Goal: Task Accomplishment & Management: Manage account settings

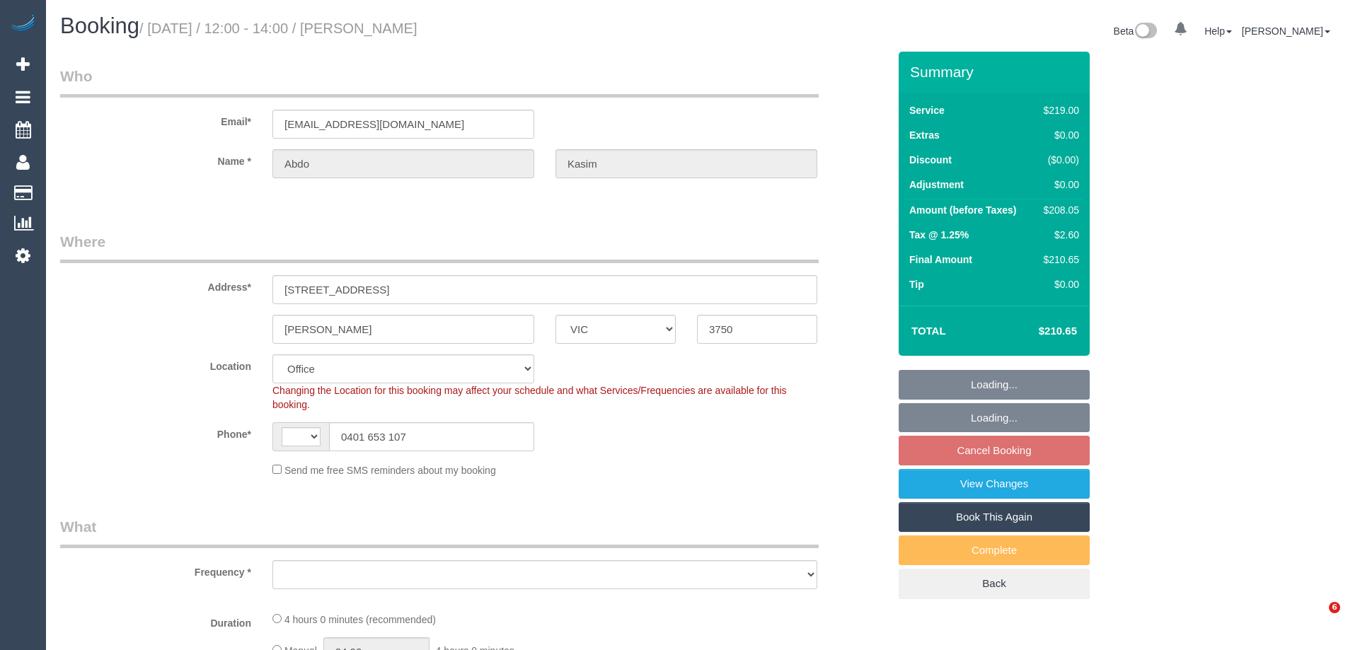
select select "VIC"
select select "string:AU"
select select "object:546"
select select "string:stripe-pm_1RxKd02GScqysDRV2NtKjsSS"
select select "number:28"
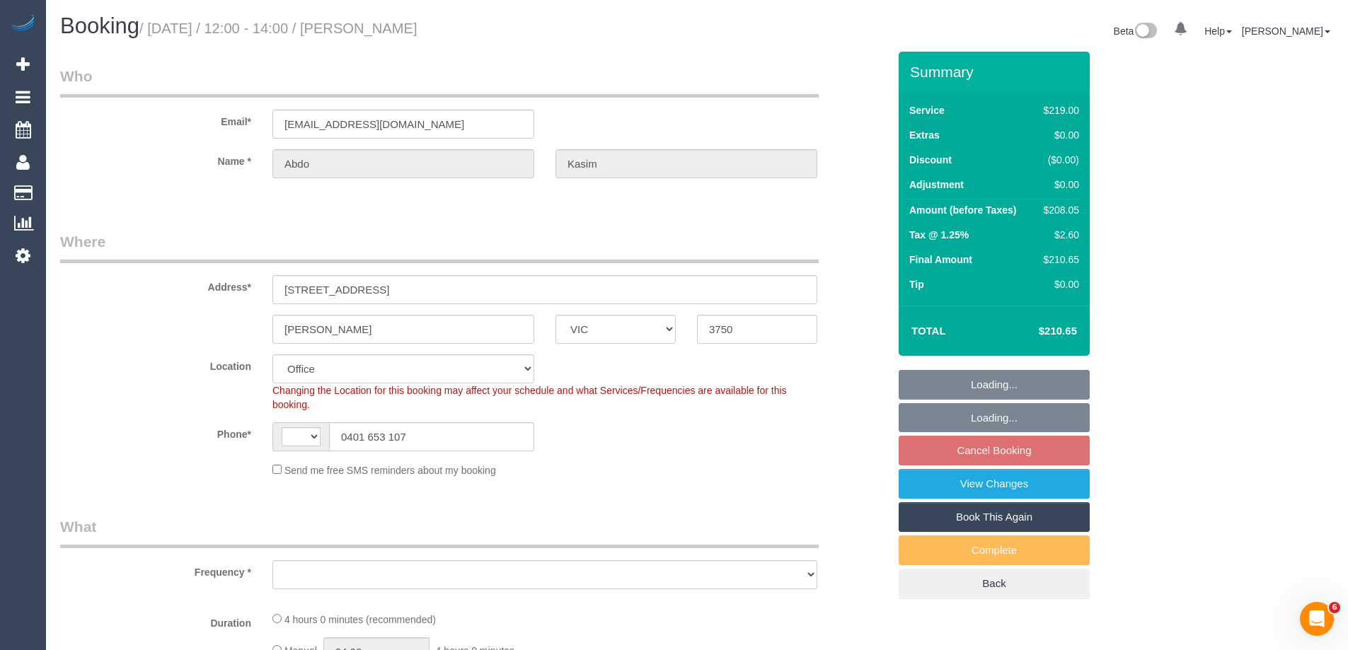
select select "number:14"
select select "number:19"
select select "number:22"
select select "object:812"
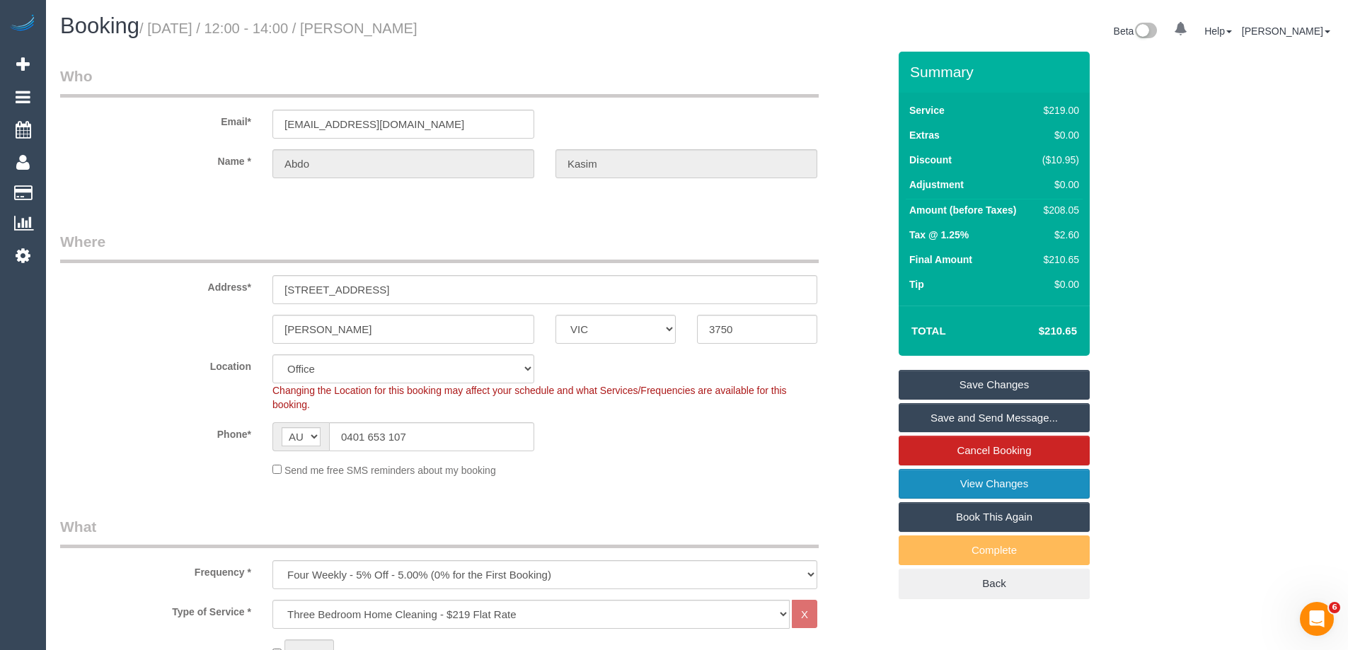
click at [1014, 478] on link "View Changes" at bounding box center [993, 484] width 191 height 30
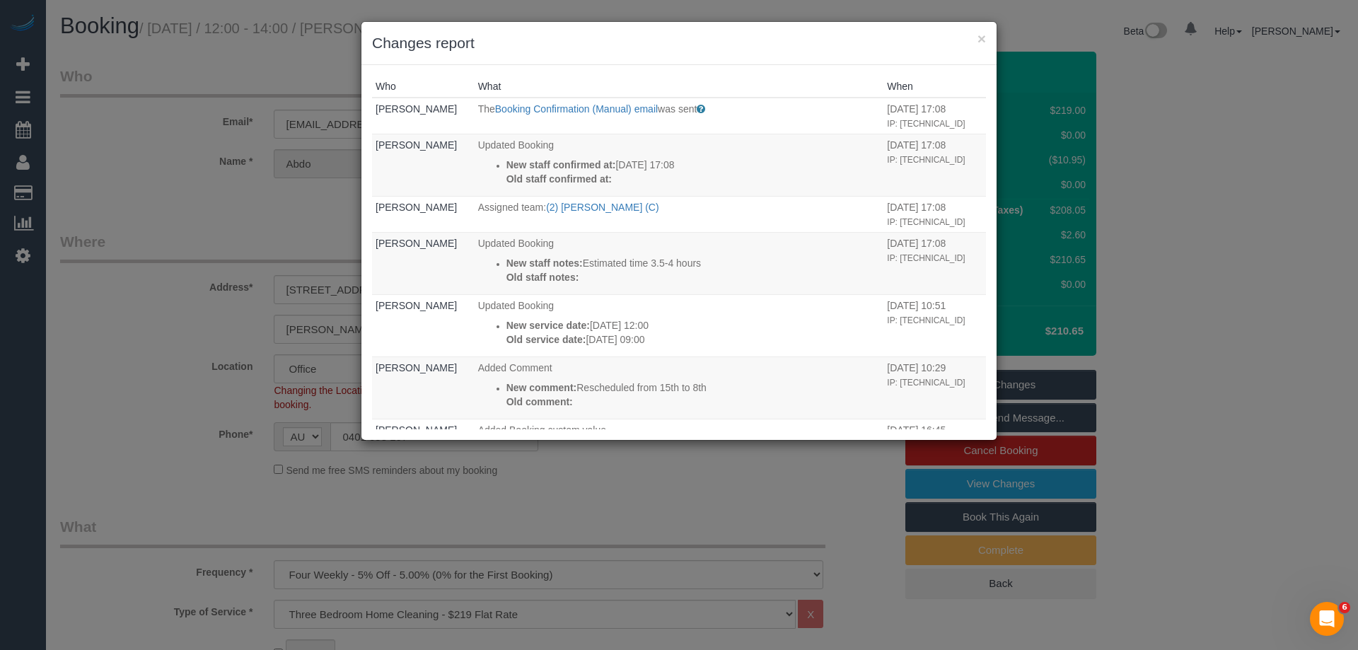
click at [699, 52] on h3 "Changes report" at bounding box center [679, 43] width 614 height 21
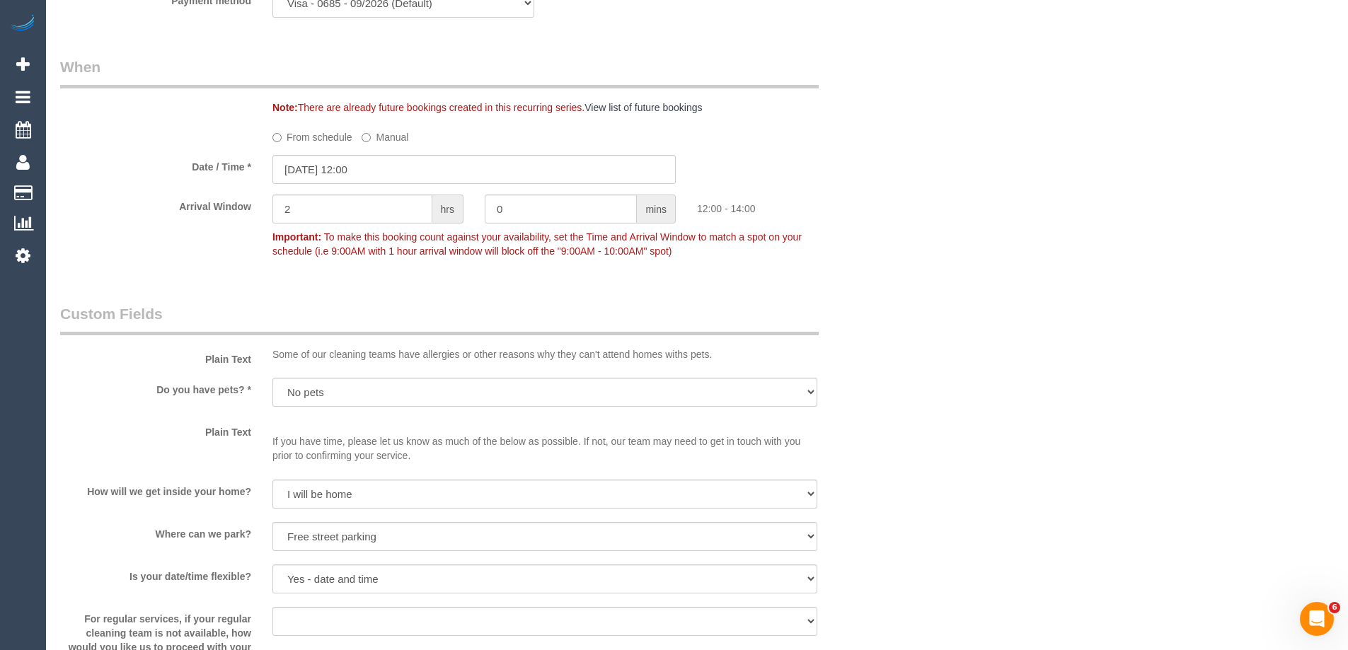
scroll to position [1698, 0]
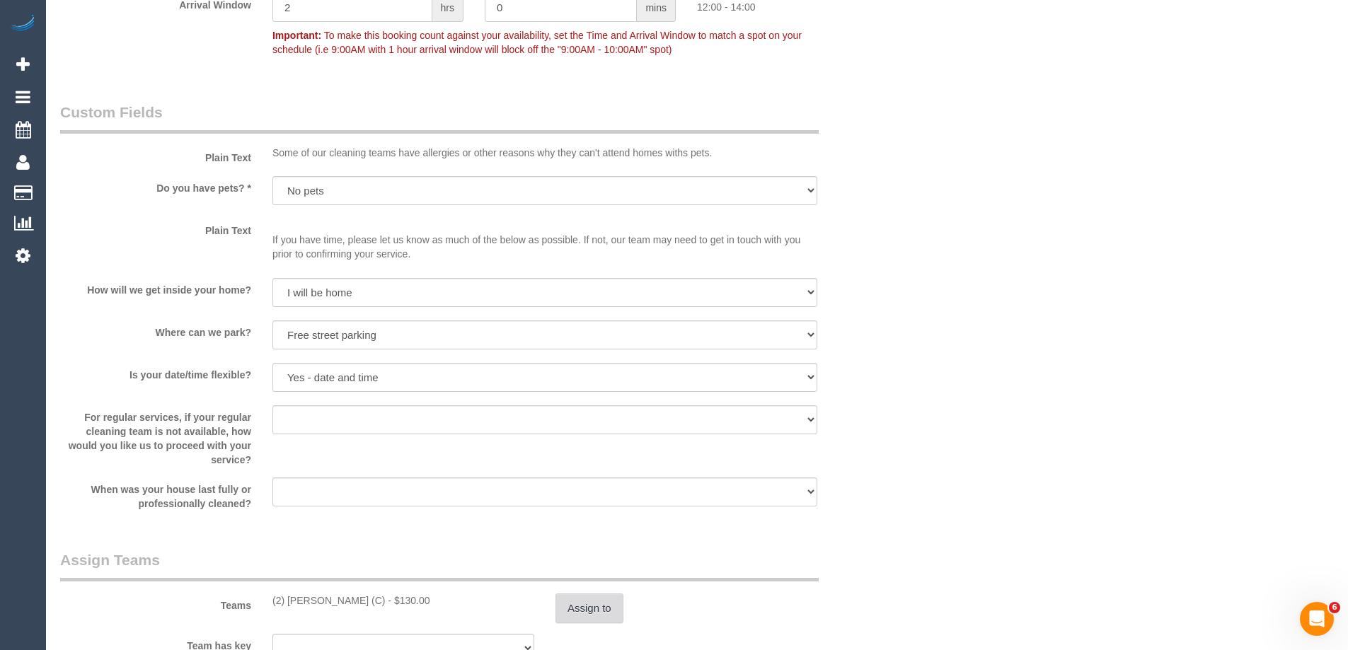
click at [608, 608] on button "Assign to" at bounding box center [589, 608] width 68 height 30
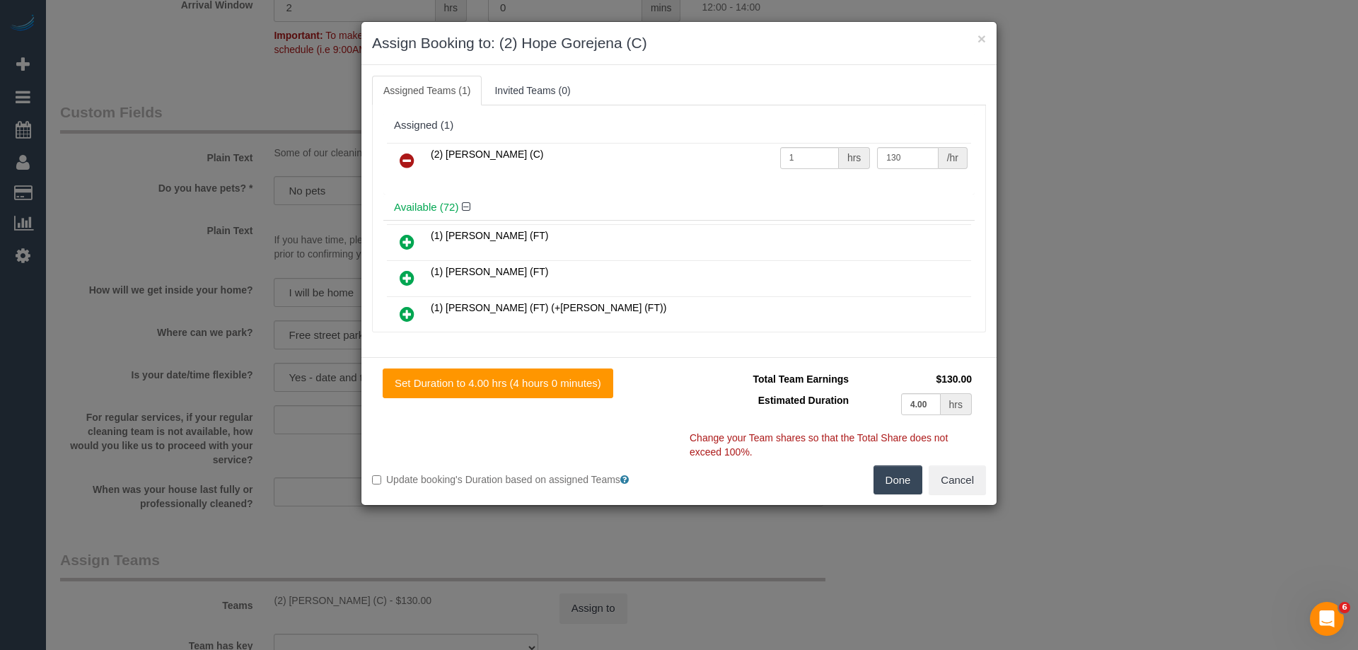
click at [413, 160] on icon at bounding box center [407, 160] width 15 height 17
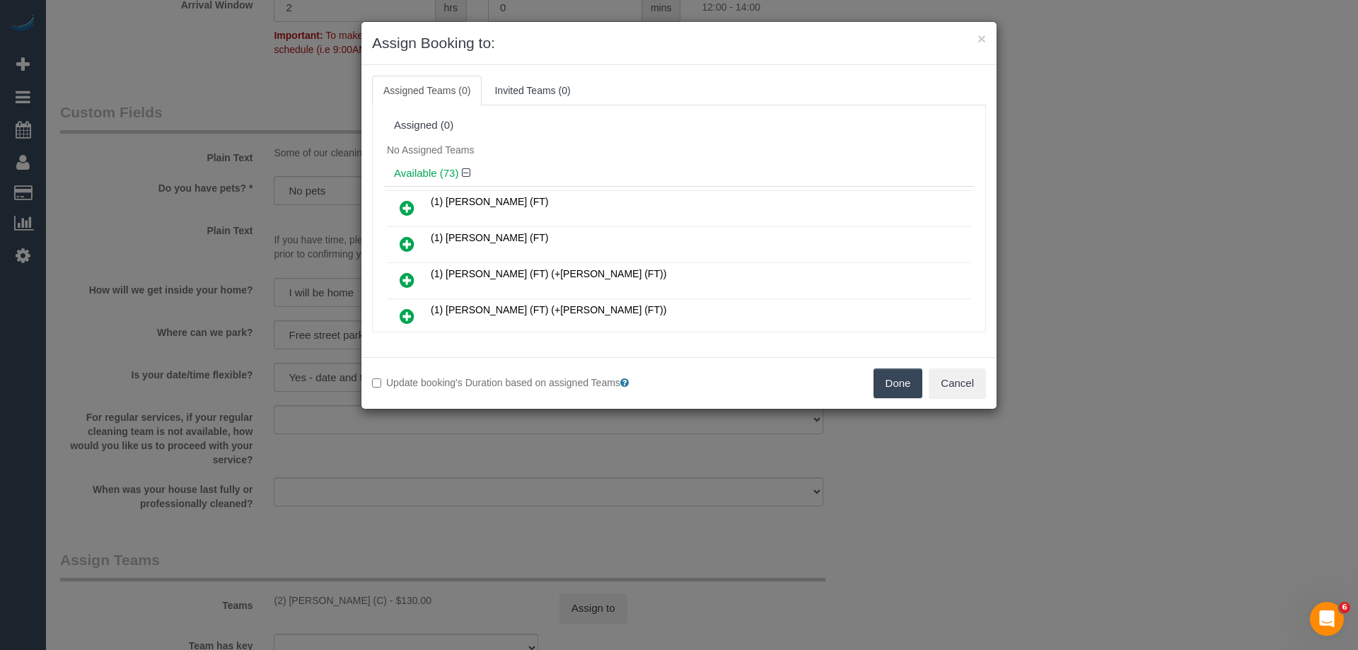
click at [886, 380] on button "Done" at bounding box center [899, 384] width 50 height 30
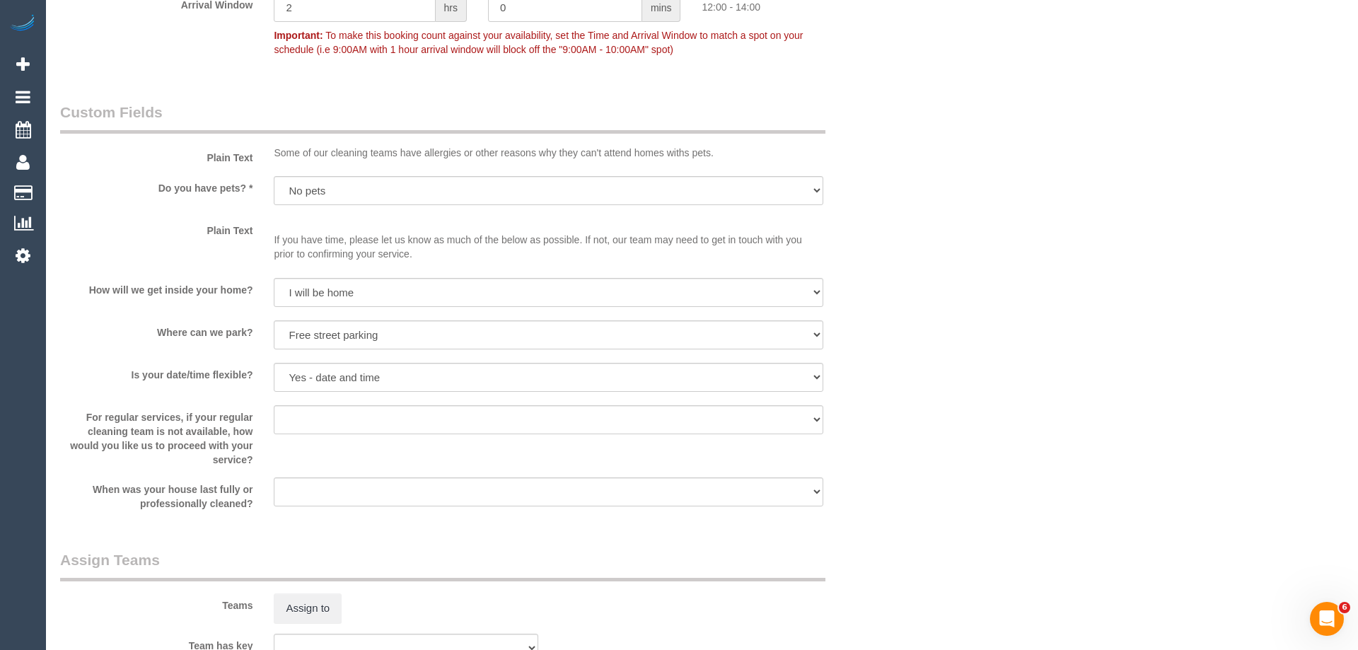
click at [886, 380] on div "× Assign Booking to: Assigned Teams (0) Invited Teams (0) Assigned (0) No Assig…" at bounding box center [679, 325] width 1358 height 650
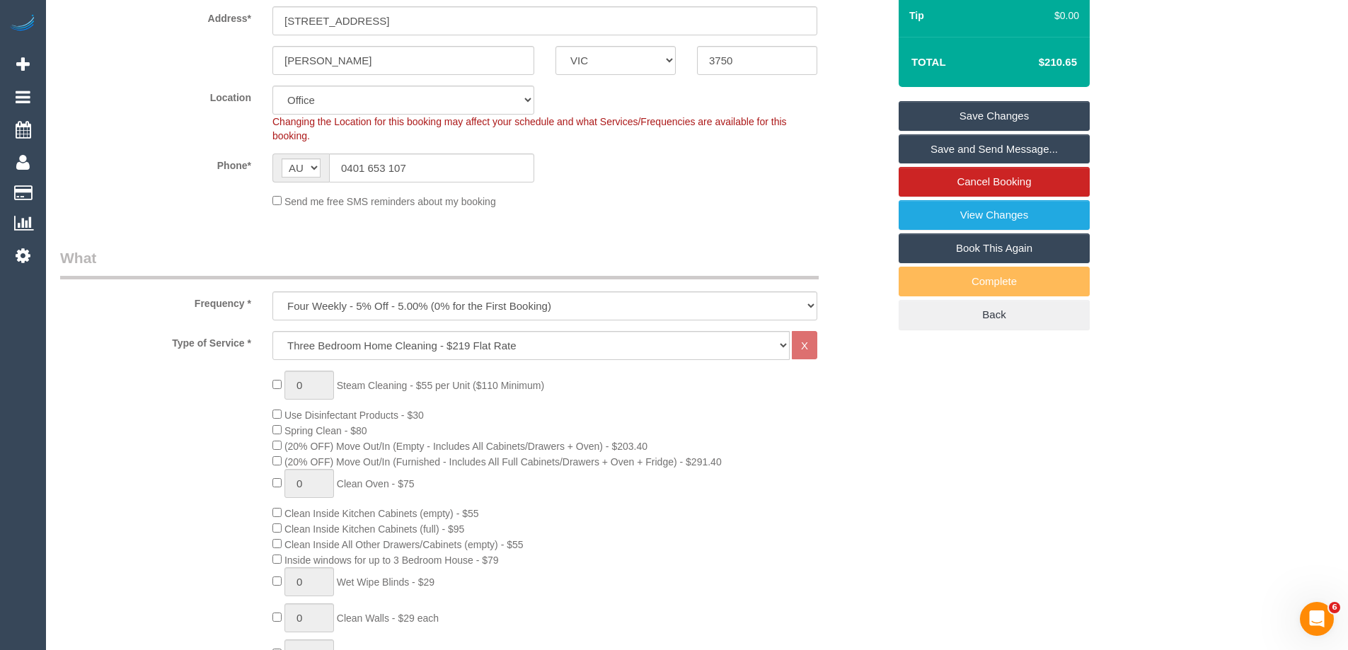
scroll to position [71, 0]
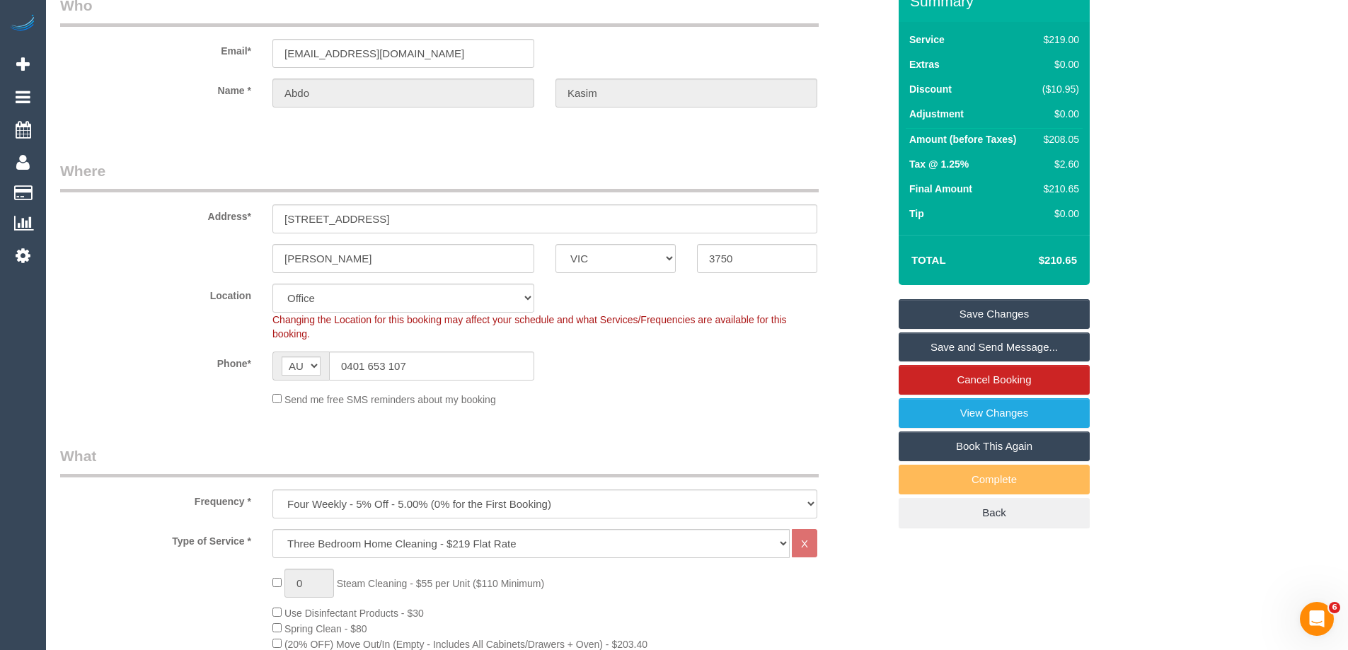
click at [997, 308] on link "Save Changes" at bounding box center [993, 314] width 191 height 30
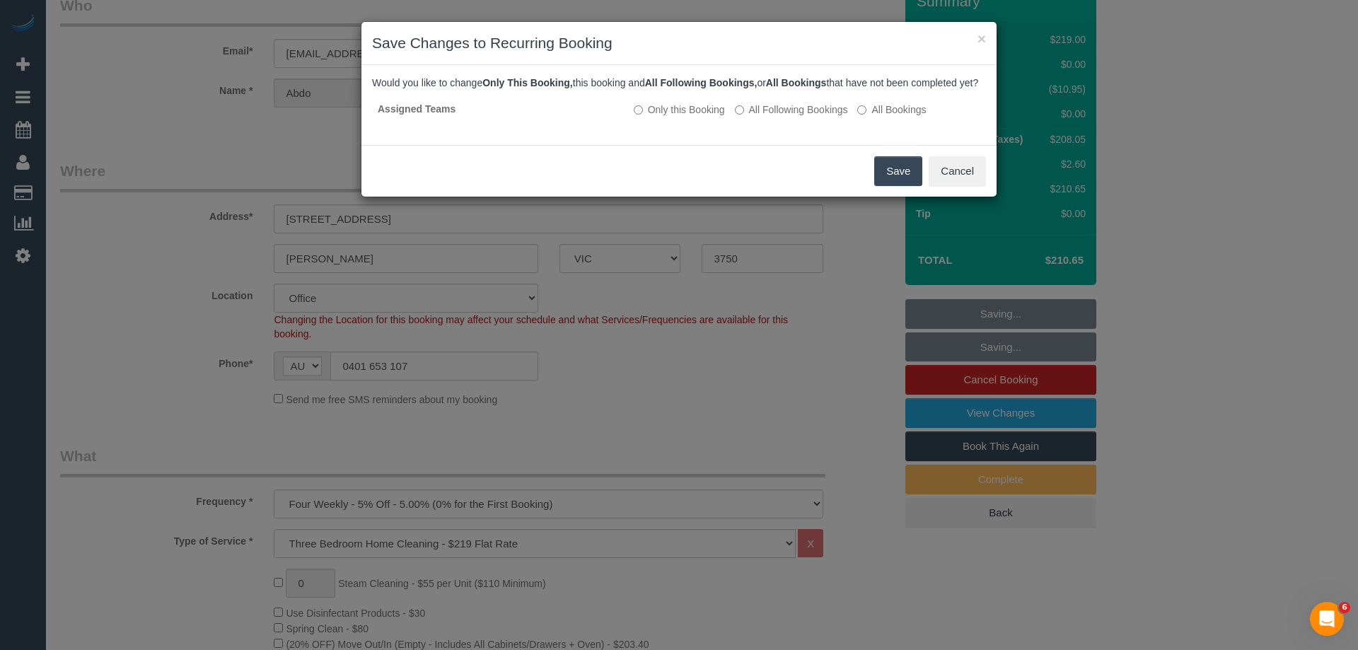
click at [886, 186] on button "Save" at bounding box center [898, 171] width 48 height 30
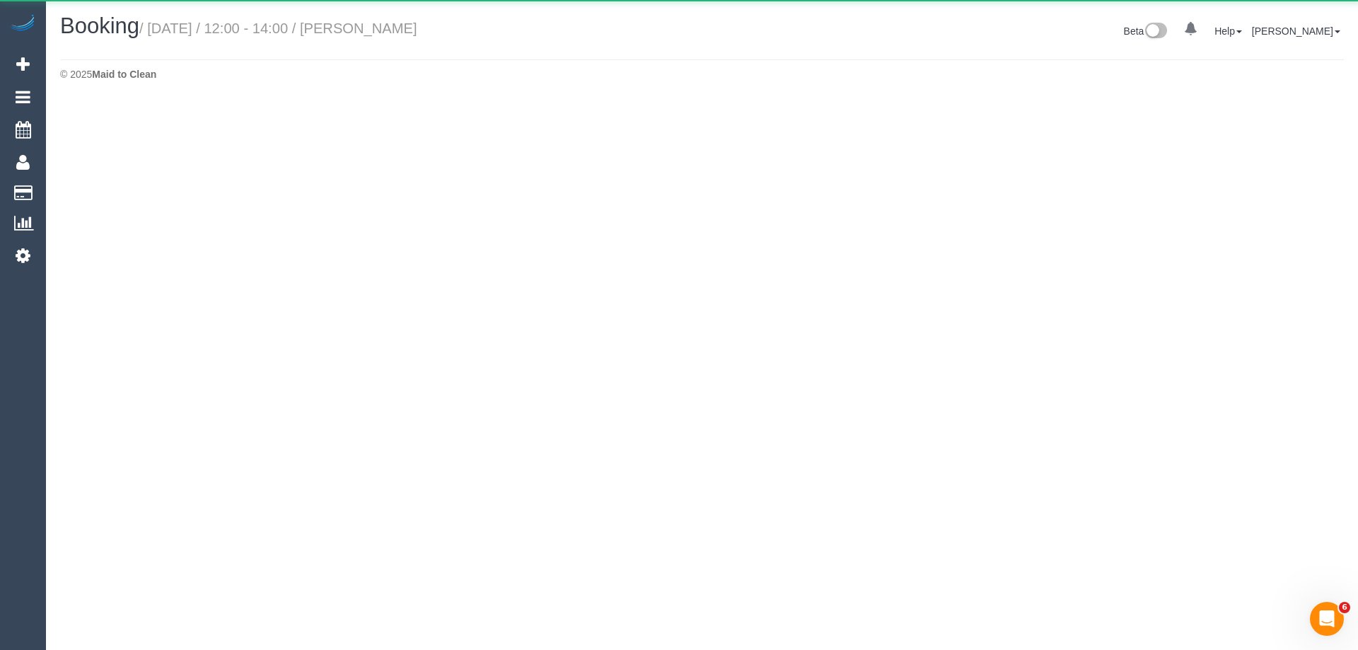
select select "VIC"
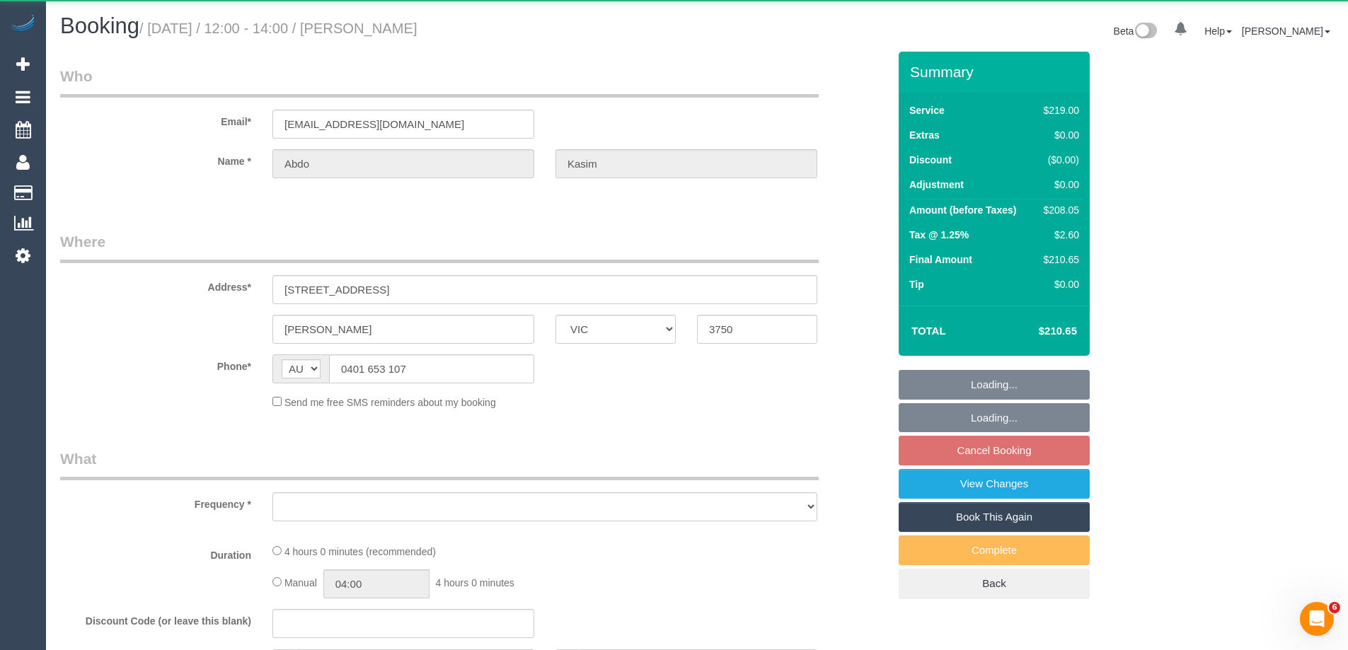
select select "object:9112"
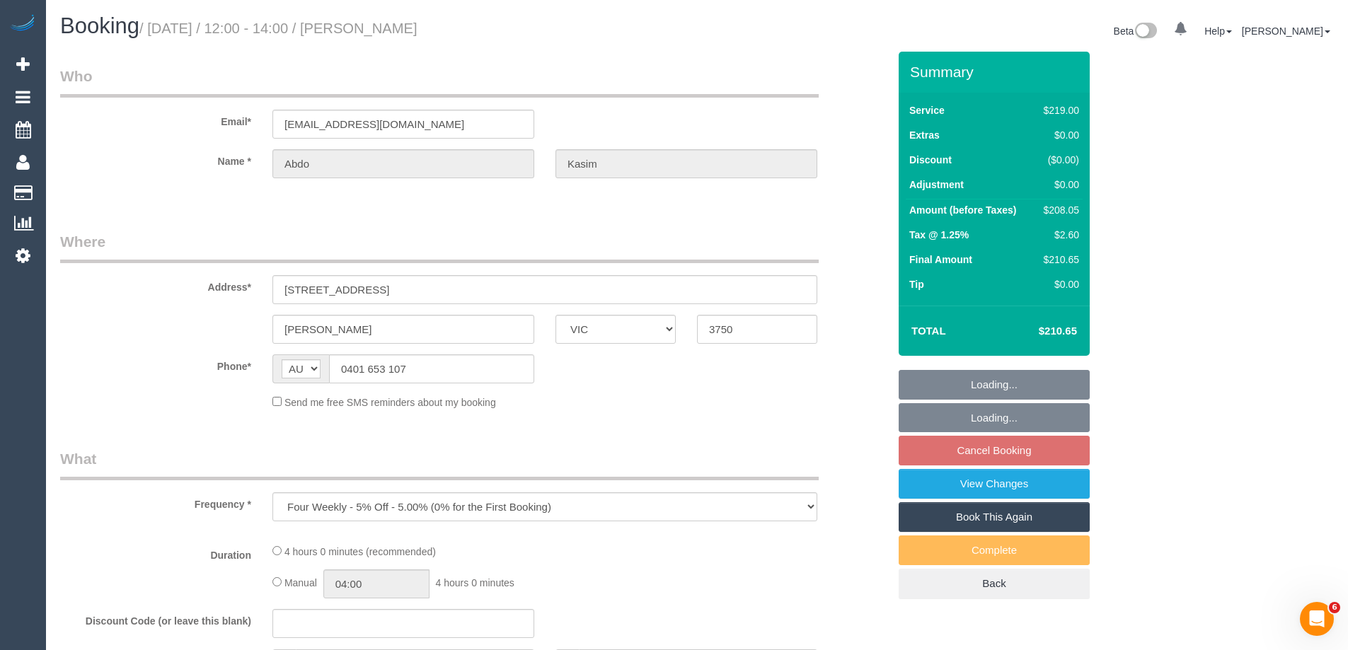
select select "number:28"
select select "number:14"
select select "number:19"
select select "number:22"
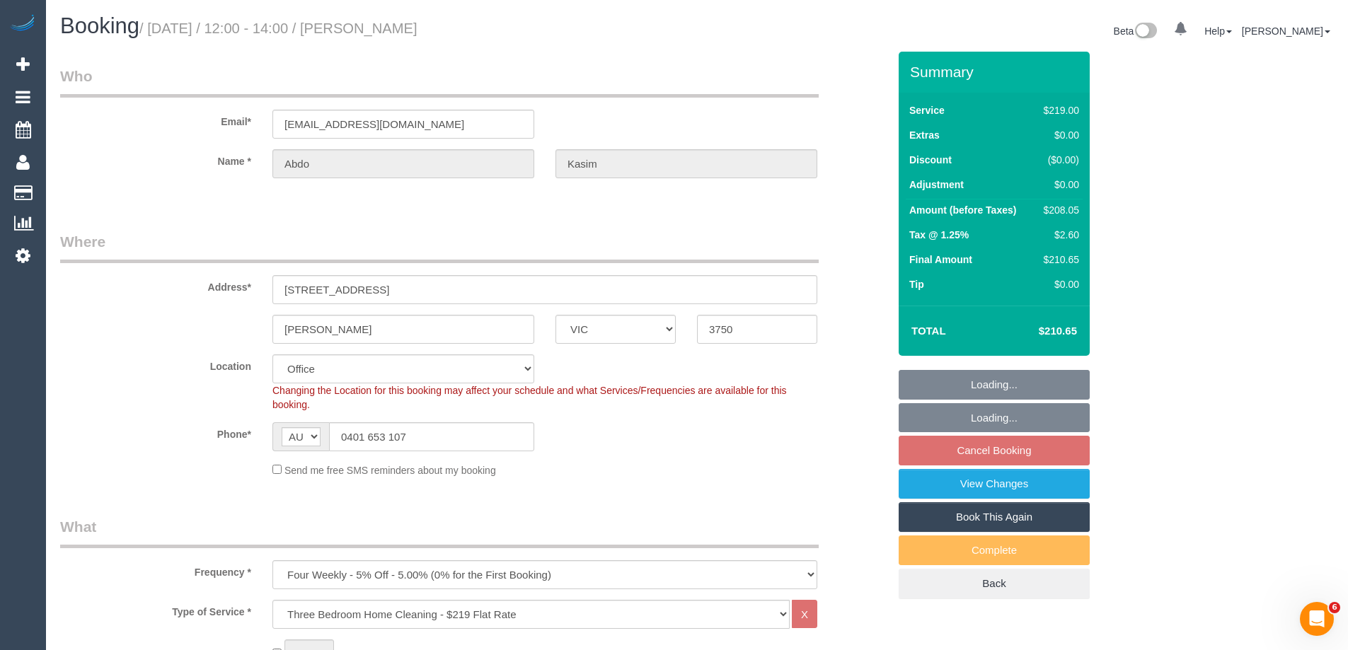
select select "object:10612"
select select "string:stripe-pm_1RxKd02GScqysDRV2NtKjsSS"
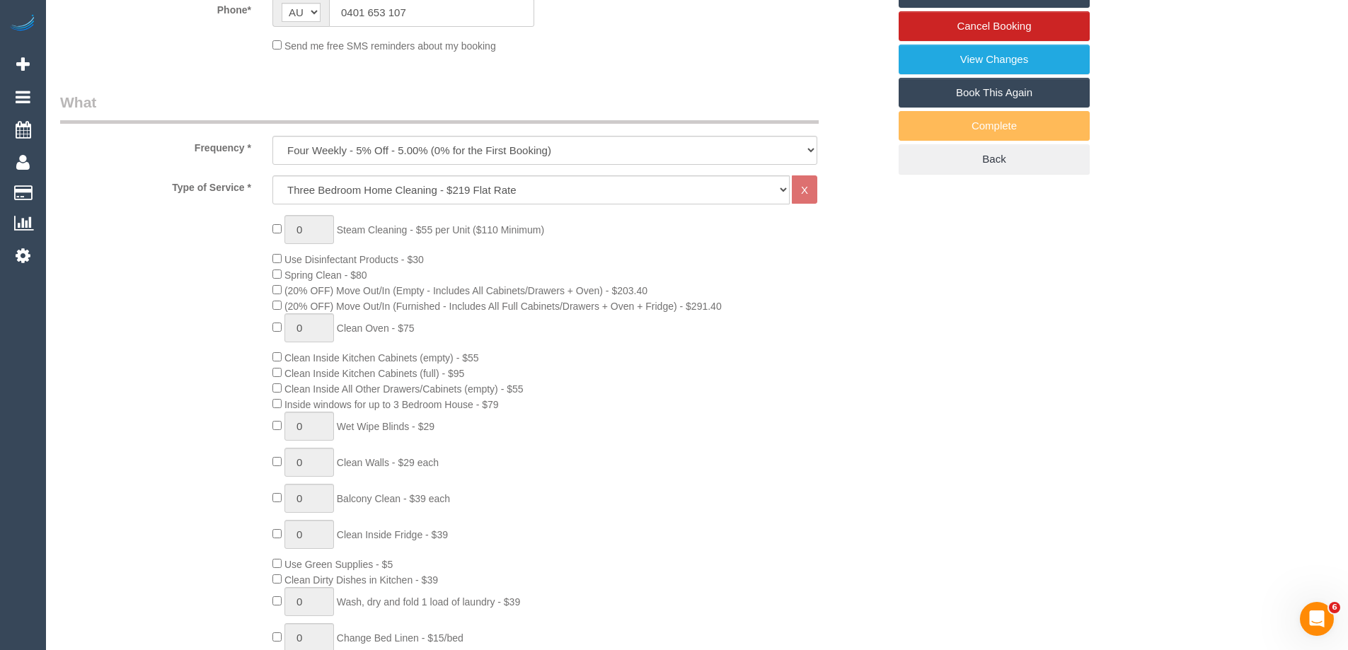
click at [732, 438] on div "0 Steam Cleaning - $55 per Unit ($110 Minimum) Use Disinfectant Products - $30 …" at bounding box center [580, 463] width 637 height 496
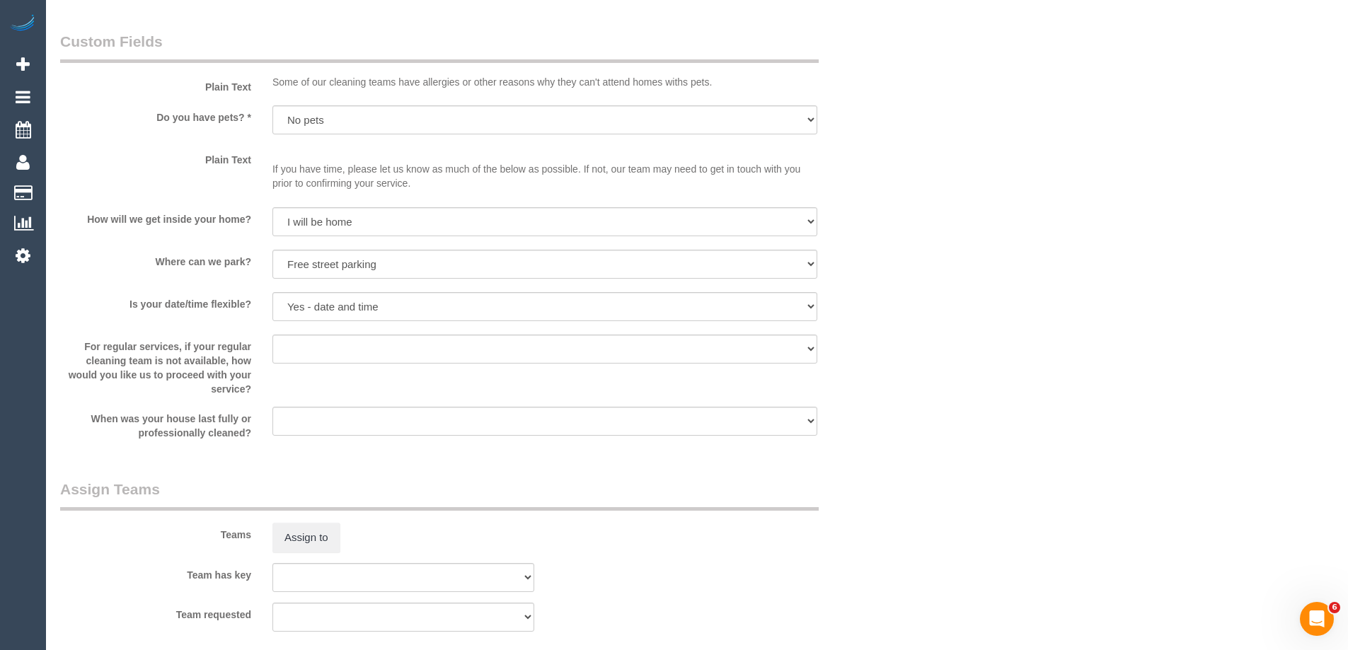
scroll to position [1981, 0]
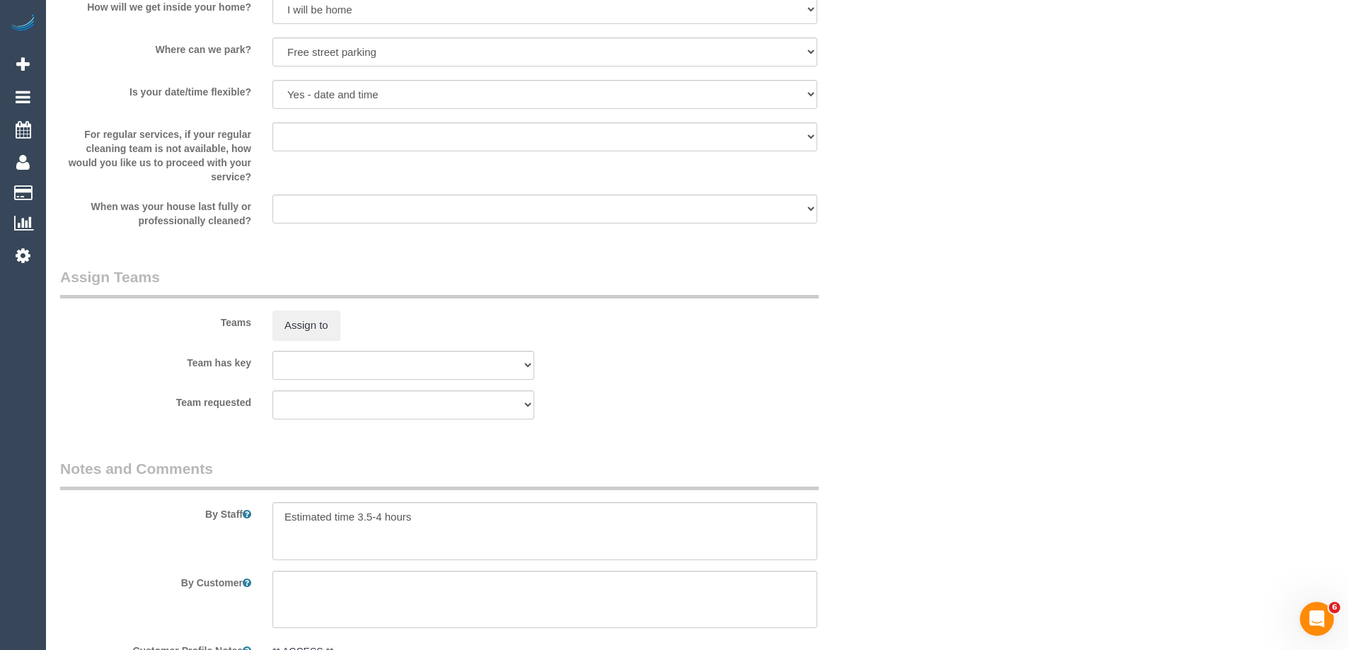
click at [651, 336] on div "Teams Assign to" at bounding box center [474, 304] width 849 height 74
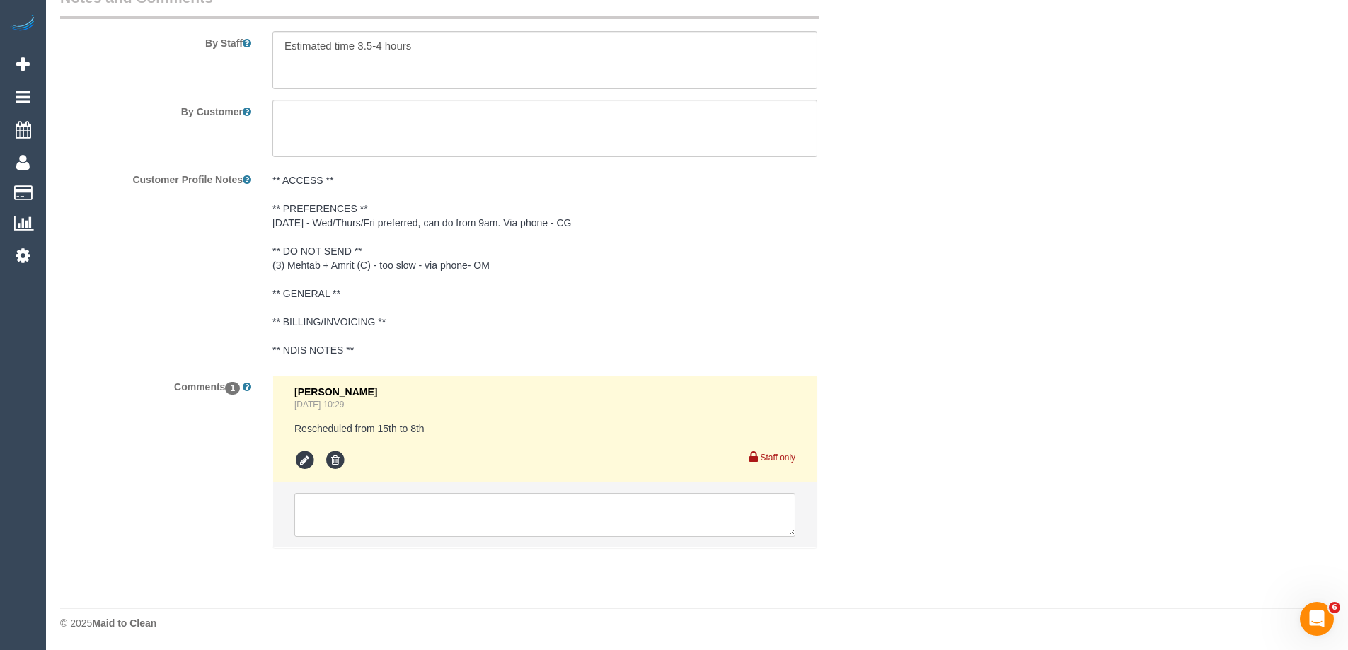
scroll to position [2452, 0]
click at [346, 523] on textarea at bounding box center [544, 514] width 501 height 44
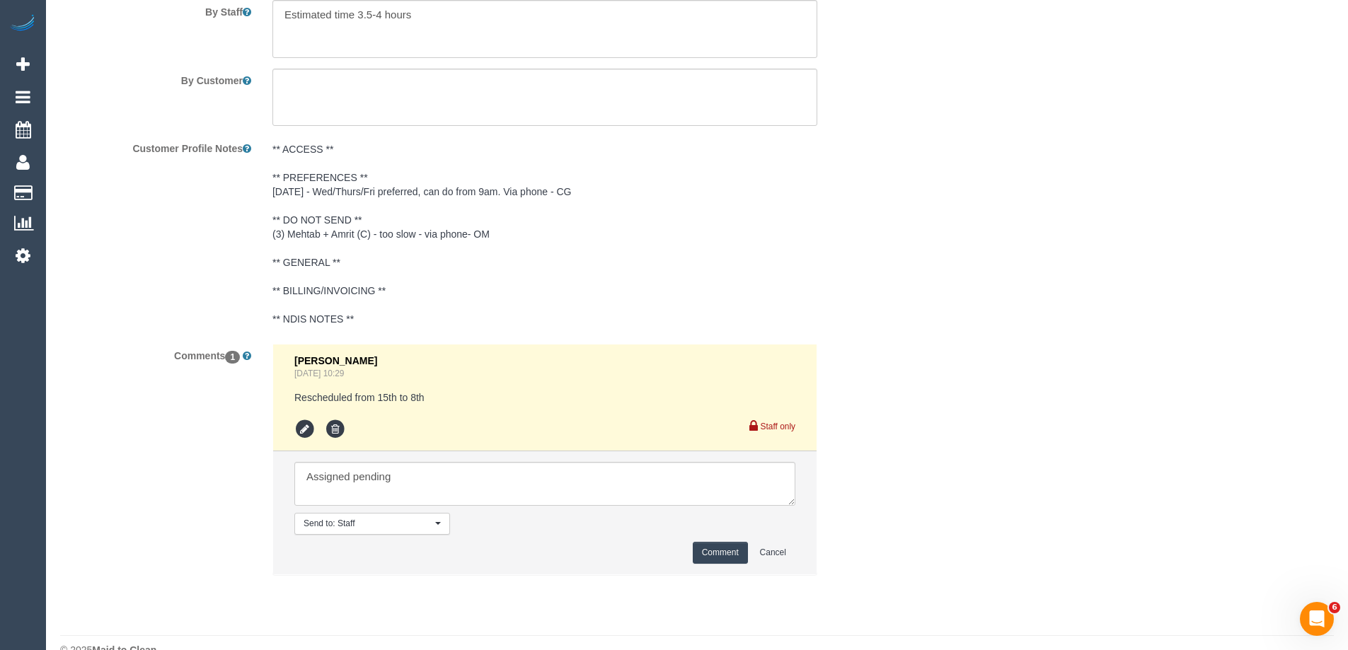
scroll to position [2510, 0]
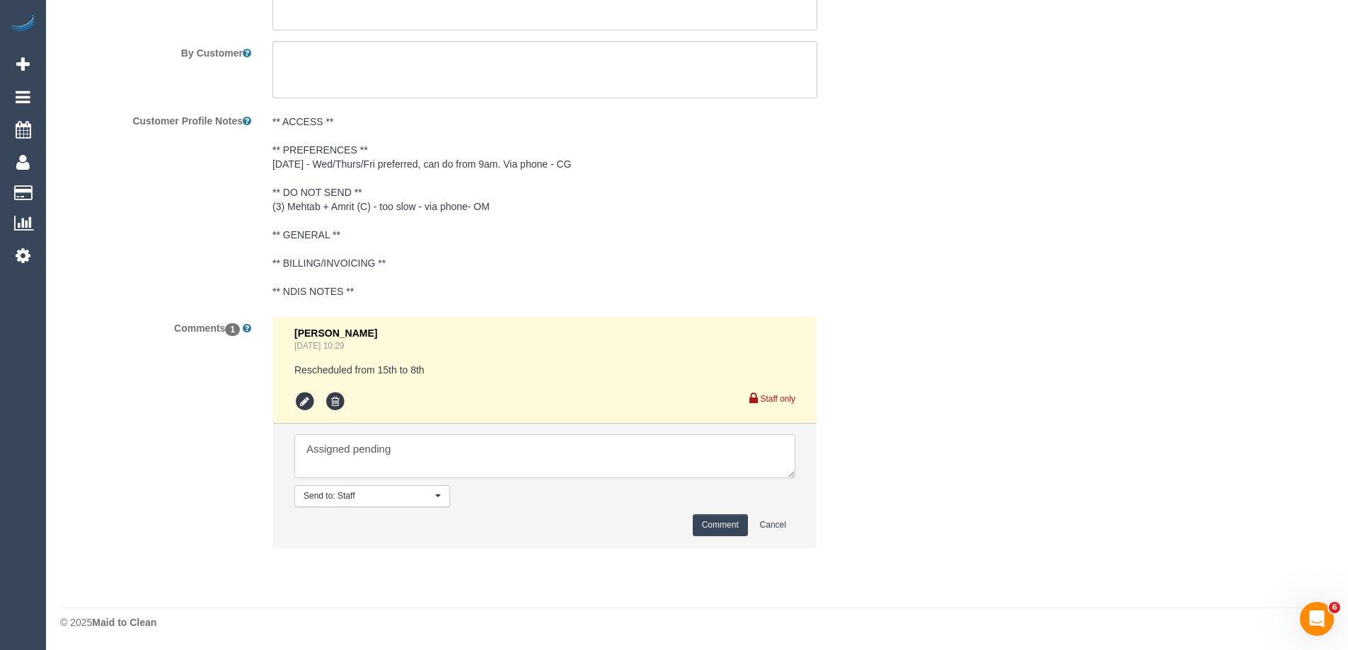
click at [470, 462] on textarea at bounding box center [544, 456] width 501 height 44
type textarea "Assigned pending 8-10am AW - emailed"
click at [720, 522] on button "Comment" at bounding box center [720, 525] width 55 height 22
drag, startPoint x: 948, startPoint y: 371, endPoint x: 972, endPoint y: 347, distance: 33.5
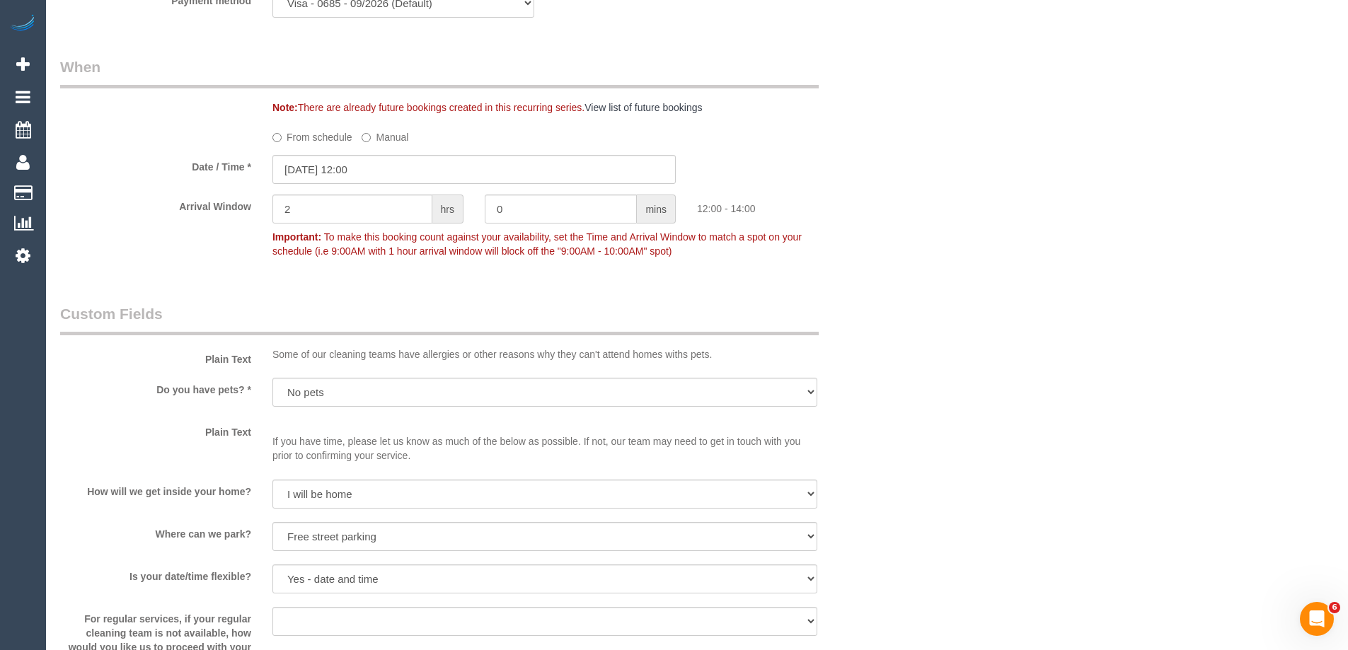
scroll to position [1308, 0]
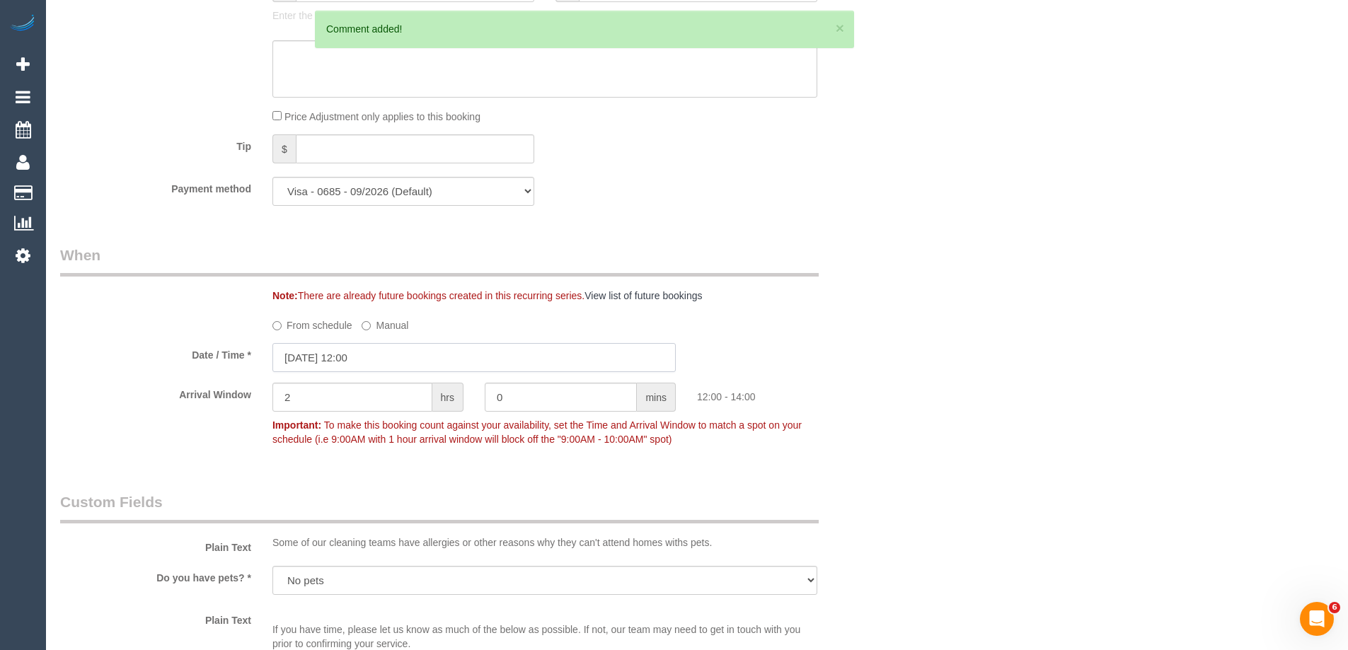
click at [349, 364] on input "08/10/2025 12:00" at bounding box center [473, 357] width 403 height 29
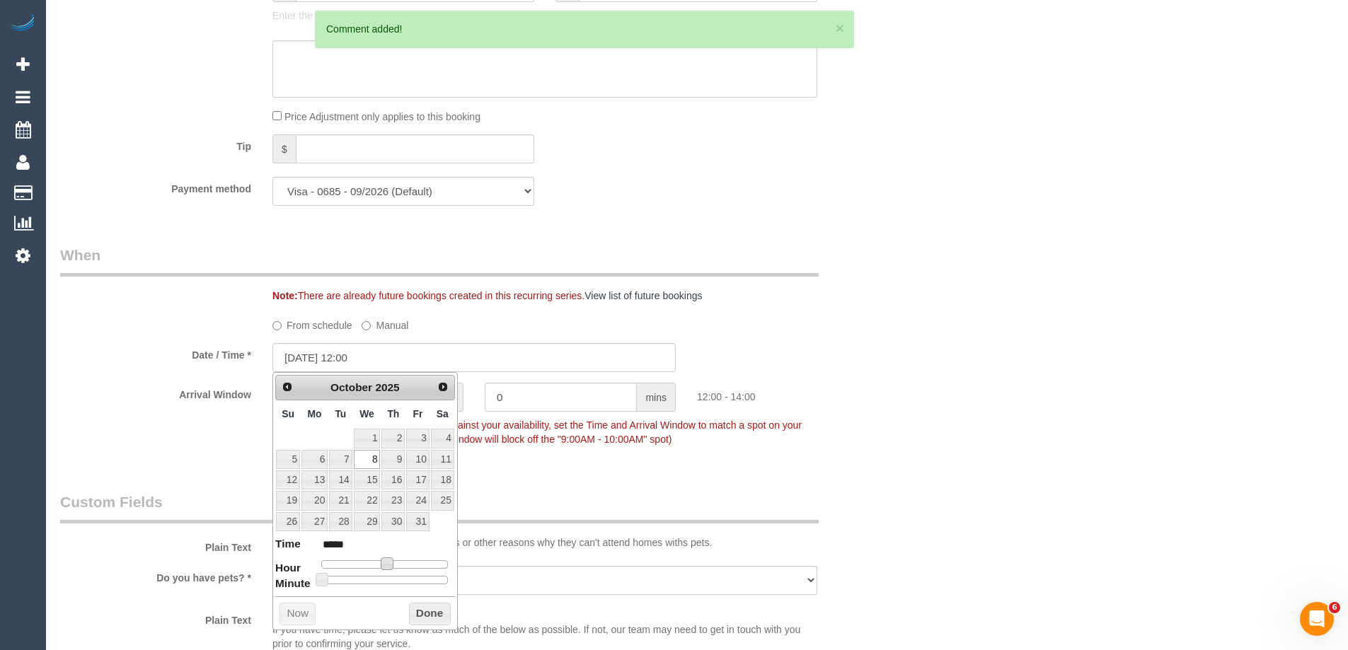
type input "08/10/2025 11:00"
type input "*****"
type input "08/10/2025 10:00"
type input "*****"
type input "08/10/2025 09:00"
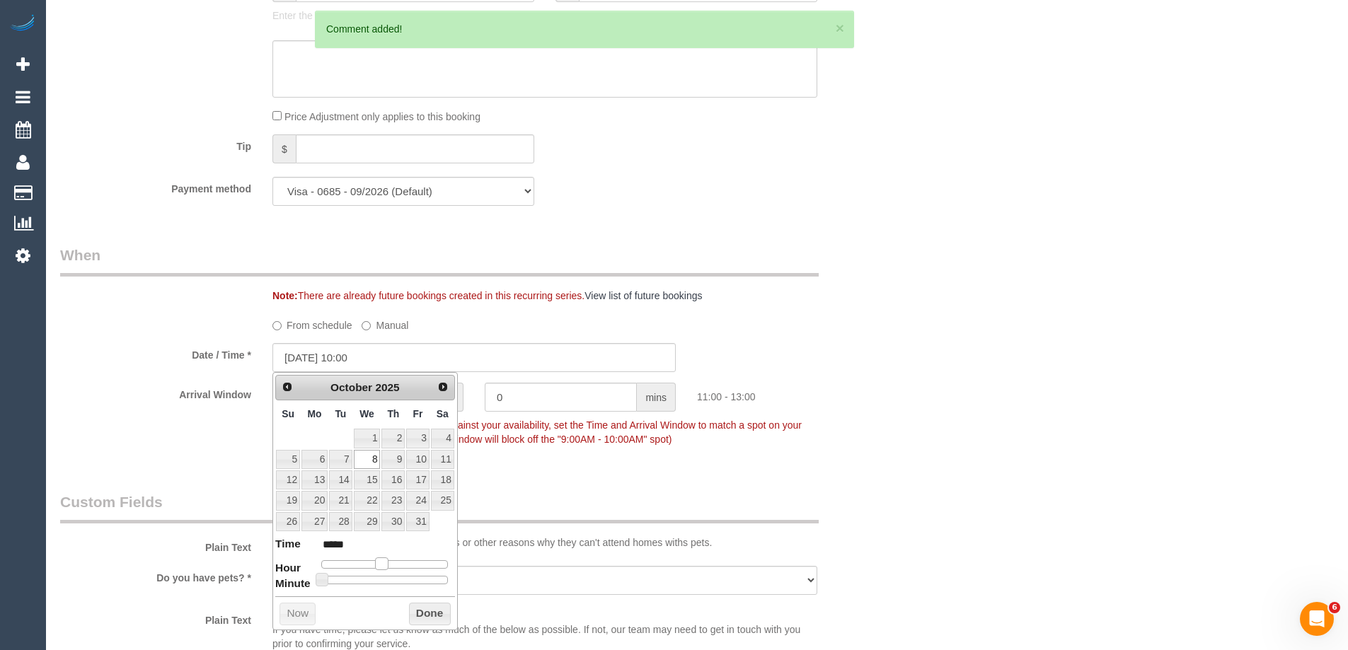
type input "*****"
drag, startPoint x: 385, startPoint y: 564, endPoint x: 368, endPoint y: 566, distance: 17.1
click at [368, 566] on span at bounding box center [370, 563] width 13 height 13
type input "08/10/2025 08:00"
type input "*****"
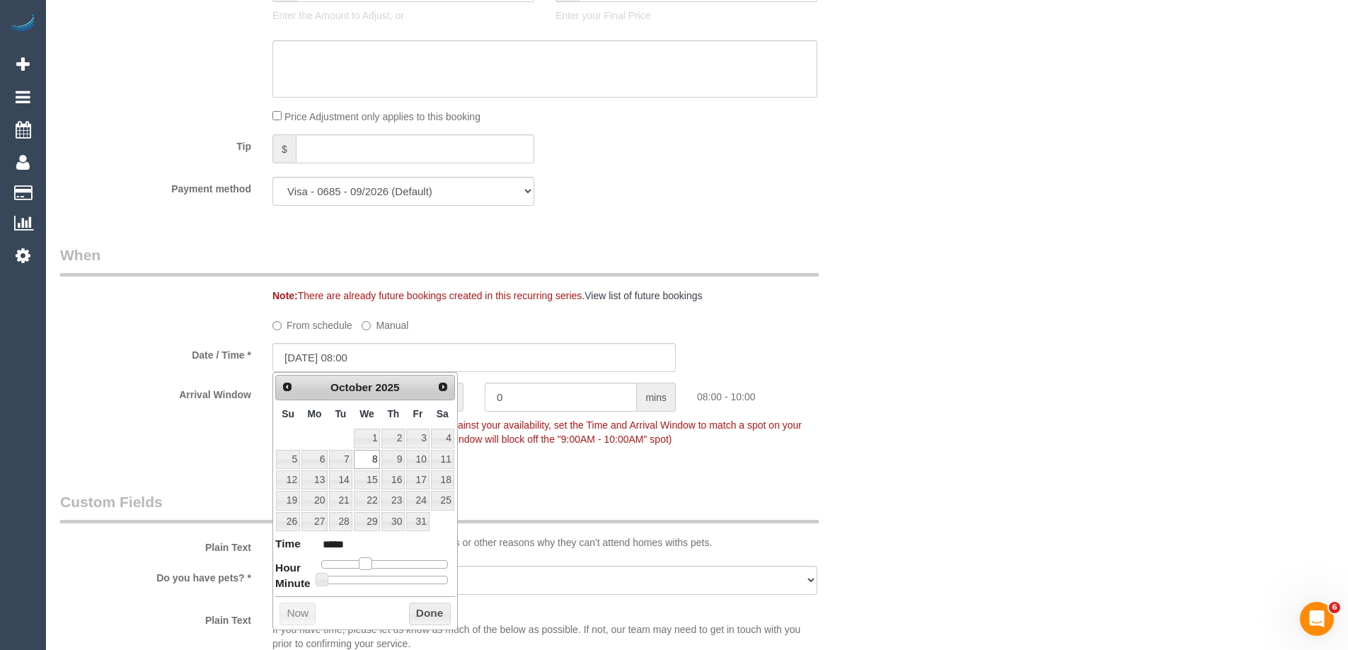
click at [366, 566] on span at bounding box center [365, 563] width 13 height 13
click at [418, 606] on button "Done" at bounding box center [430, 614] width 42 height 23
click at [910, 436] on div "Who Email* akasim1@hotmail.com Name * Abdo Kasim Where Address* 8 Olearia Close…" at bounding box center [696, 298] width 1273 height 3108
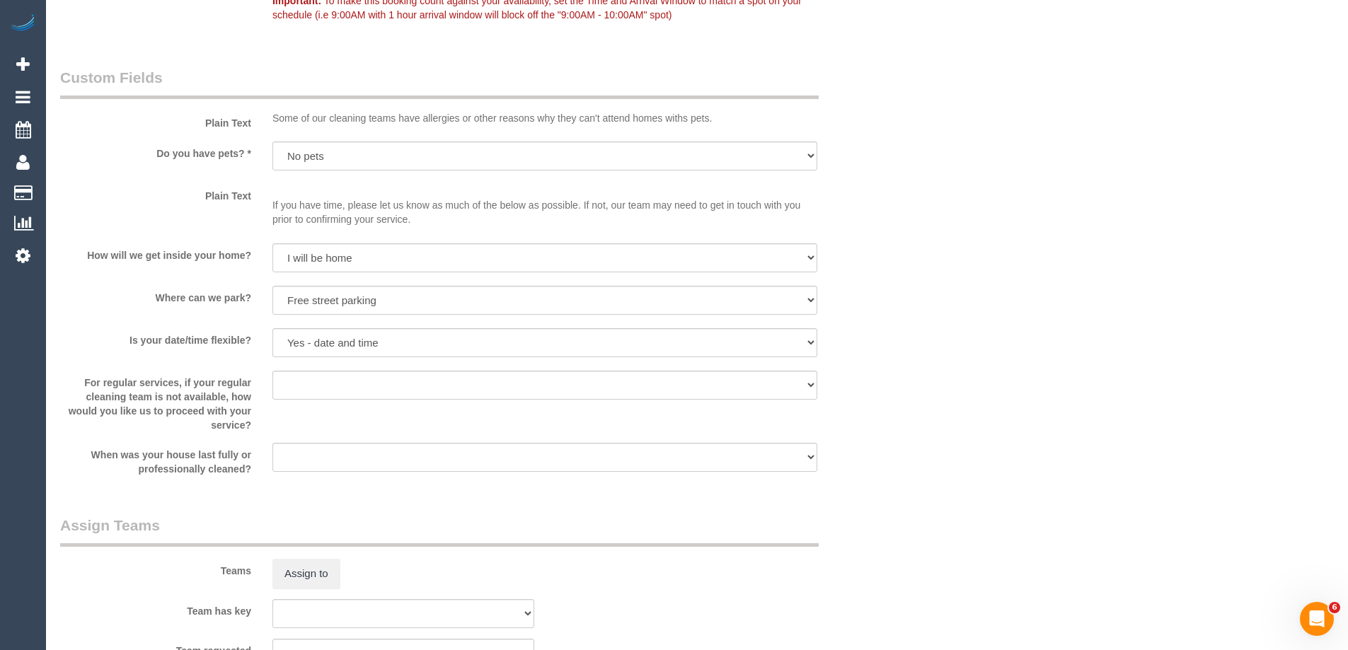
scroll to position [0, 0]
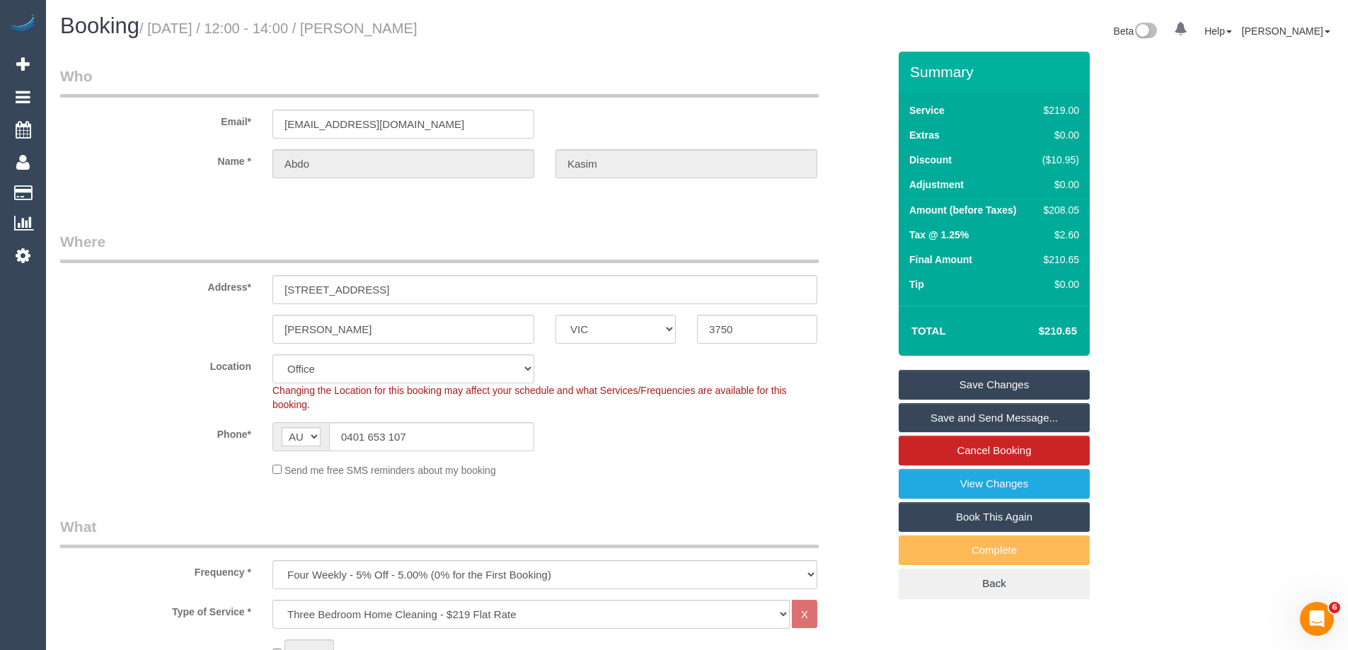
click at [1051, 199] on td "$208.05" at bounding box center [1058, 211] width 50 height 25
click at [1047, 209] on div "$208.05" at bounding box center [1057, 210] width 42 height 14
copy tbody "$208.05"
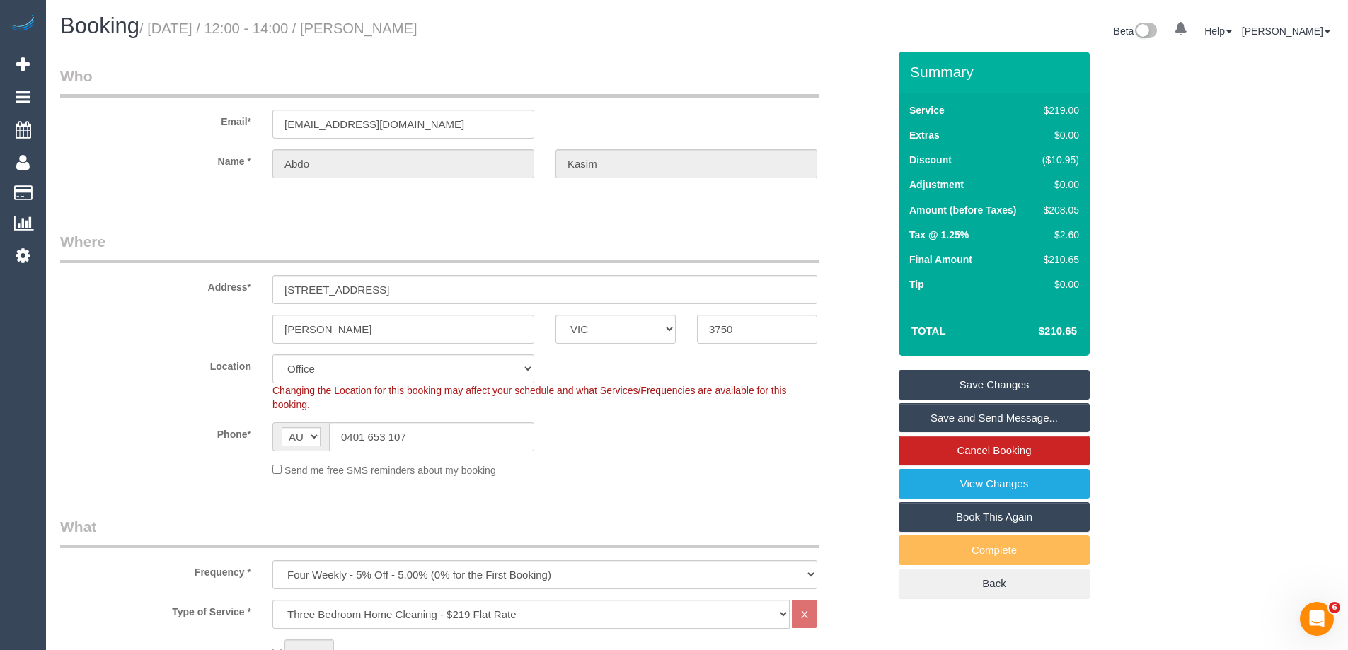
click at [1130, 221] on div "Summary Service $219.00 Extras $0.00 Discount ($10.95) Adjustment $0.00 Amount …" at bounding box center [1047, 340] width 318 height 576
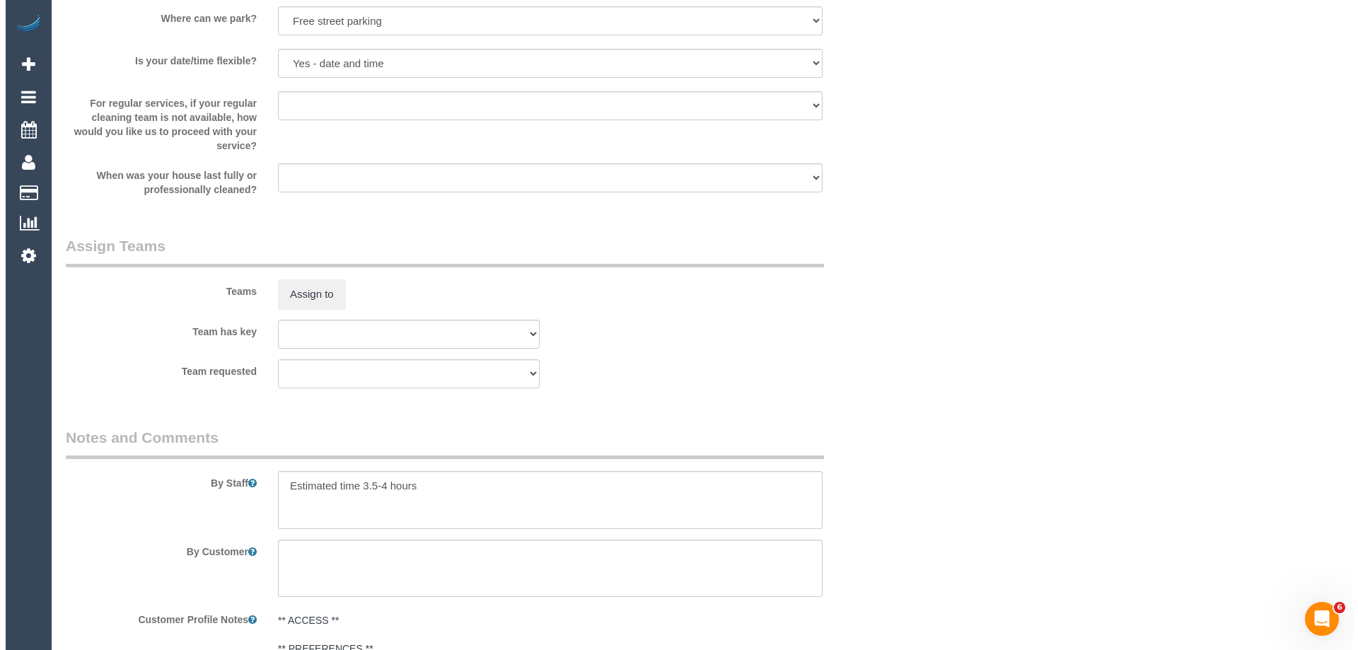
scroll to position [2051, 0]
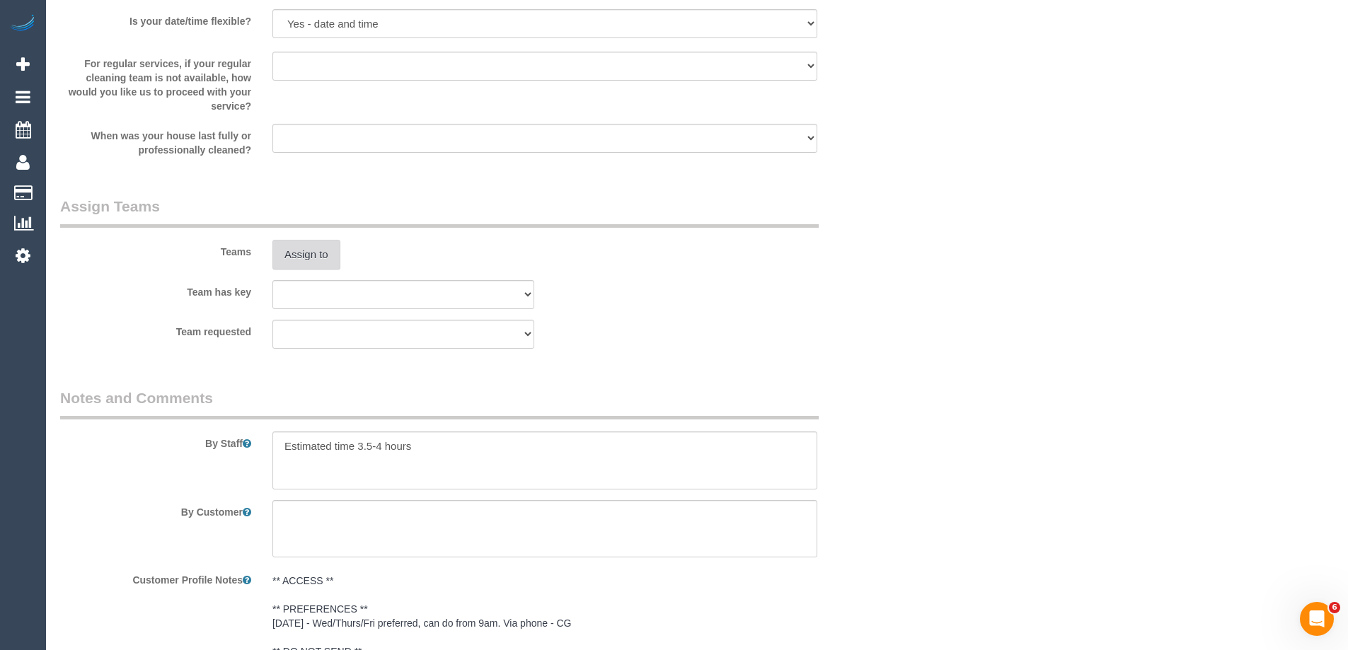
click at [298, 256] on button "Assign to" at bounding box center [306, 255] width 68 height 30
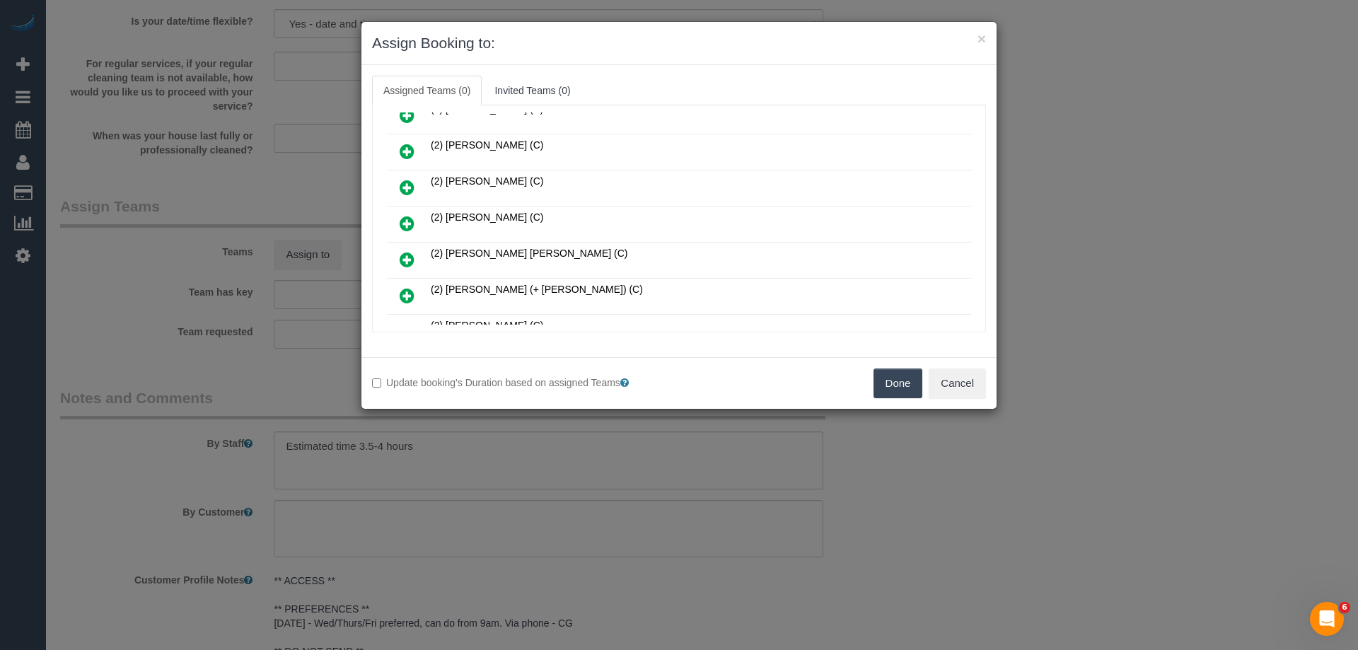
scroll to position [495, 0]
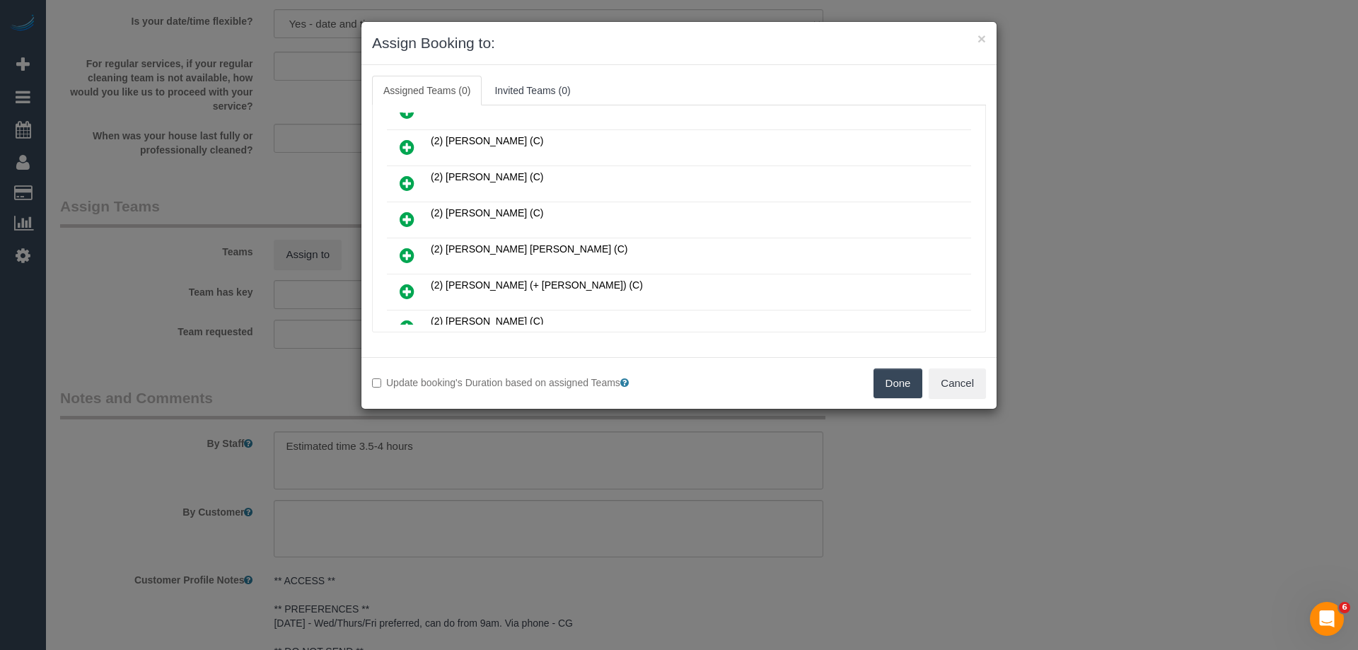
click at [406, 180] on icon at bounding box center [407, 183] width 15 height 17
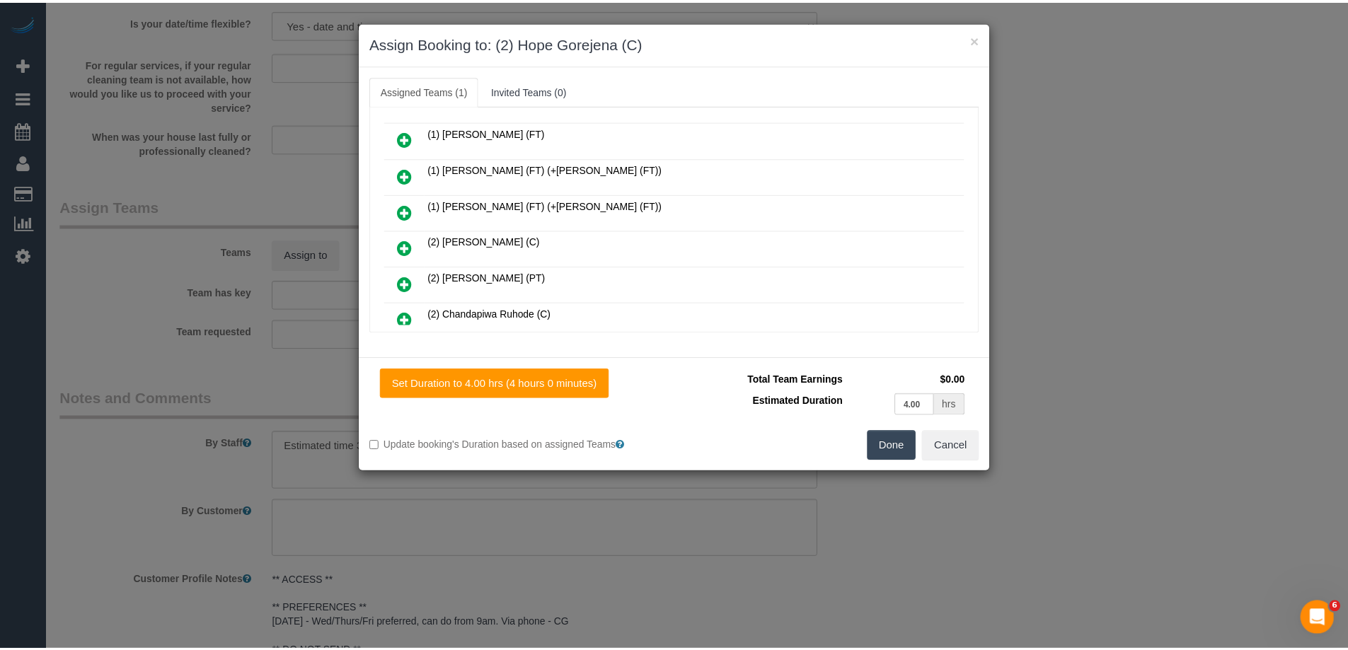
scroll to position [0, 0]
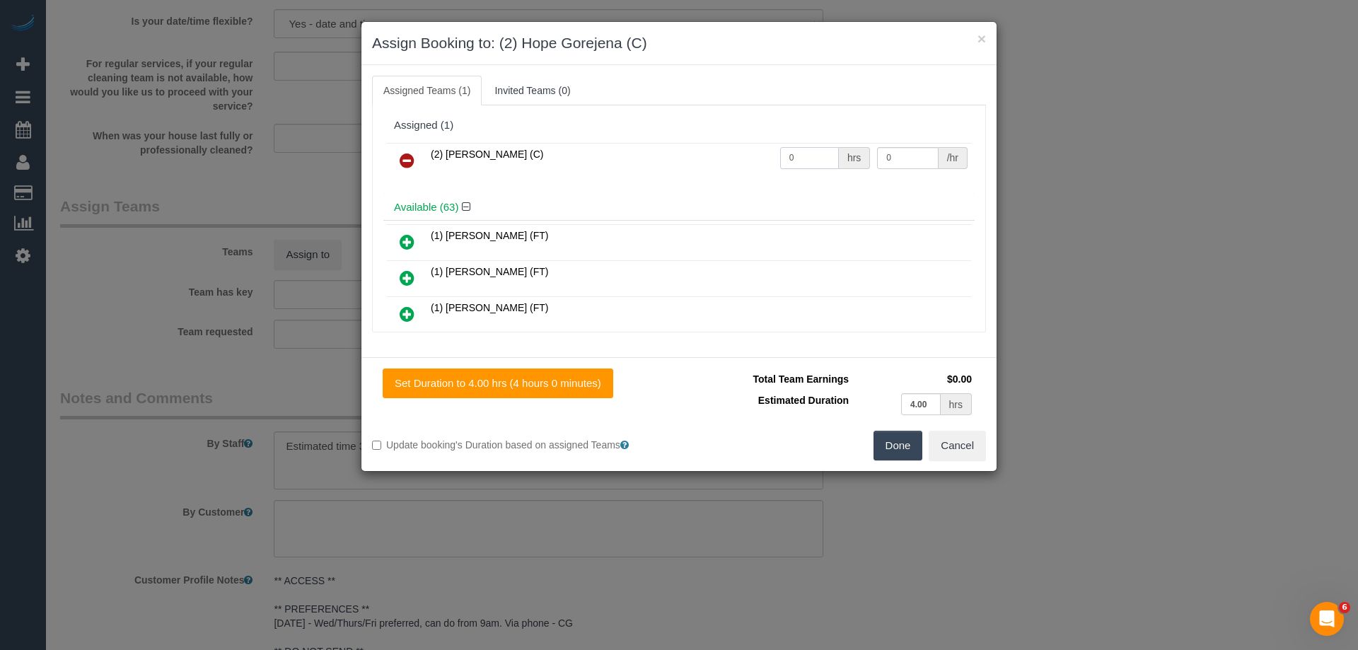
click at [819, 162] on input "0" at bounding box center [809, 158] width 59 height 22
type input "1"
click at [896, 163] on input "0" at bounding box center [907, 158] width 61 height 22
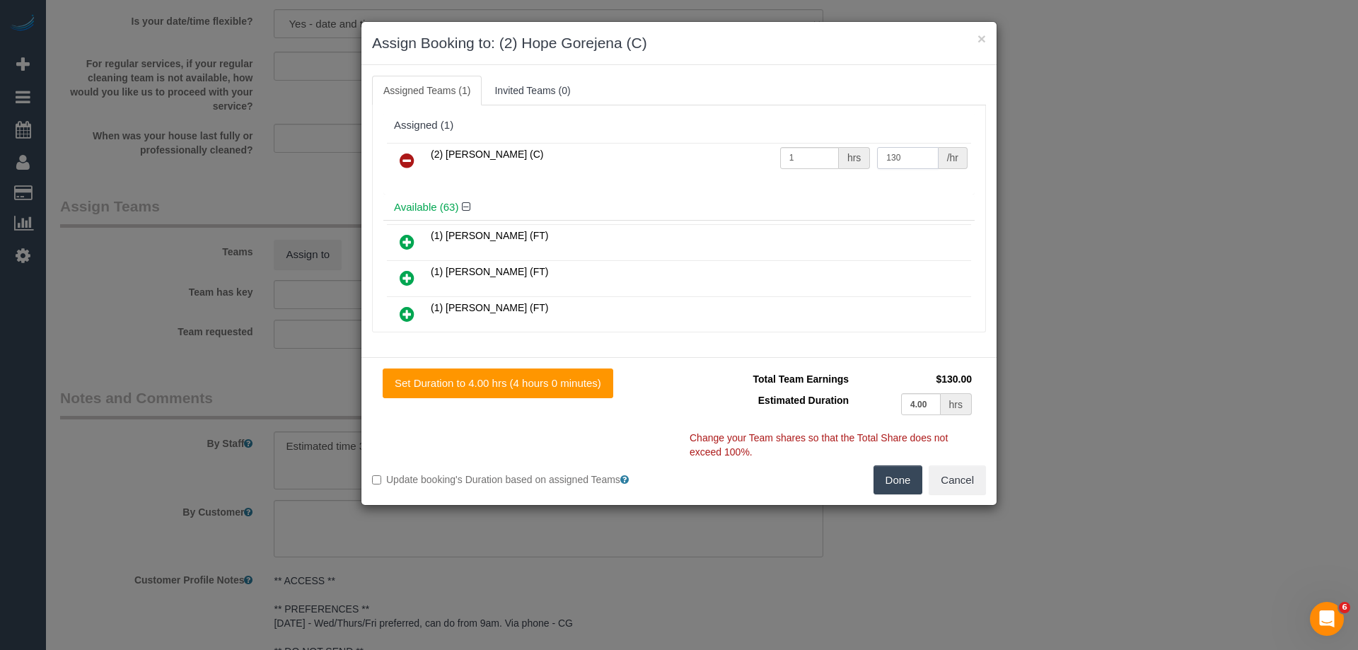
type input "130"
click at [894, 477] on button "Done" at bounding box center [899, 480] width 50 height 30
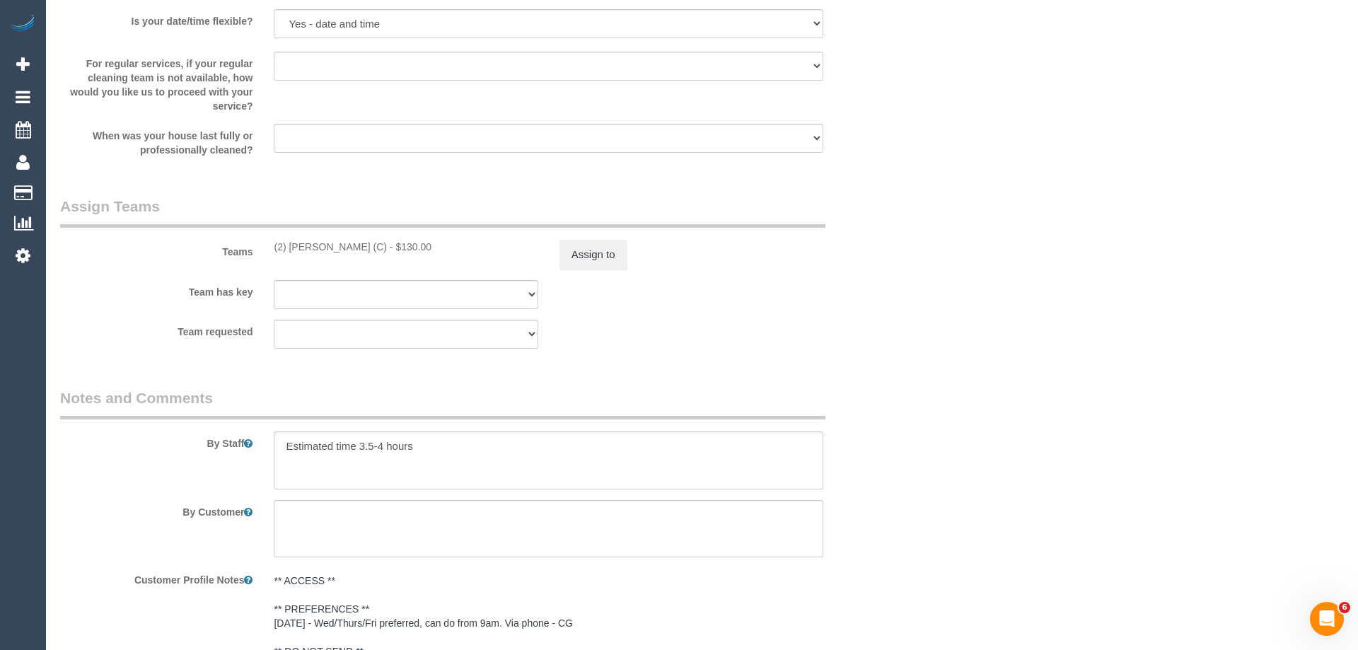
click at [894, 477] on div "× Assign Booking to: (2) Hope Gorejena (C) Assigned Teams (1) Invited Teams (0)…" at bounding box center [679, 325] width 1358 height 650
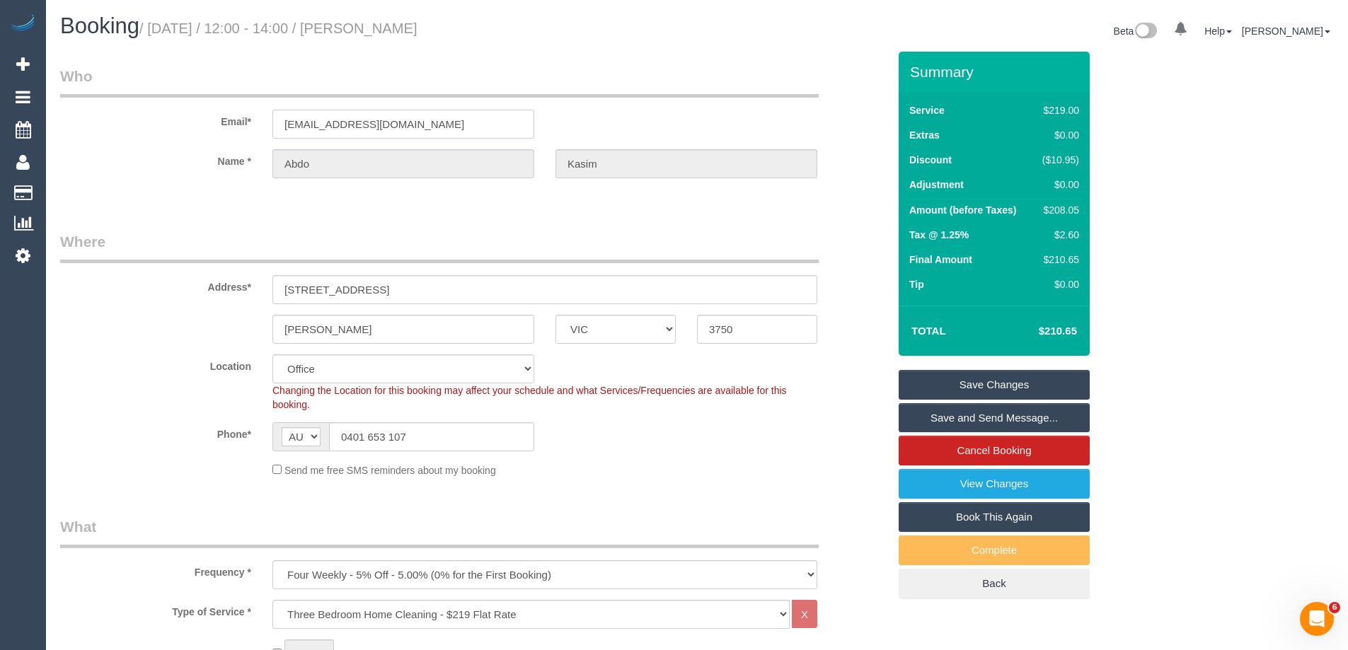
click at [386, 128] on input "akasim1@hotmail.com" at bounding box center [403, 124] width 262 height 29
click at [431, 233] on legend "Where" at bounding box center [439, 247] width 758 height 32
click at [971, 381] on link "Save Changes" at bounding box center [993, 385] width 191 height 30
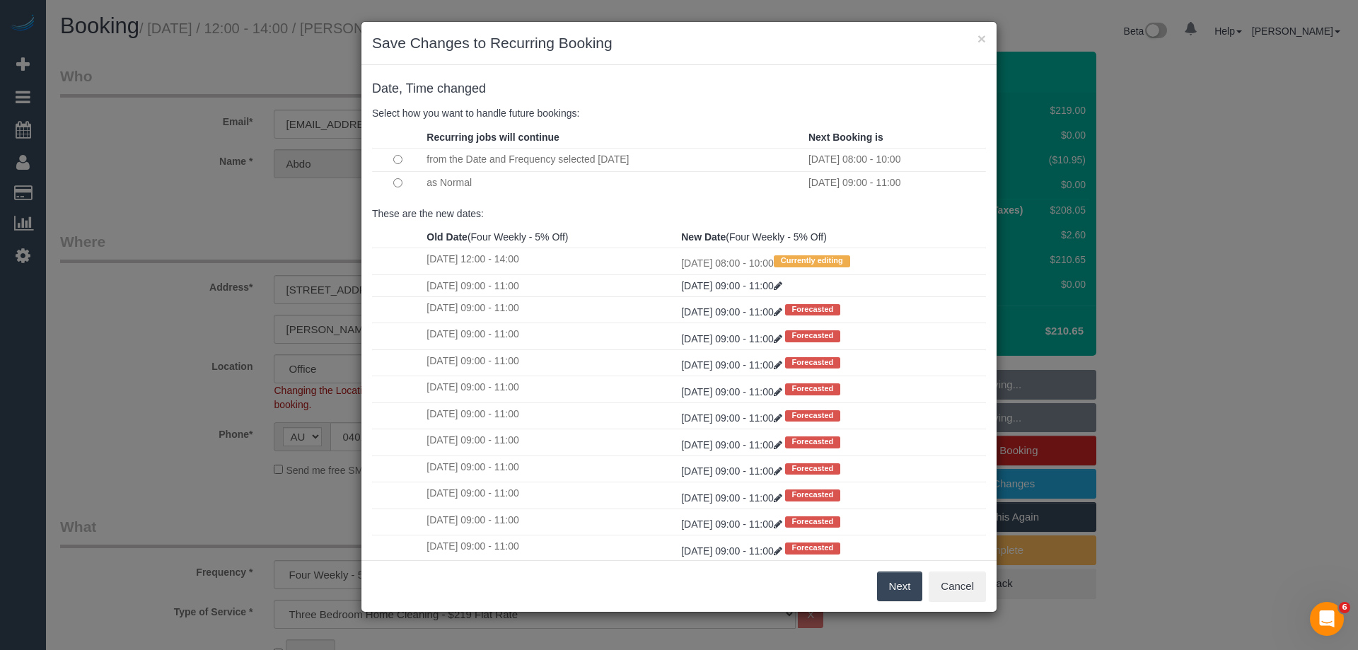
click at [905, 593] on button "Next" at bounding box center [900, 587] width 46 height 30
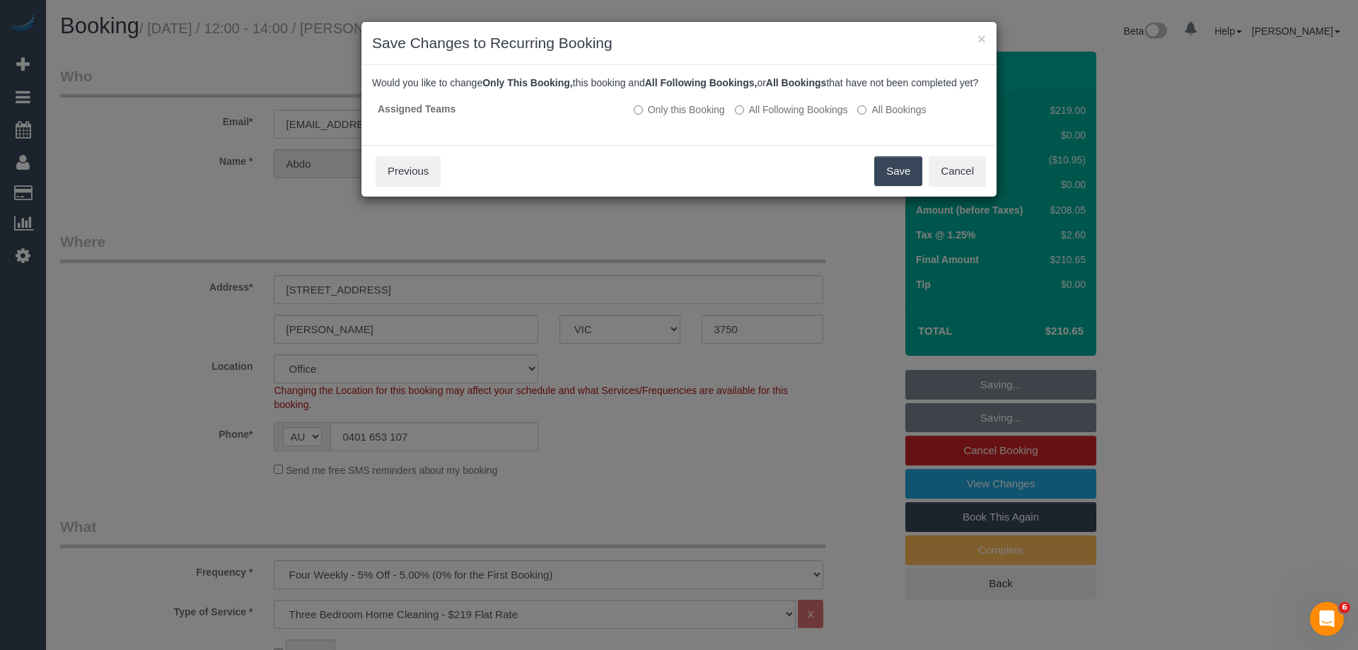
click at [892, 185] on button "Save" at bounding box center [898, 171] width 48 height 30
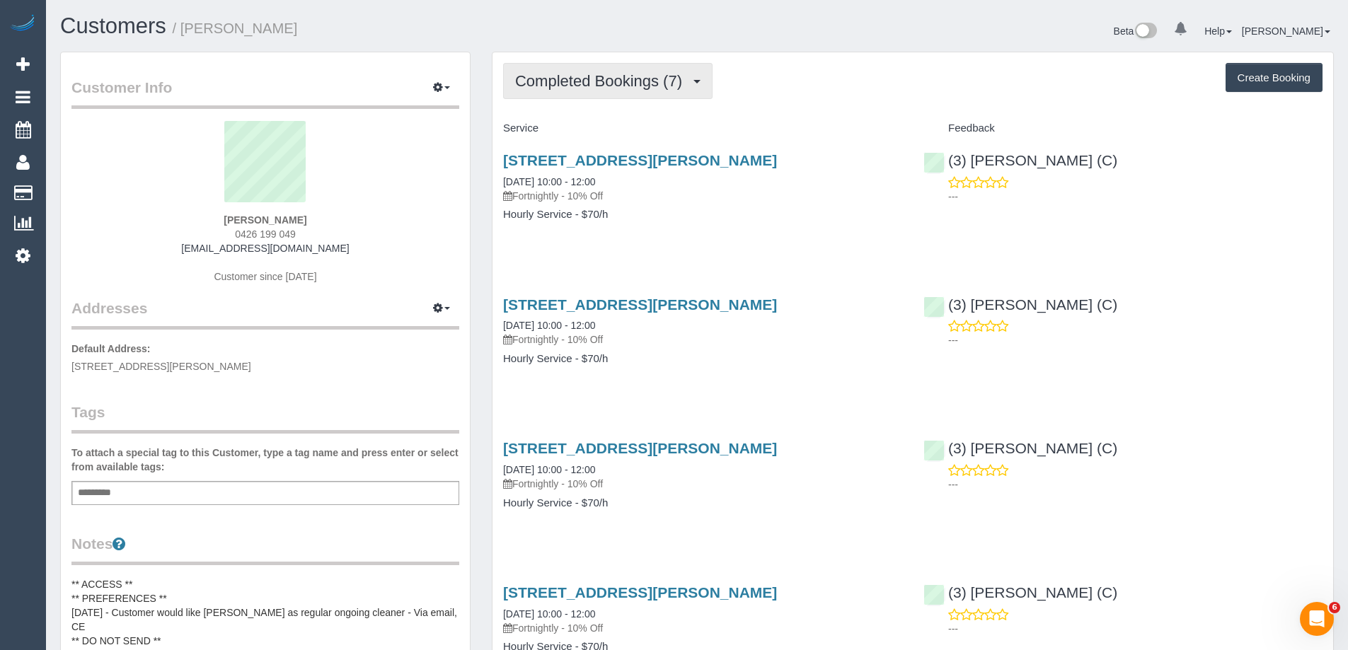
click at [623, 83] on span "Completed Bookings (7)" at bounding box center [602, 81] width 174 height 18
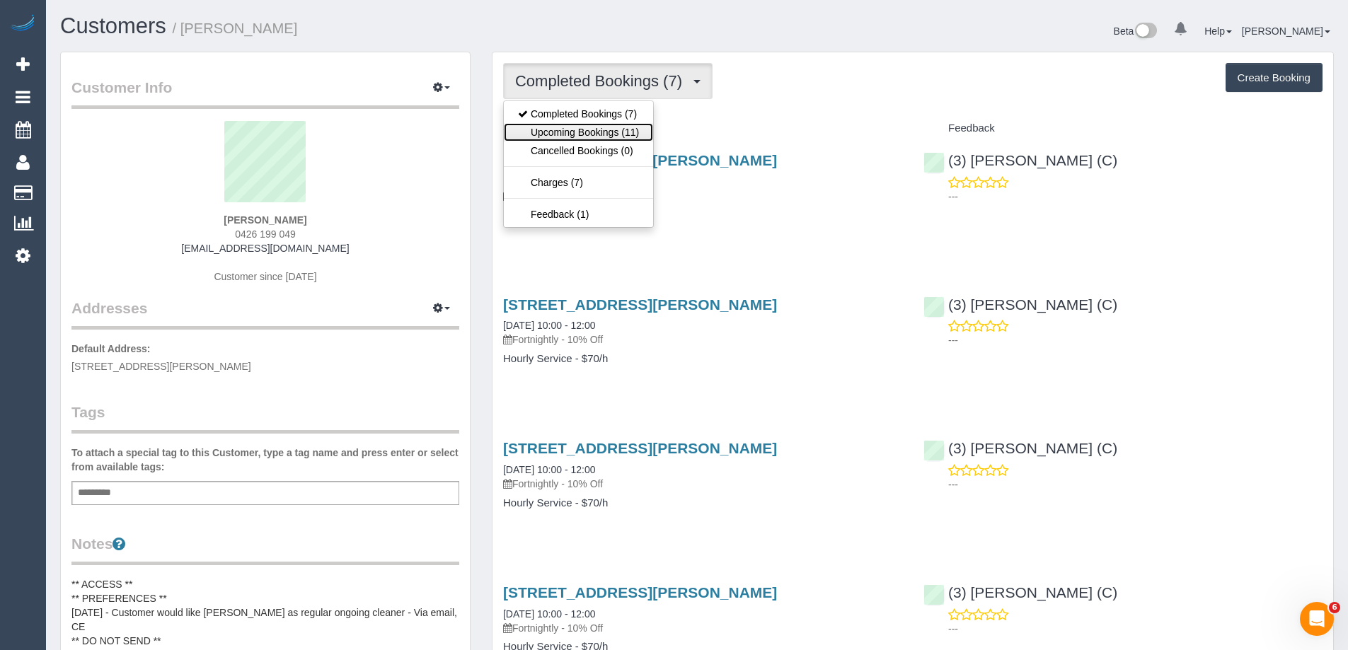
click at [575, 130] on link "Upcoming Bookings (11)" at bounding box center [578, 132] width 149 height 18
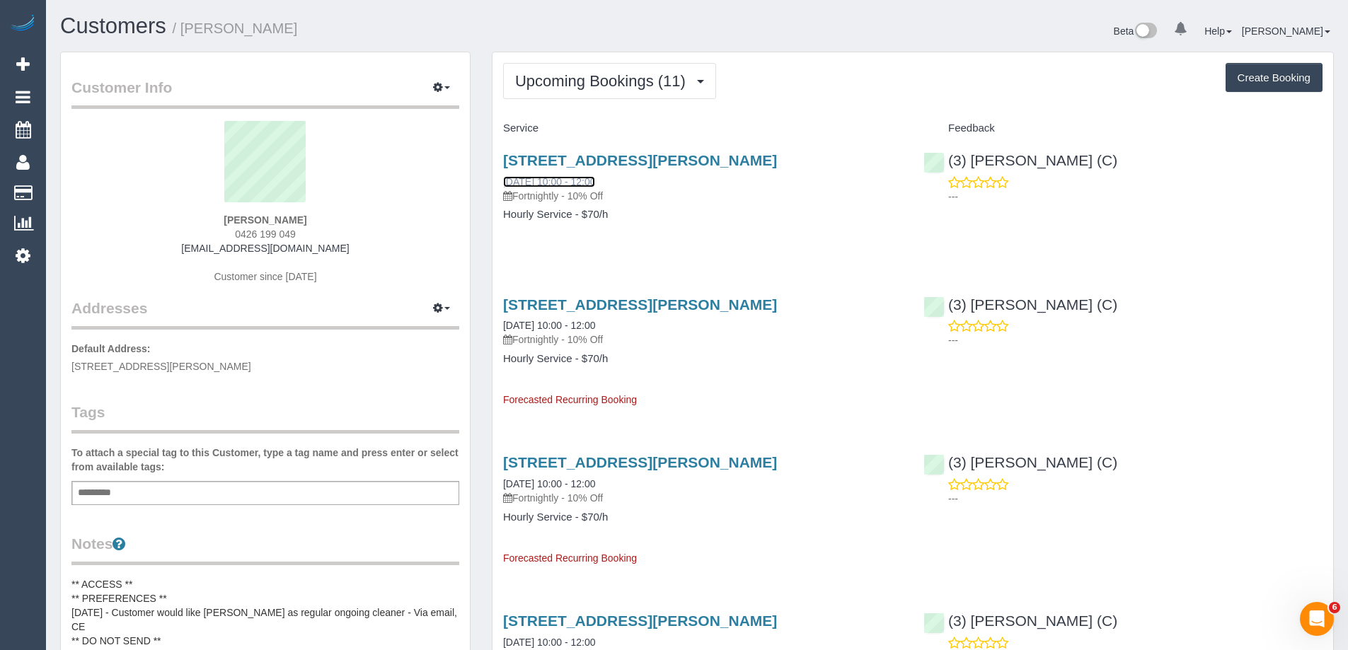
click at [555, 181] on link "02/10/2025 10:00 - 12:00" at bounding box center [549, 181] width 92 height 11
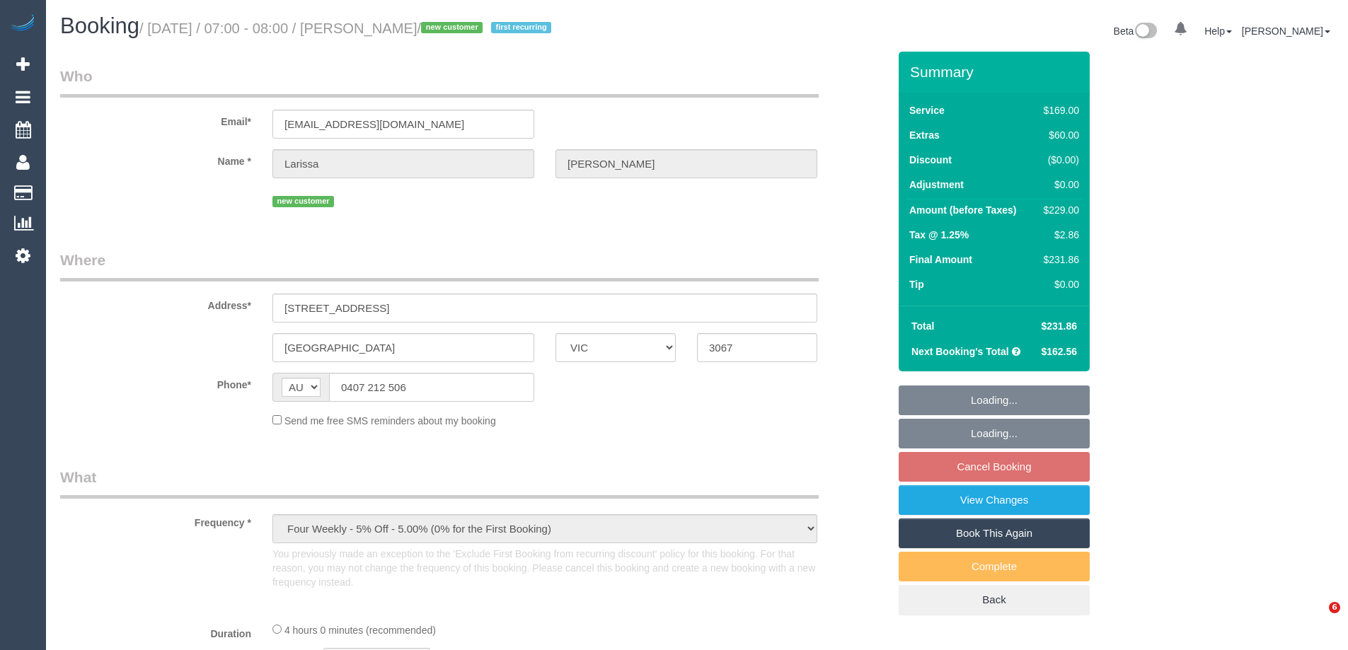
select select "VIC"
select select "string:stripe-pm_1SA0PW2GScqysDRVdUWG5gZE"
select select "number:27"
select select "number:14"
select select "number:19"
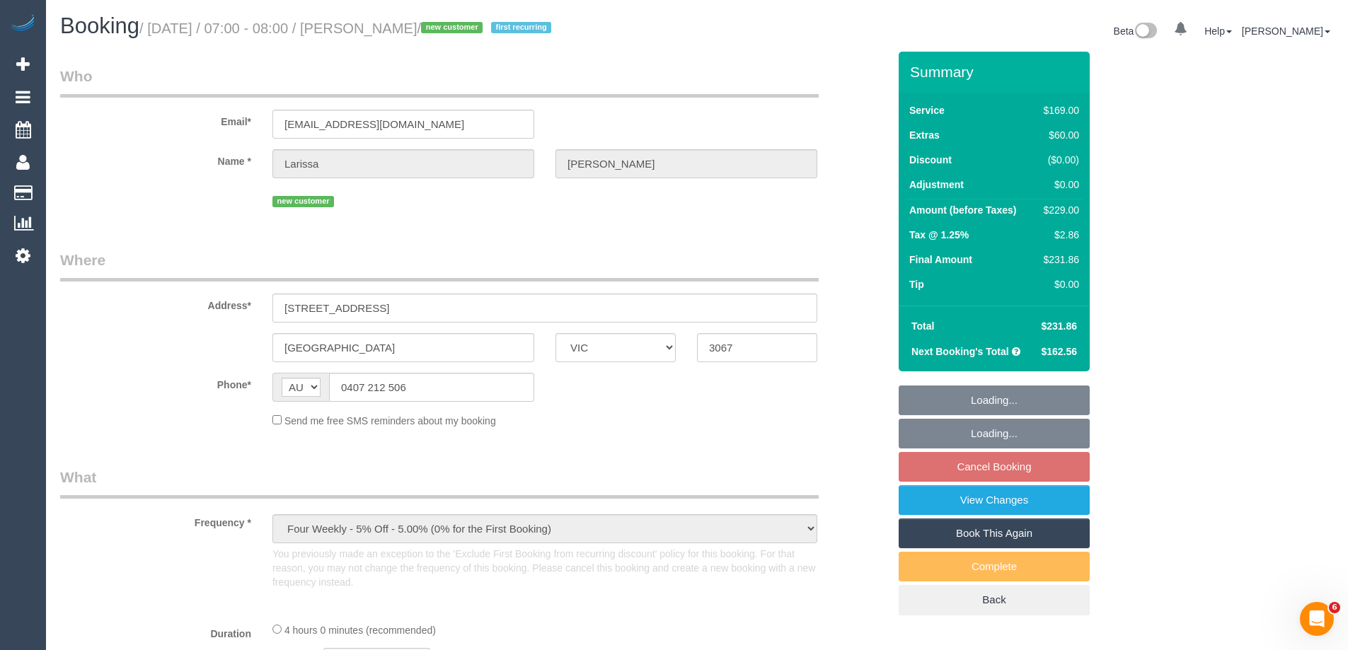
select select "number:24"
select select "number:34"
select select "number:26"
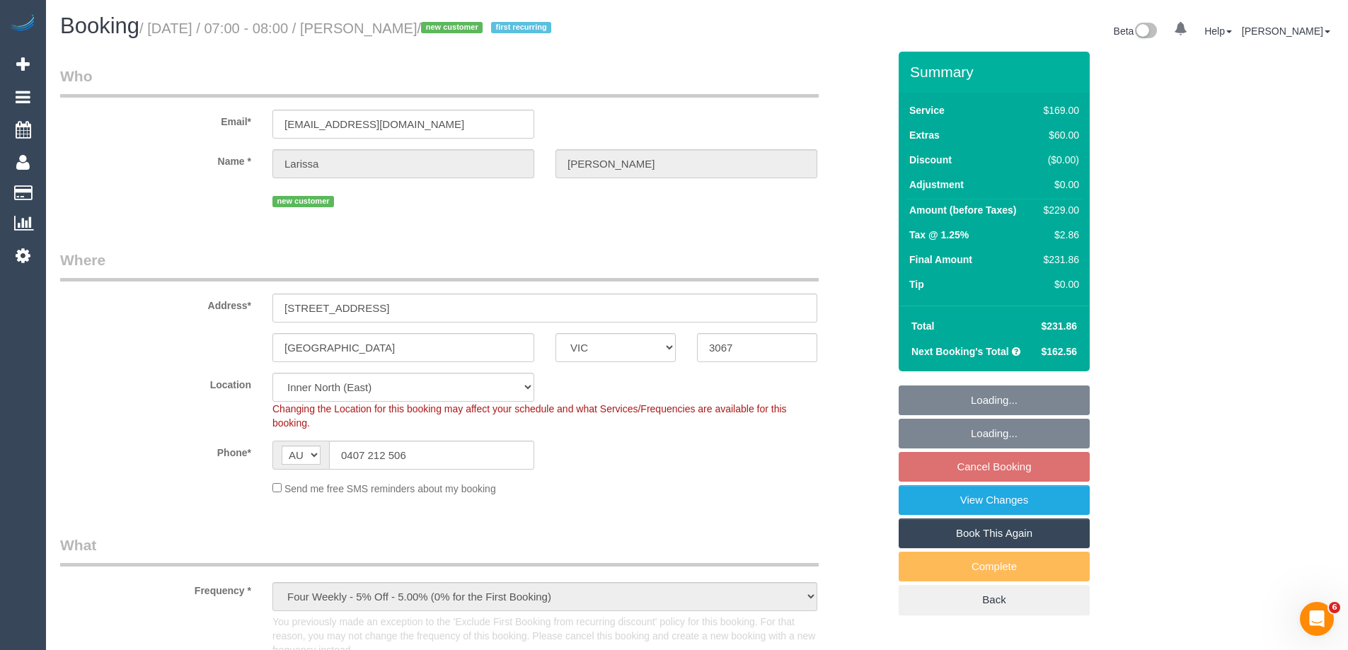
select select "object:704"
select select "spot1"
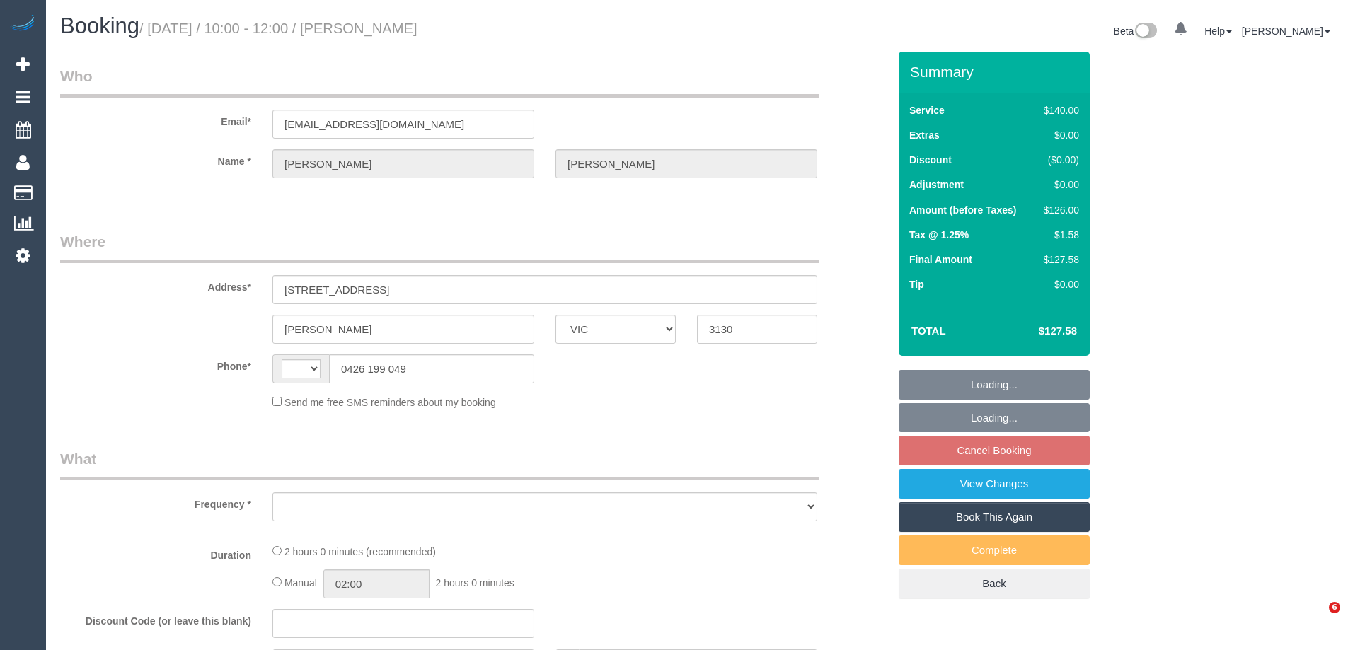
select select "VIC"
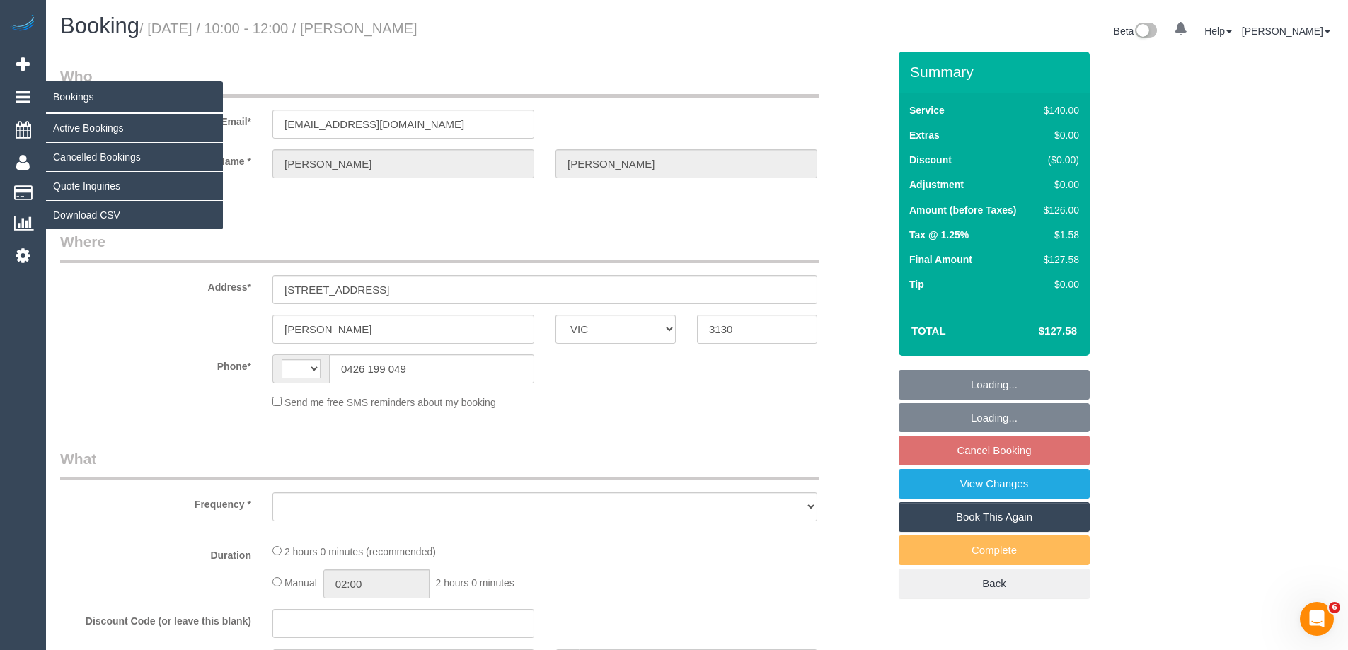
select select "string:AU"
select select "string:stripe-pm_1Rmrvh2GScqysDRVIYFtVM3m"
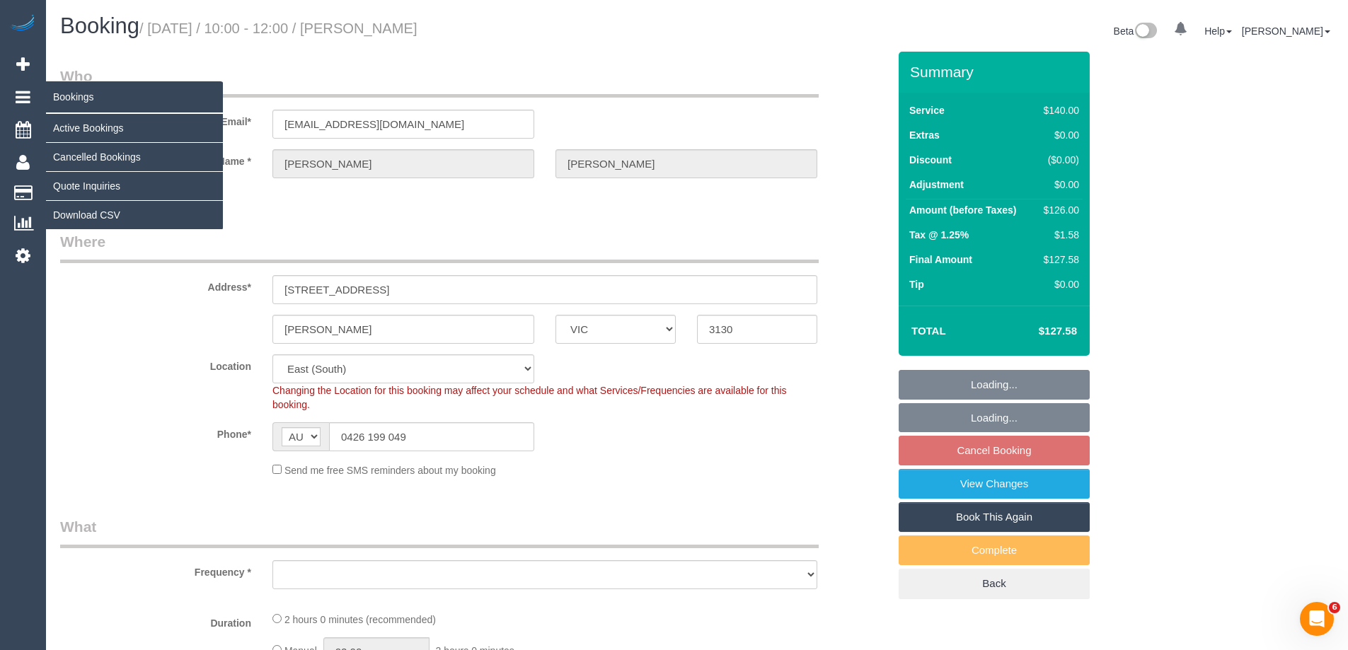
select select "object:530"
select select "spot3"
select select "object:540"
select select "number:27"
select select "number:14"
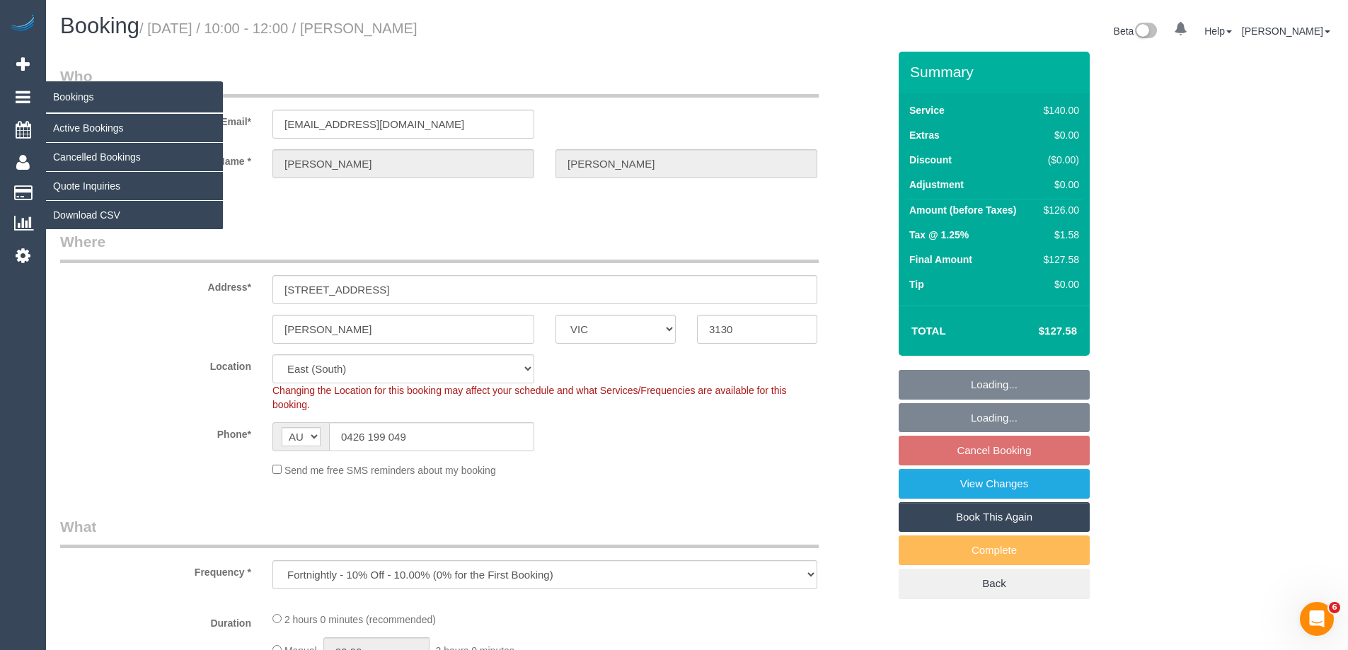
select select "number:19"
select select "number:24"
select select "number:34"
select select "number:13"
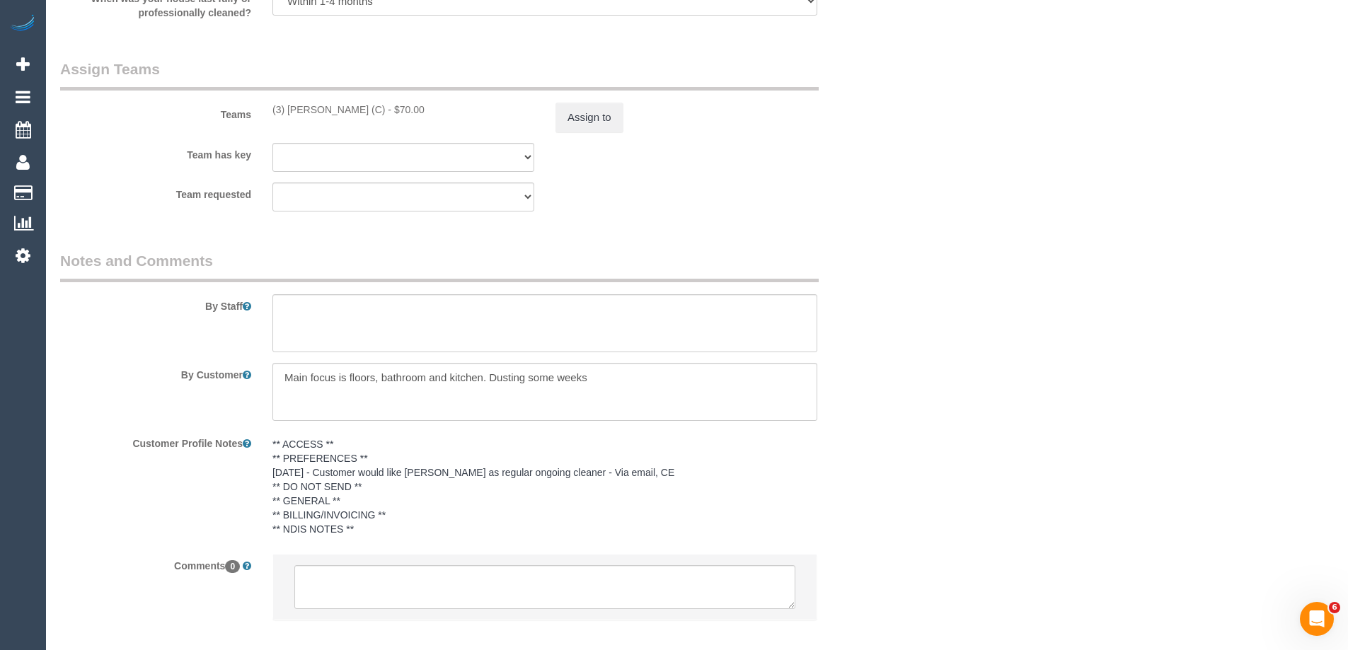
scroll to position [2121, 0]
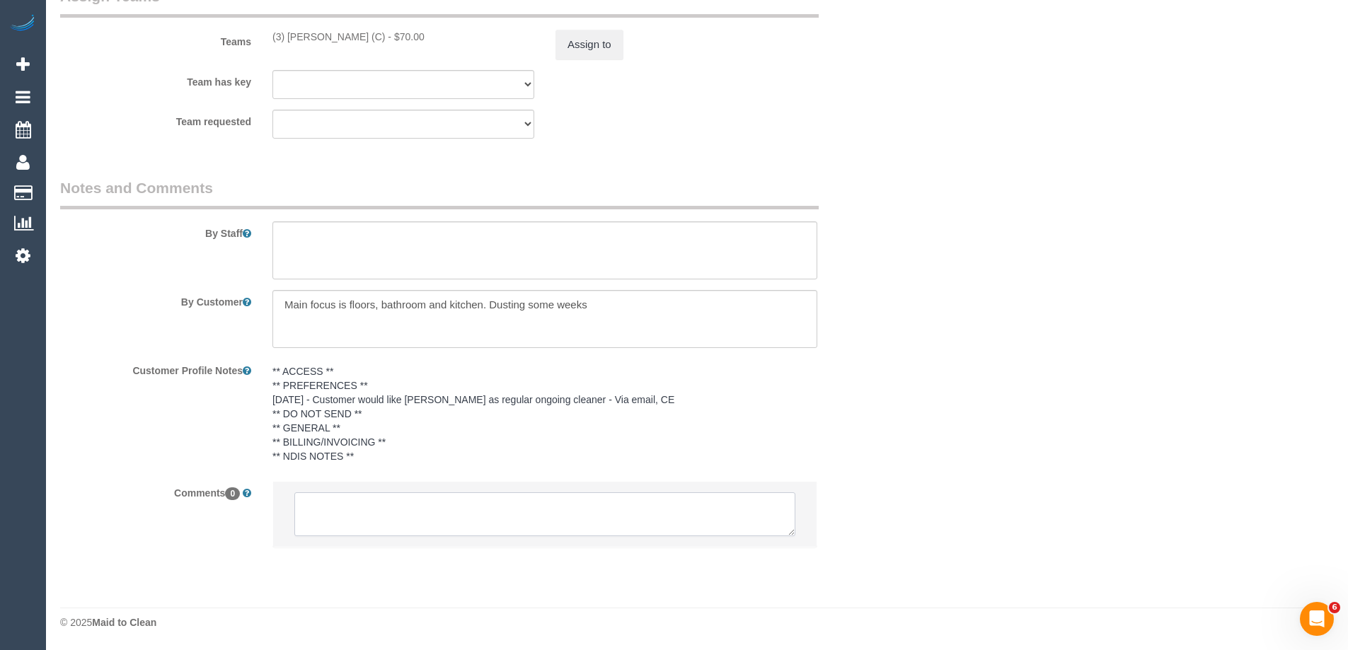
click at [344, 516] on textarea at bounding box center [544, 514] width 501 height 44
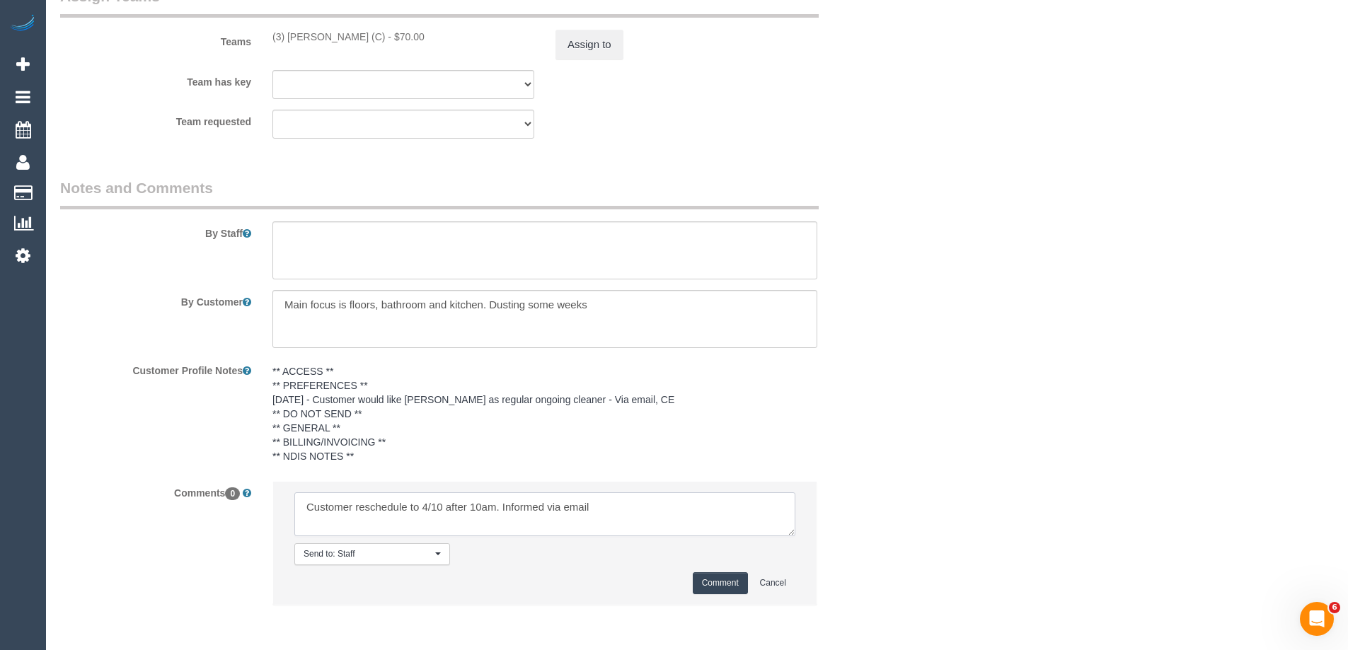
type textarea "Customer reschedule to 4/10 after 10am. Informed via email"
click at [726, 577] on button "Comment" at bounding box center [720, 583] width 55 height 22
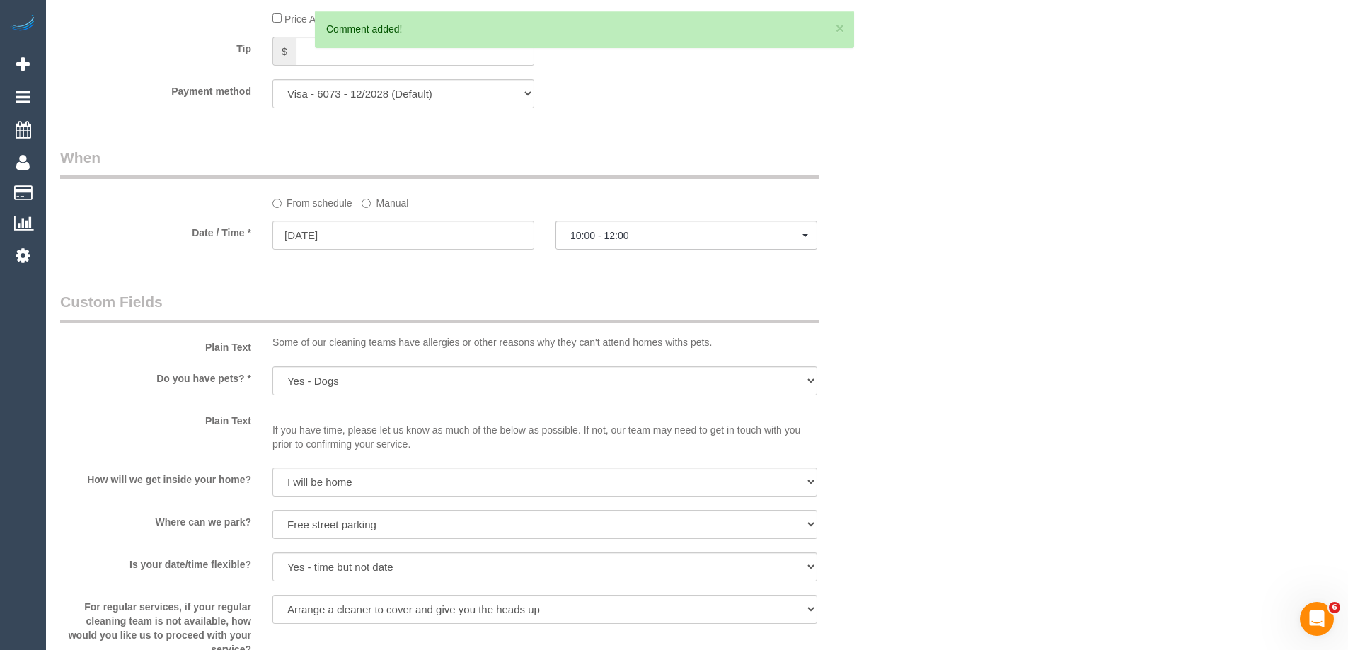
scroll to position [1343, 0]
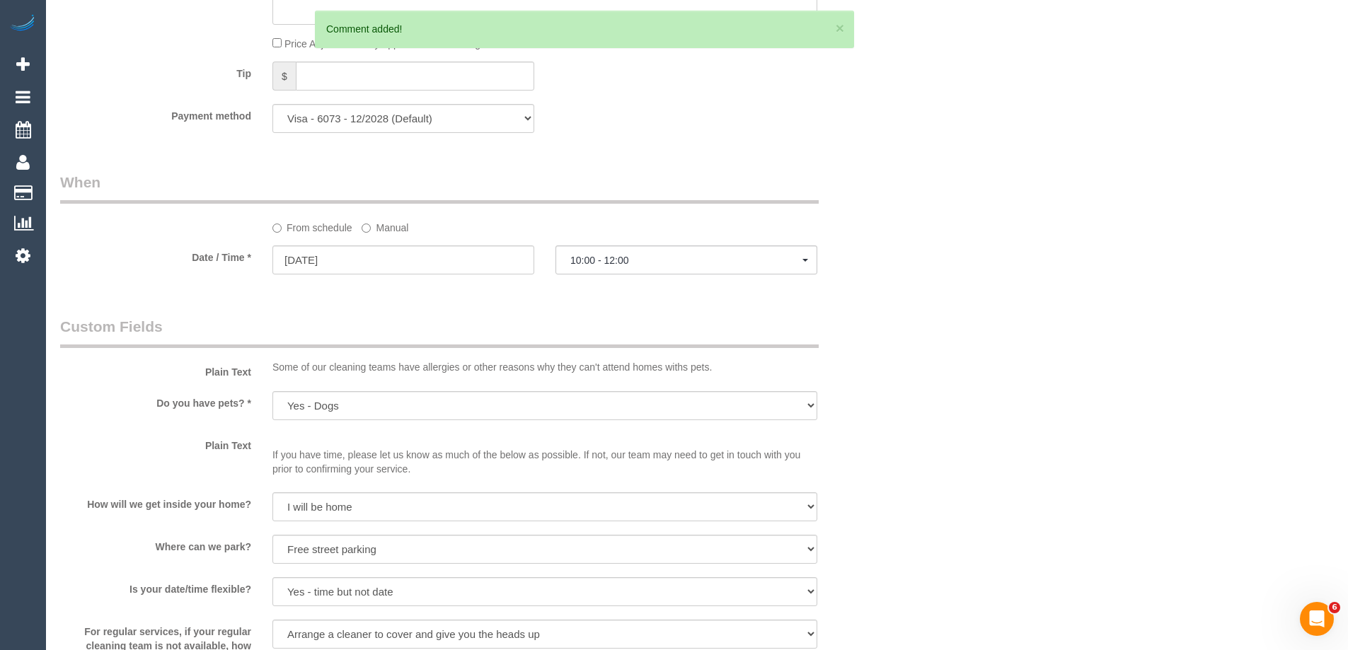
click at [386, 225] on label "Manual" at bounding box center [384, 225] width 47 height 19
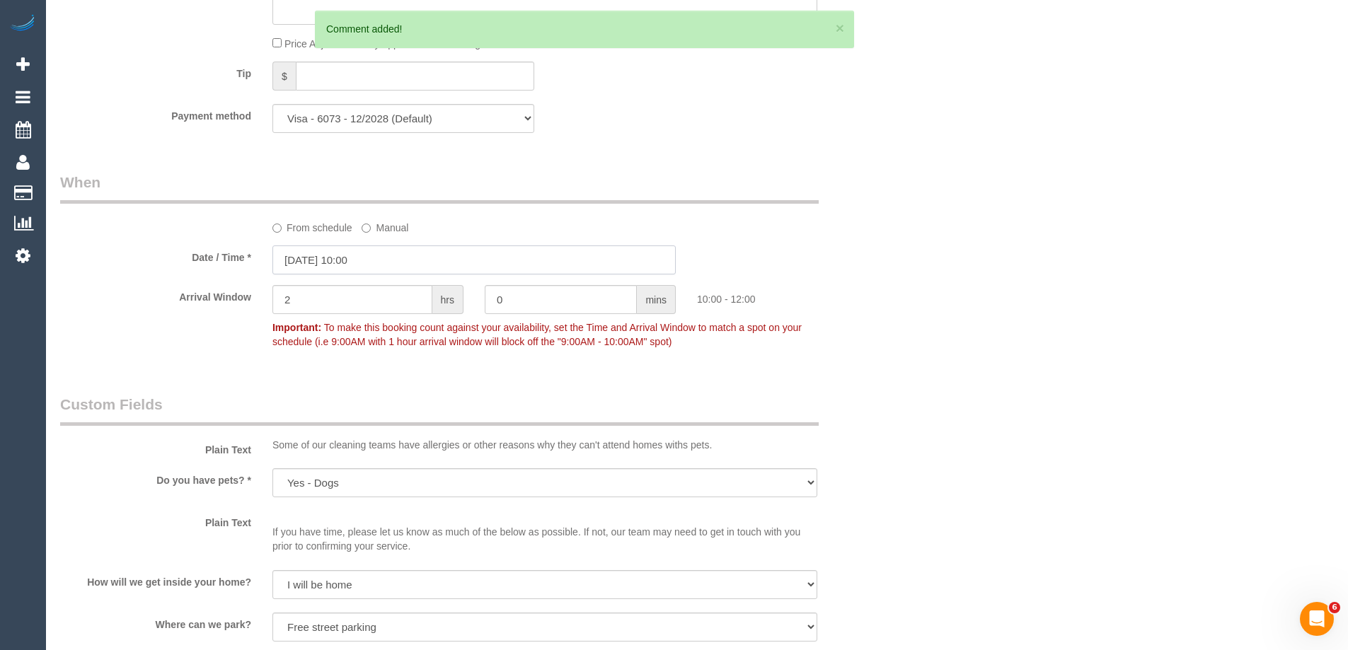
click at [371, 267] on input "02/10/2025 10:00" at bounding box center [473, 259] width 403 height 29
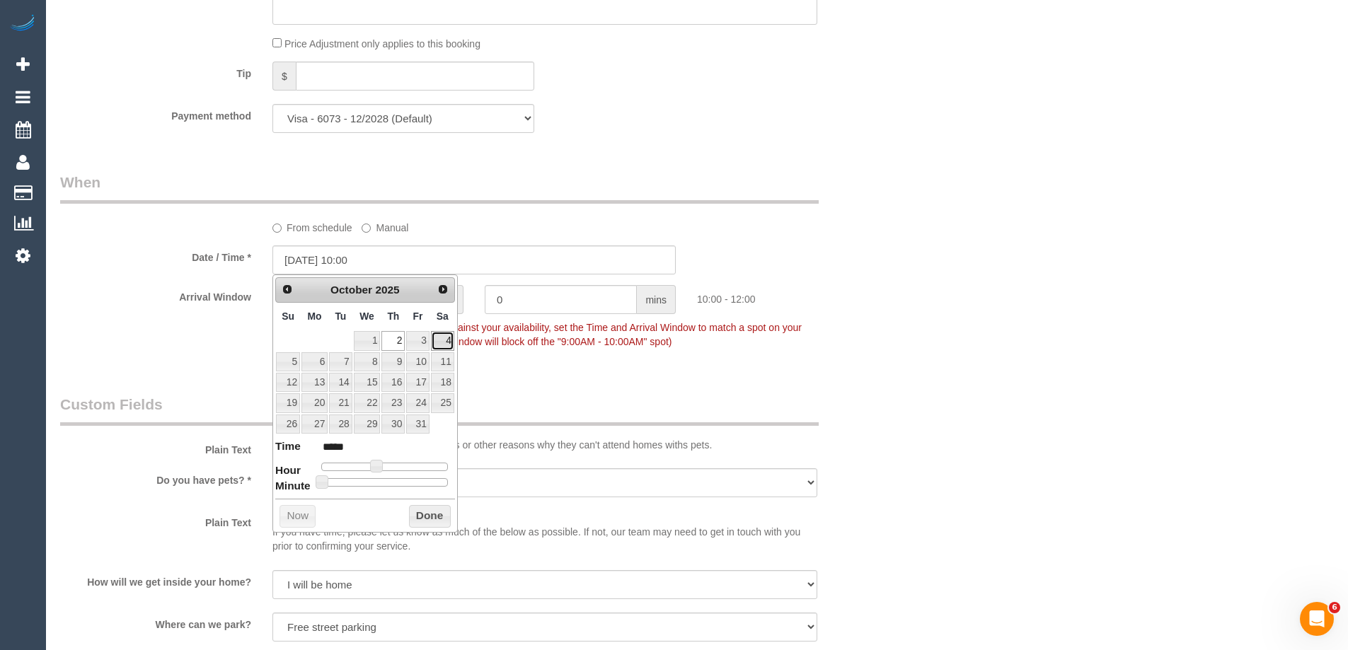
click at [441, 345] on link "4" at bounding box center [442, 340] width 23 height 19
type input "04/10/2025 10:00"
click at [427, 513] on button "Done" at bounding box center [430, 516] width 42 height 23
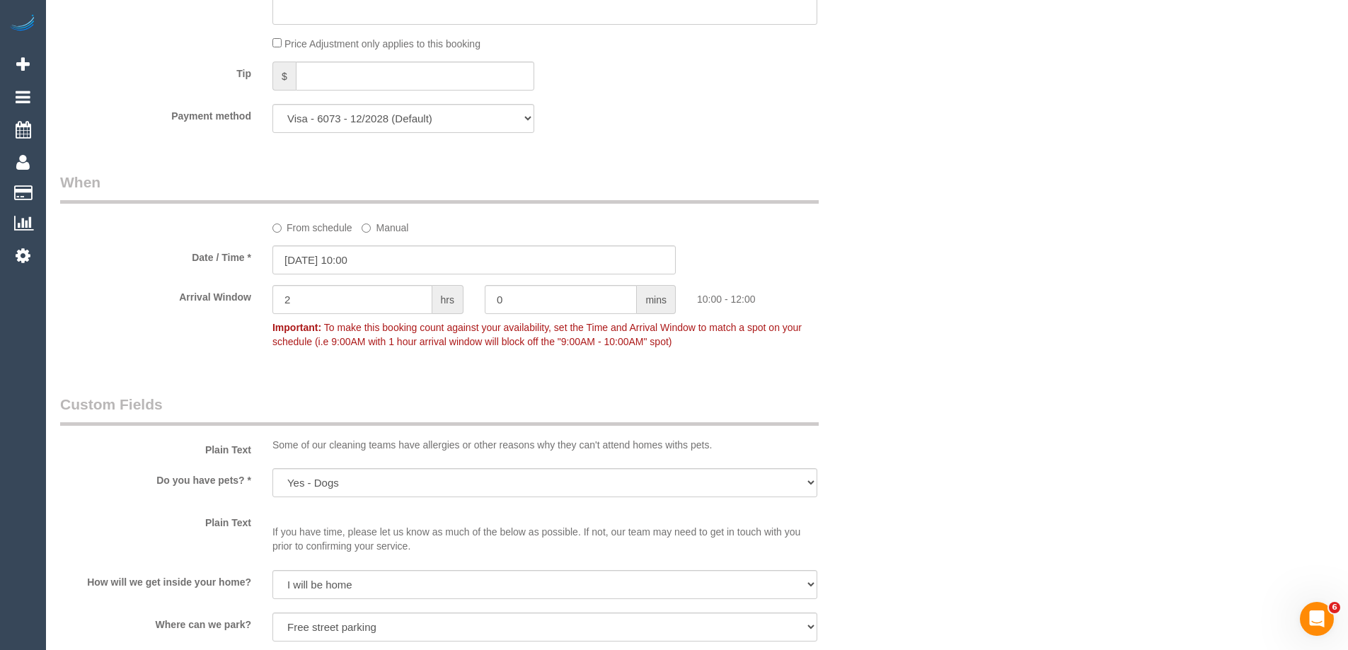
click at [832, 383] on div "Who Email* weir929394@gmail.com Name * Anna Weir Where Address* 2/92-94 Main St…" at bounding box center [474, 136] width 849 height 2854
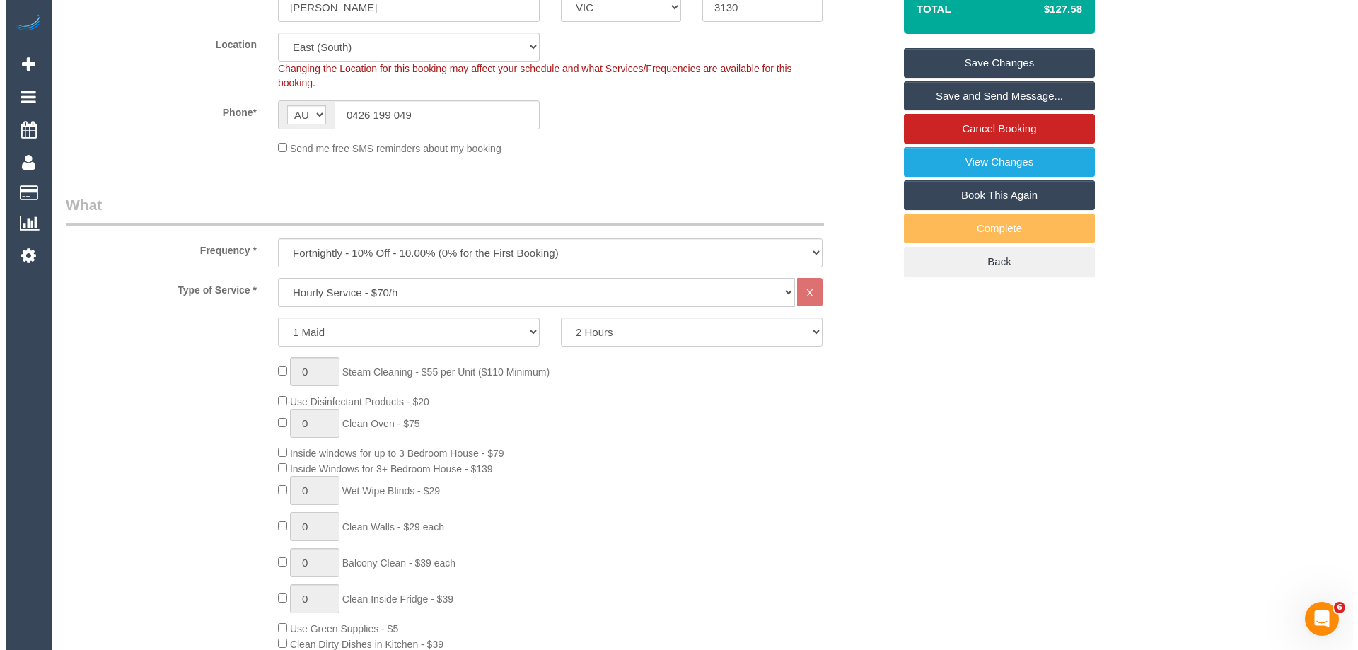
scroll to position [211, 0]
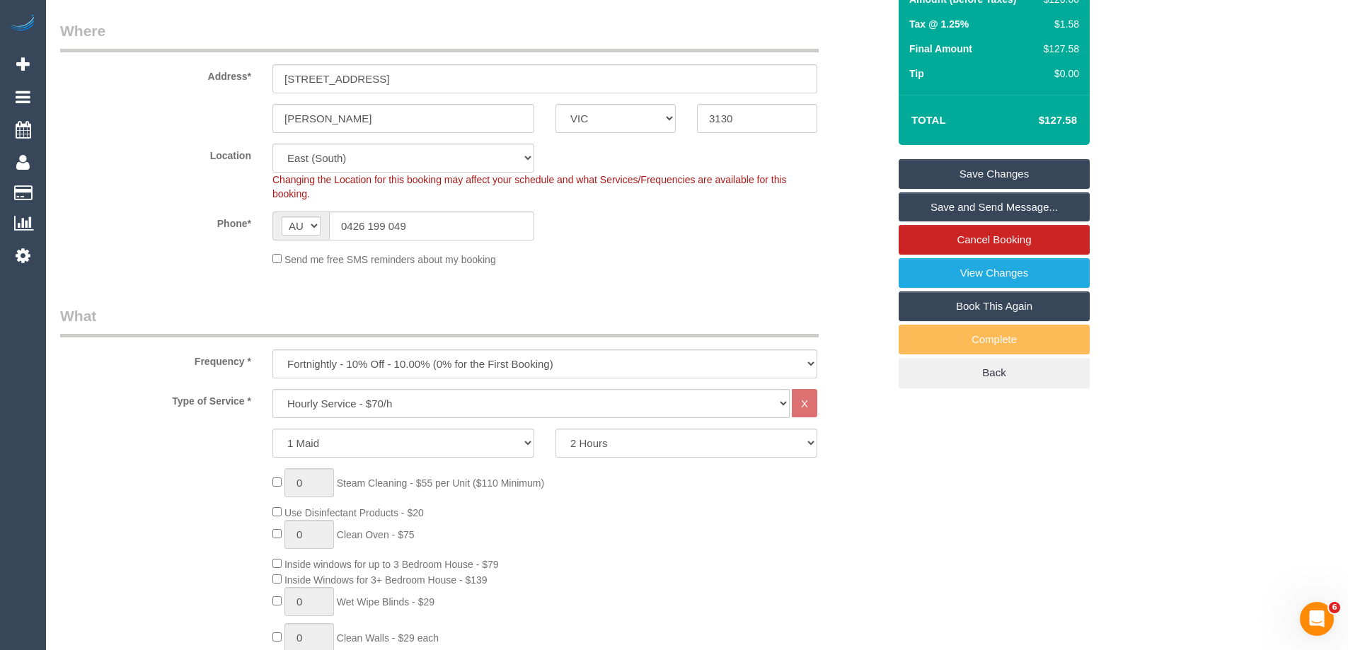
click at [999, 204] on link "Save and Send Message..." at bounding box center [993, 207] width 191 height 30
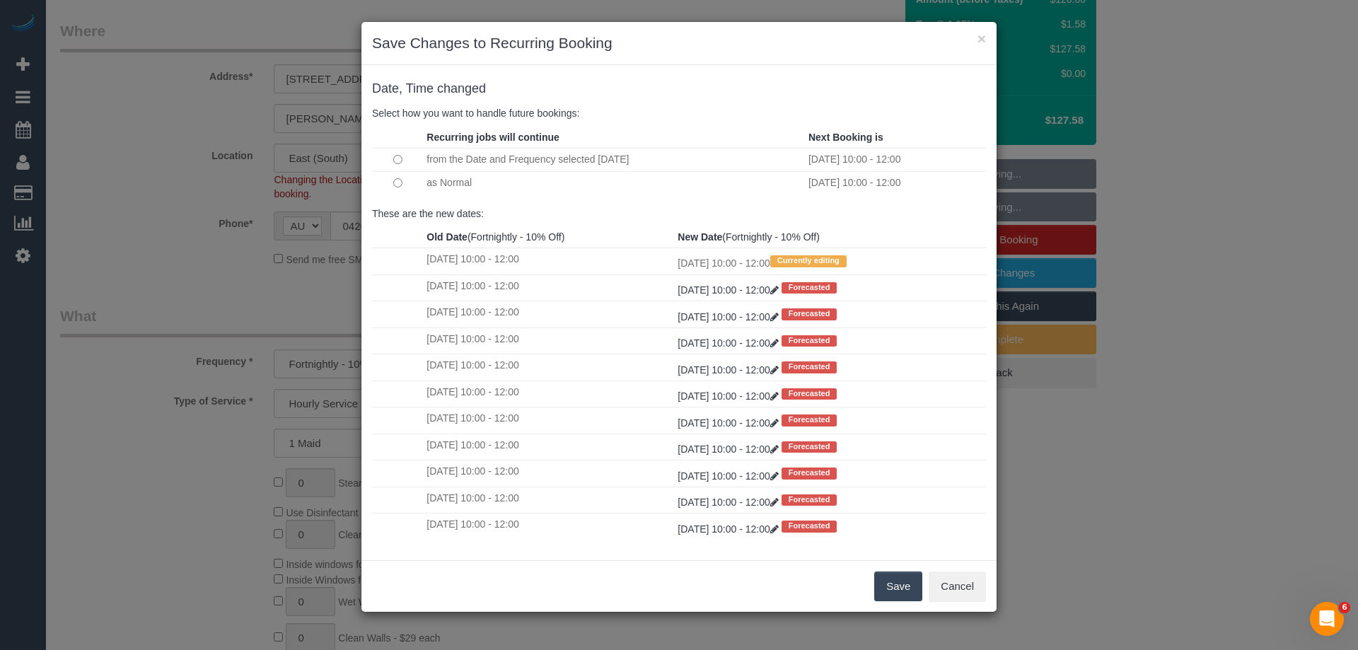
click at [900, 589] on button "Save" at bounding box center [898, 587] width 48 height 30
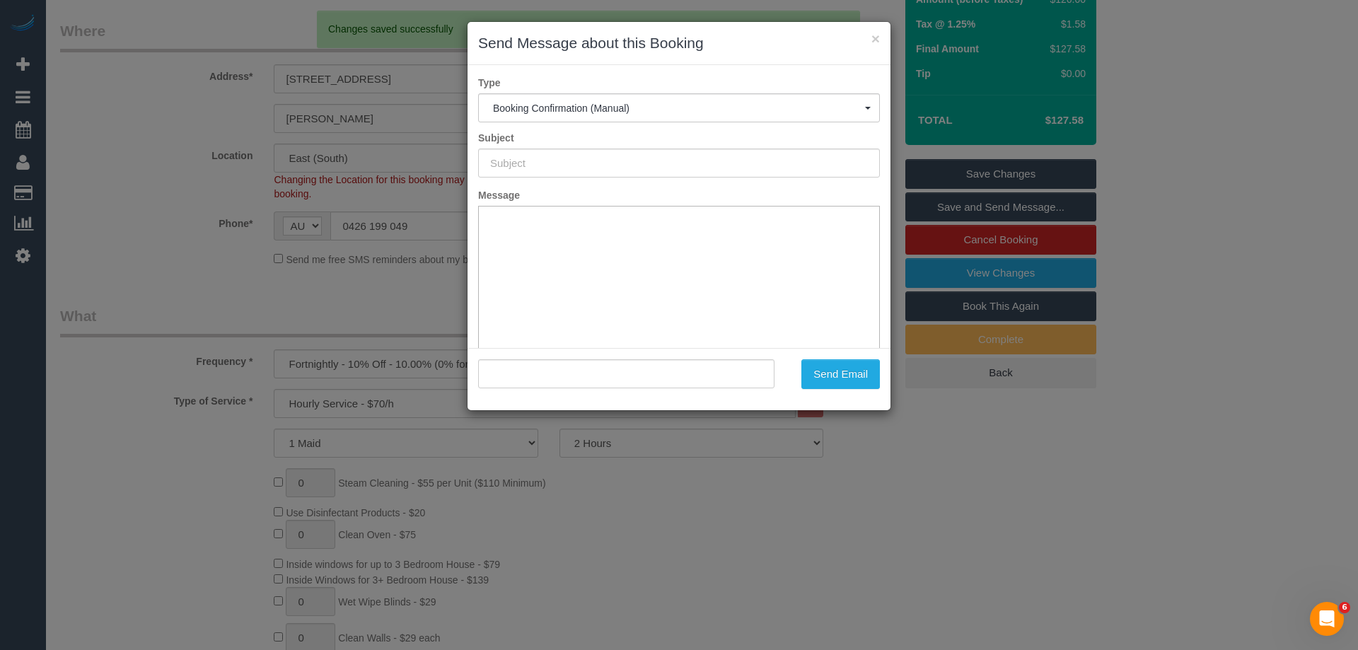
type input "Booking Confirmed"
type input ""Anna Weir" <weir929394@gmail.com>"
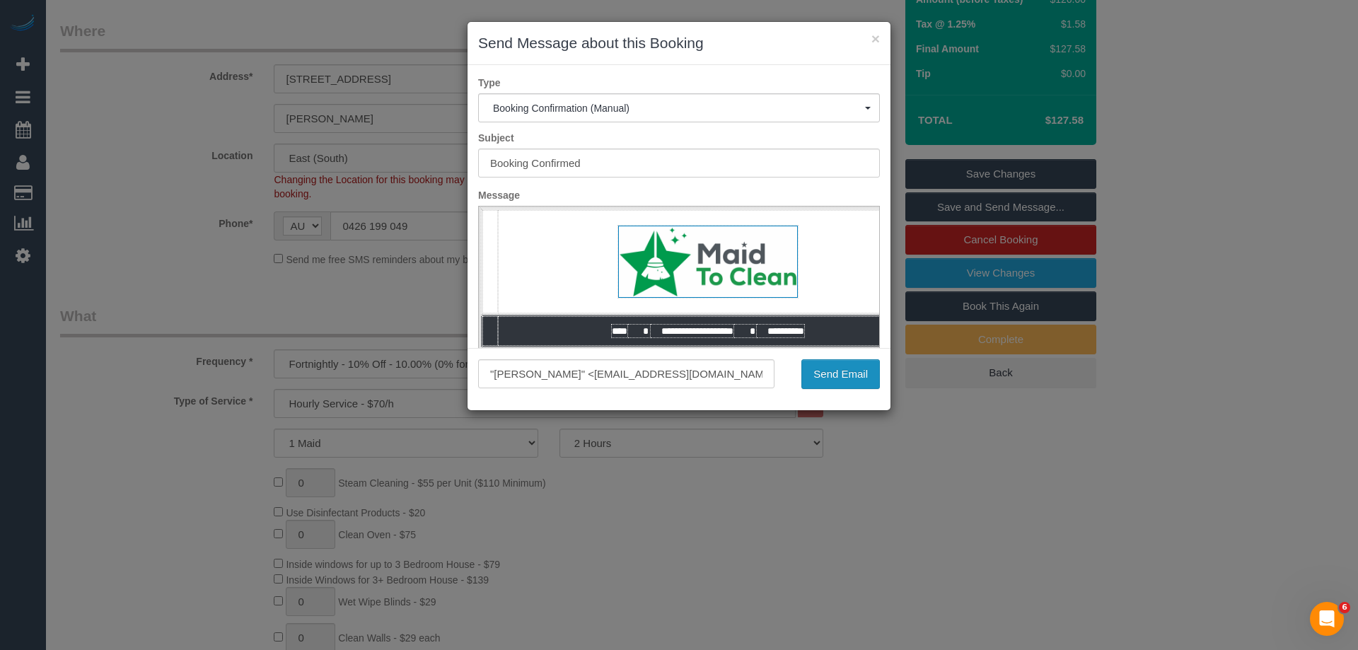
click at [828, 381] on button "Send Email" at bounding box center [840, 374] width 79 height 30
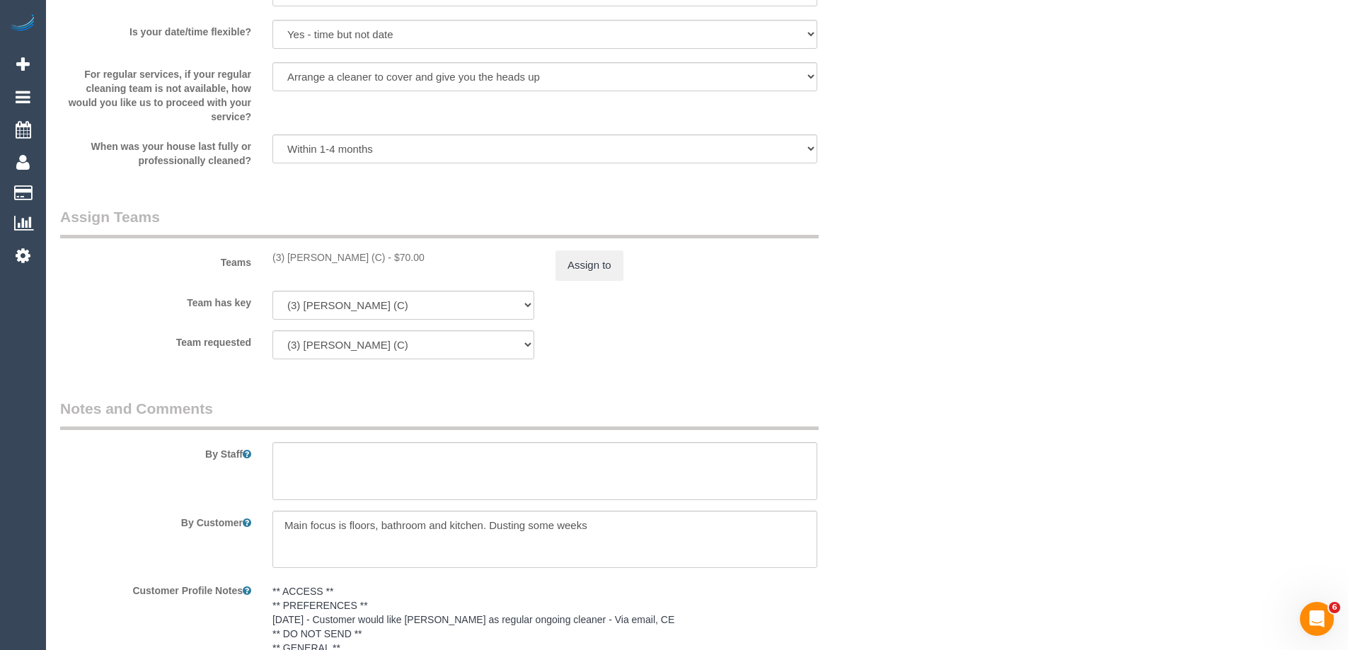
scroll to position [2030, 0]
click at [308, 260] on div "(3) Denuwan Lamahewa (C) - $70.00" at bounding box center [403, 256] width 262 height 14
copy div "Denuwan"
click at [775, 403] on legend "Notes and Comments" at bounding box center [439, 413] width 758 height 32
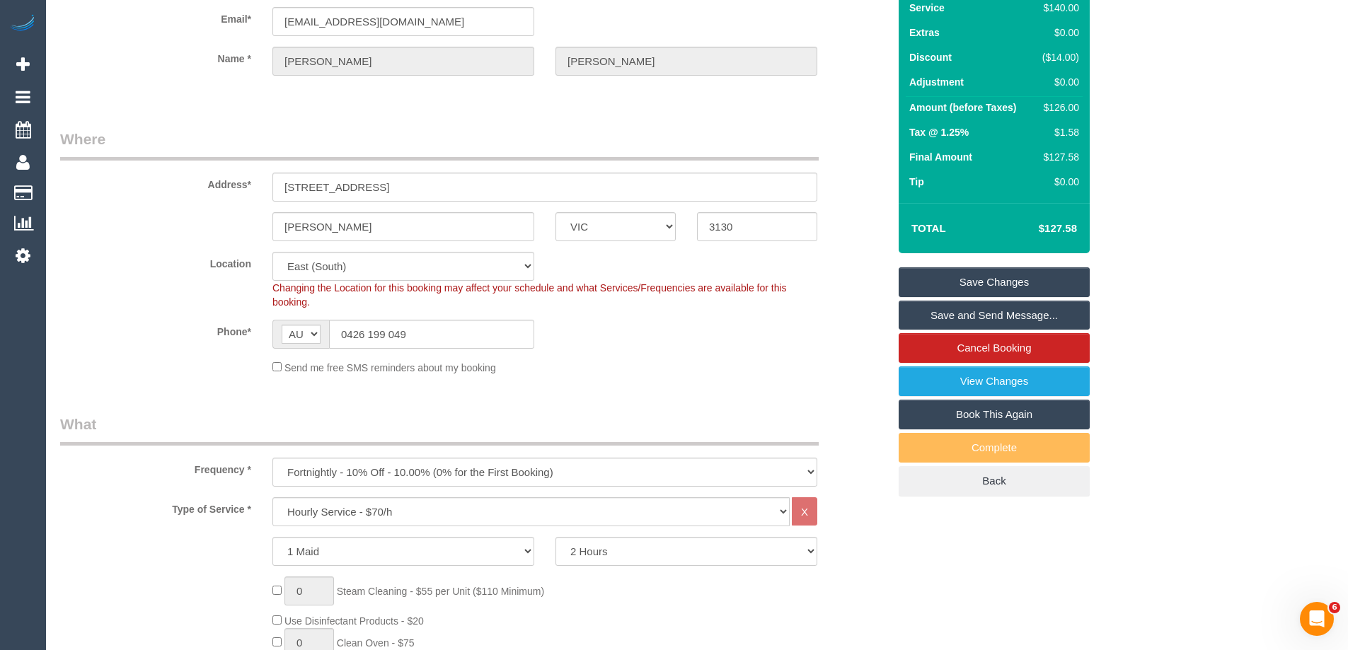
scroll to position [0, 0]
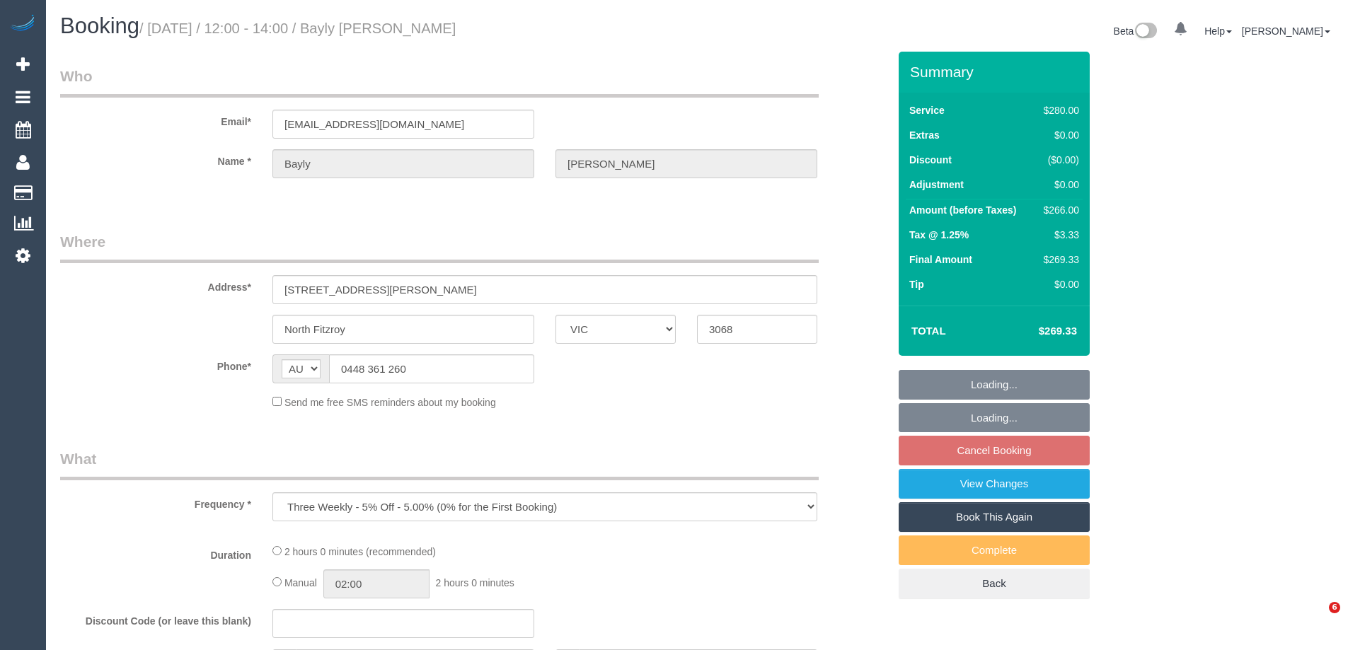
select select "VIC"
select select "number:29"
select select "number:14"
select select "number:19"
select select "number:22"
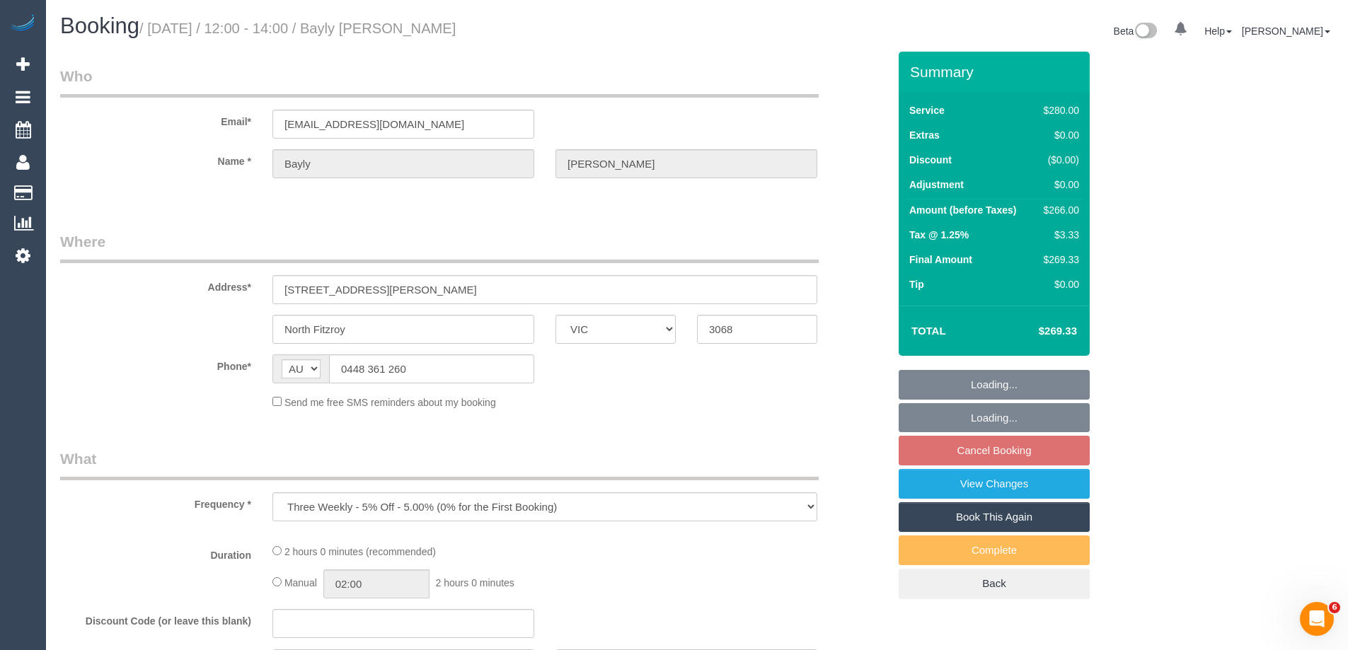
select select "number:34"
select select "number:12"
select select "2"
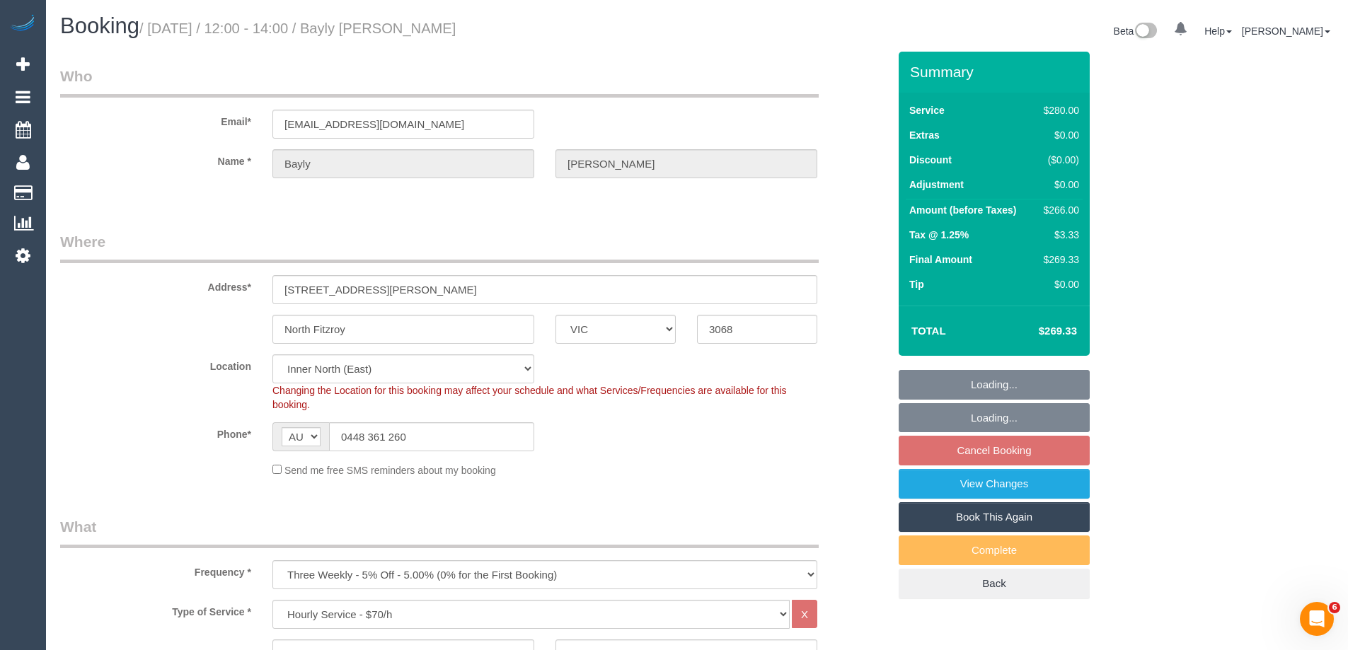
select select "string:stripe-pm_1S3RNA2GScqysDRV9mB4ExBC"
select select "spot4"
select select "object:1660"
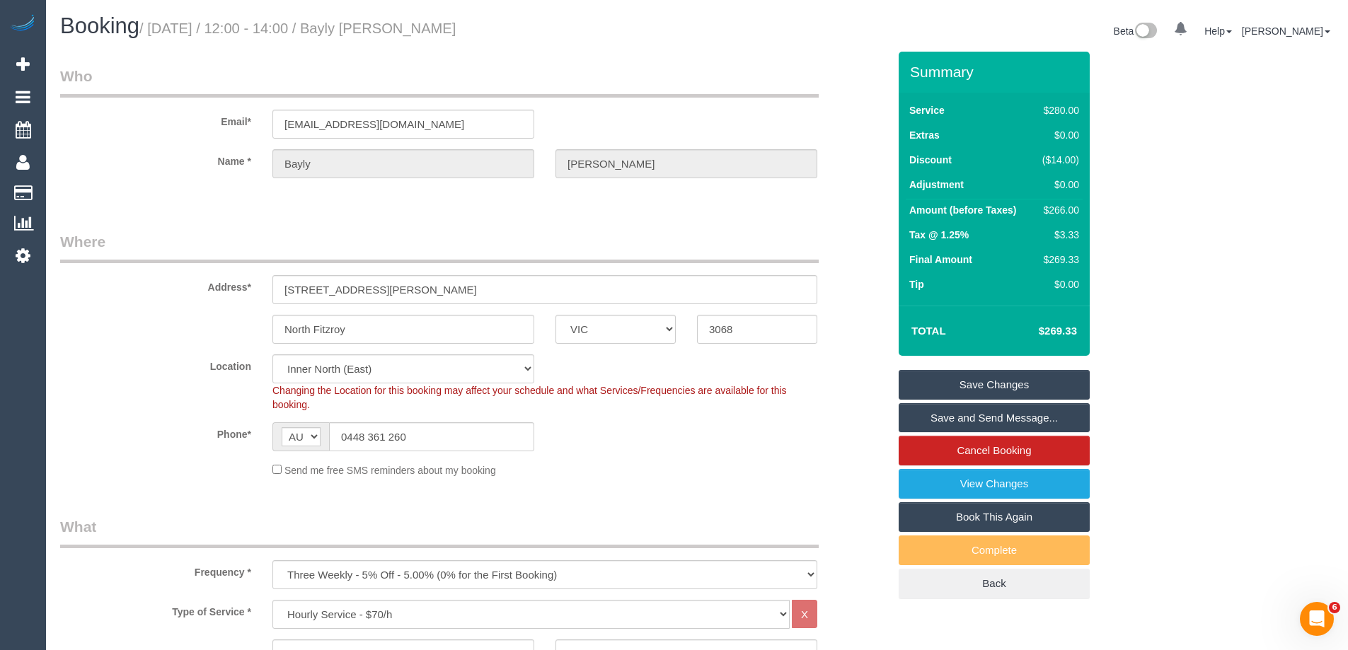
drag, startPoint x: 484, startPoint y: 30, endPoint x: 373, endPoint y: 30, distance: 111.1
click at [373, 30] on h1 "Booking / October 08, 2025 / 12:00 - 14:00 / Bayly Heptinstall" at bounding box center [373, 26] width 626 height 24
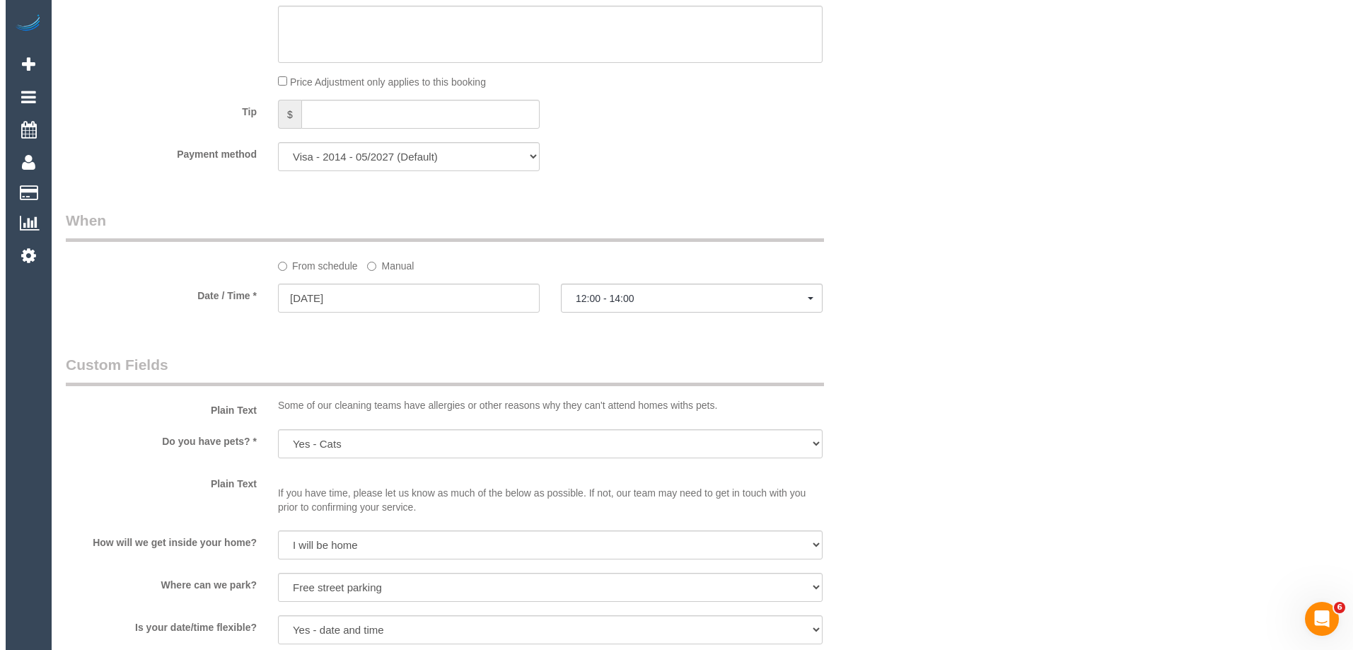
scroll to position [1627, 0]
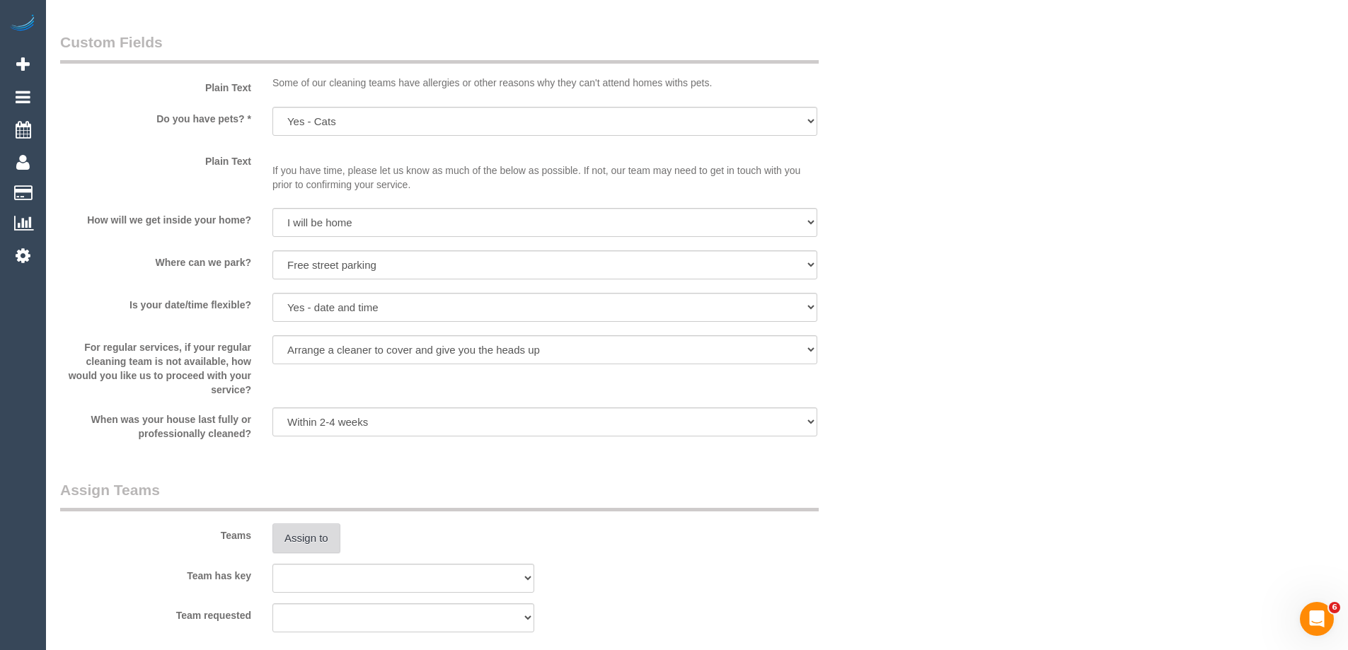
click at [321, 535] on button "Assign to" at bounding box center [306, 538] width 68 height 30
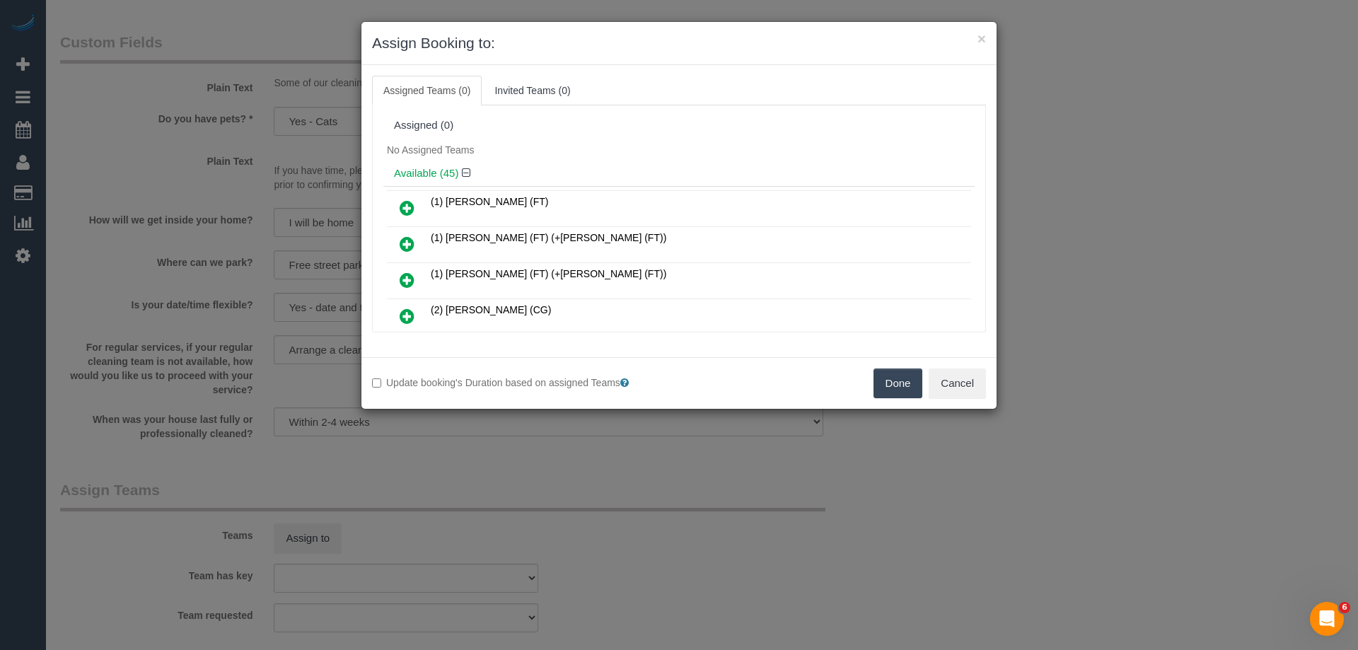
click at [593, 169] on h4 "Available (45)" at bounding box center [679, 174] width 570 height 12
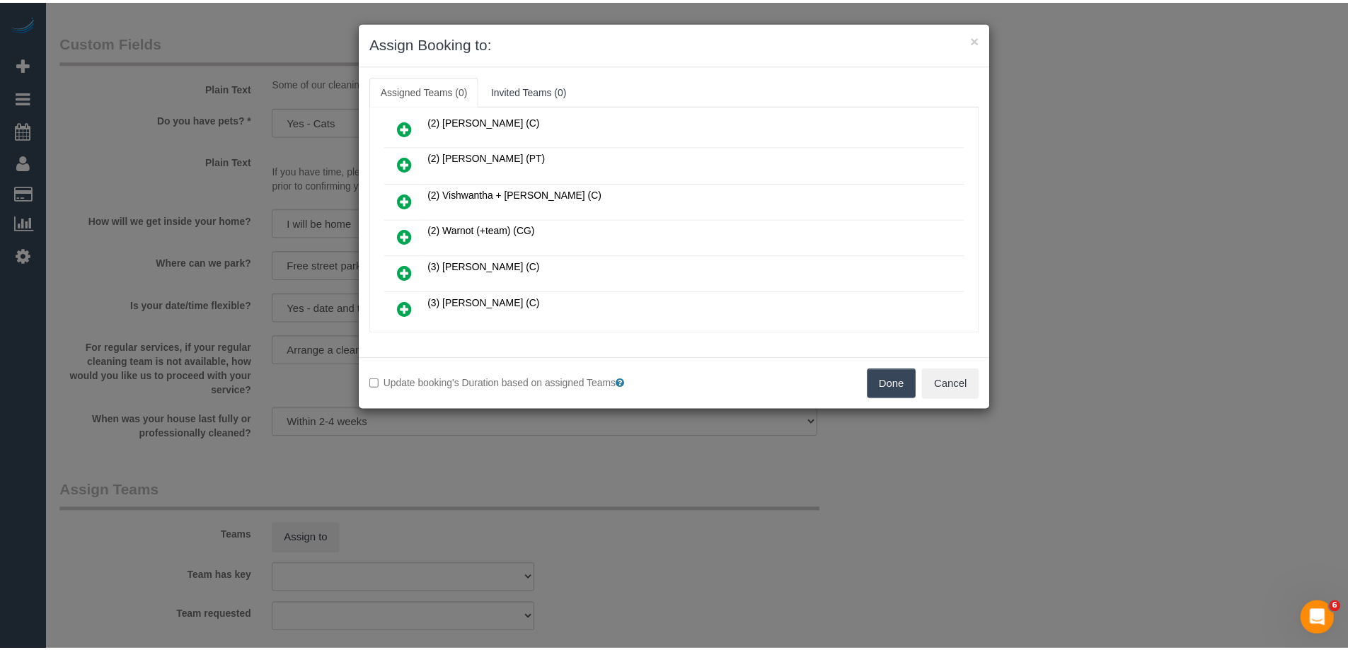
scroll to position [636, 0]
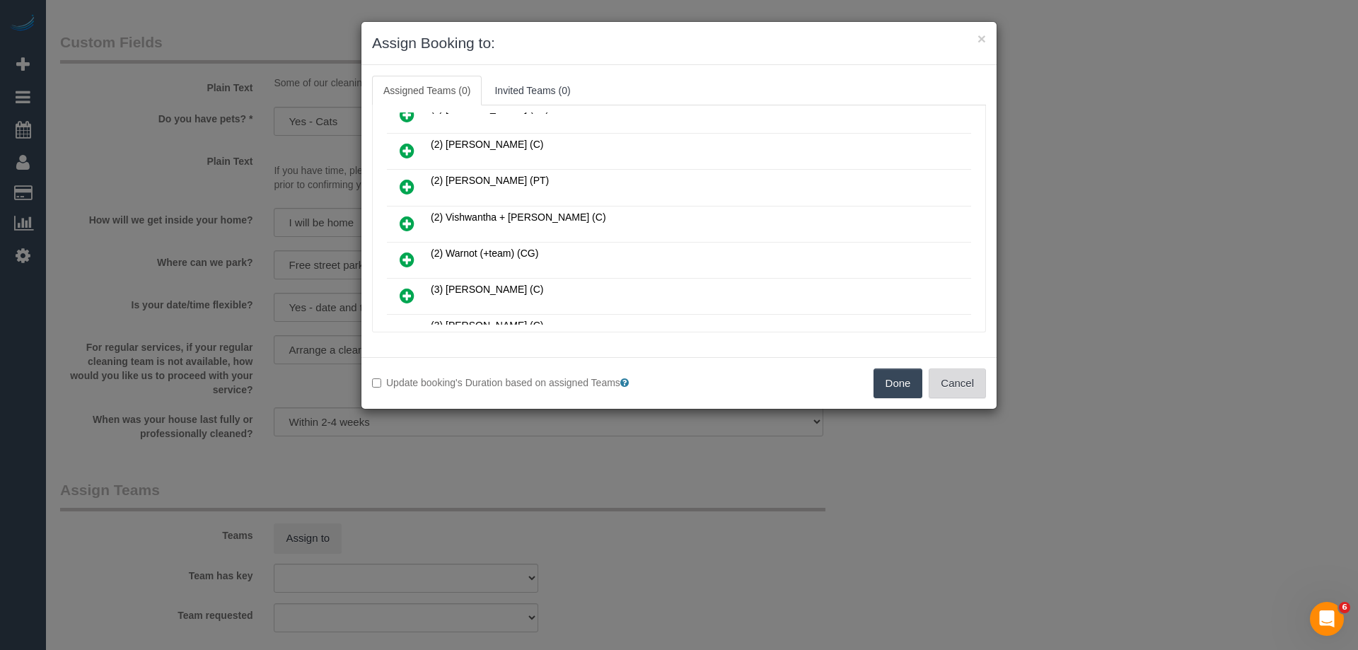
click at [939, 379] on button "Cancel" at bounding box center [957, 384] width 57 height 30
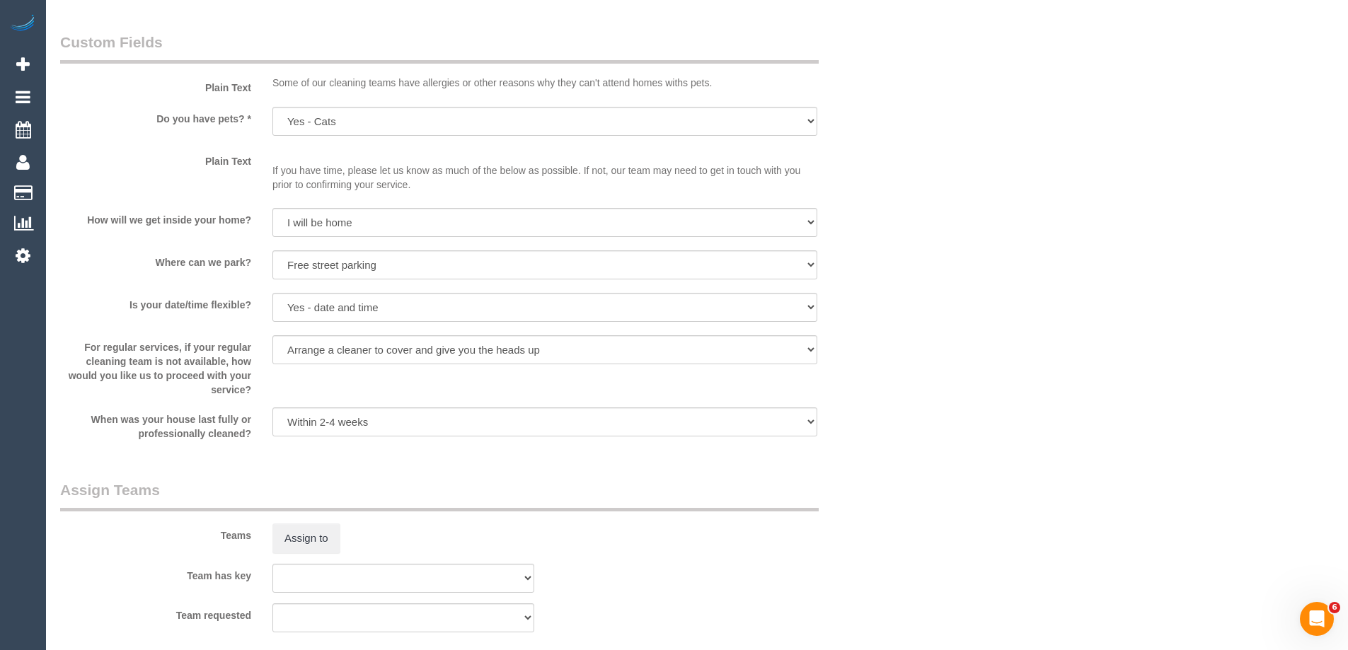
click at [939, 379] on div "× Assign Booking to: Assigned Teams (0) Invited Teams (0) Assigned (0) No Assig…" at bounding box center [674, 325] width 1348 height 650
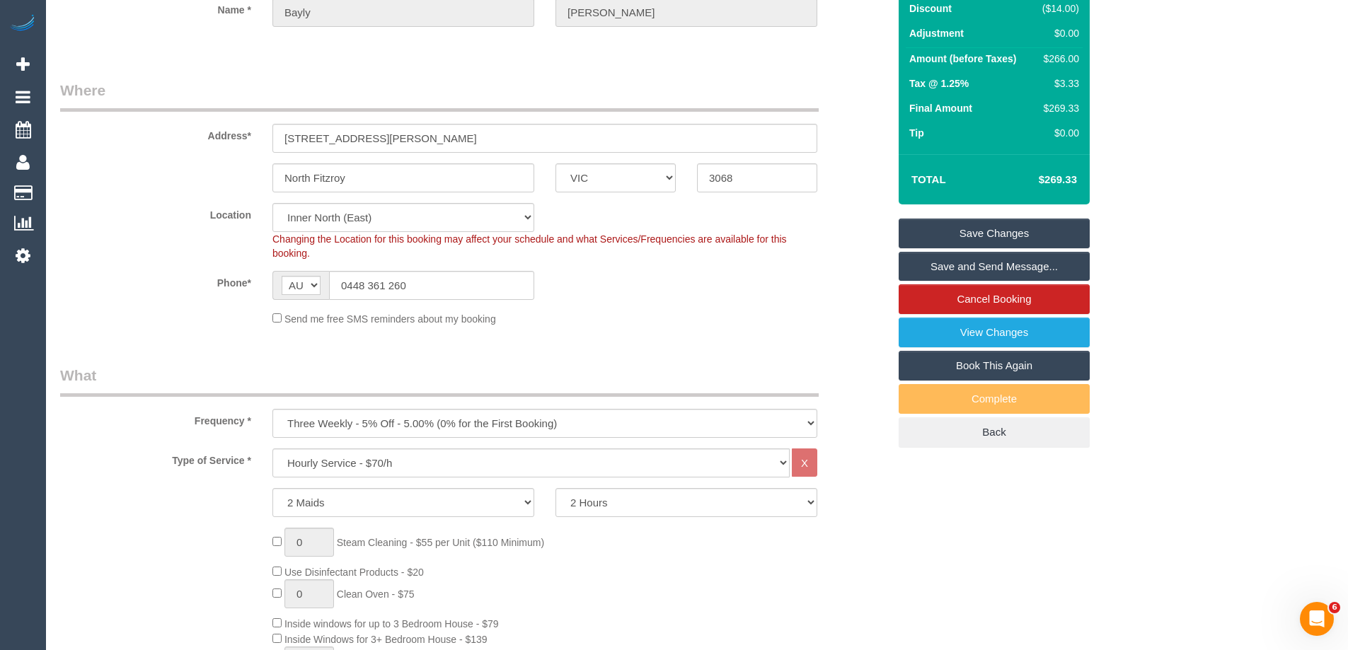
scroll to position [141, 0]
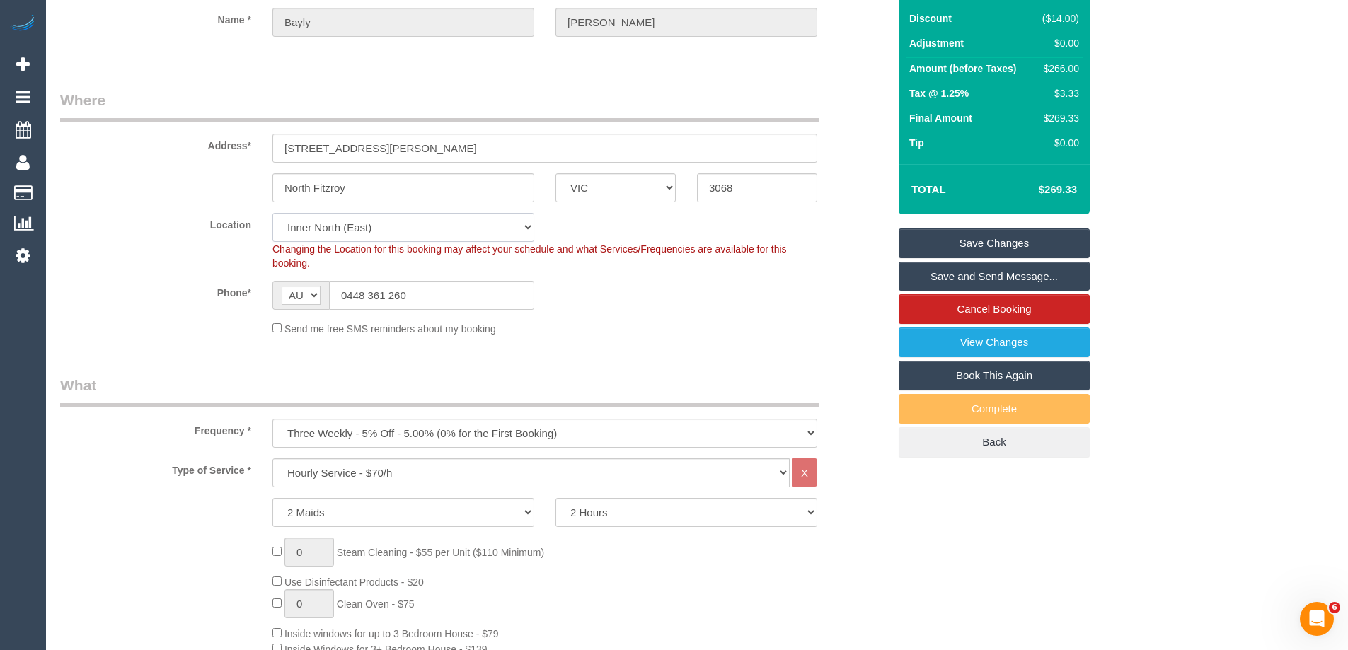
click at [357, 232] on select "Office City East (North) East (South) Inner East Inner North (East) Inner North…" at bounding box center [403, 227] width 262 height 29
select select "50"
click at [272, 213] on select "Office City East (North) East (South) Inner East Inner North (East) Inner North…" at bounding box center [403, 227] width 262 height 29
click at [552, 282] on div "Phone* AF AL DZ AD AO AI AQ AG AR AM AW AU AT AZ BS BH BD BB BY BE BZ BJ BM BT …" at bounding box center [474, 295] width 849 height 29
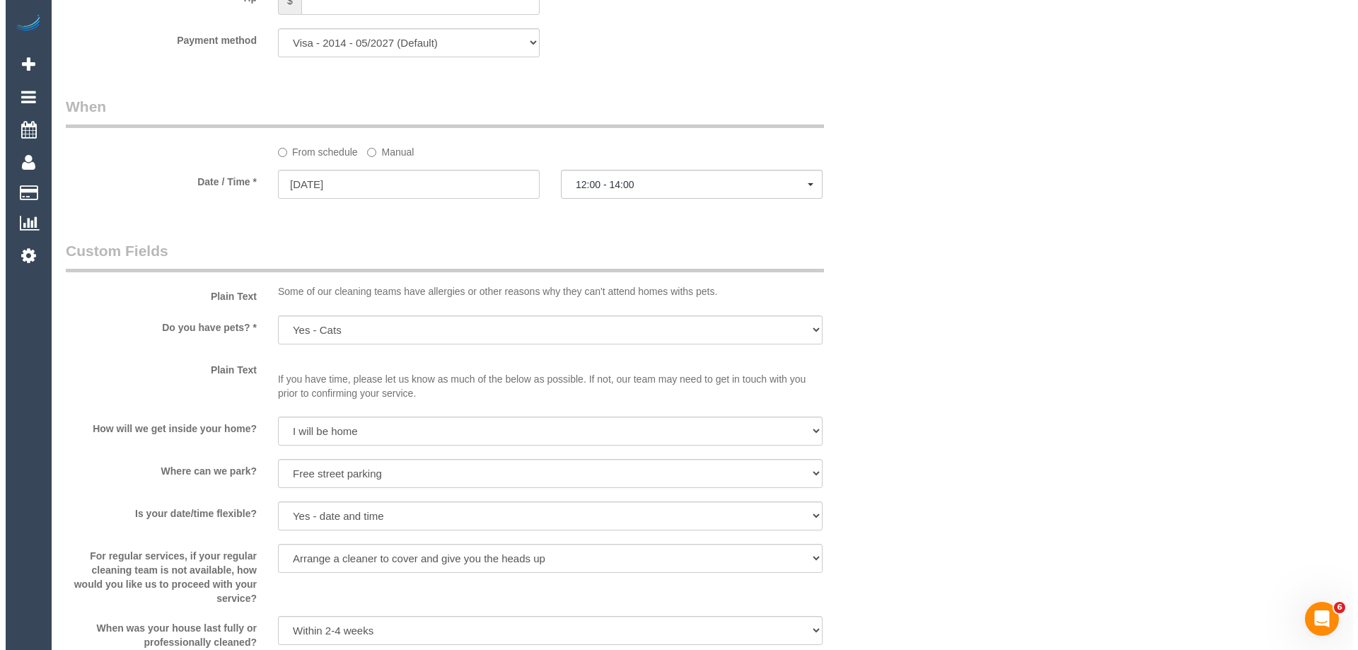
scroll to position [1627, 0]
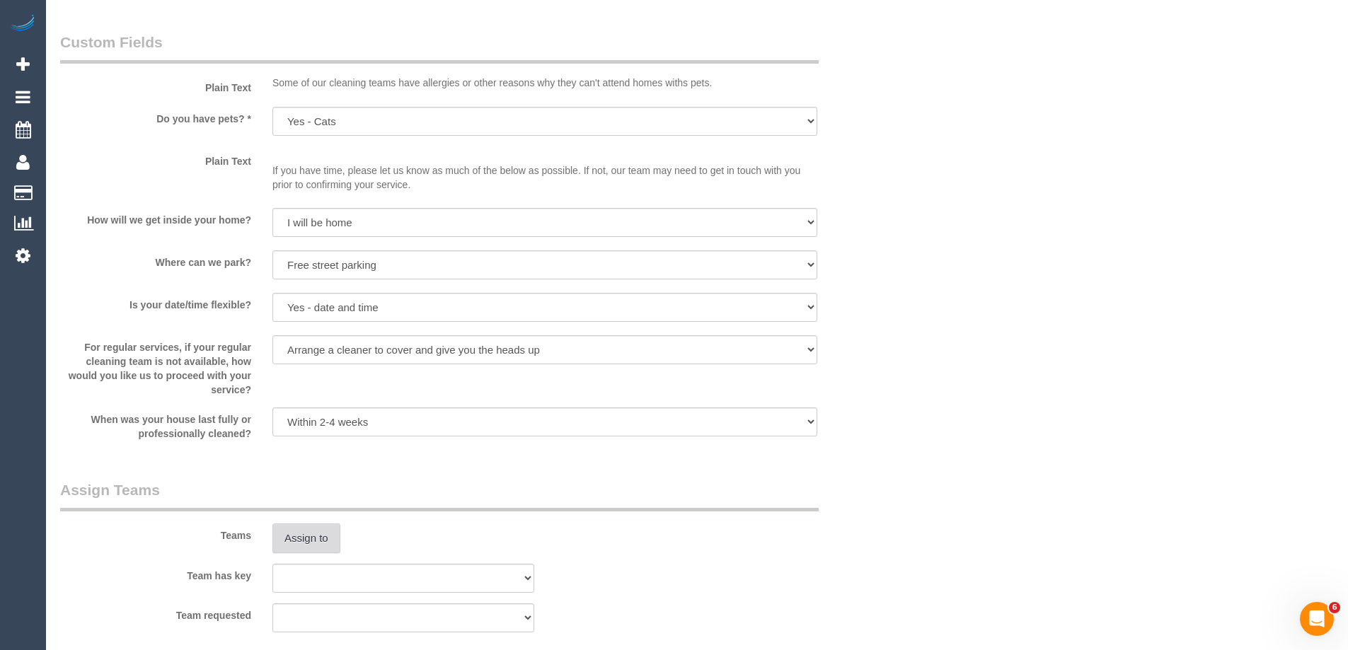
click at [315, 539] on button "Assign to" at bounding box center [306, 538] width 68 height 30
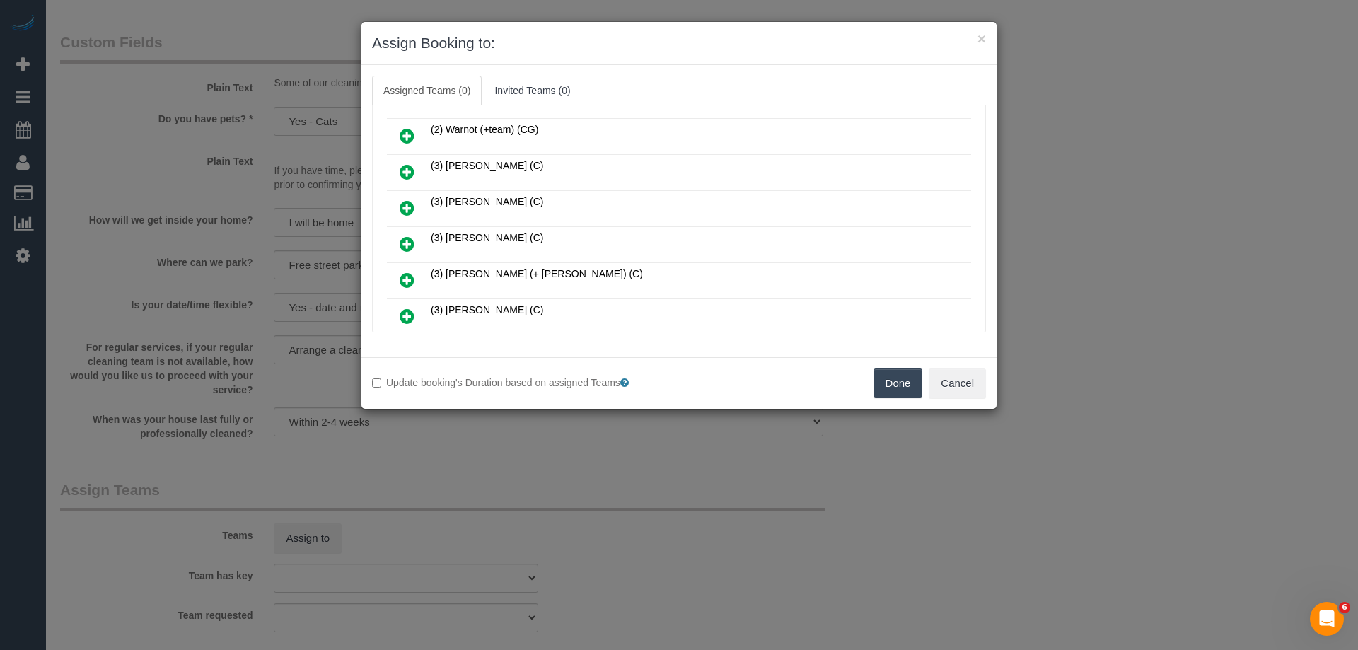
scroll to position [1555, 0]
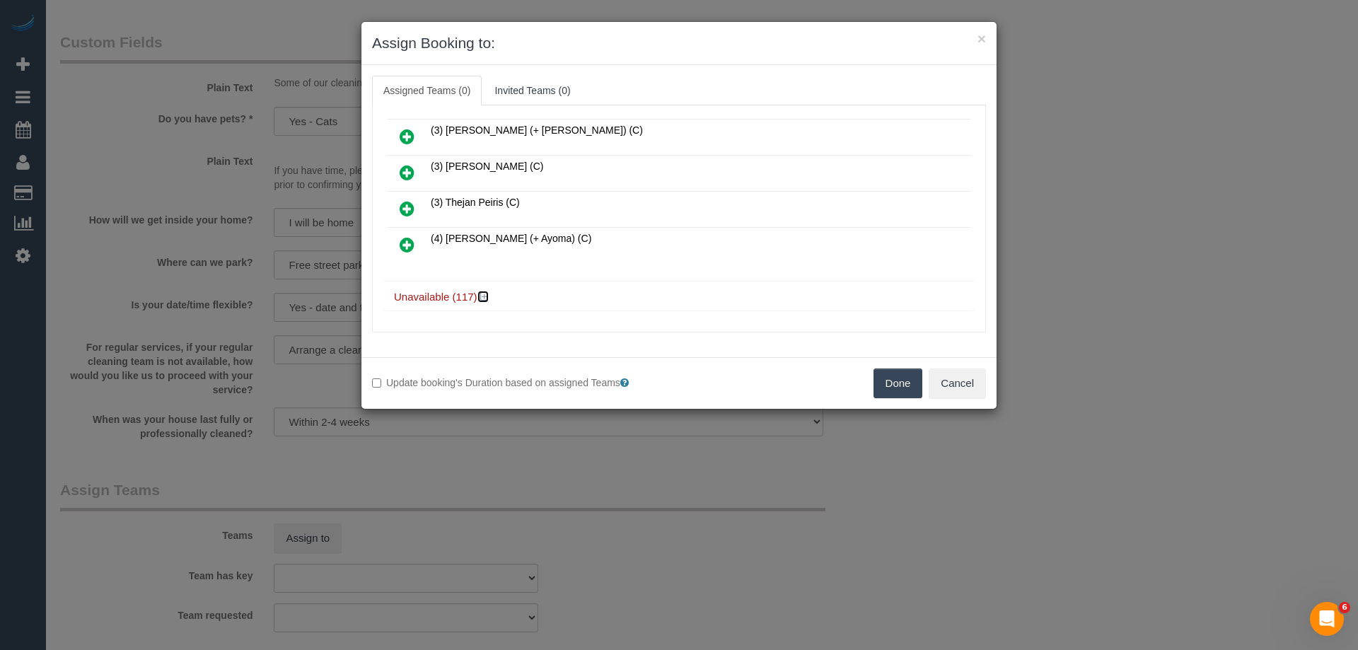
click at [485, 295] on icon at bounding box center [484, 296] width 8 height 11
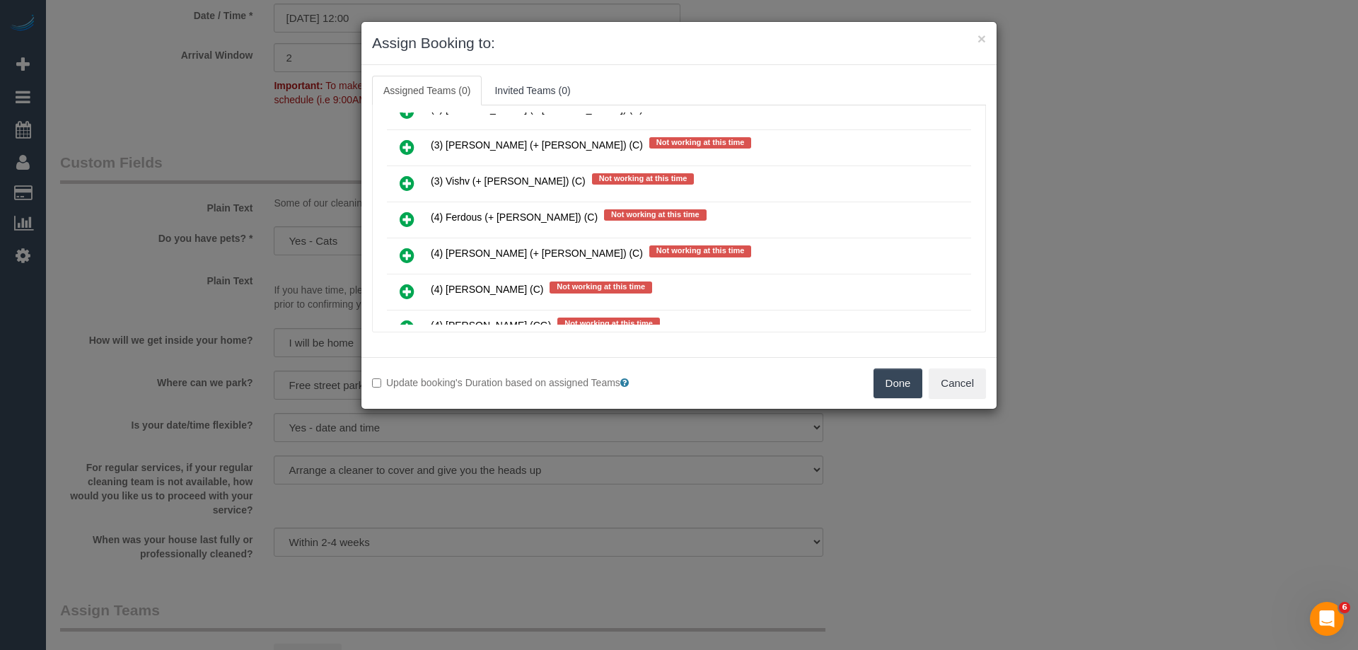
scroll to position [3465, 0]
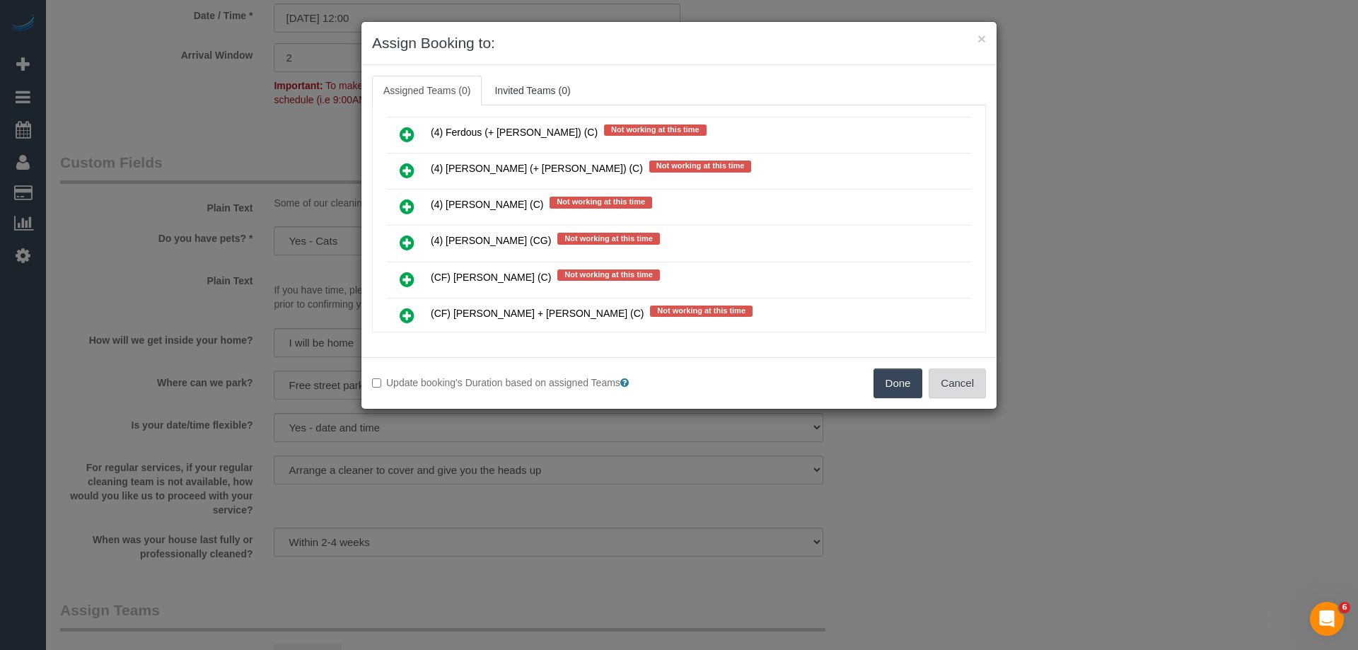
click at [954, 381] on button "Cancel" at bounding box center [957, 384] width 57 height 30
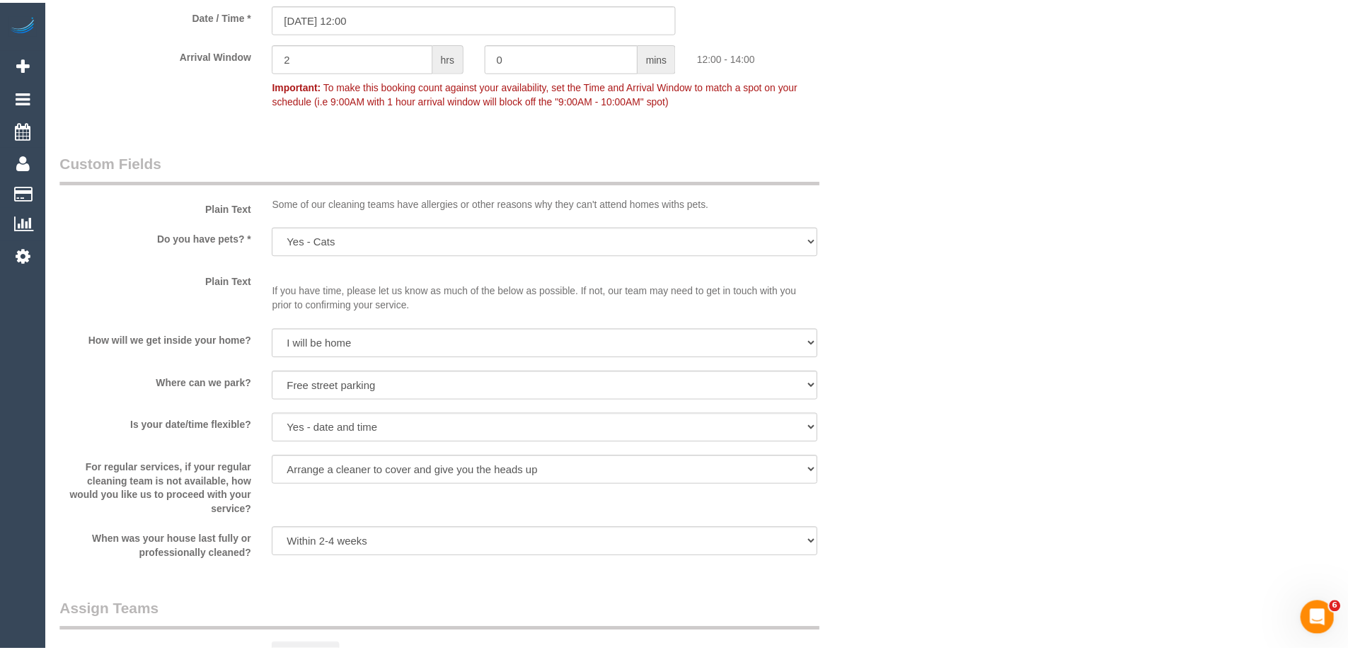
scroll to position [1608, 0]
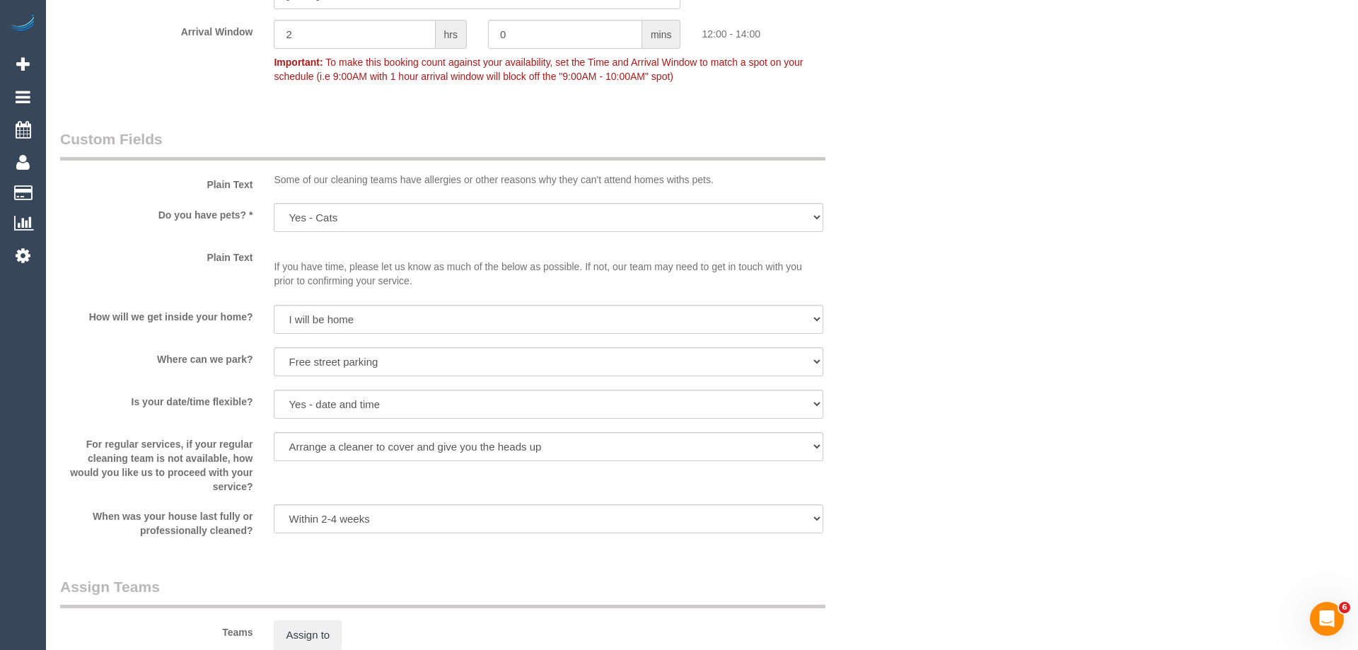
click at [954, 381] on div "× Assign Booking to: Assigned Teams (0) Invited Teams (0) Assigned (0) No Assig…" at bounding box center [679, 325] width 1358 height 650
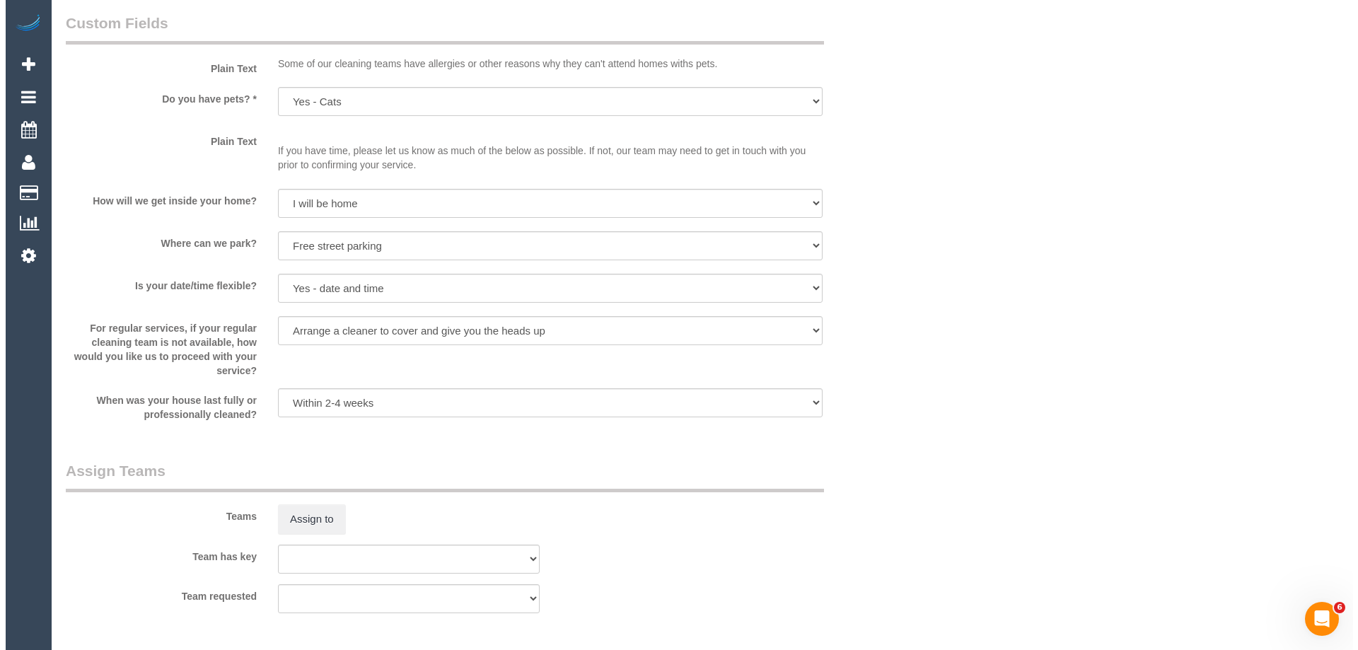
scroll to position [1891, 0]
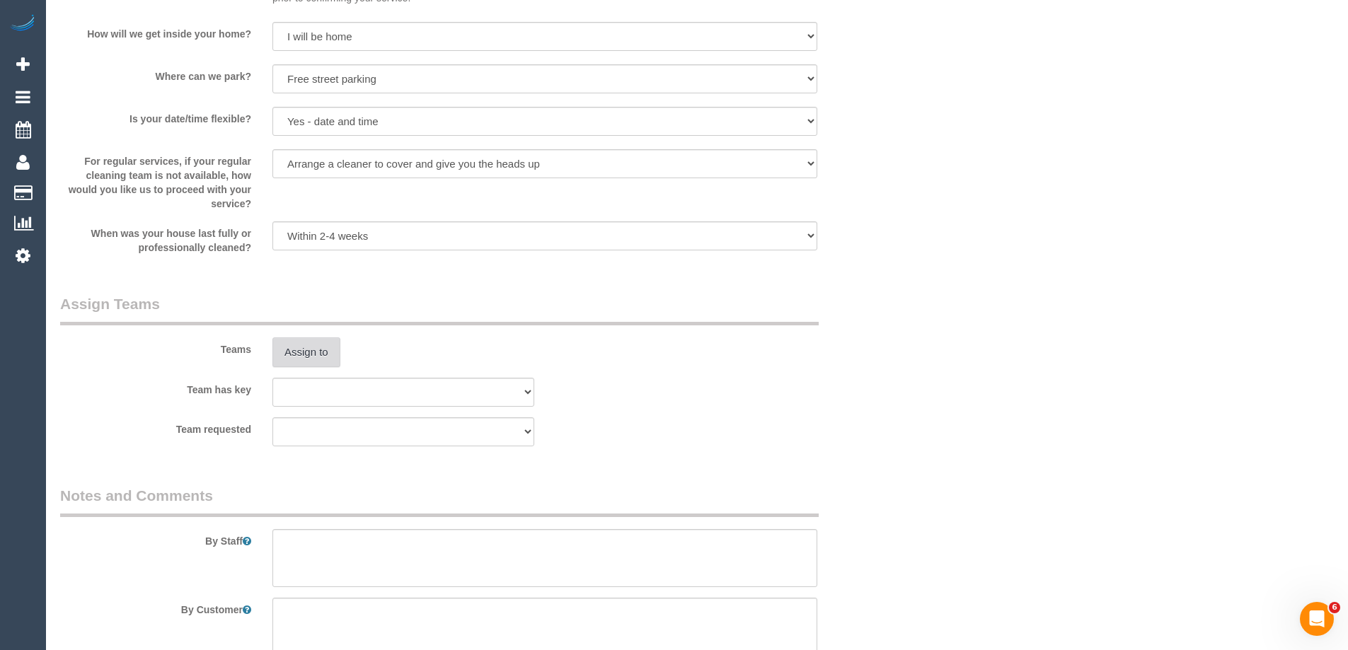
click at [306, 351] on button "Assign to" at bounding box center [306, 352] width 68 height 30
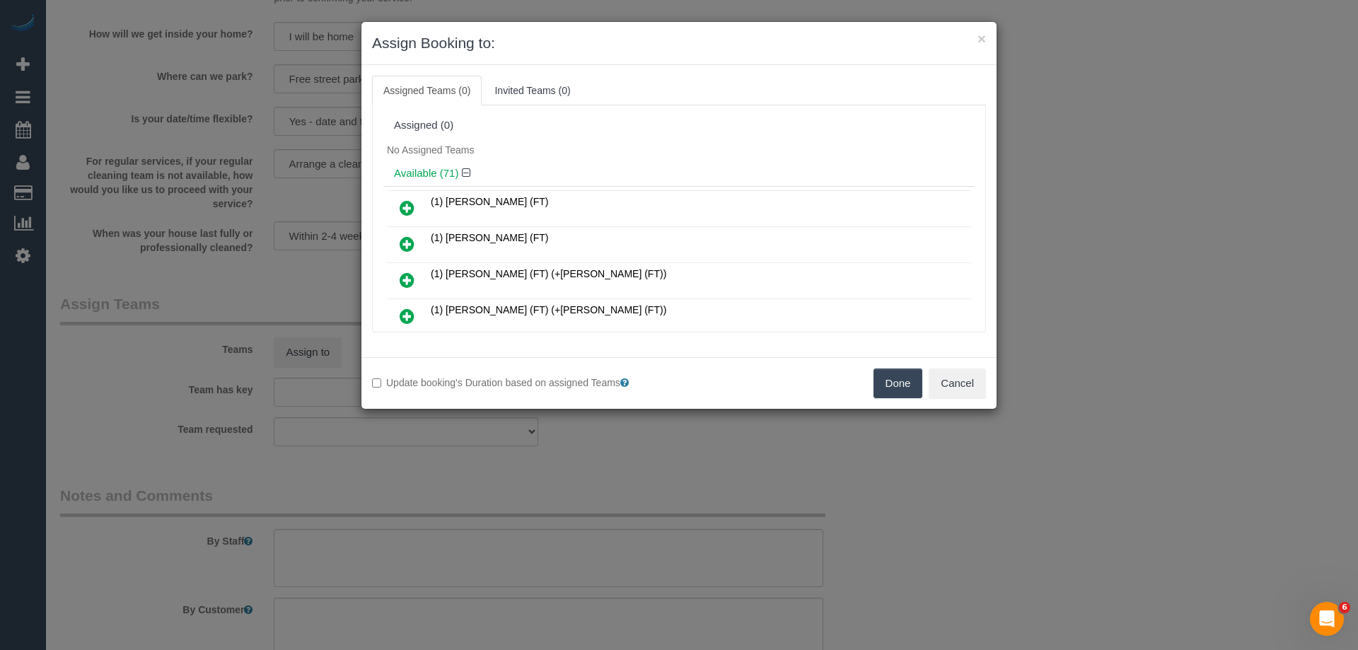
scroll to position [924, 0]
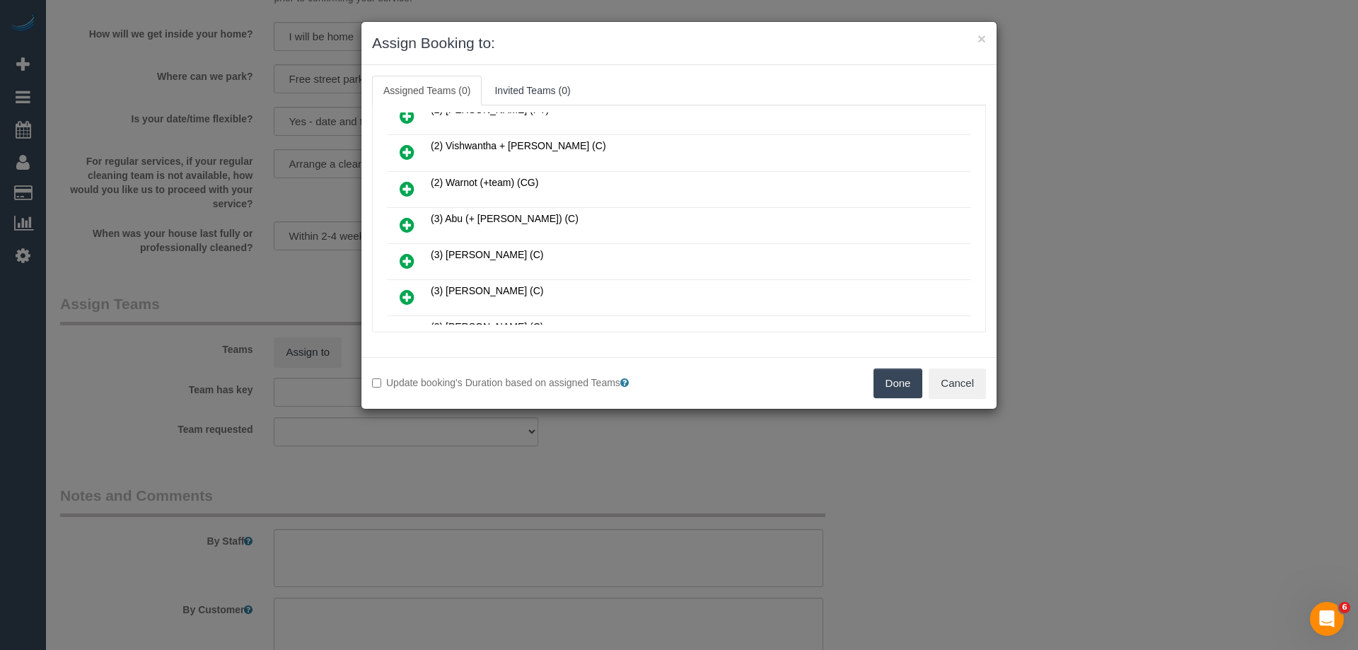
select select "object:13821"
click at [408, 223] on icon at bounding box center [407, 224] width 15 height 17
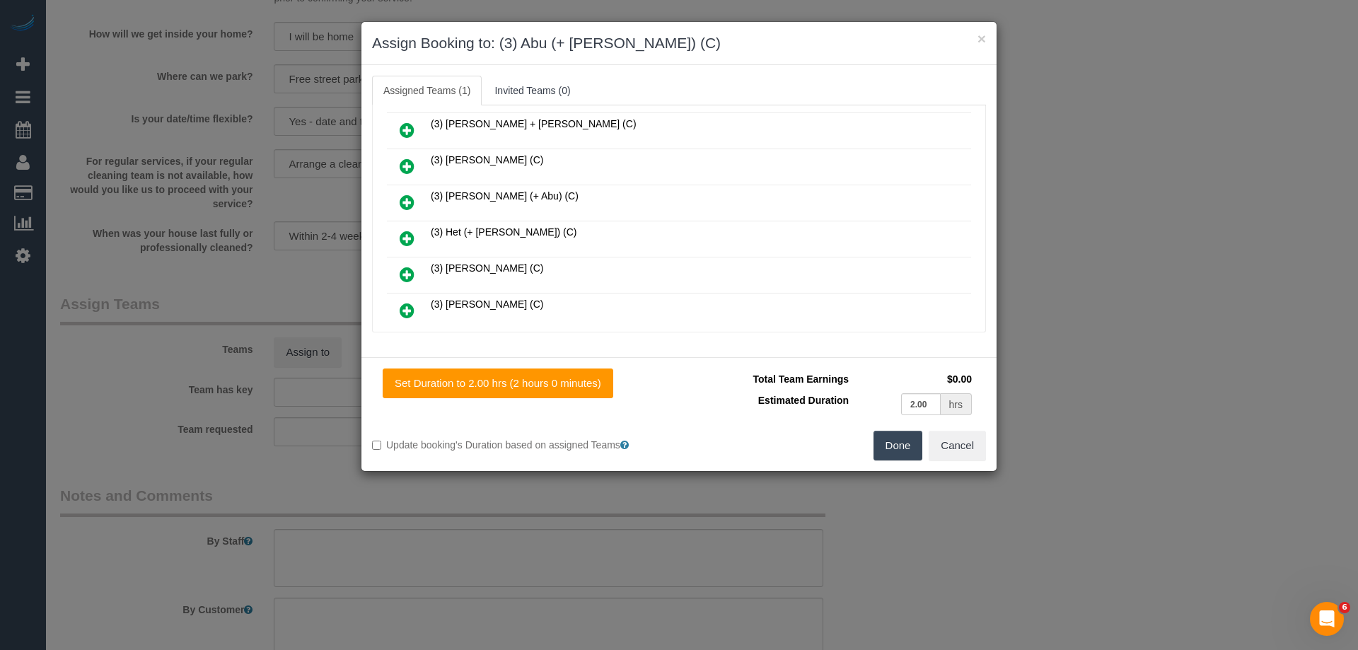
scroll to position [1627, 0]
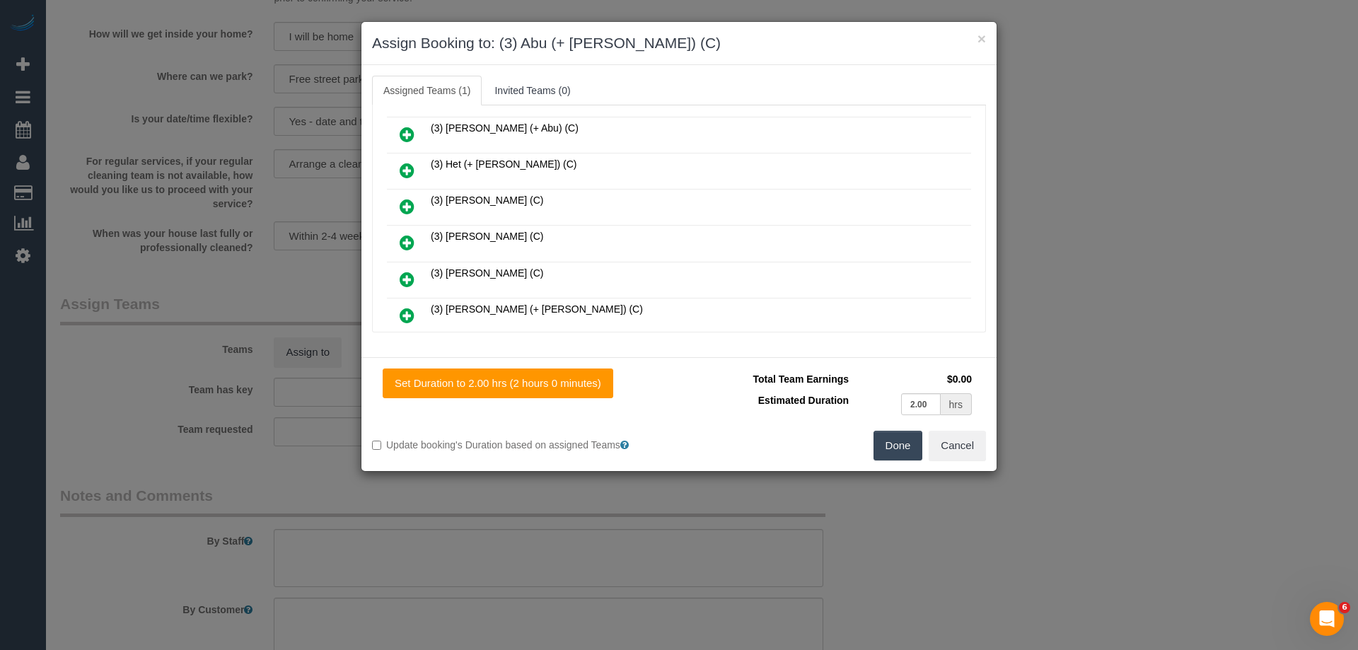
click at [409, 135] on icon at bounding box center [407, 134] width 15 height 17
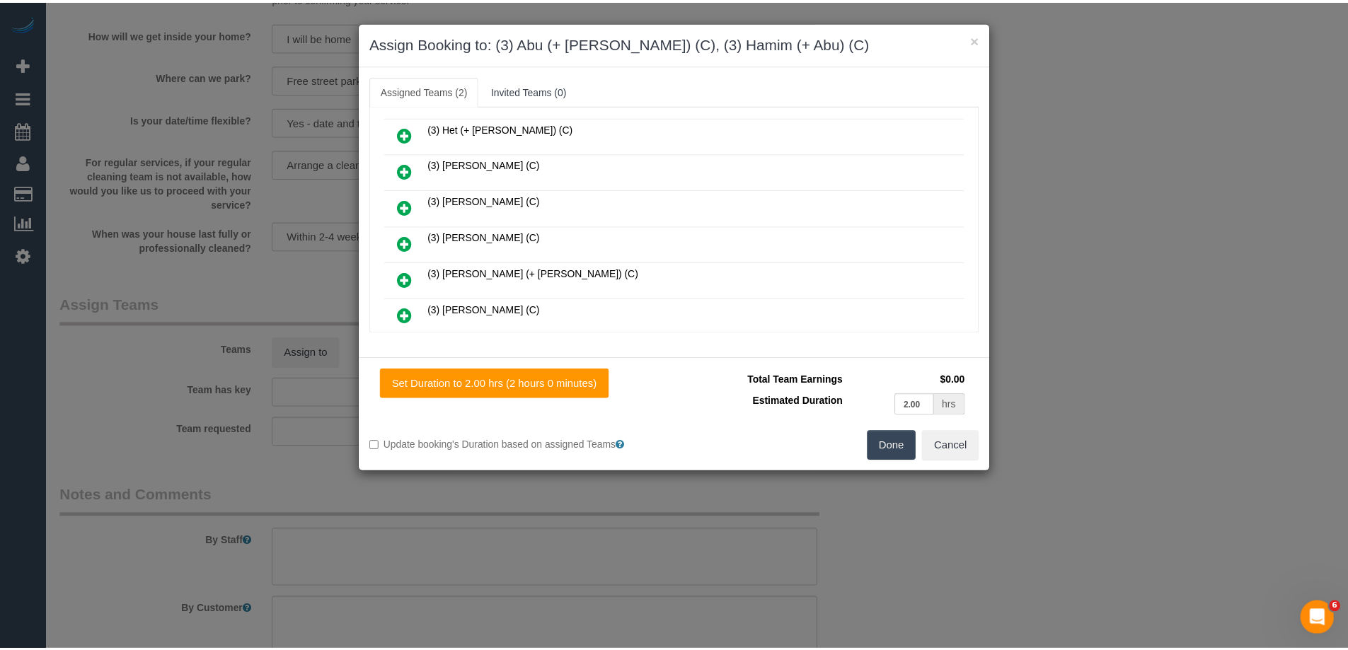
scroll to position [0, 0]
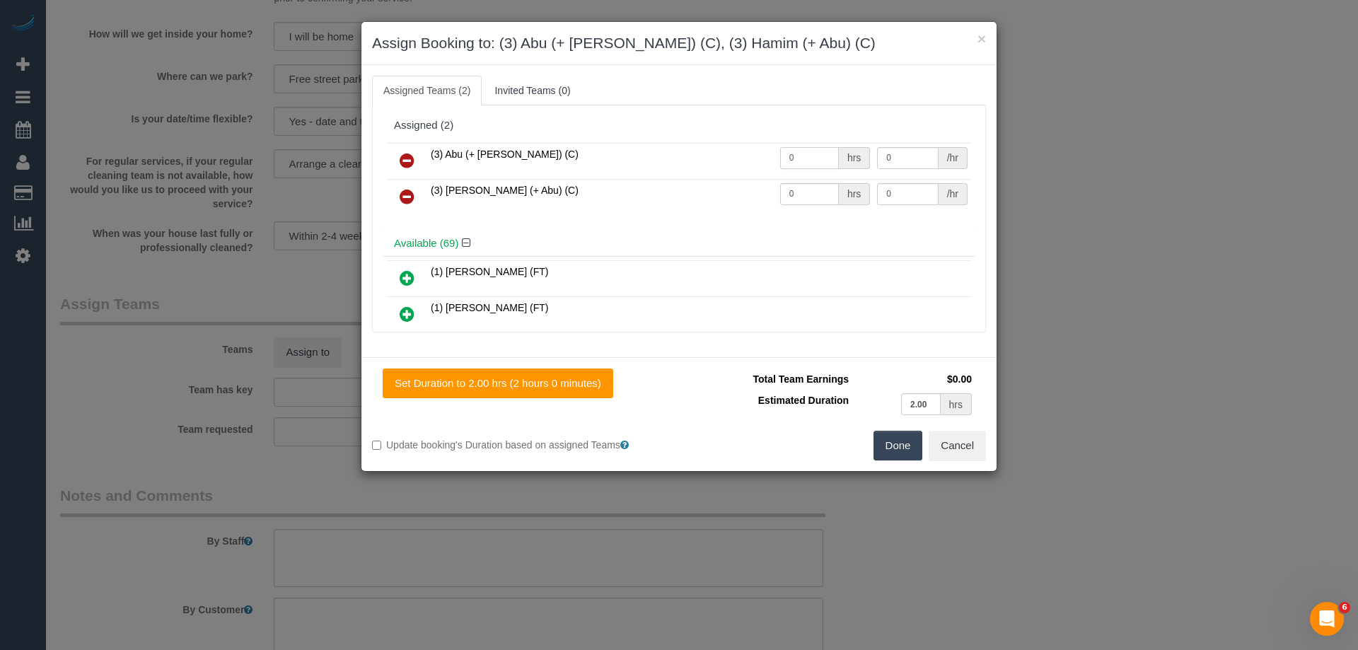
click at [807, 152] on input "0" at bounding box center [809, 158] width 59 height 22
type input "2"
click at [812, 194] on input "0" at bounding box center [809, 194] width 59 height 22
type input "2"
click at [900, 158] on input "0" at bounding box center [907, 158] width 61 height 22
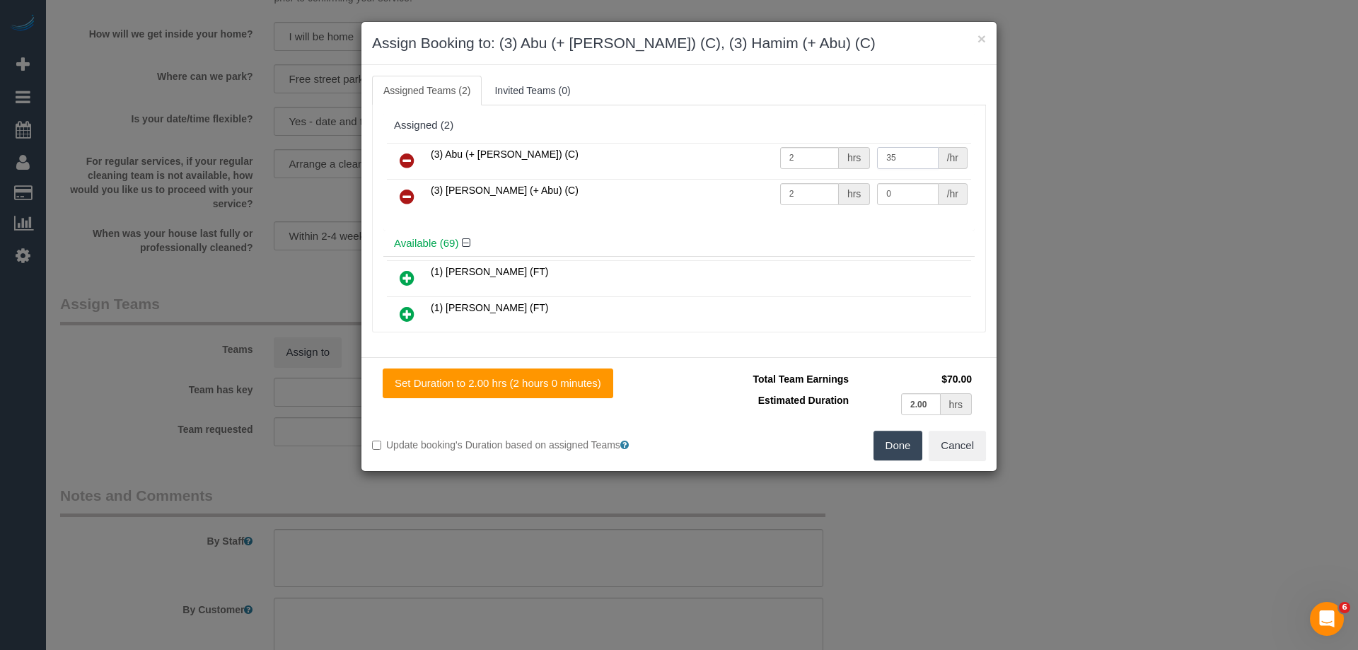
type input "35"
click at [900, 194] on input "0" at bounding box center [907, 194] width 61 height 22
type input "35"
click at [896, 456] on button "Done" at bounding box center [899, 446] width 50 height 30
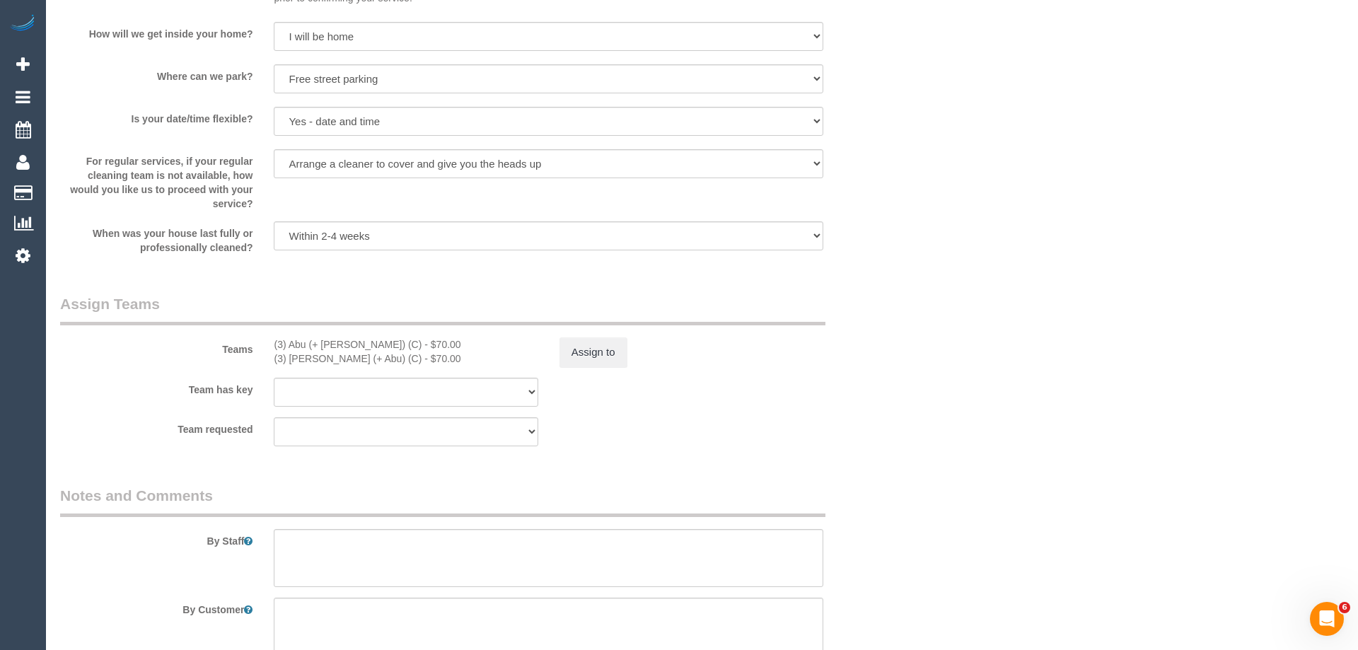
click at [896, 456] on div "× Assign Booking to: (3) Abu (+ Hamim) (C), (3) Hamim (+ Abu) (C) Assigned Team…" at bounding box center [679, 325] width 1358 height 650
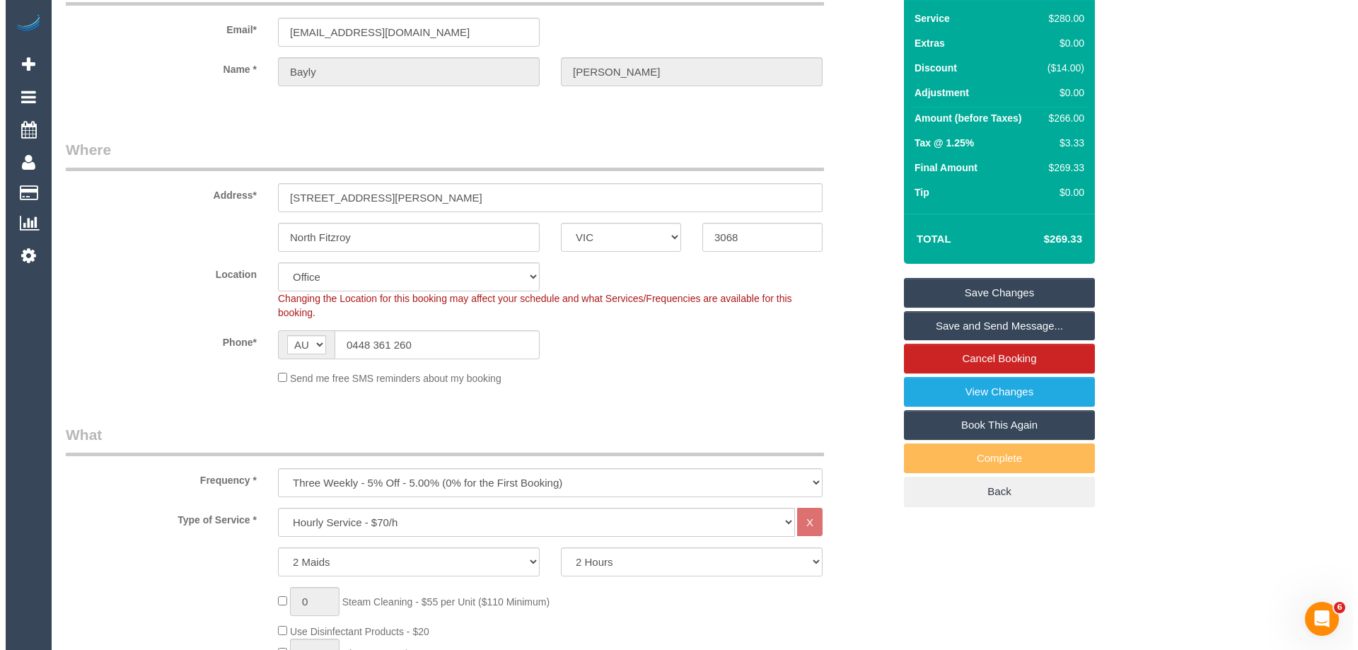
scroll to position [62, 0]
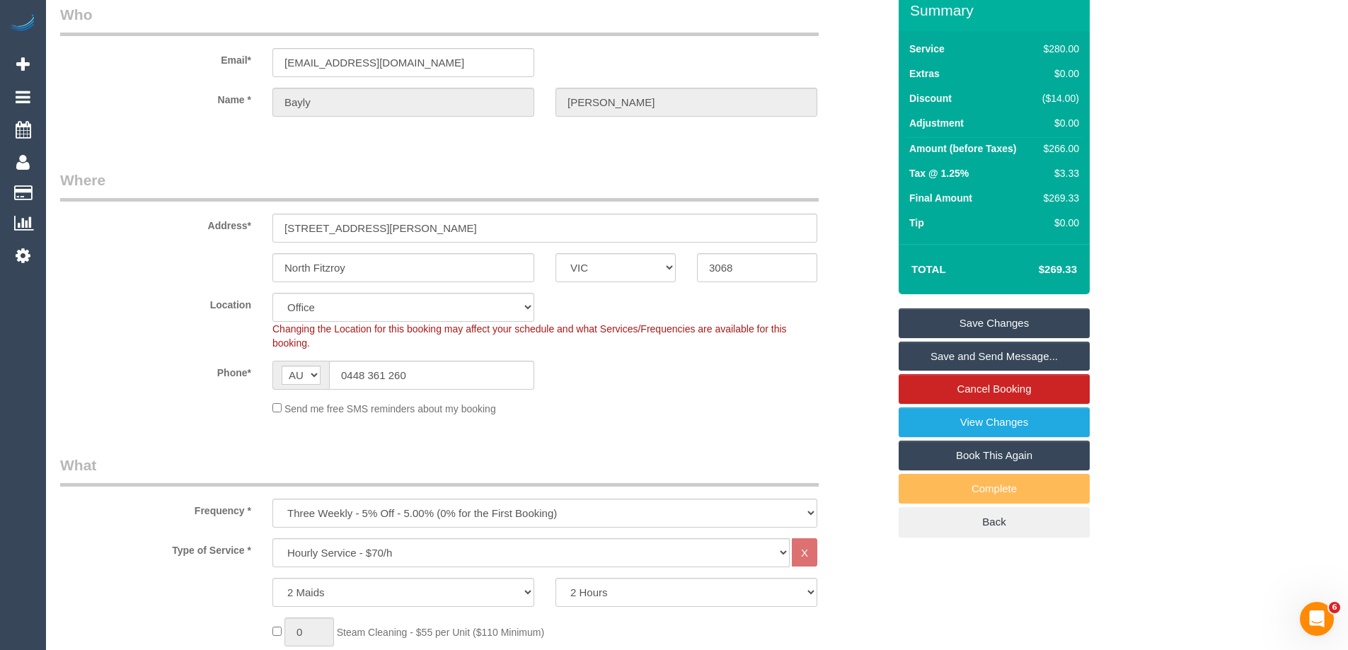
click at [966, 353] on link "Save and Send Message..." at bounding box center [993, 357] width 191 height 30
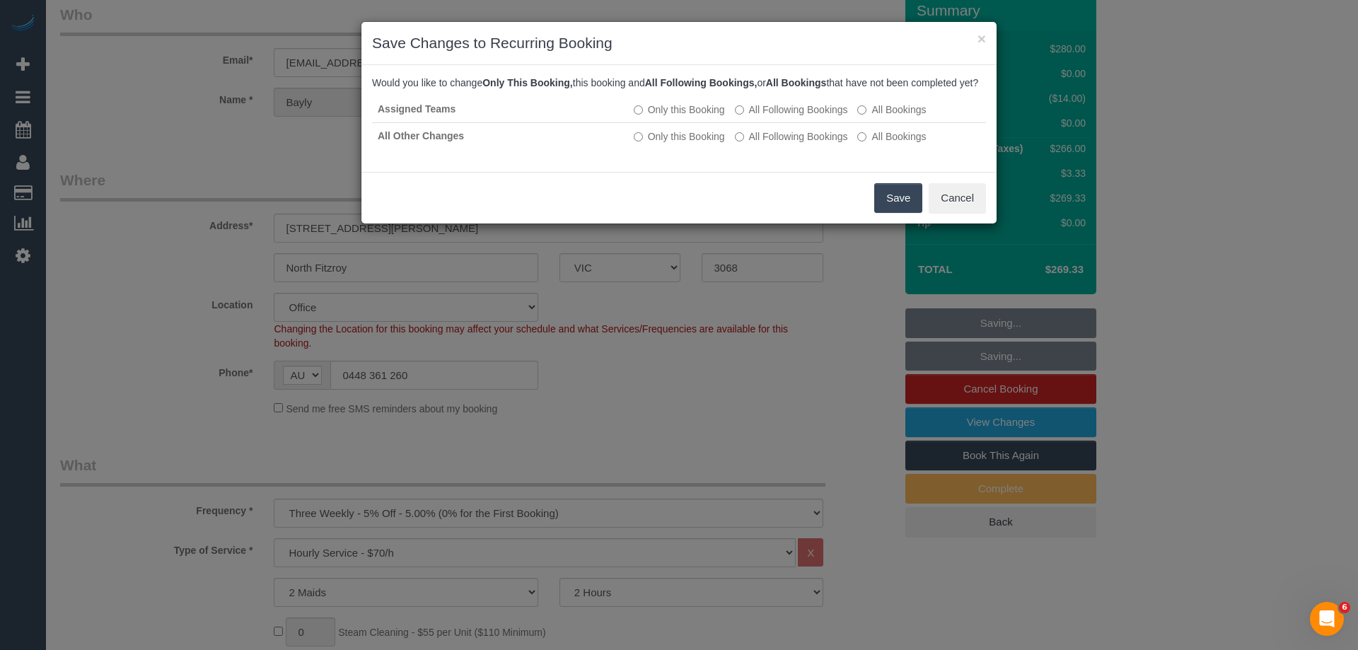
click at [888, 210] on button "Save" at bounding box center [898, 198] width 48 height 30
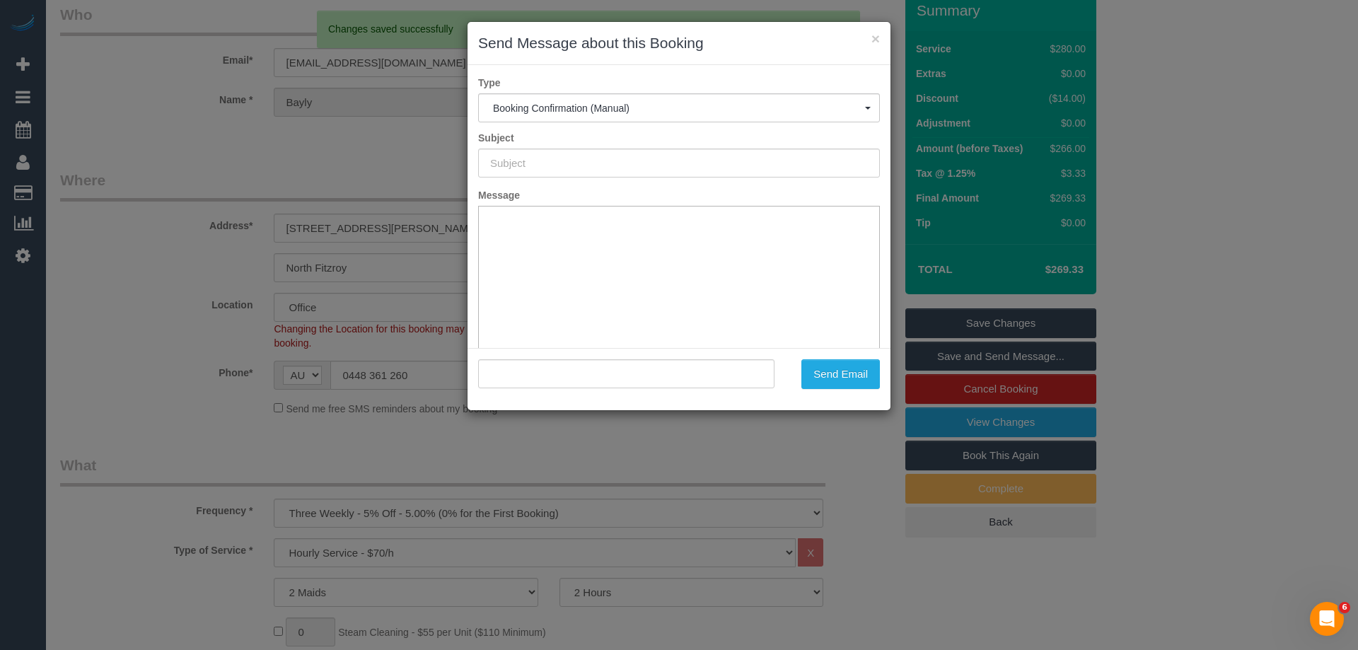
scroll to position [0, 0]
type input "Booking Confirmed"
type input ""Bayly Heptinstall" <baylyheptinstall@gmail.com>"
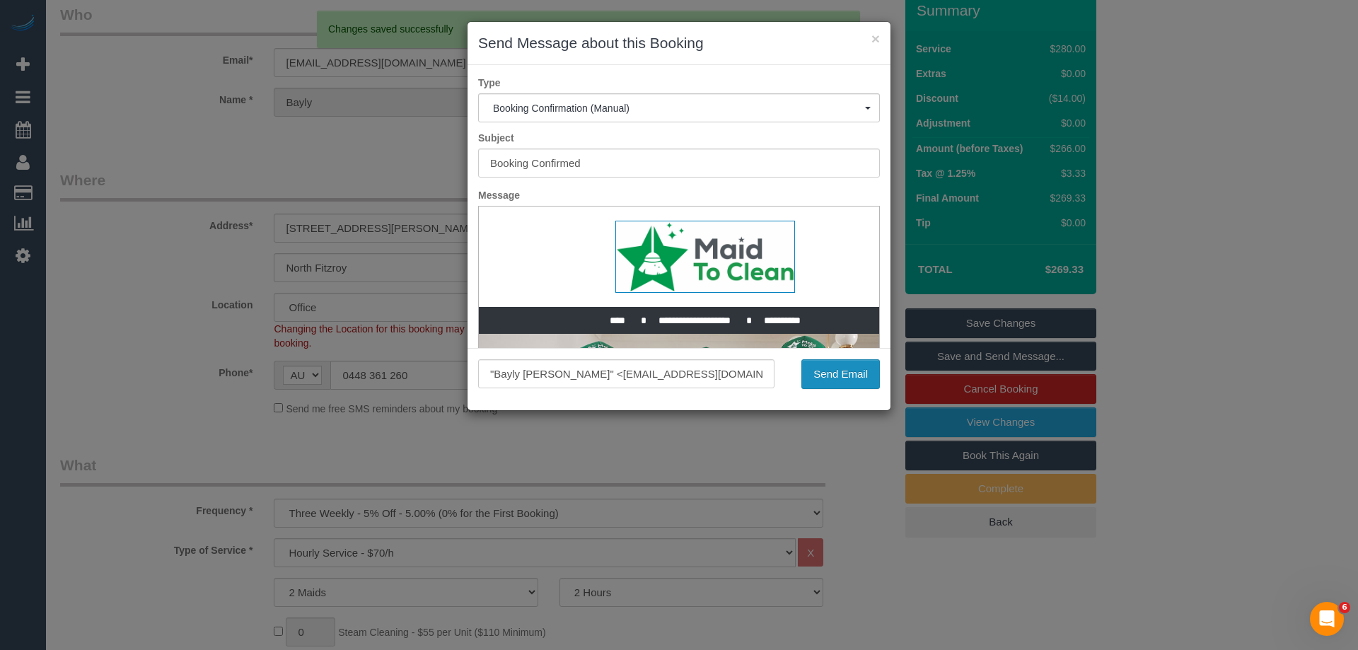
click at [823, 372] on button "Send Email" at bounding box center [840, 374] width 79 height 30
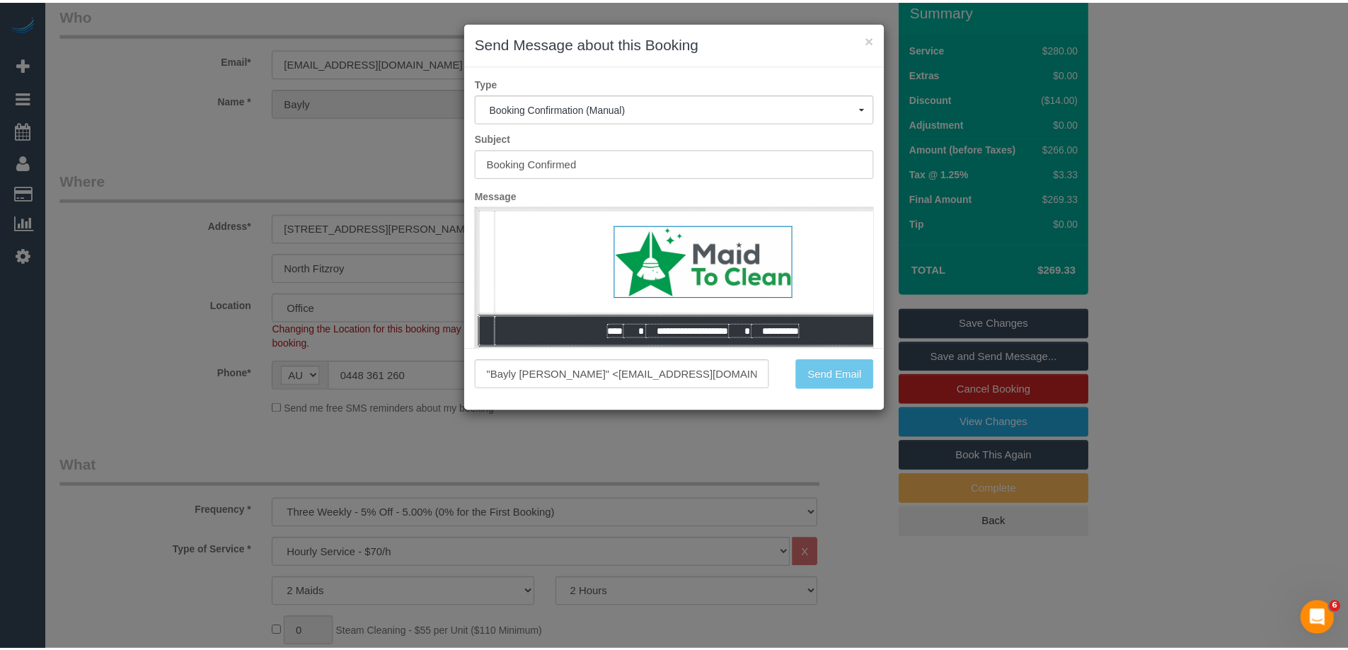
scroll to position [112, 0]
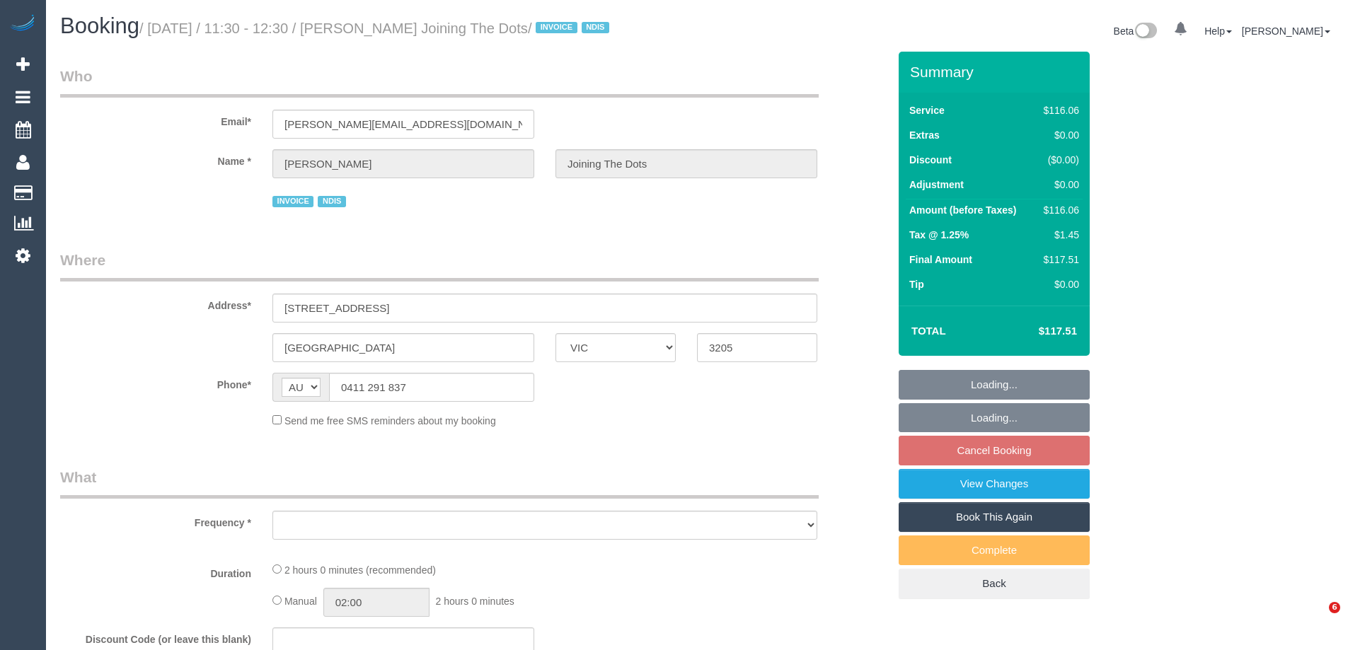
select select "VIC"
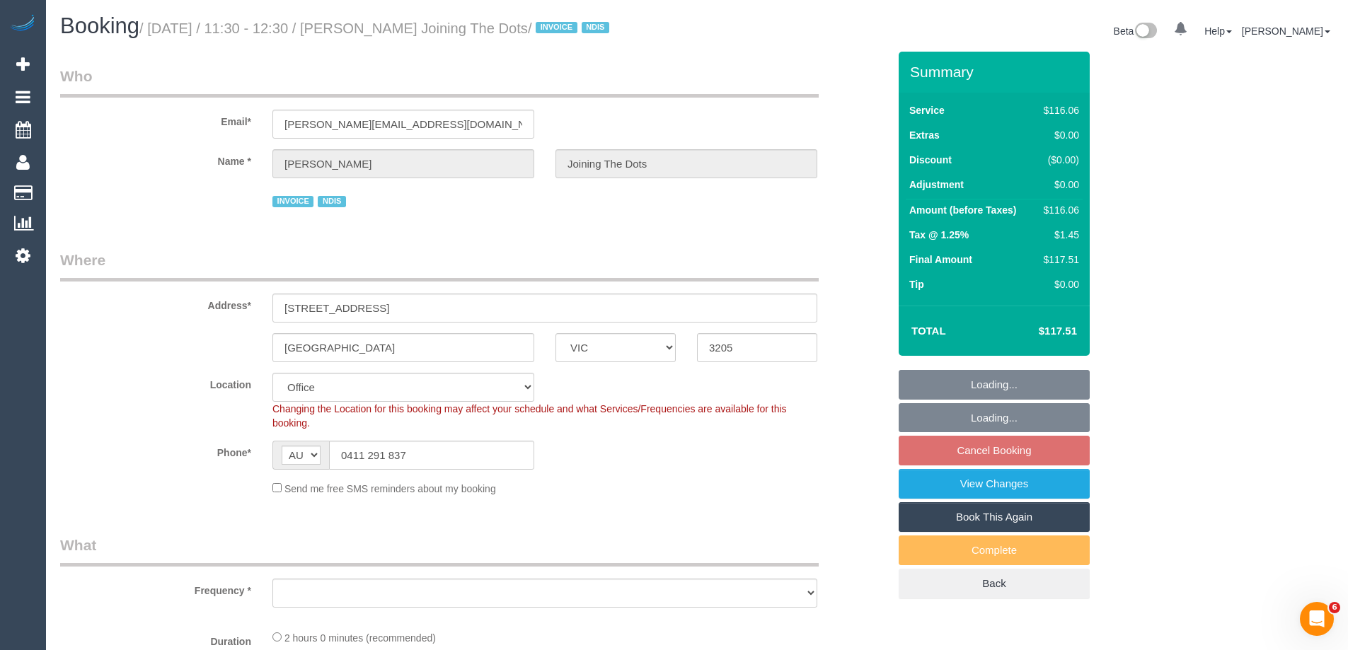
select select "object:667"
select select "number:28"
select select "number:14"
select select "number:19"
select select "number:36"
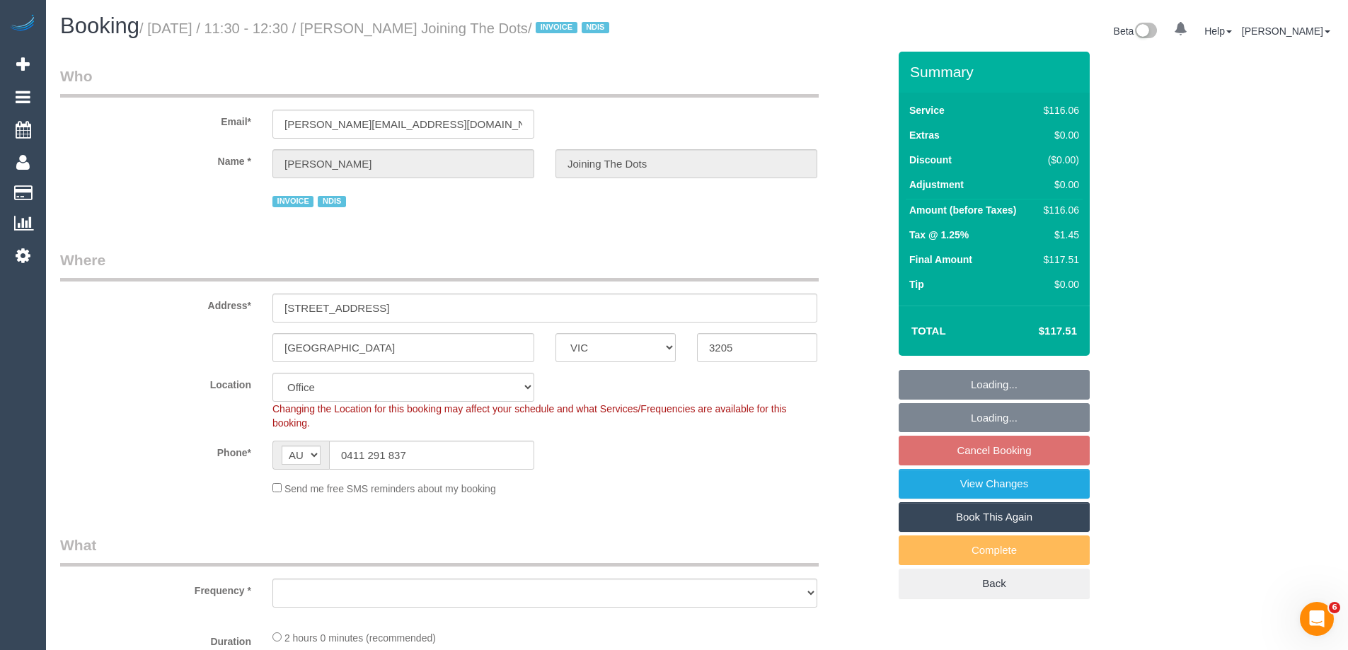
select select "number:35"
select select "object:2071"
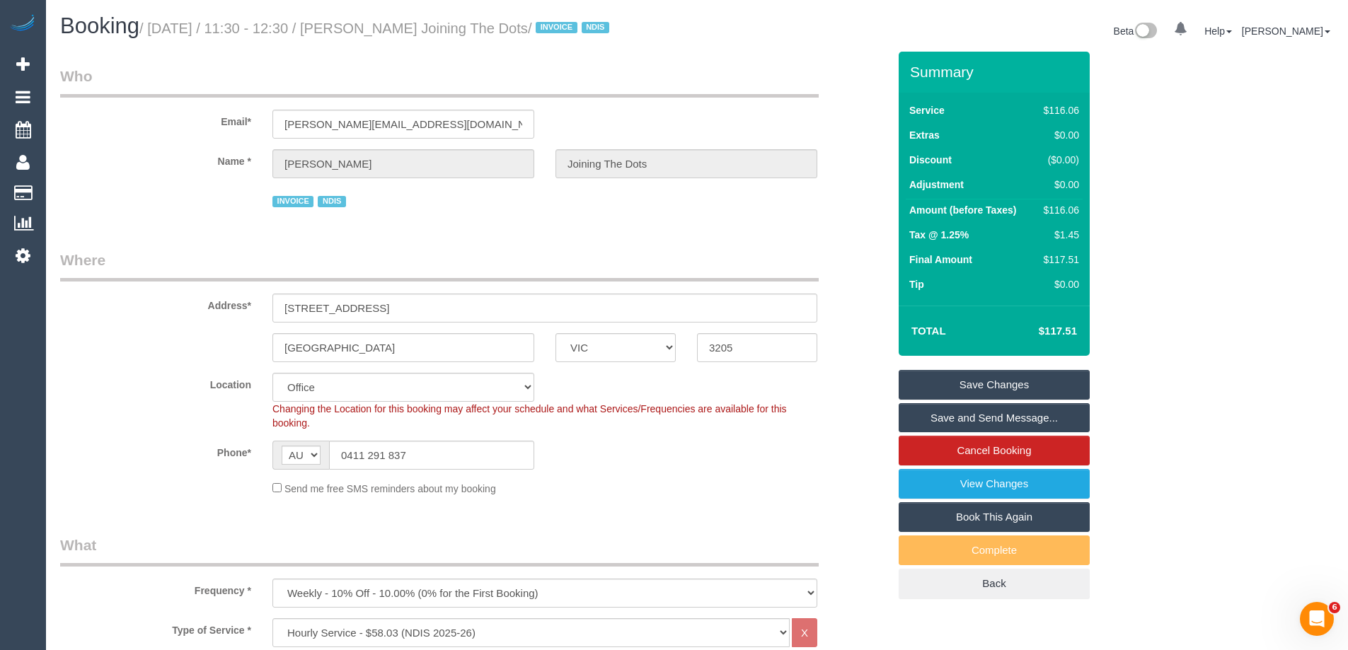
drag, startPoint x: 438, startPoint y: 42, endPoint x: 373, endPoint y: 25, distance: 67.1
click at [373, 25] on small "/ [DATE] / 11:30 - 12:30 / [PERSON_NAME] Joining The Dots / INVOICE NDIS" at bounding box center [376, 29] width 474 height 16
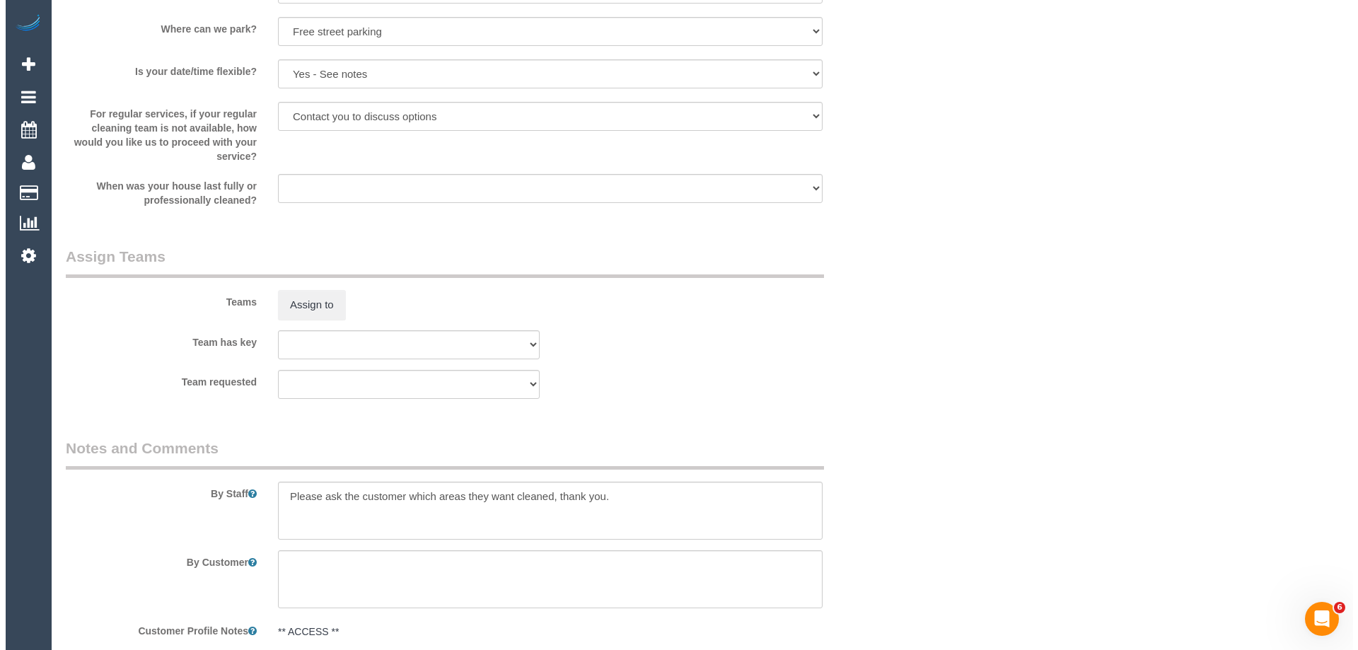
scroll to position [1573, 0]
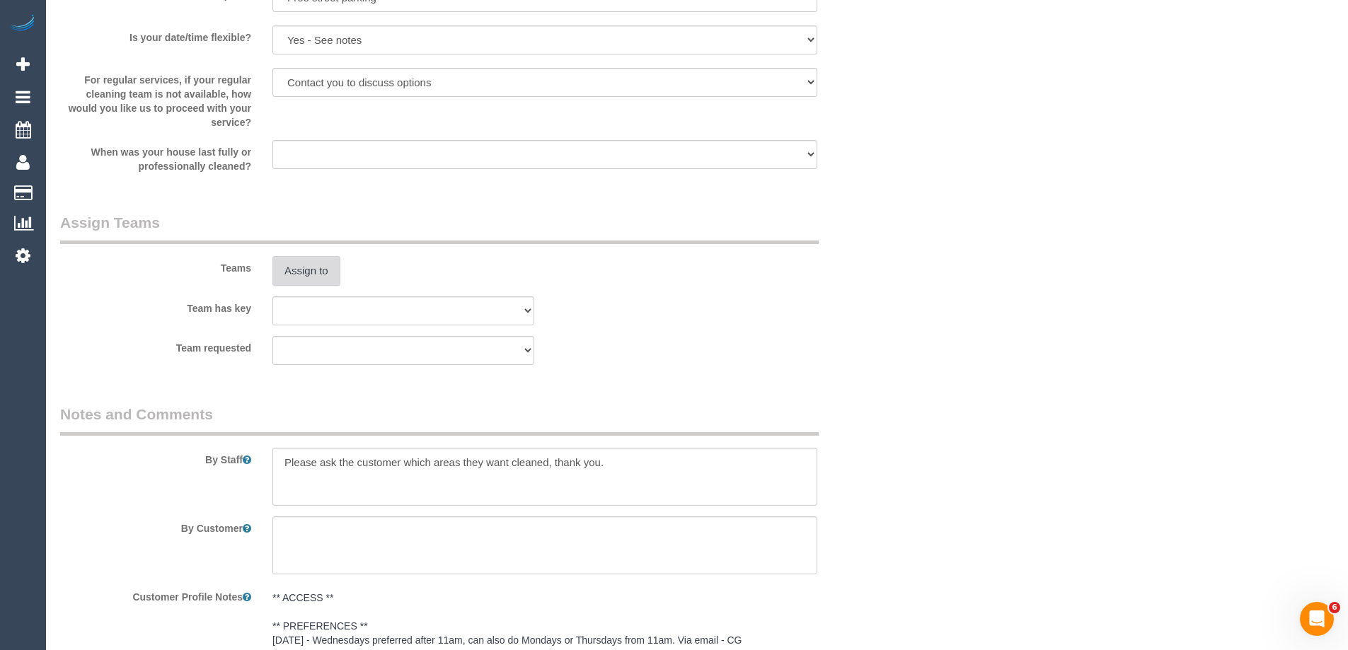
click at [318, 257] on button "Assign to" at bounding box center [306, 271] width 68 height 30
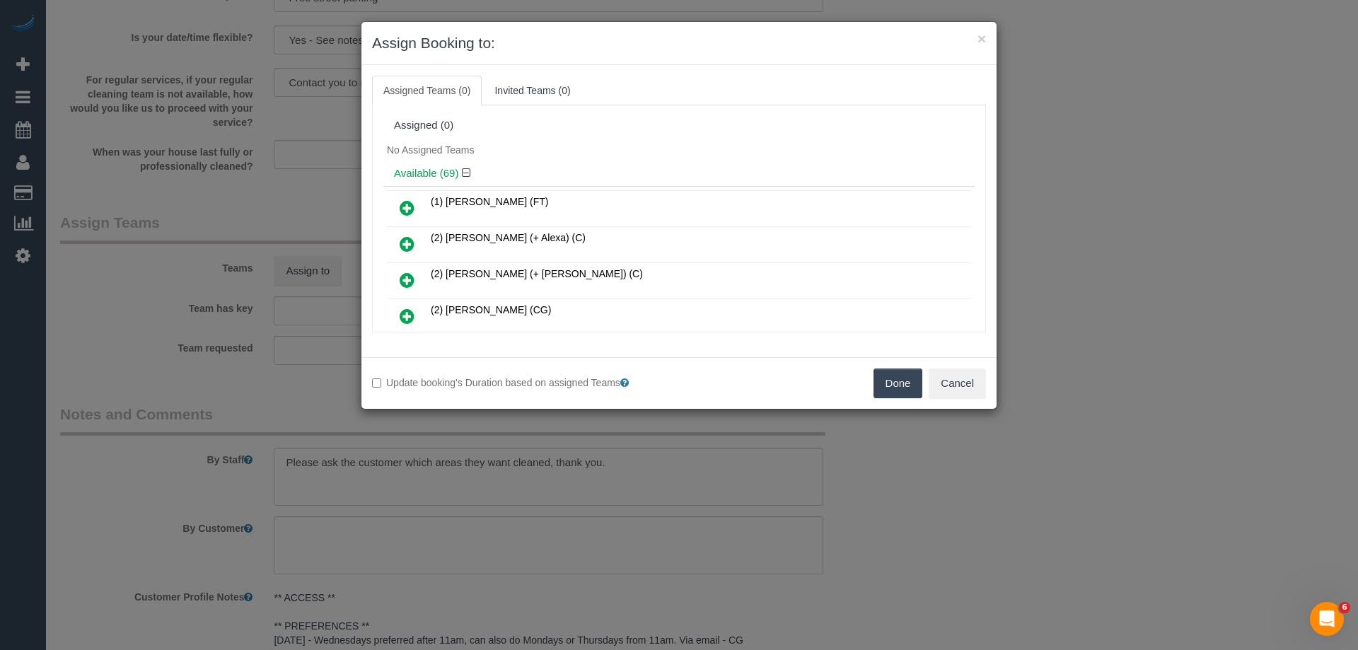
click at [560, 140] on div "No Assigned Teams" at bounding box center [678, 149] width 591 height 21
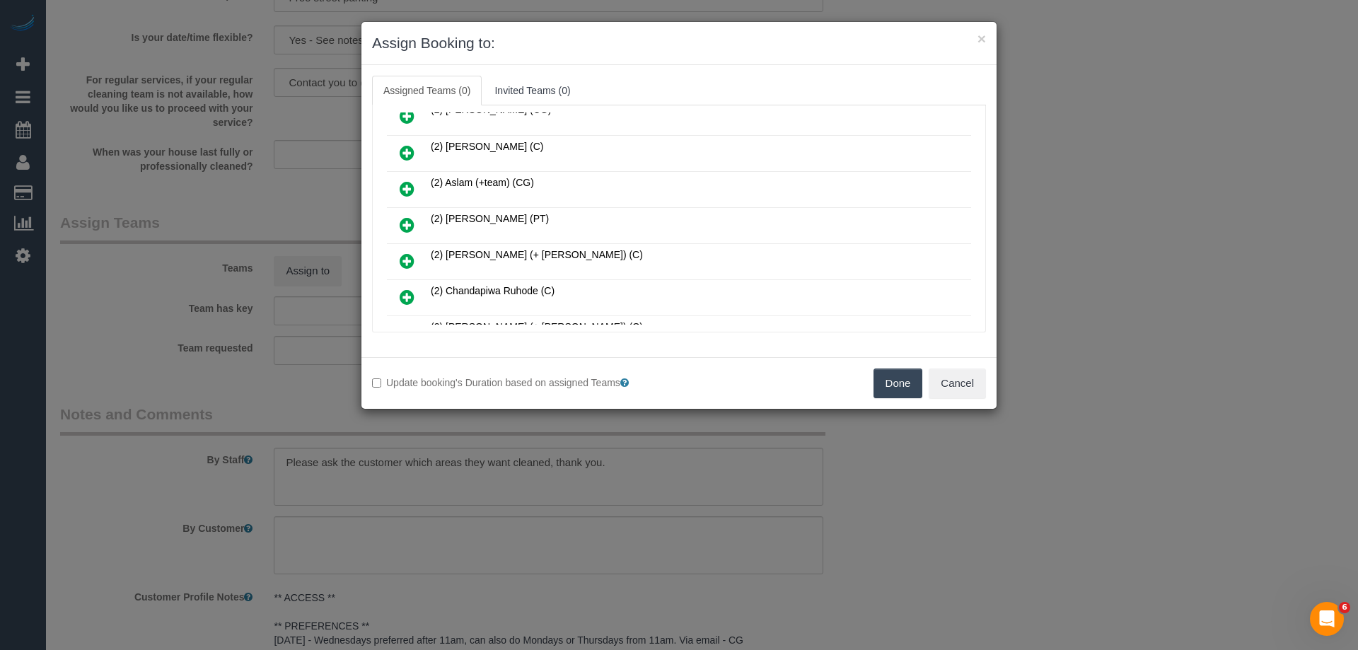
click at [405, 224] on icon at bounding box center [407, 224] width 15 height 17
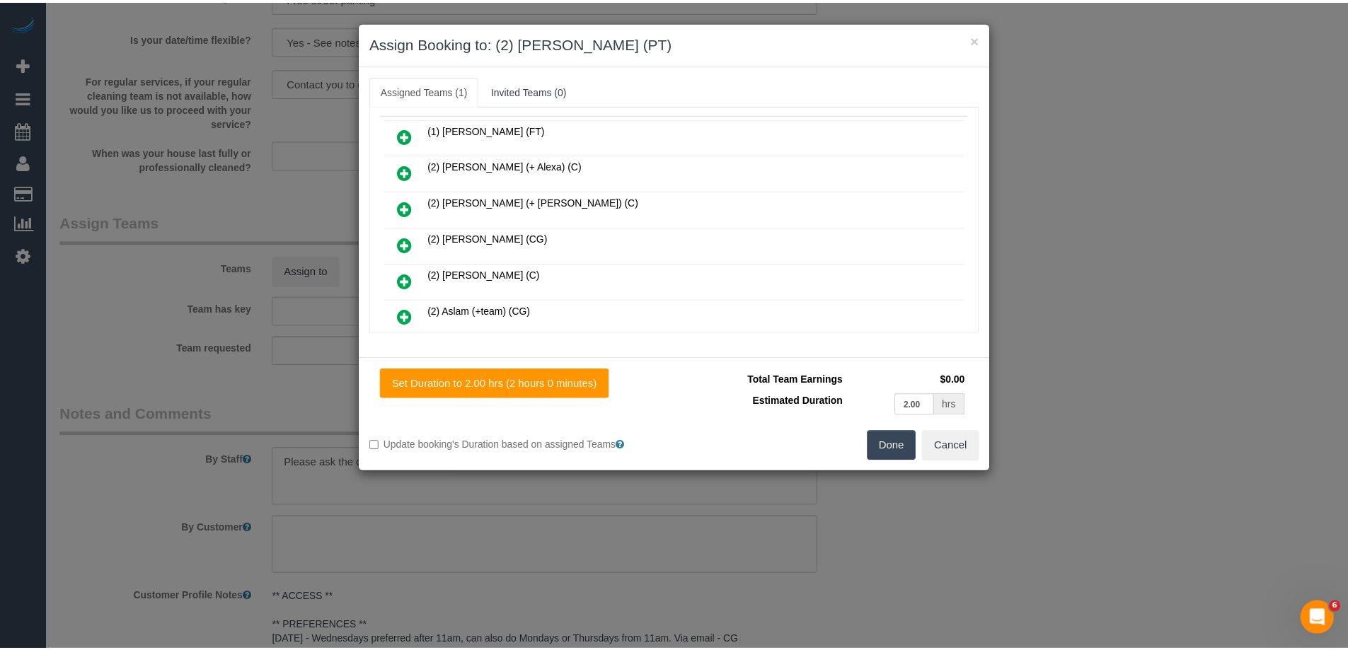
scroll to position [0, 0]
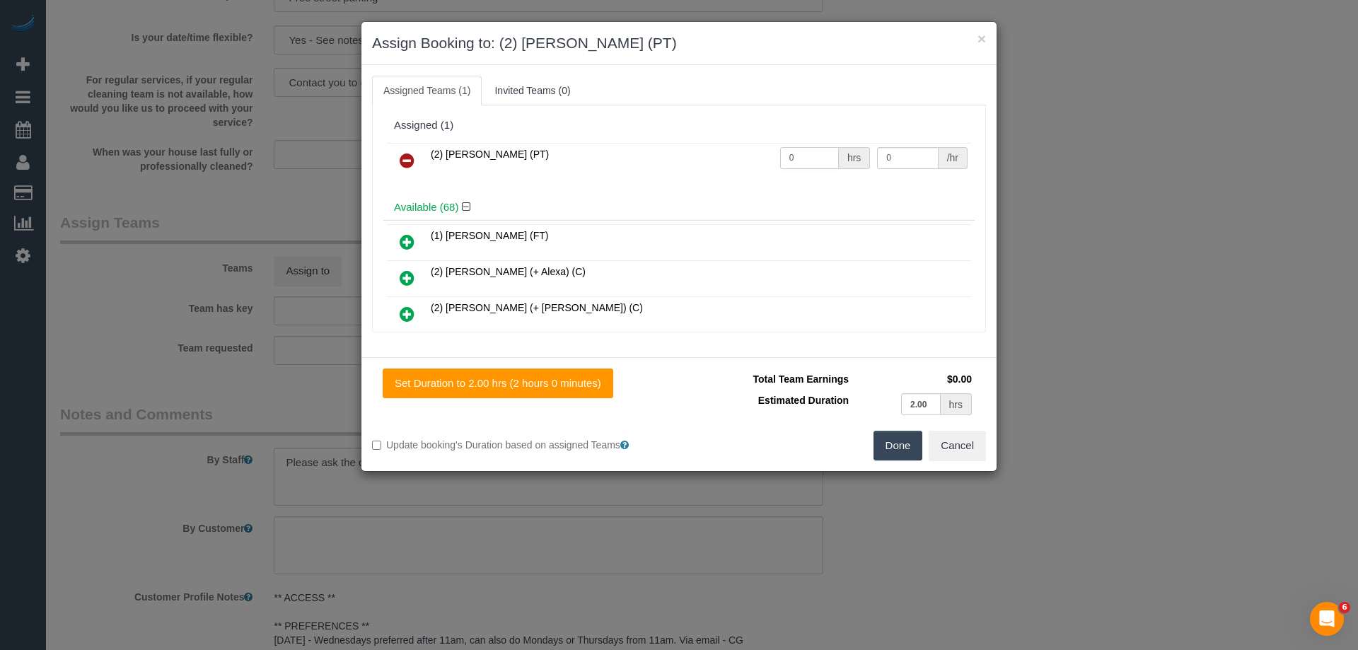
click at [813, 158] on input "0" at bounding box center [809, 158] width 59 height 22
type input "2"
click at [910, 157] on input "0" at bounding box center [907, 158] width 61 height 22
type input "37.5"
click at [903, 448] on button "Done" at bounding box center [899, 446] width 50 height 30
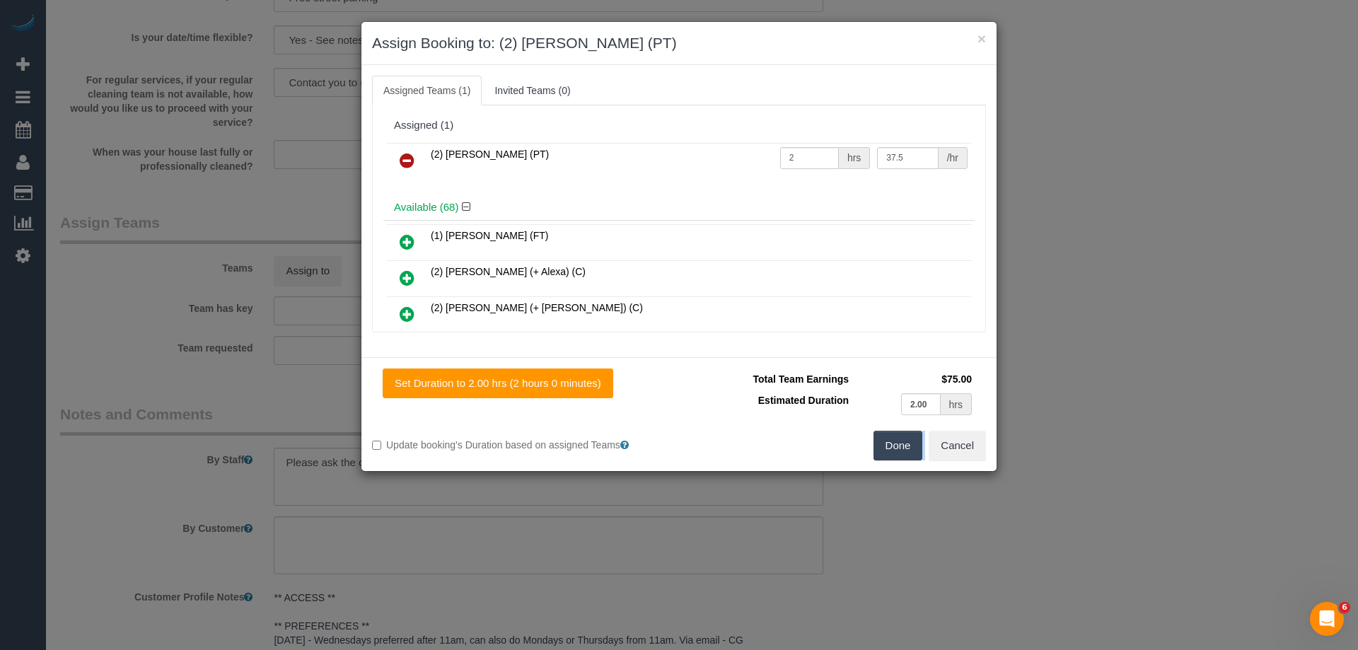
click at [903, 448] on div "× Assign Booking to: (2) [PERSON_NAME] (PT) Assigned Teams (1) Invited Teams (0…" at bounding box center [679, 325] width 1358 height 650
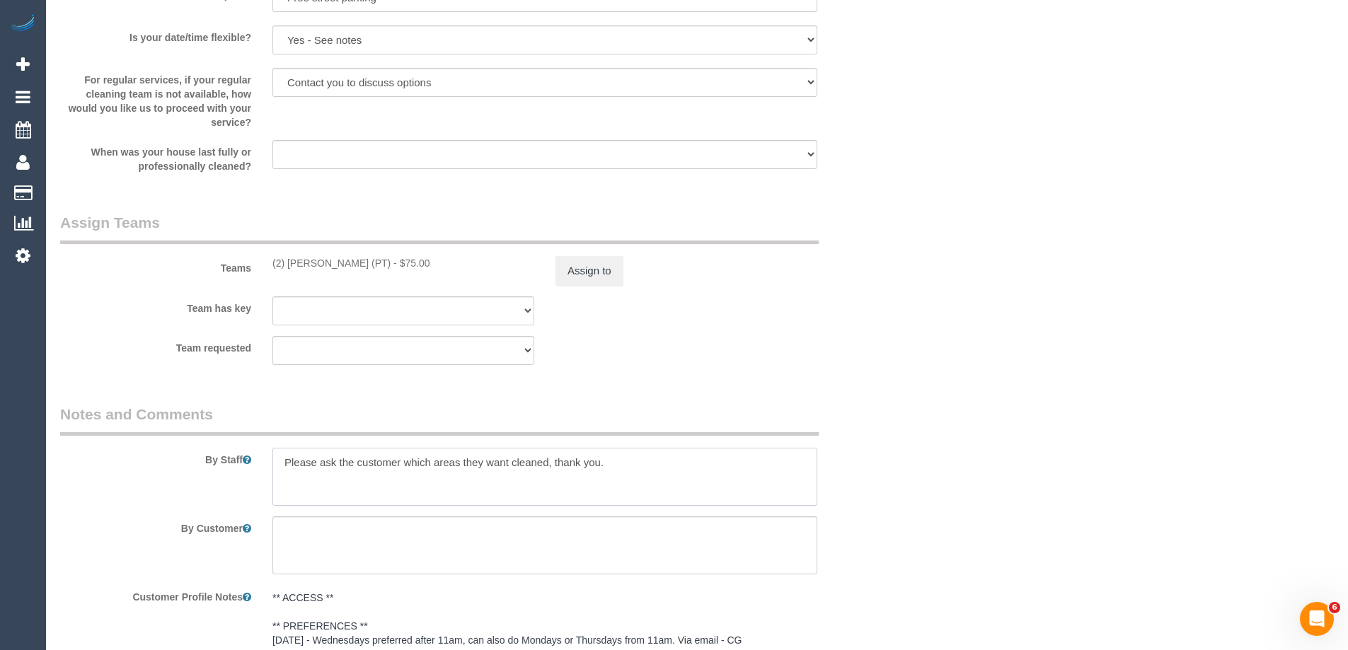
click at [274, 469] on textarea at bounding box center [544, 477] width 545 height 58
type textarea "*cover*Please ask the customer which areas they want cleaned, thank you."
click at [856, 303] on div "Team has key (0) Account - Tech (0) Office (0) [PERSON_NAME] Test Account (1) […" at bounding box center [474, 310] width 849 height 29
drag, startPoint x: 879, startPoint y: 325, endPoint x: 886, endPoint y: 325, distance: 7.8
click at [879, 325] on div "Team has key (0) Account - Tech (0) Office (0) [PERSON_NAME] Test Account (1) […" at bounding box center [474, 310] width 849 height 29
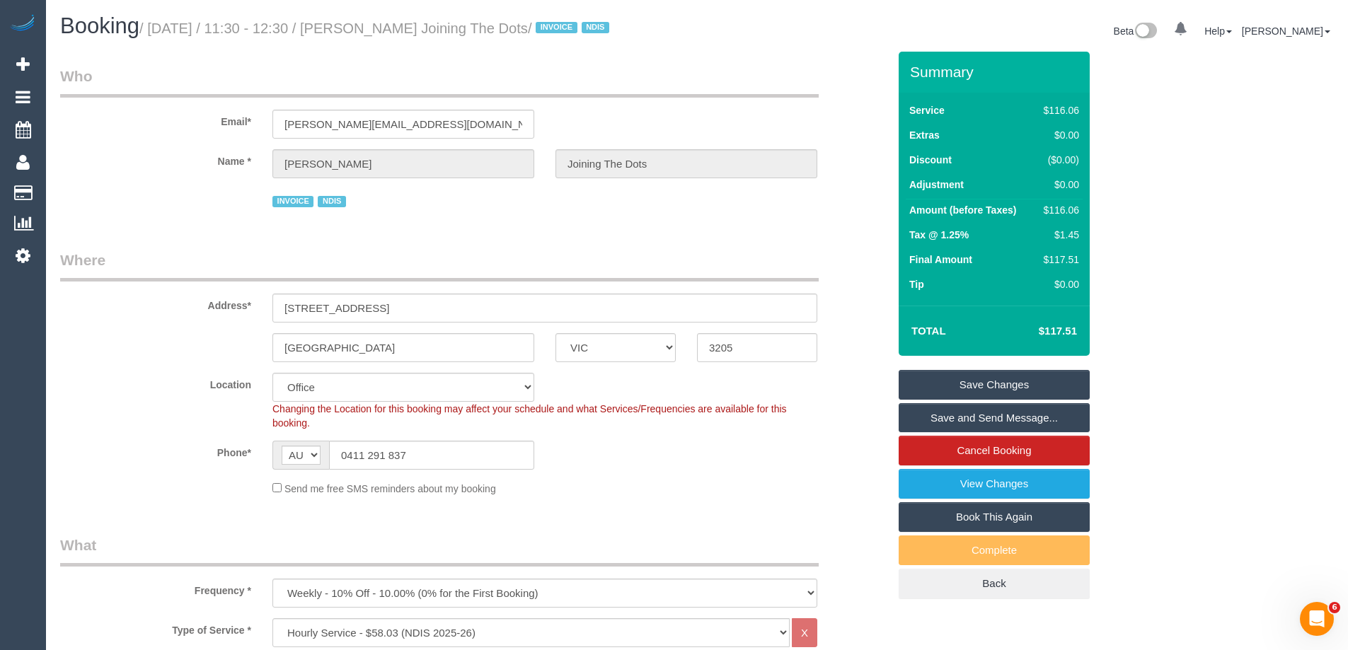
click at [978, 384] on link "Save Changes" at bounding box center [993, 385] width 191 height 30
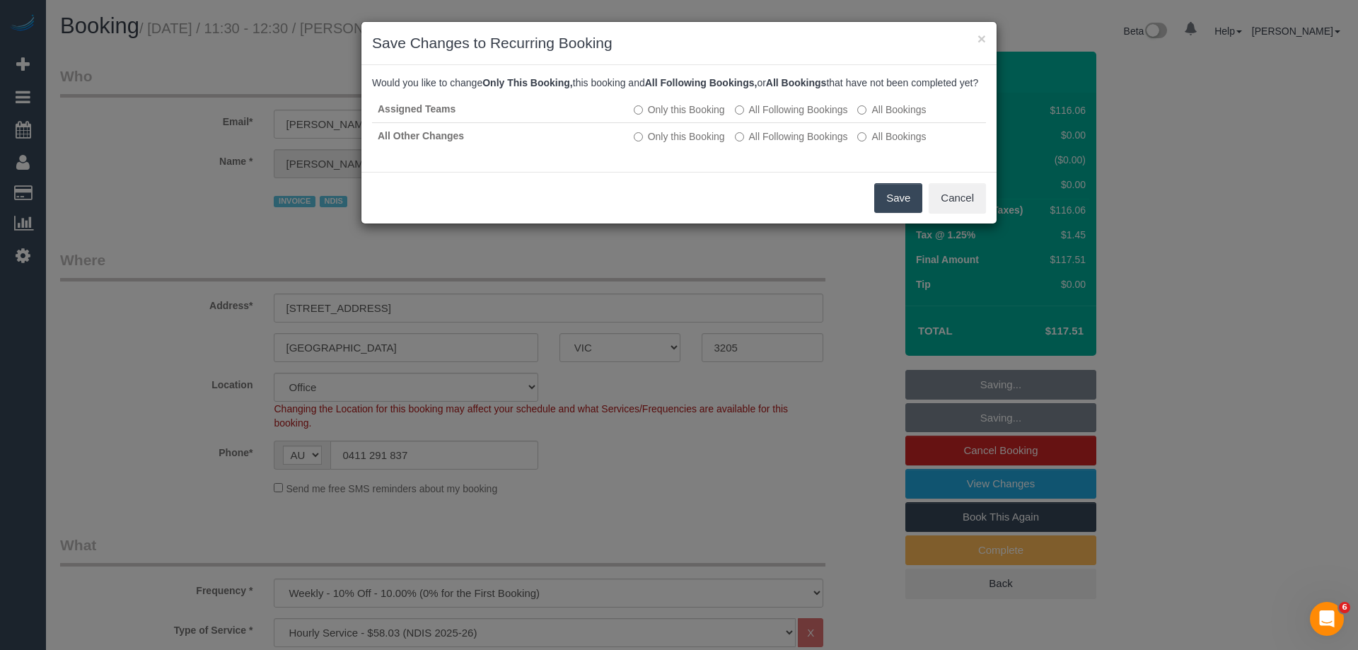
click at [903, 213] on button "Save" at bounding box center [898, 198] width 48 height 30
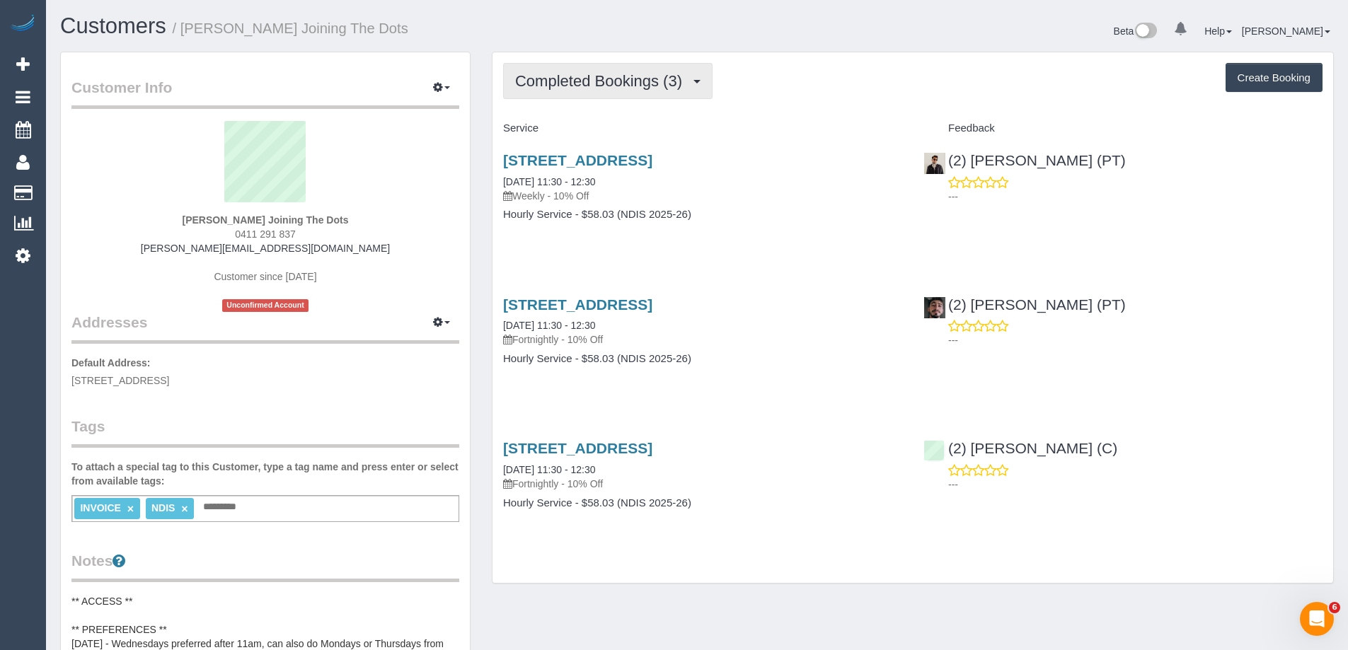
drag, startPoint x: 645, startPoint y: 81, endPoint x: 635, endPoint y: 92, distance: 15.0
click at [645, 80] on span "Completed Bookings (3)" at bounding box center [602, 81] width 174 height 18
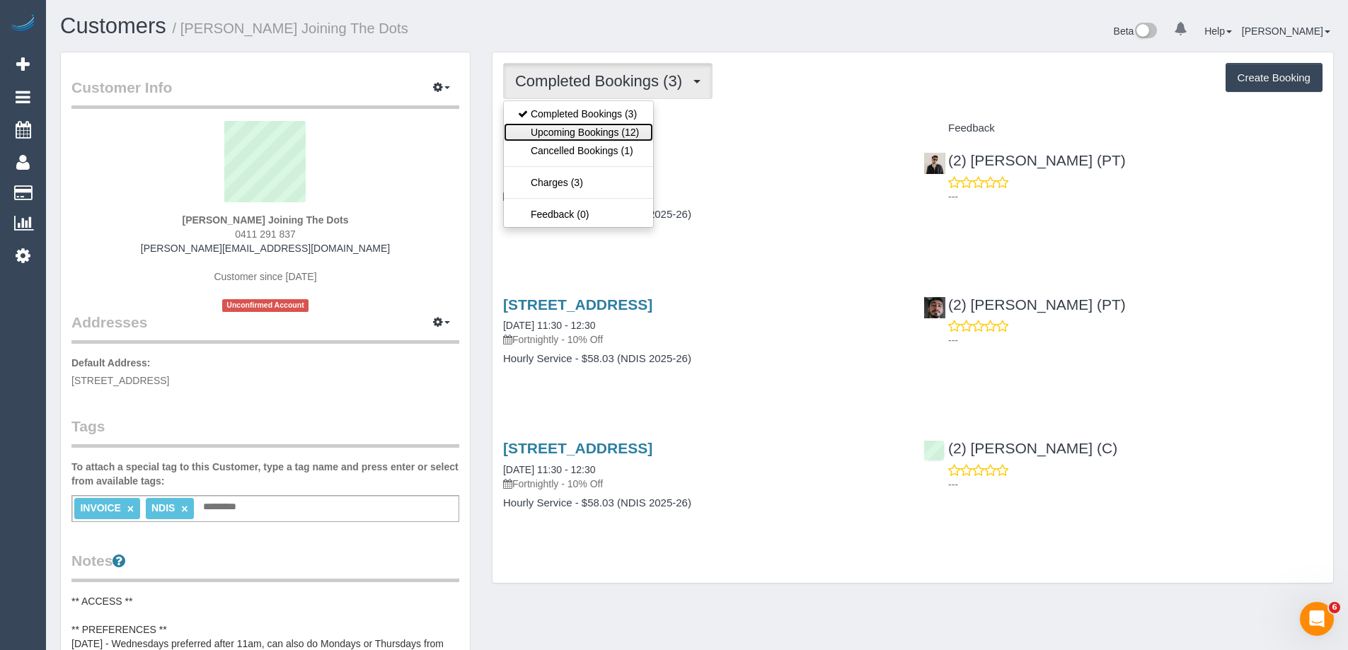
click at [584, 129] on link "Upcoming Bookings (12)" at bounding box center [578, 132] width 149 height 18
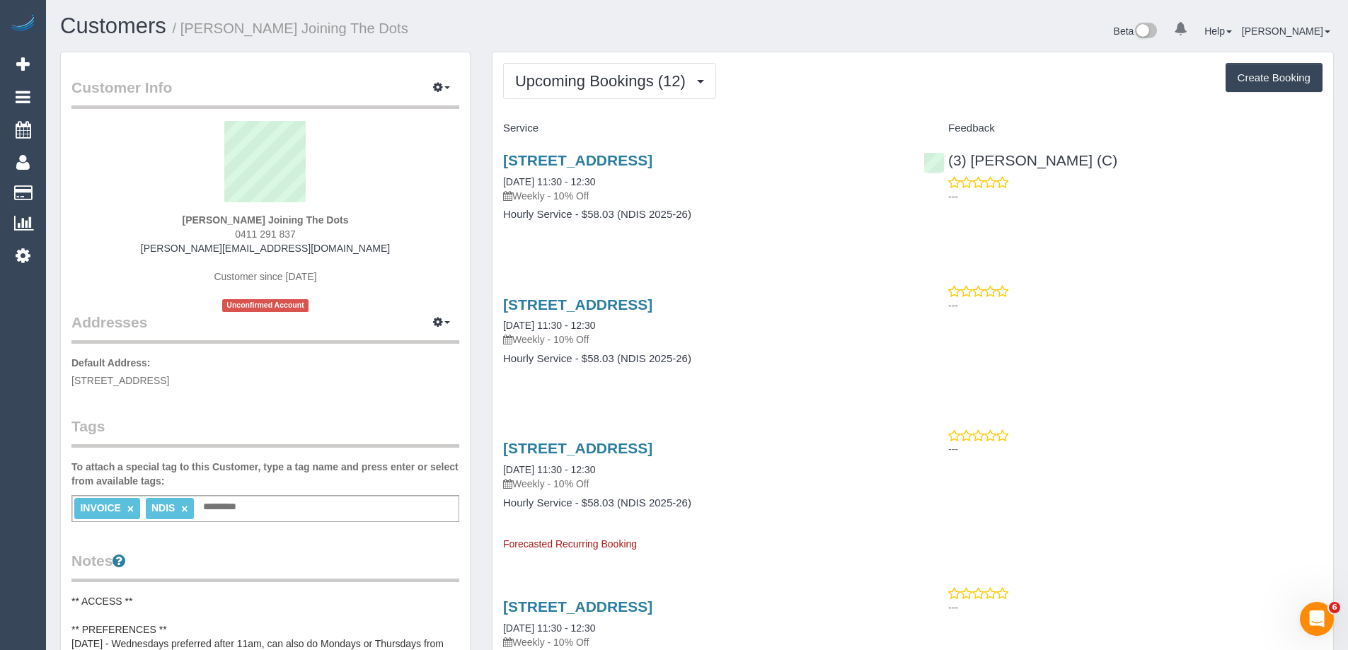
scroll to position [71, 0]
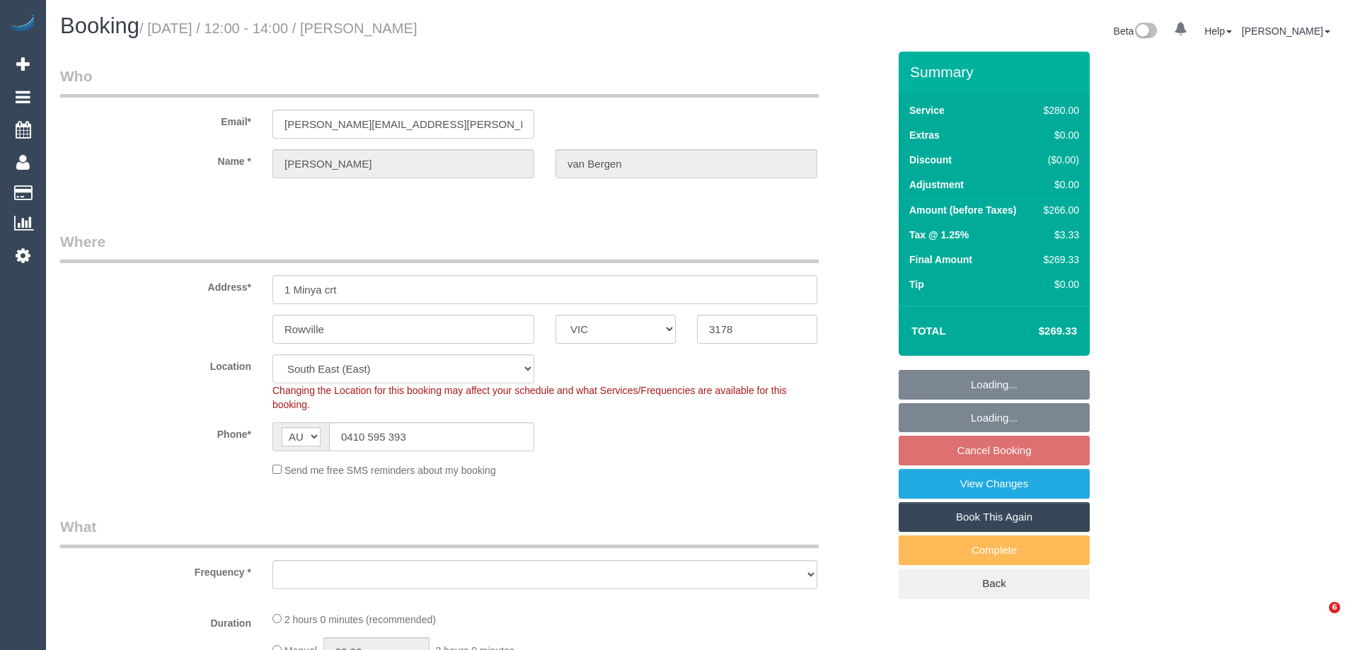
select select "VIC"
select select "number:28"
select select "number:14"
select select "number:19"
select select "number:22"
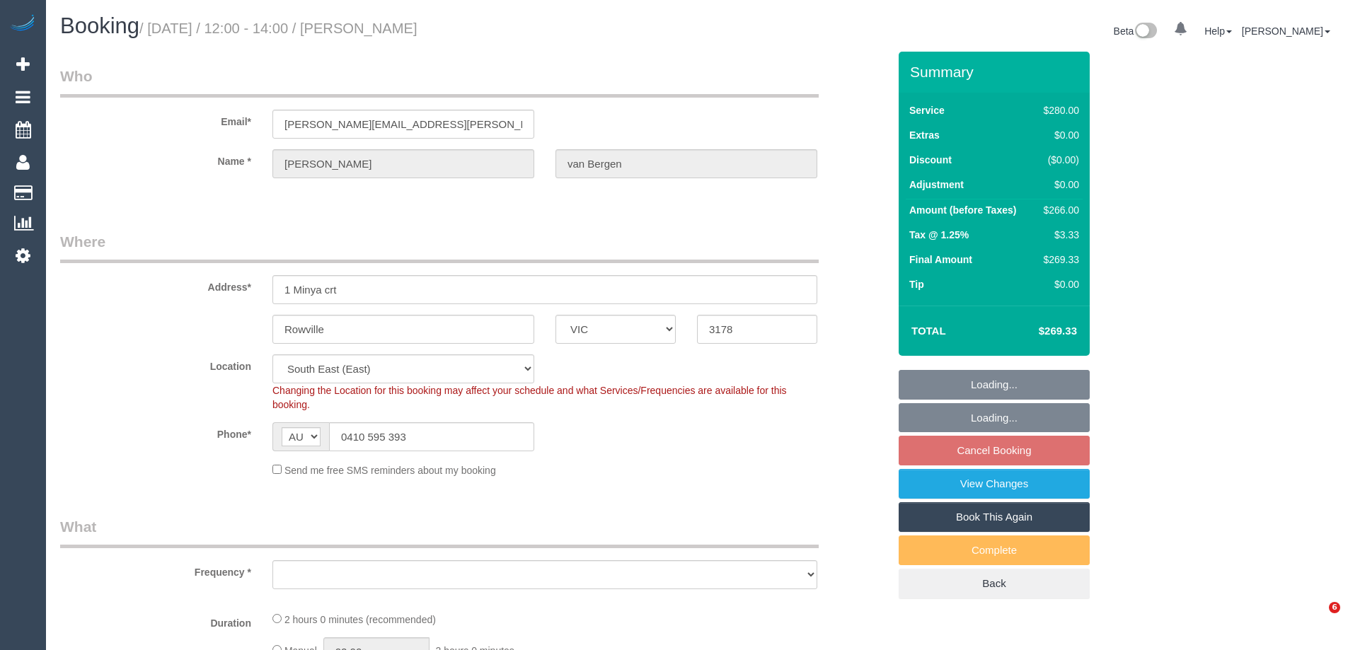
select select "number:34"
select select "number:13"
select select "object:676"
select select "2"
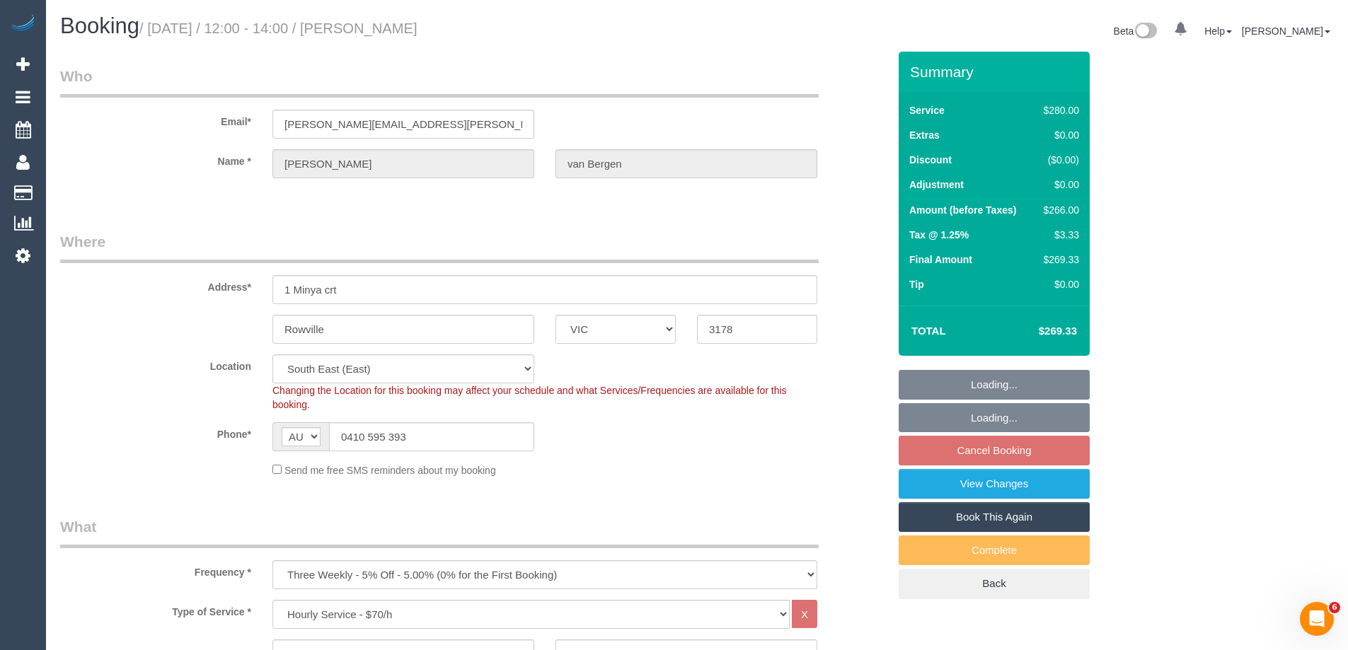
select select "spot4"
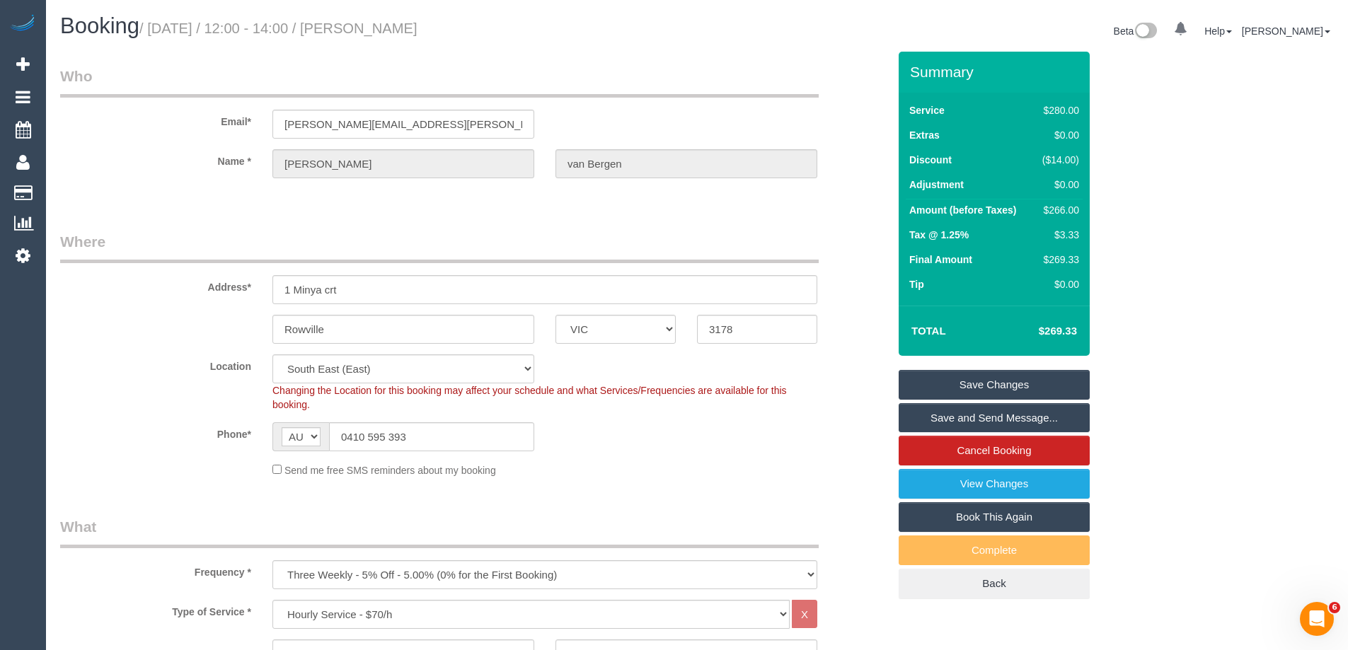
drag, startPoint x: 497, startPoint y: 23, endPoint x: 375, endPoint y: 30, distance: 121.9
click at [375, 30] on h1 "Booking / [DATE] / 12:00 - 14:00 / [PERSON_NAME]" at bounding box center [373, 26] width 626 height 24
copy small "[PERSON_NAME]"
click at [655, 453] on sui-booking-location "Location [GEOGRAPHIC_DATA] (North) East (South) [GEOGRAPHIC_DATA] (East) [GEOGR…" at bounding box center [474, 415] width 828 height 123
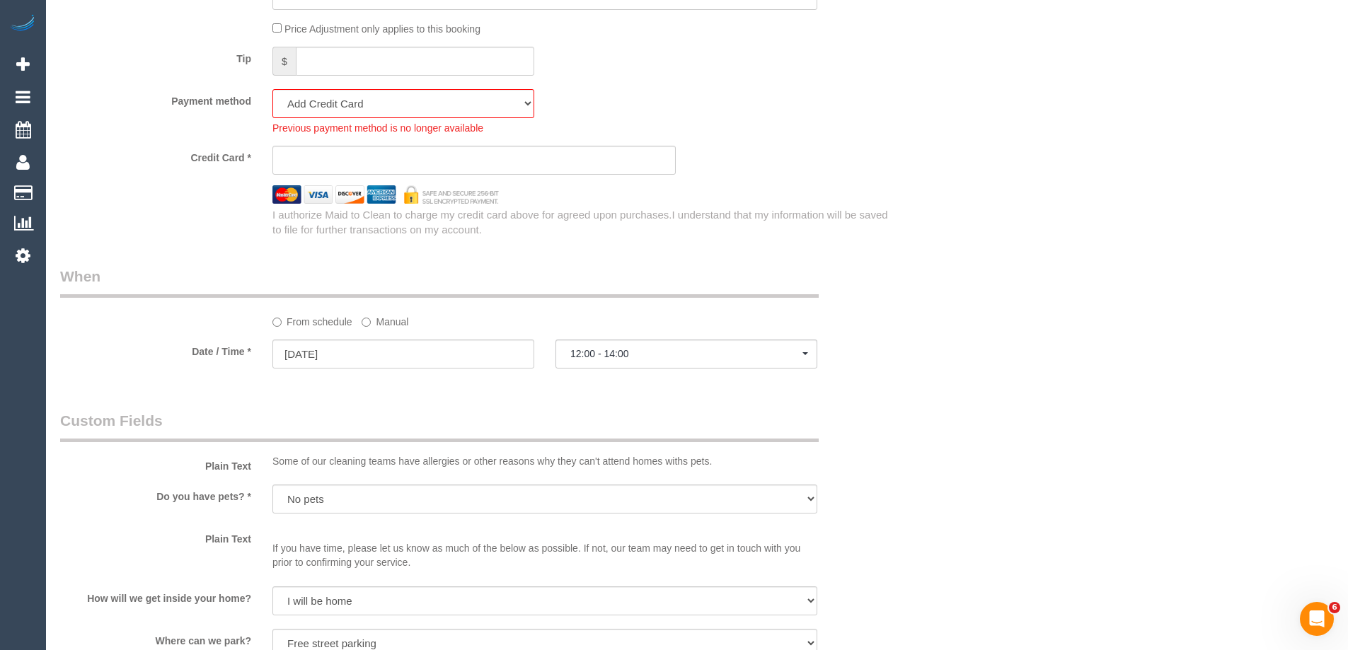
scroll to position [1344, 0]
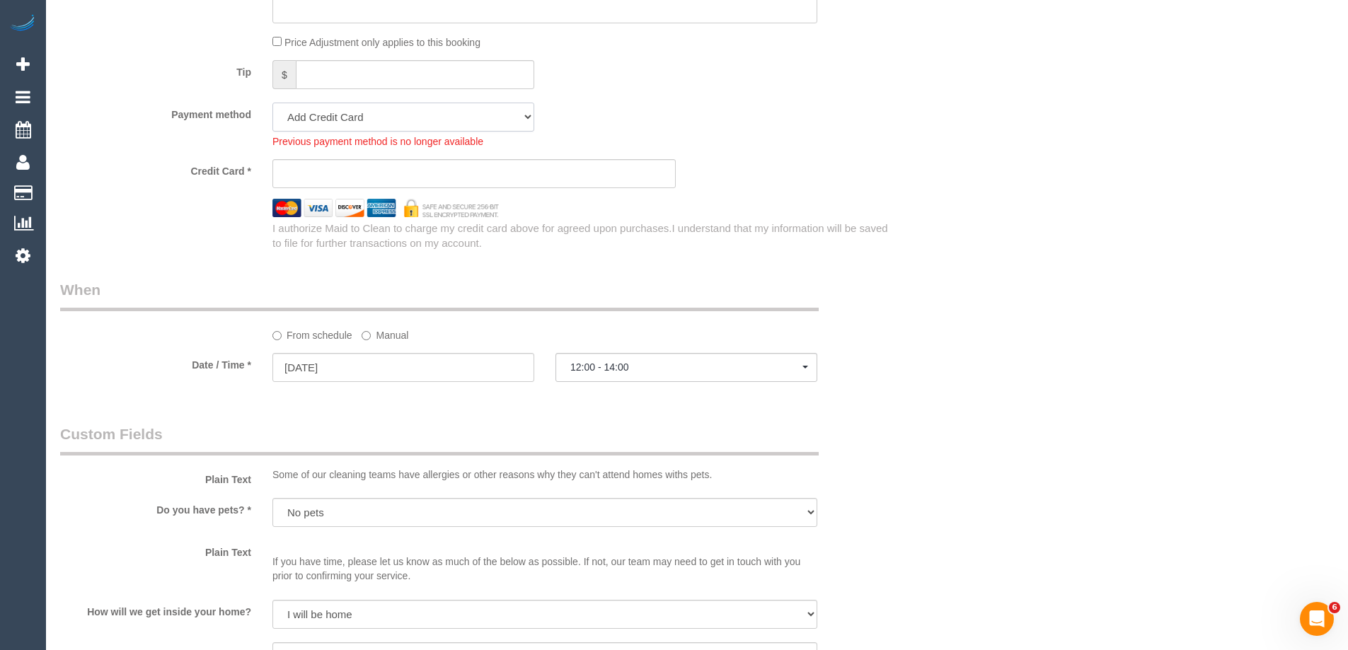
click at [436, 115] on select "Amex - 1001 - 08/2030 (Default) Add Credit Card ─────────────── Cash Check Payp…" at bounding box center [403, 117] width 262 height 29
select select "string:stripe-pm_1S3Twj2GScqysDRVV4Sip8He"
click at [272, 103] on select "Amex - 1001 - 08/2030 (Default) Add Credit Card ─────────────── Cash Check Payp…" at bounding box center [403, 117] width 262 height 29
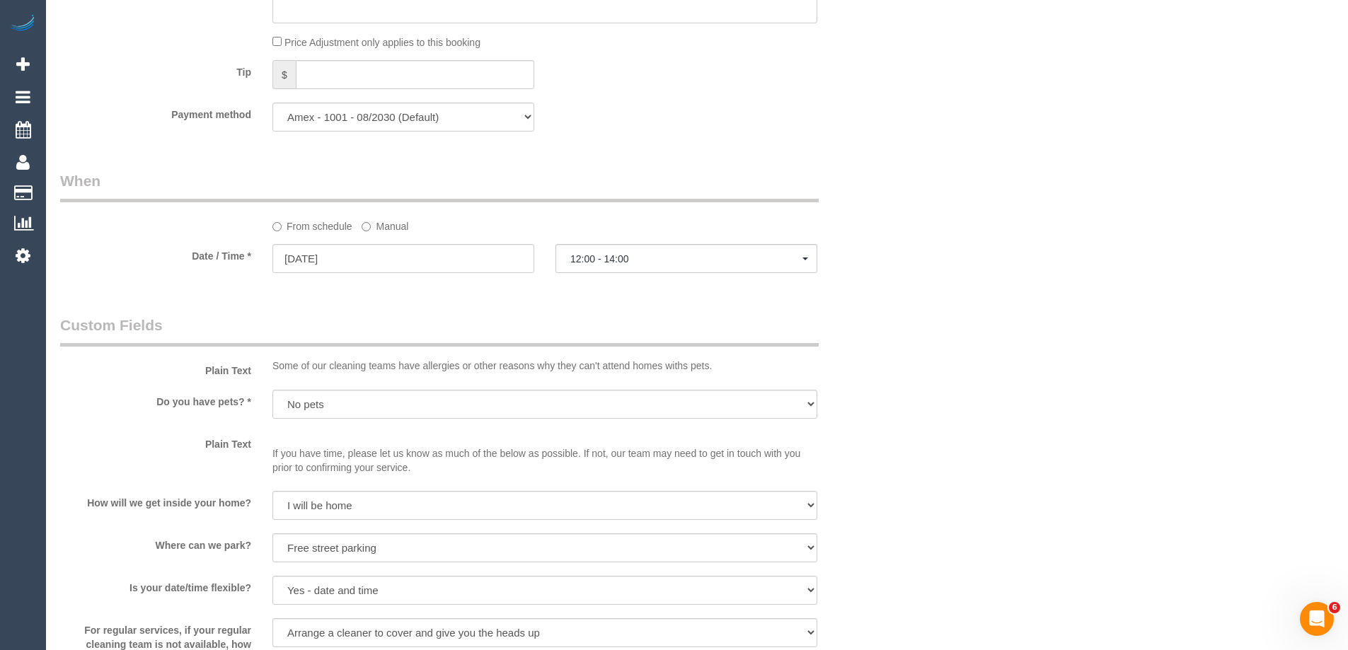
click at [769, 173] on legend "When" at bounding box center [439, 186] width 758 height 32
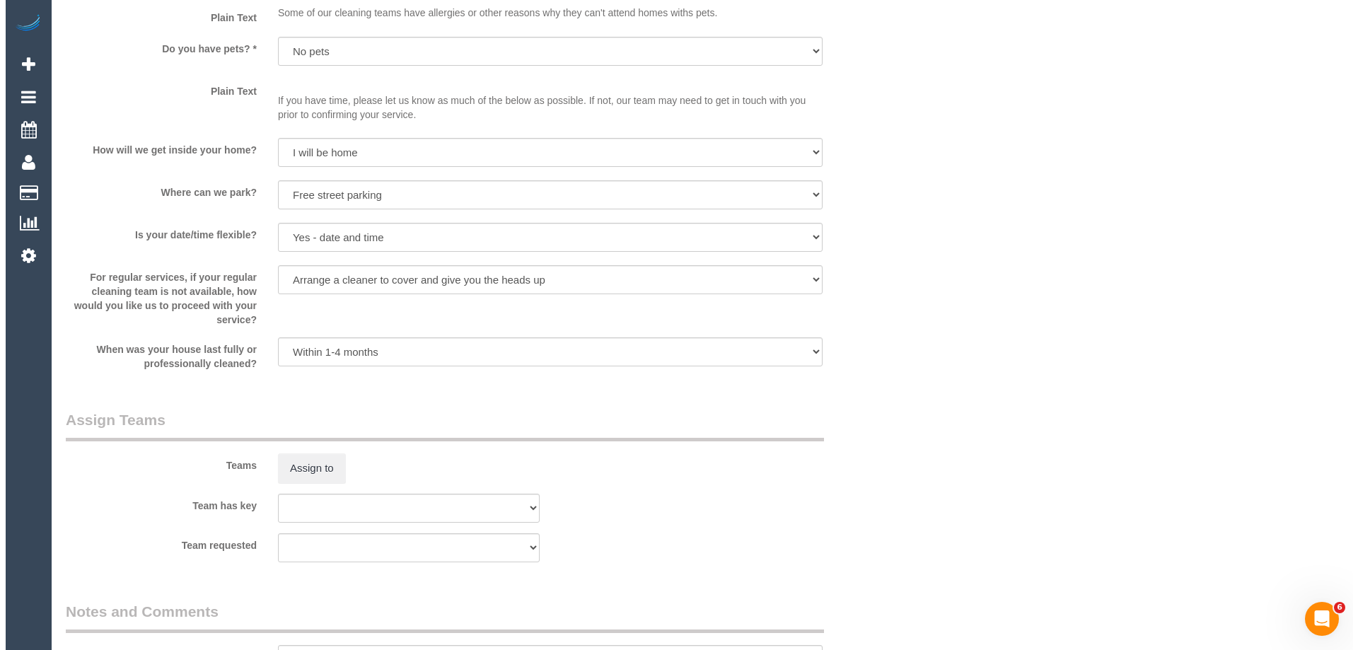
scroll to position [1698, 0]
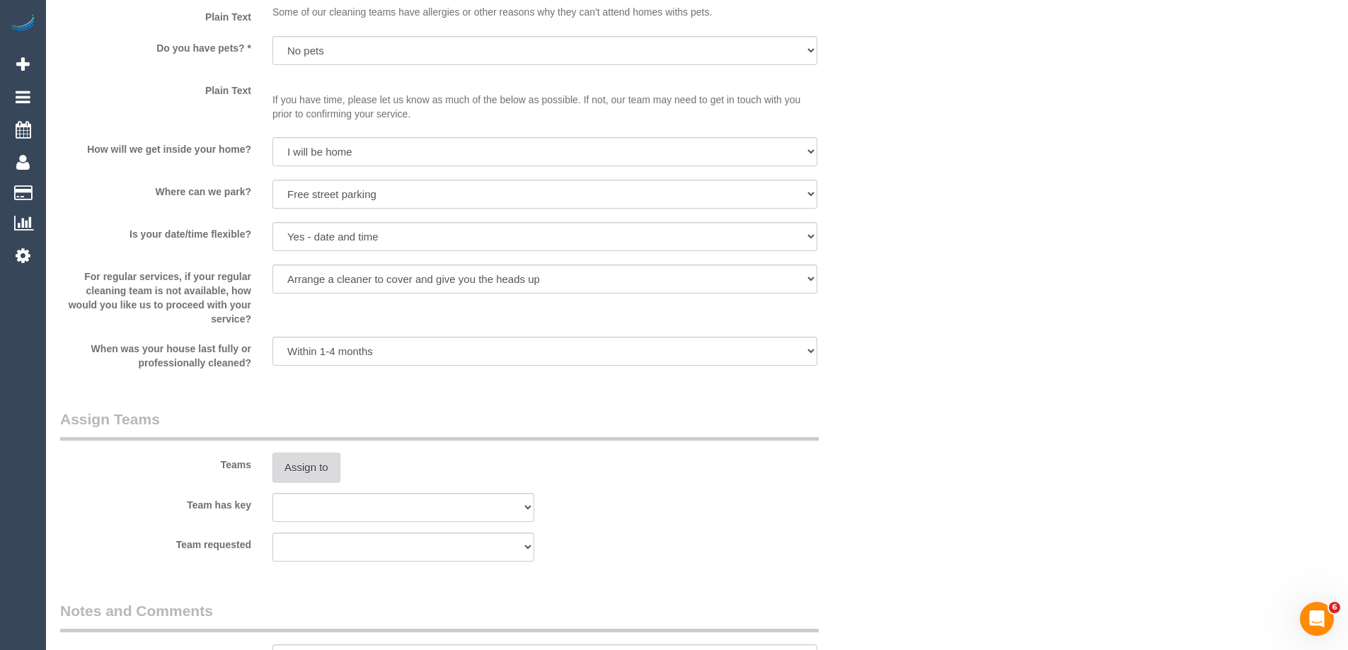
click at [303, 481] on button "Assign to" at bounding box center [306, 468] width 68 height 30
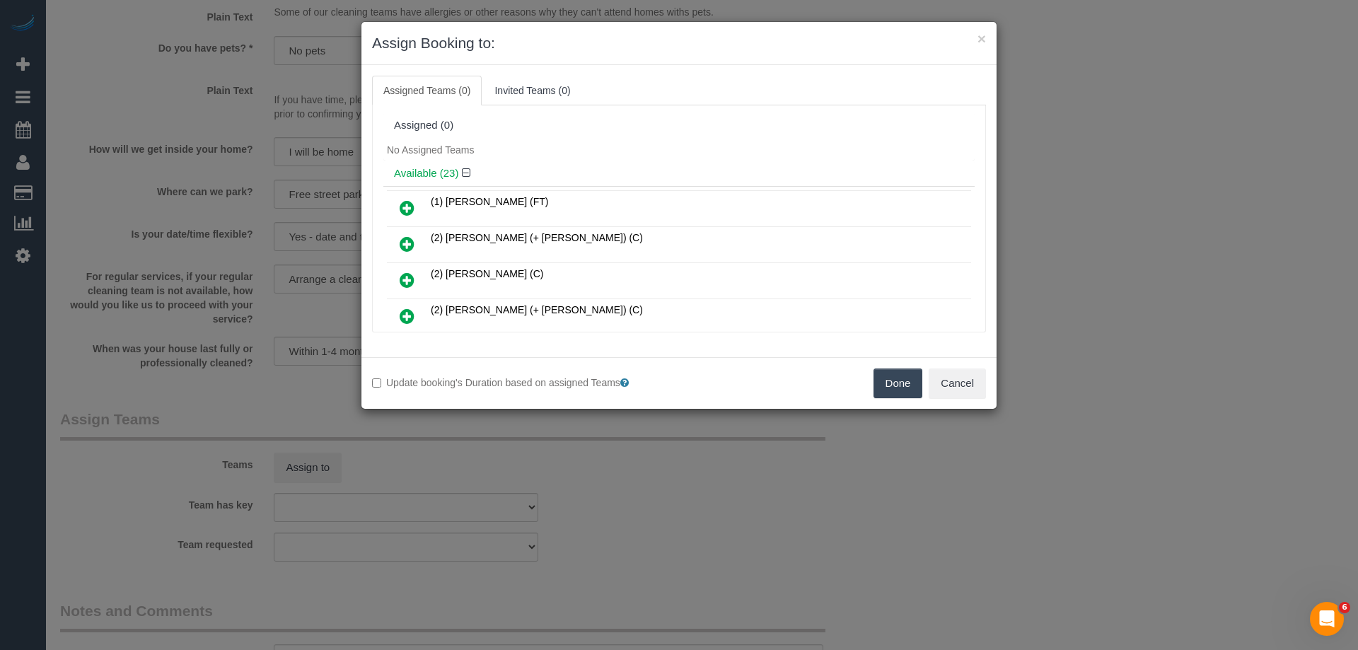
click at [538, 161] on div "Available (23)" at bounding box center [678, 174] width 591 height 26
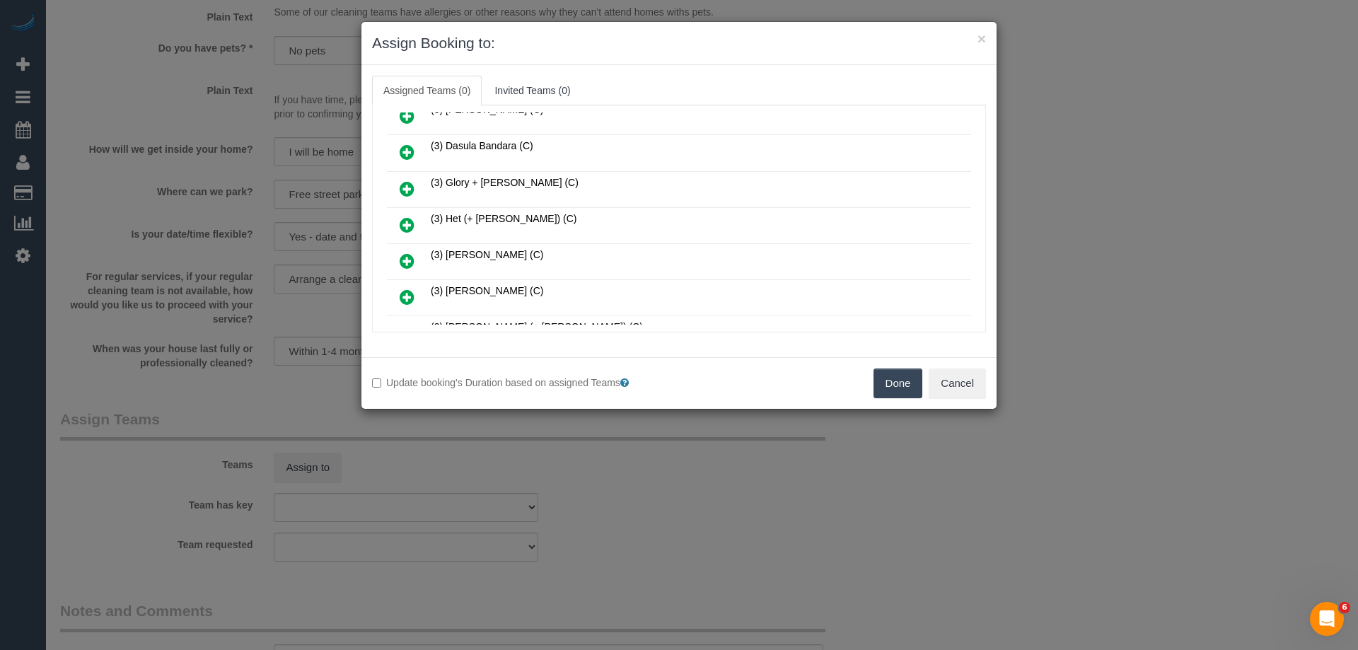
click at [403, 226] on icon at bounding box center [407, 224] width 15 height 17
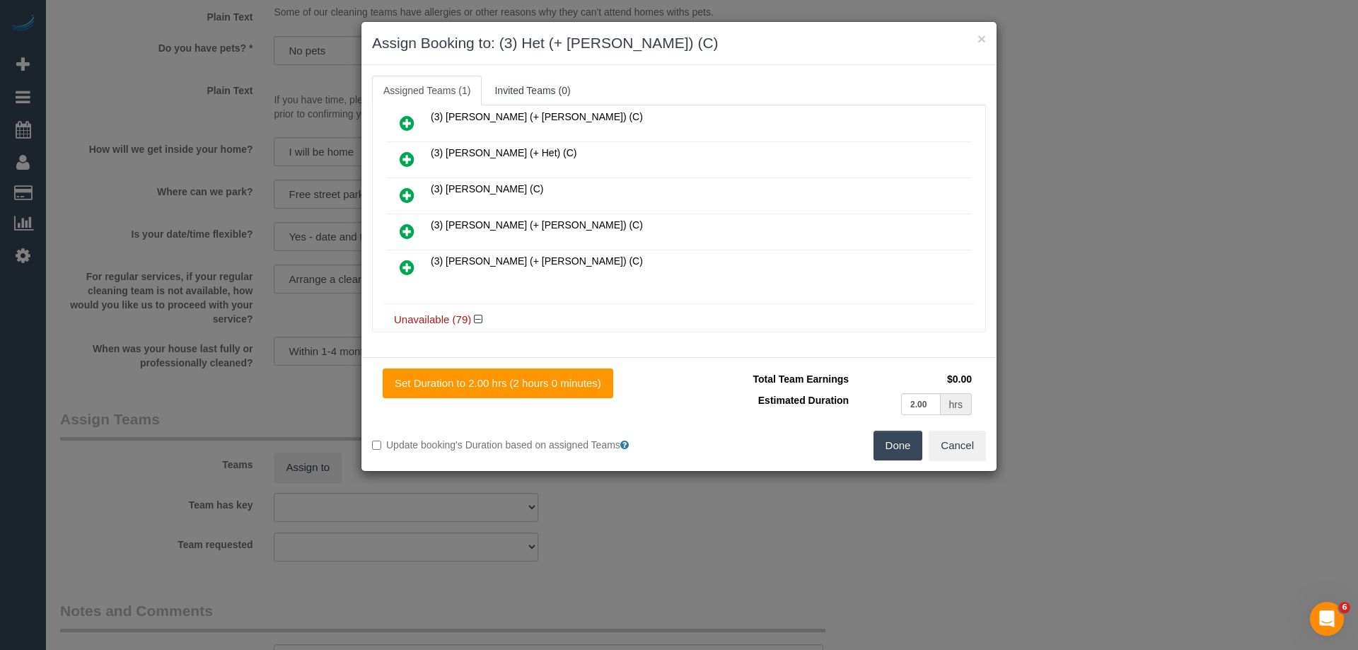
click at [408, 163] on icon at bounding box center [407, 159] width 15 height 17
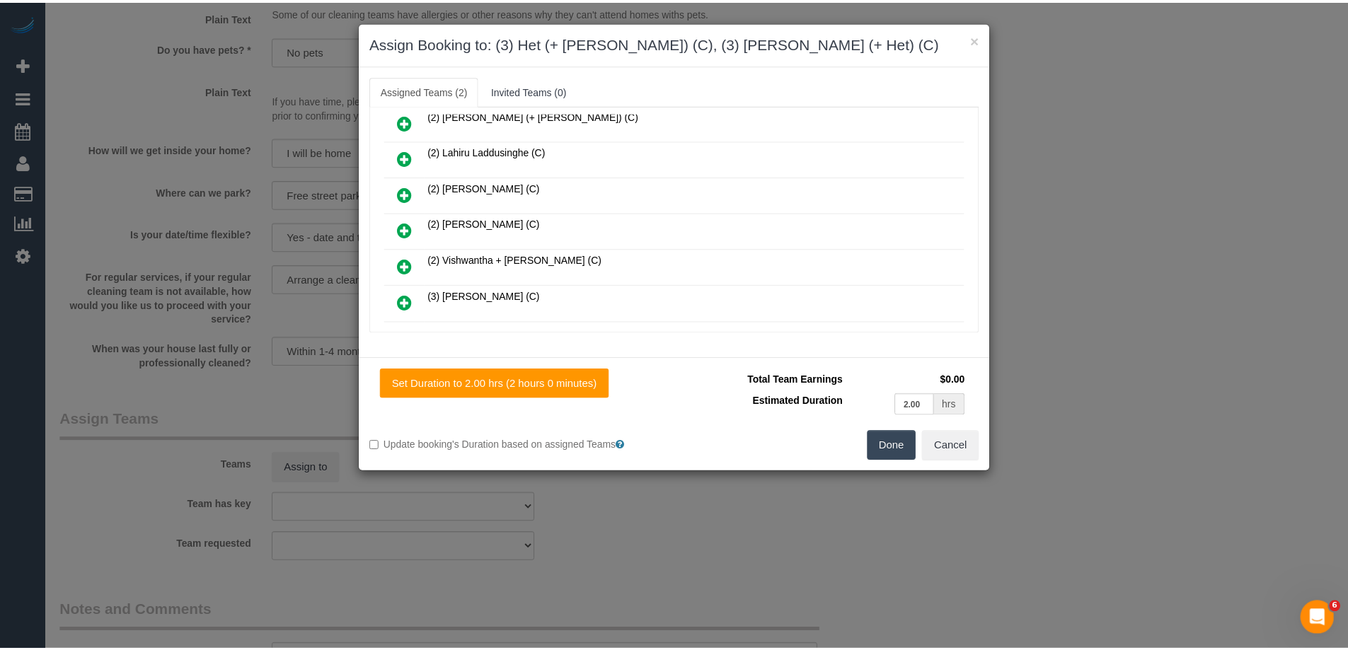
scroll to position [0, 0]
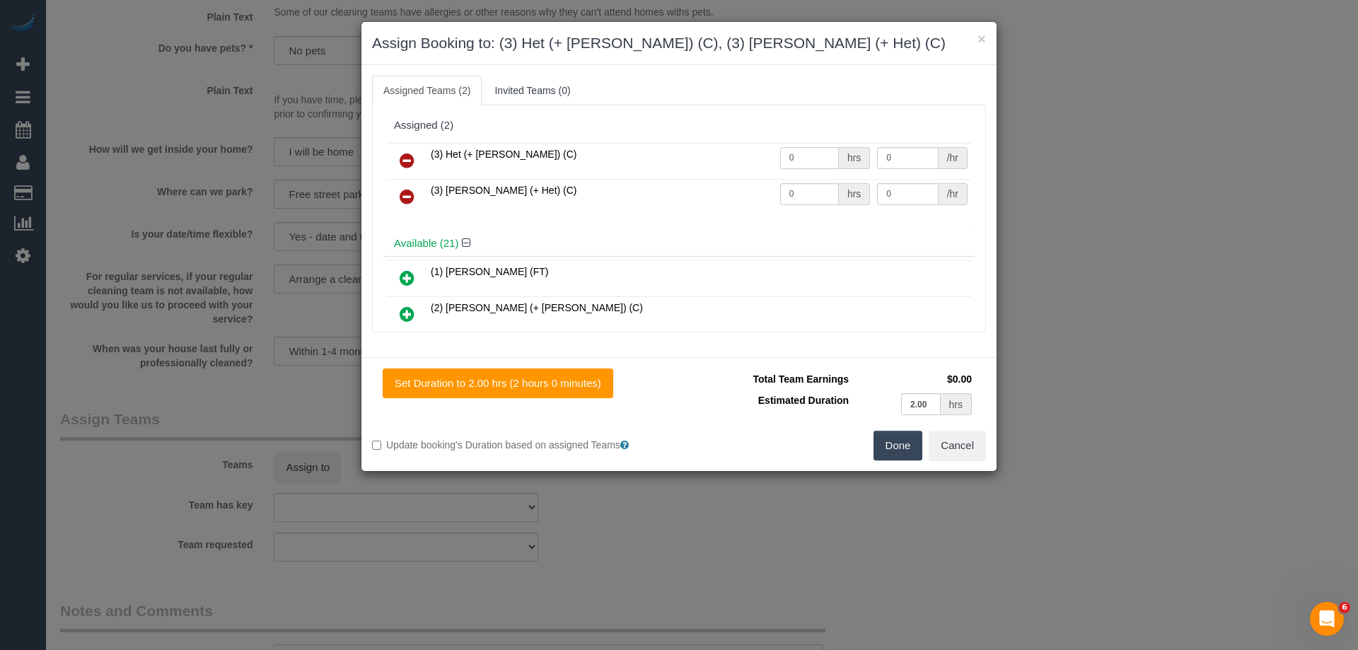
click at [809, 153] on input "0" at bounding box center [809, 158] width 59 height 22
type input "2"
click at [817, 190] on input "0" at bounding box center [809, 194] width 59 height 22
type input "2"
click at [914, 161] on input "0" at bounding box center [907, 158] width 61 height 22
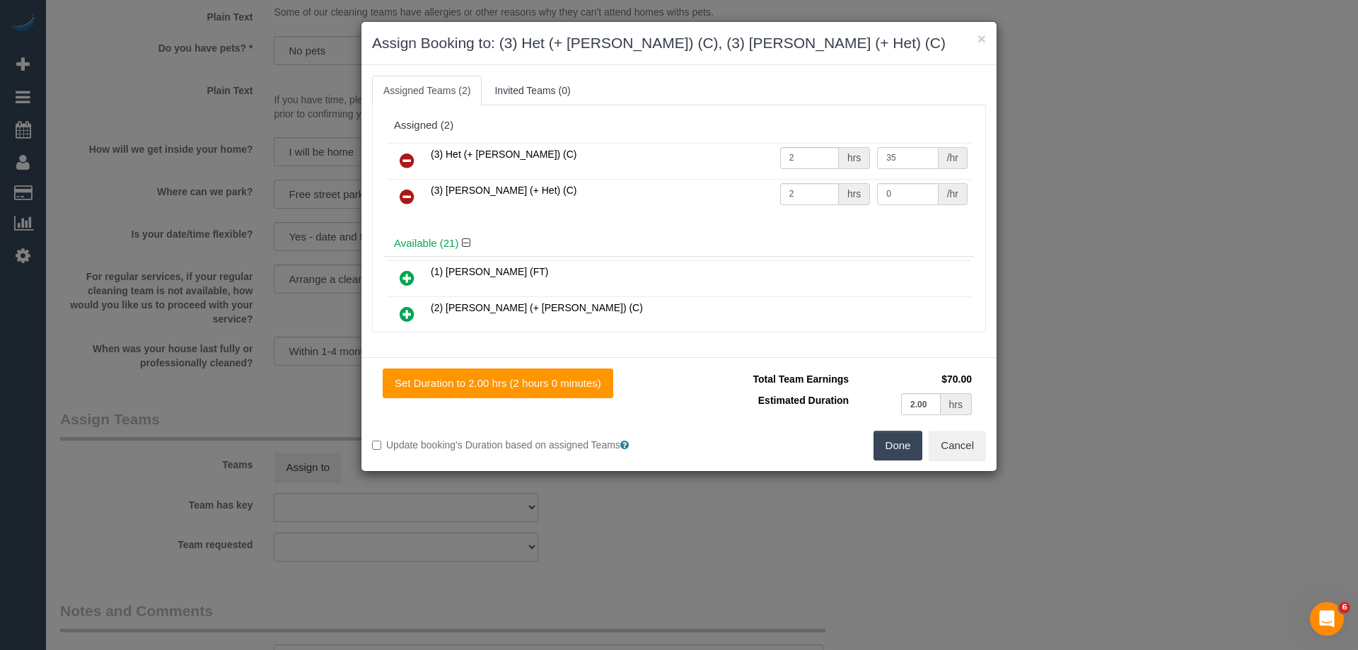
type input "35"
click at [915, 197] on input "0" at bounding box center [907, 194] width 61 height 22
type input "35"
click at [893, 432] on button "Done" at bounding box center [899, 446] width 50 height 30
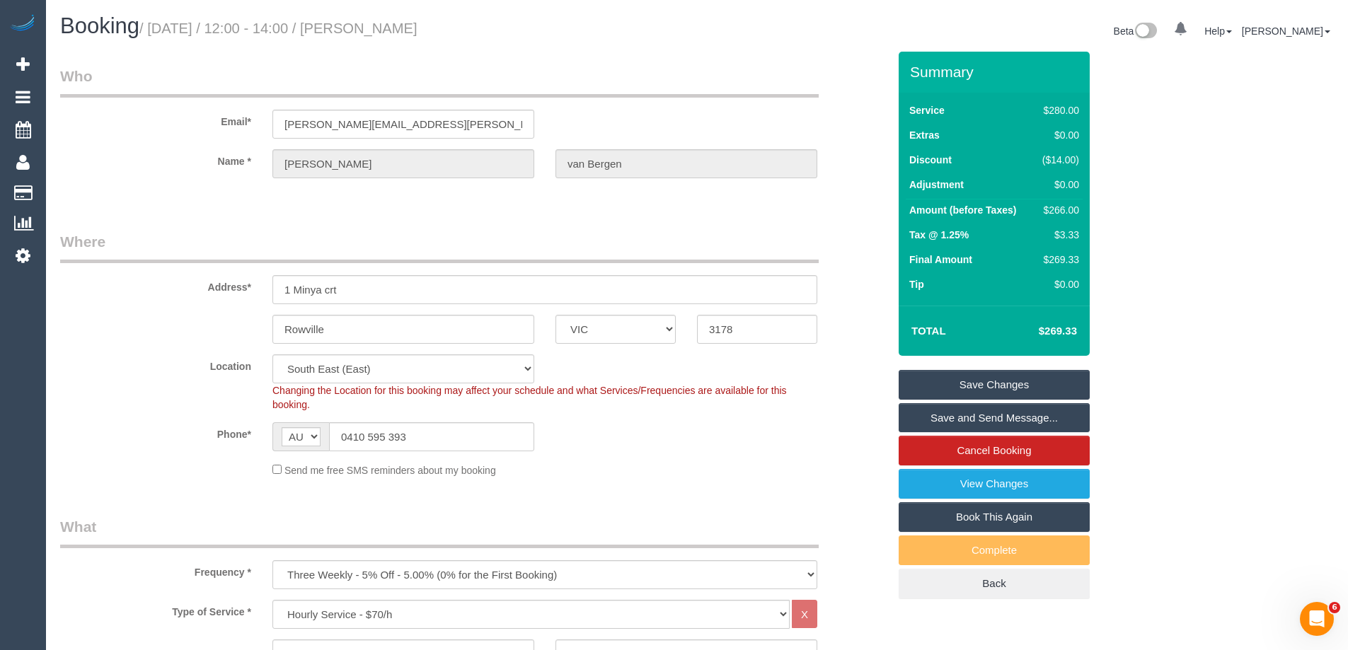
click at [948, 423] on link "Save and Send Message..." at bounding box center [993, 418] width 191 height 30
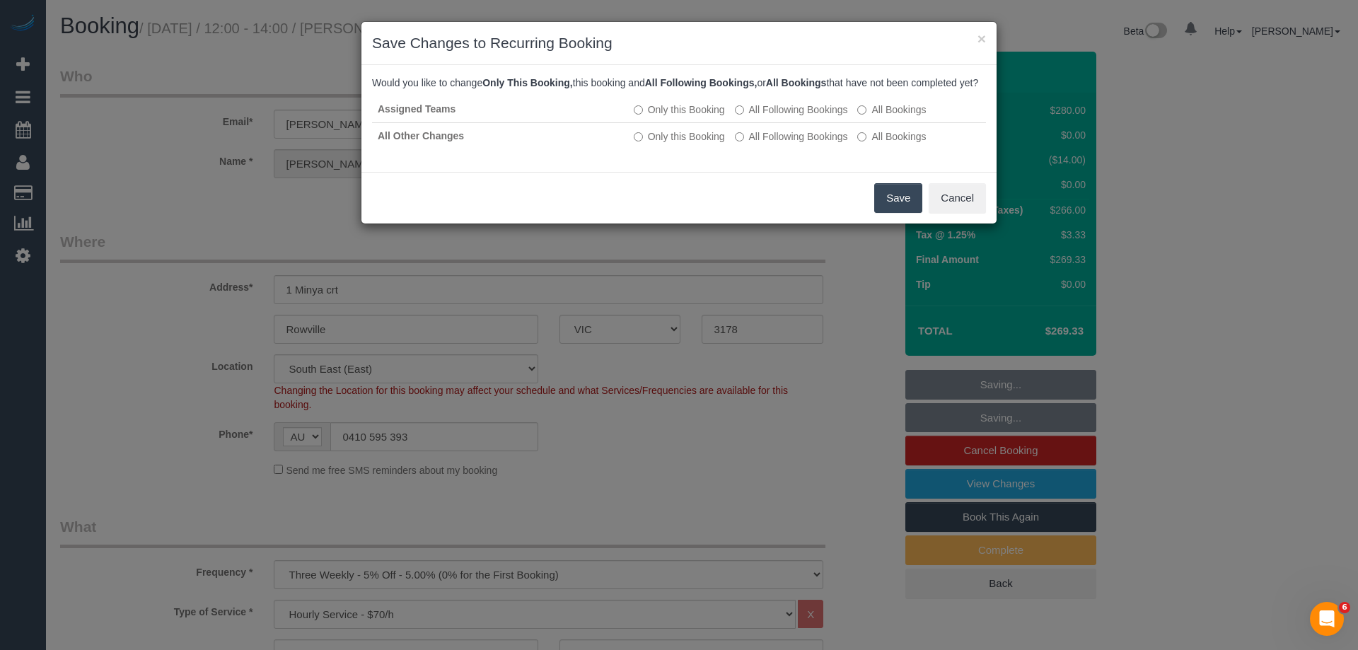
click at [898, 213] on button "Save" at bounding box center [898, 198] width 48 height 30
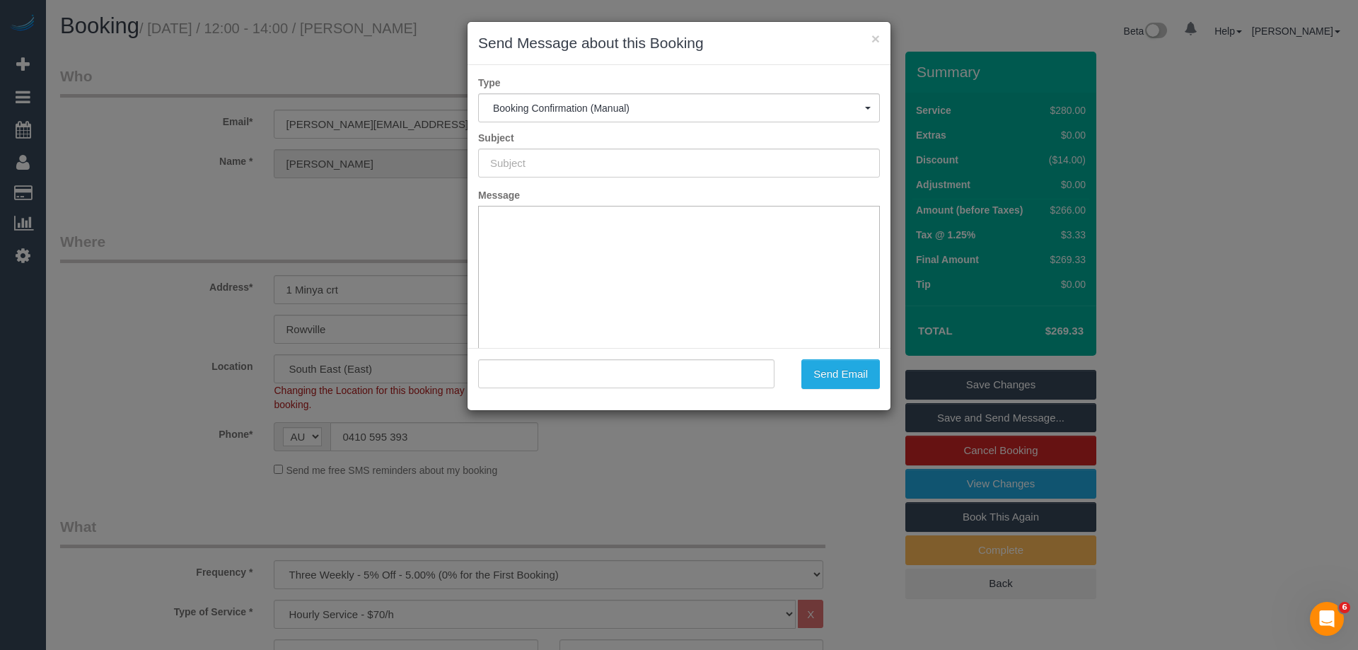
type input "Booking Confirmed"
type input ""Elaine van Bergen" <elaine.vanbergen@gmail.com>"
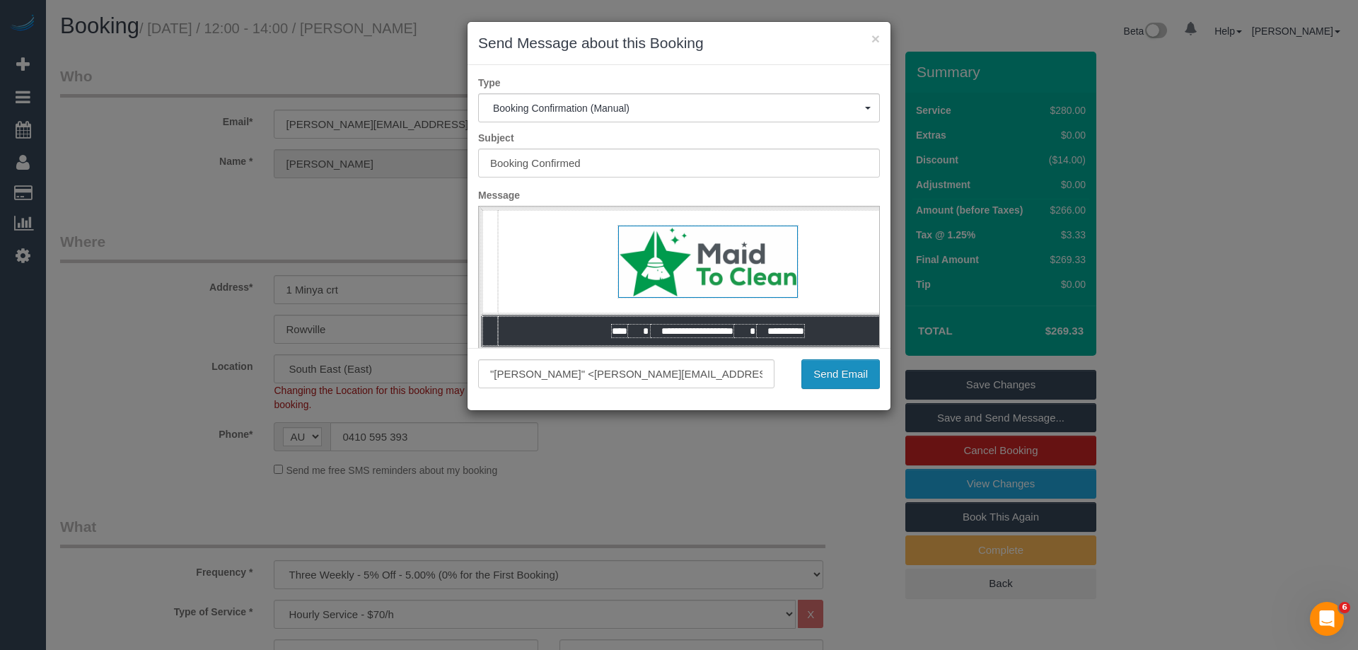
click at [854, 371] on button "Send Email" at bounding box center [840, 374] width 79 height 30
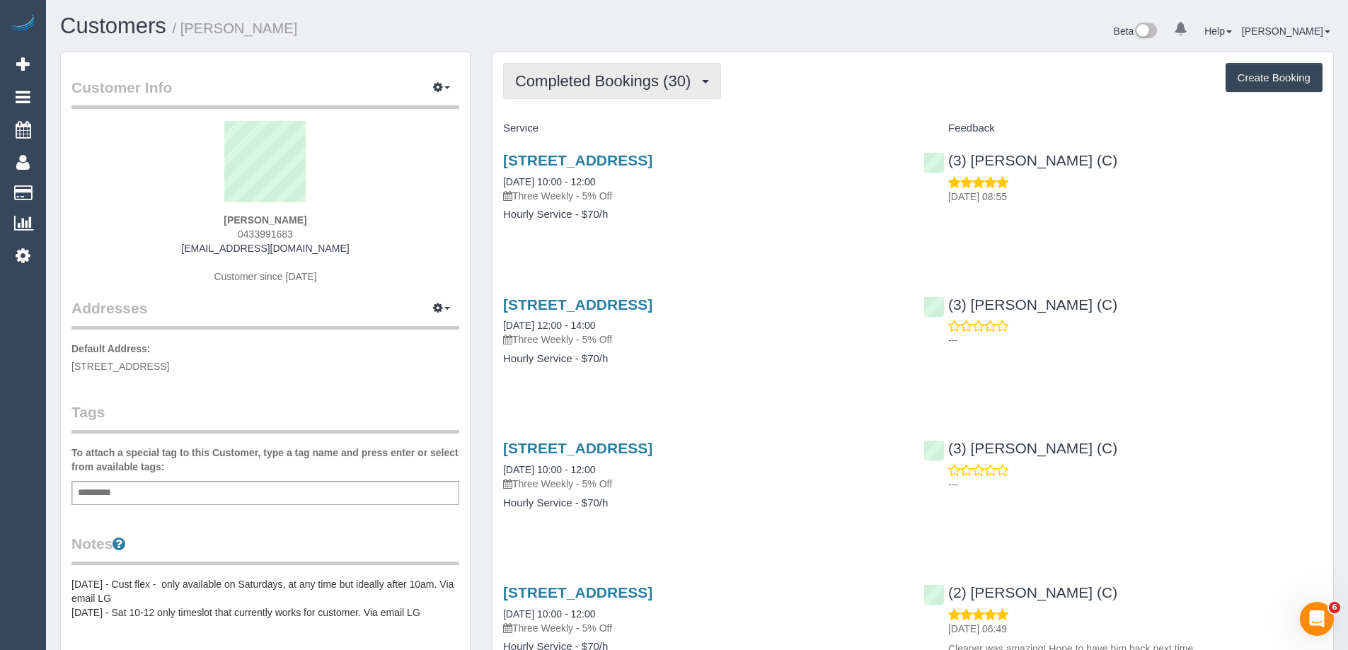
click at [579, 88] on span "Completed Bookings (30)" at bounding box center [606, 81] width 183 height 18
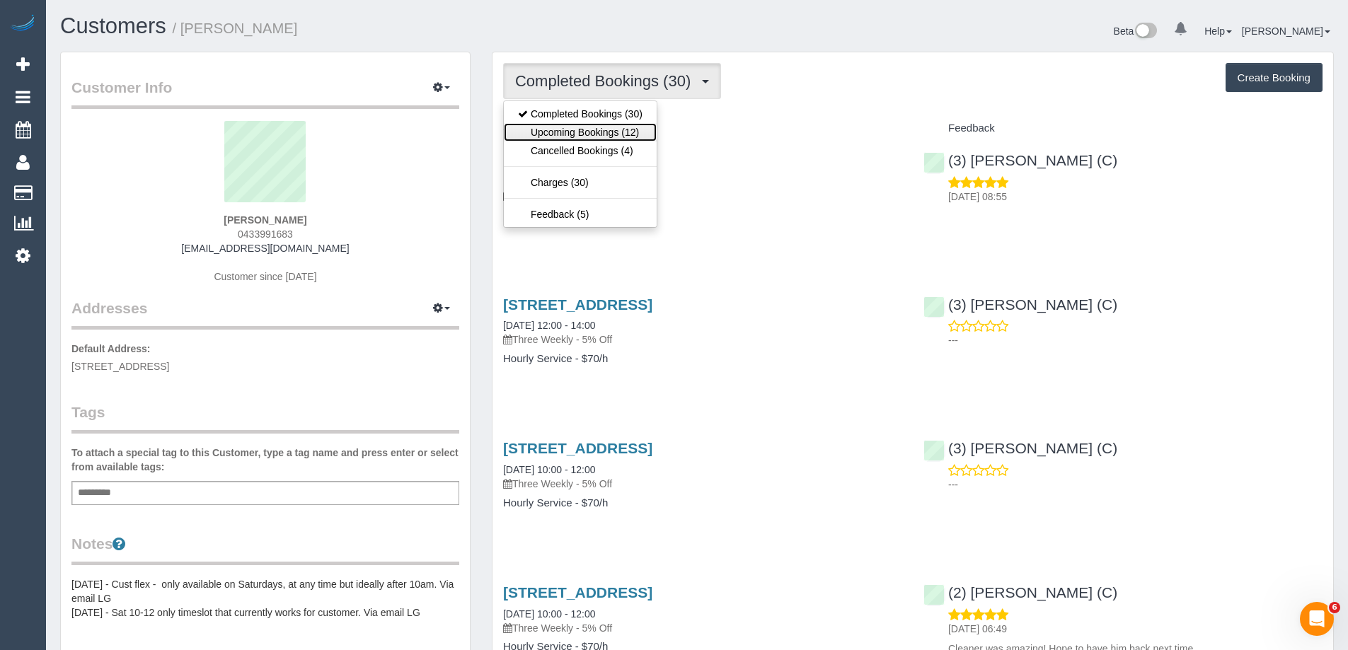
click at [601, 133] on link "Upcoming Bookings (12)" at bounding box center [580, 132] width 153 height 18
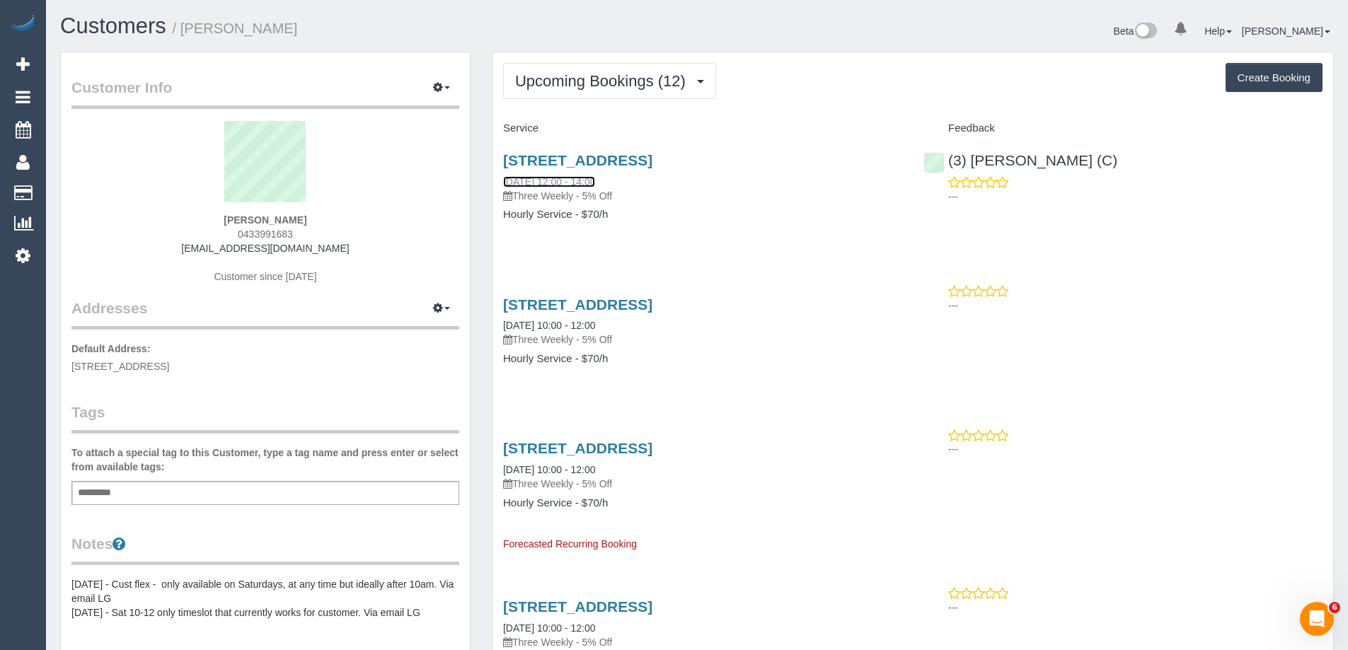
click at [595, 184] on link "[DATE] 12:00 - 14:00" at bounding box center [549, 181] width 92 height 11
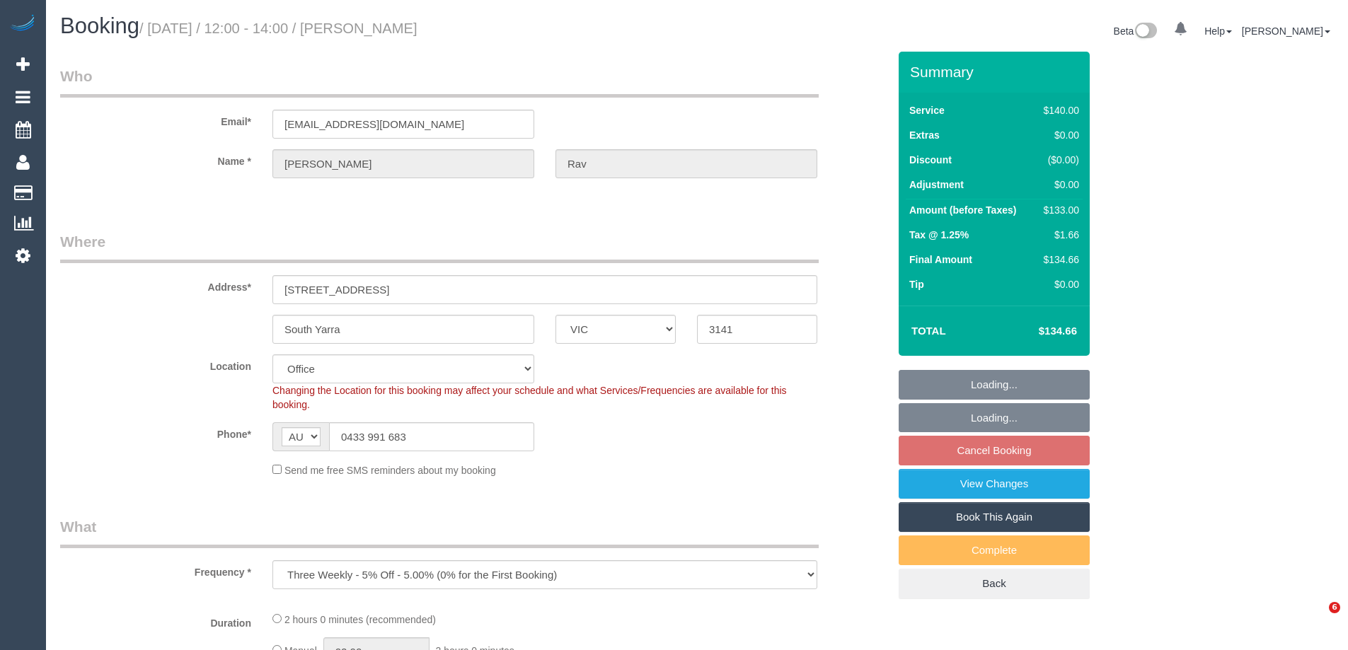
select select "VIC"
select select "string:stripe-pm_1RSq6j2GScqysDRVUNLOtD5F"
select select "object:866"
select select "number:28"
select select "number:14"
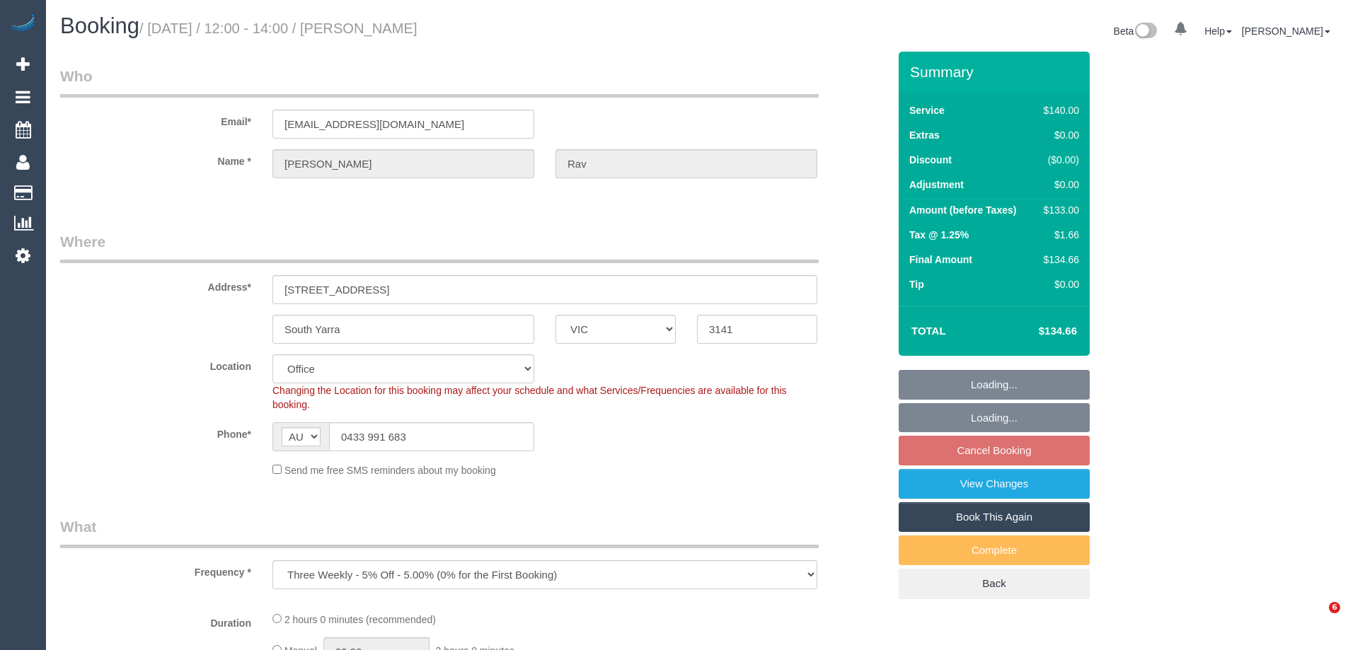
select select "number:19"
select select "number:25"
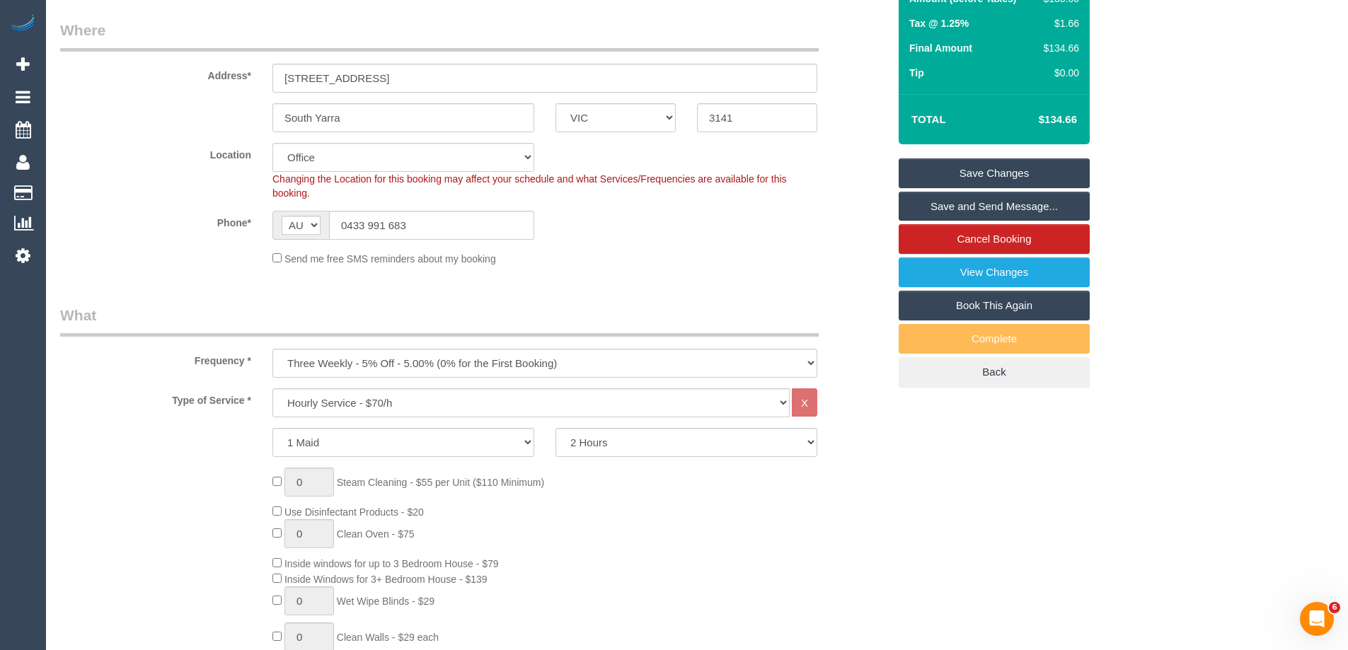
scroll to position [212, 0]
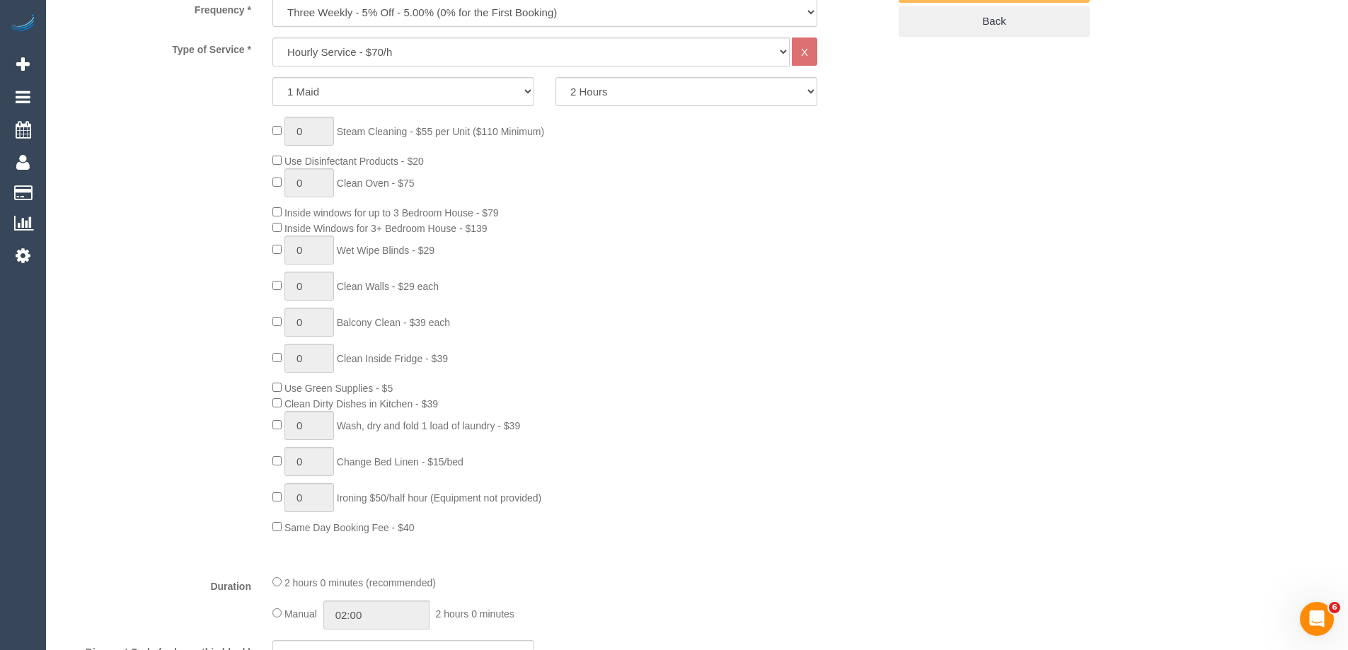
scroll to position [566, 0]
click at [852, 340] on div "0 Steam Cleaning - $55 per Unit ($110 Minimum) Use Disinfectant Products - $20 …" at bounding box center [580, 322] width 637 height 418
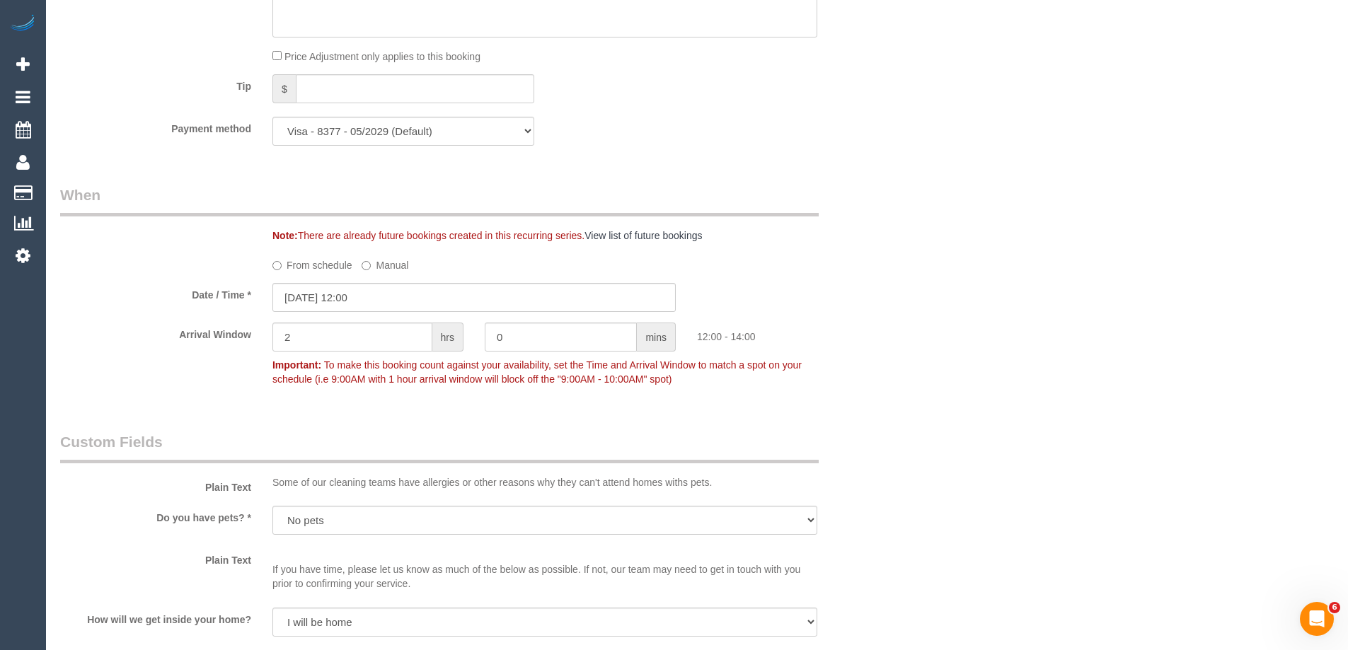
scroll to position [1344, 0]
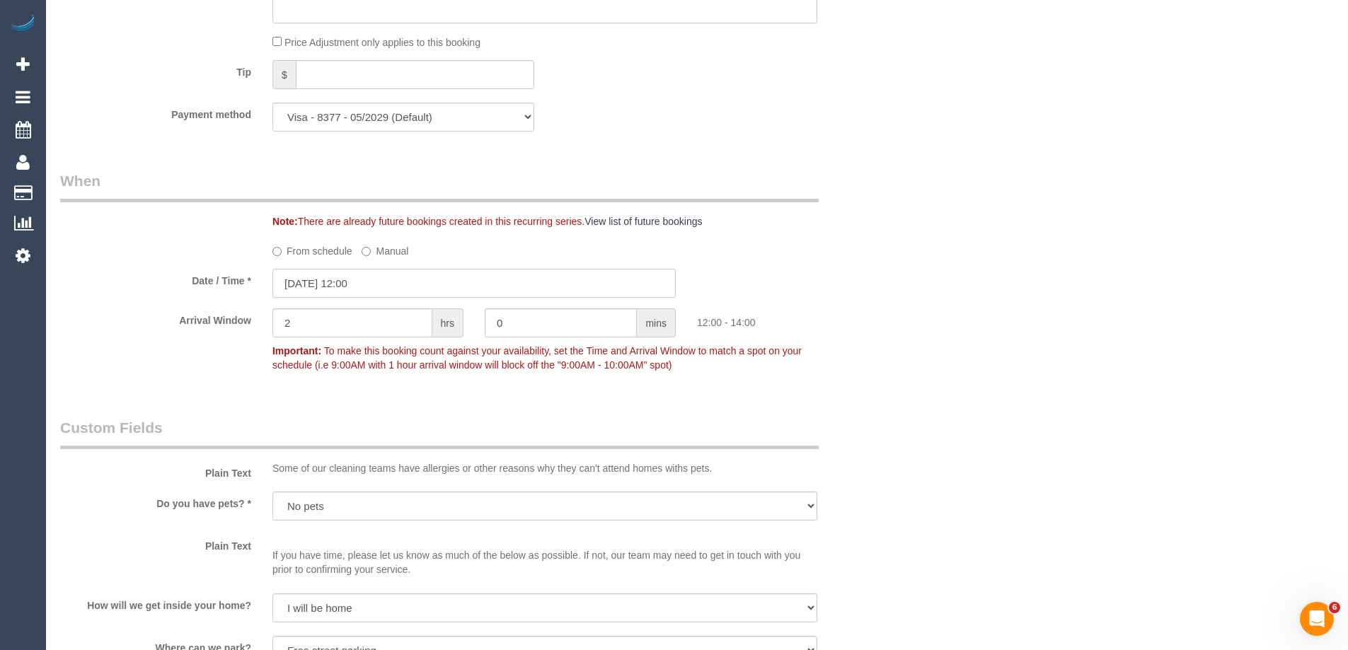
click at [371, 286] on input "[DATE] 12:00" at bounding box center [473, 283] width 403 height 29
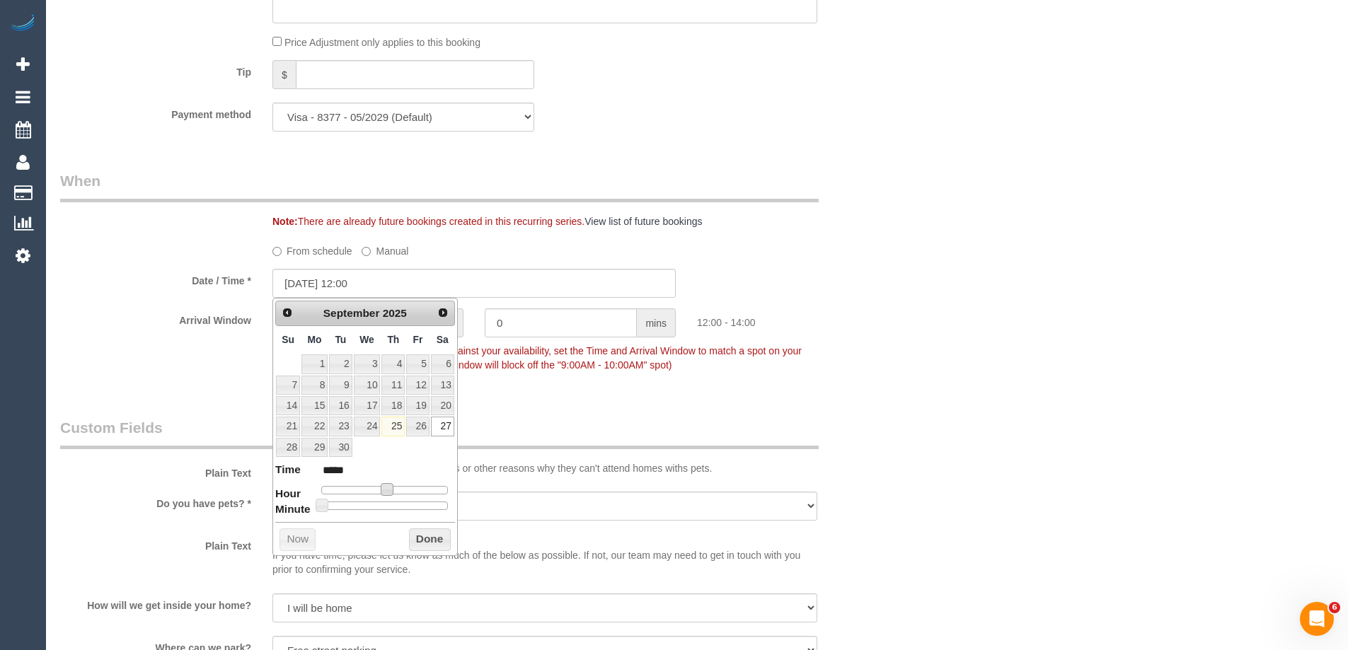
type input "27/09/2025 11:00"
type input "*****"
type input "27/09/2025 10:00"
type input "*****"
type input "27/09/2025 09:00"
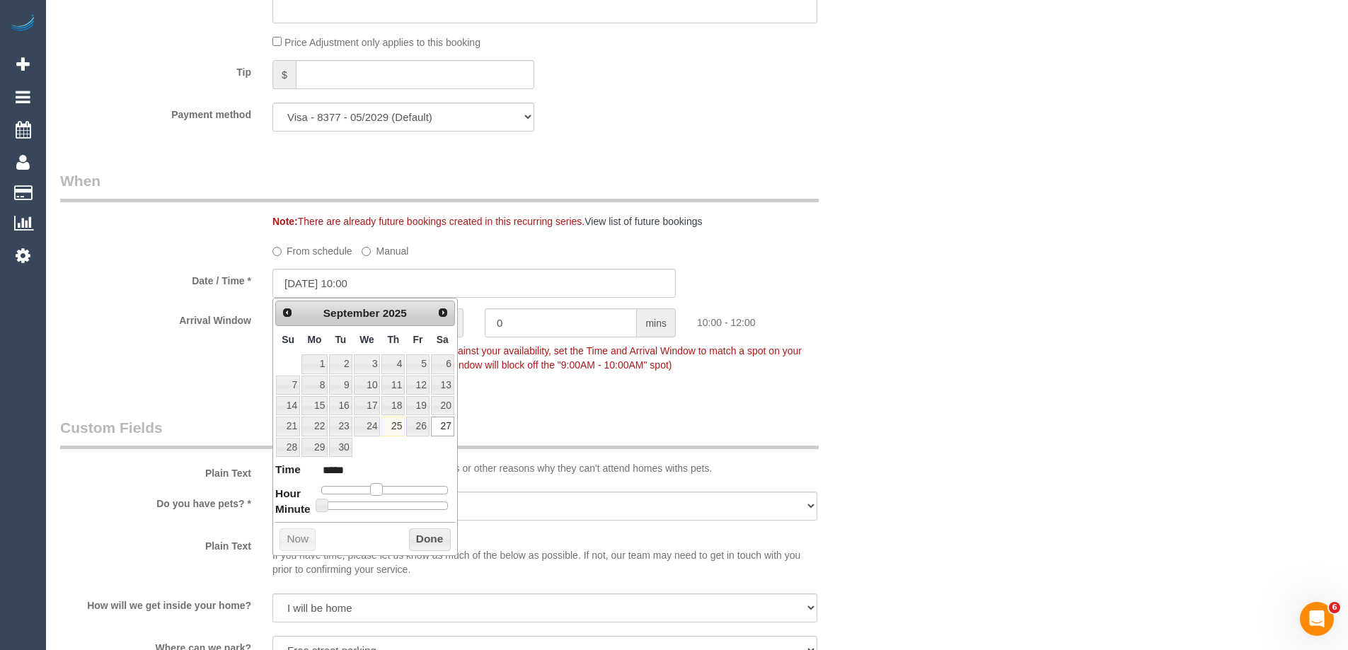
type input "*****"
type input "27/09/2025 08:00"
type input "*****"
drag, startPoint x: 389, startPoint y: 492, endPoint x: 369, endPoint y: 490, distance: 20.6
click at [369, 490] on span at bounding box center [365, 489] width 13 height 13
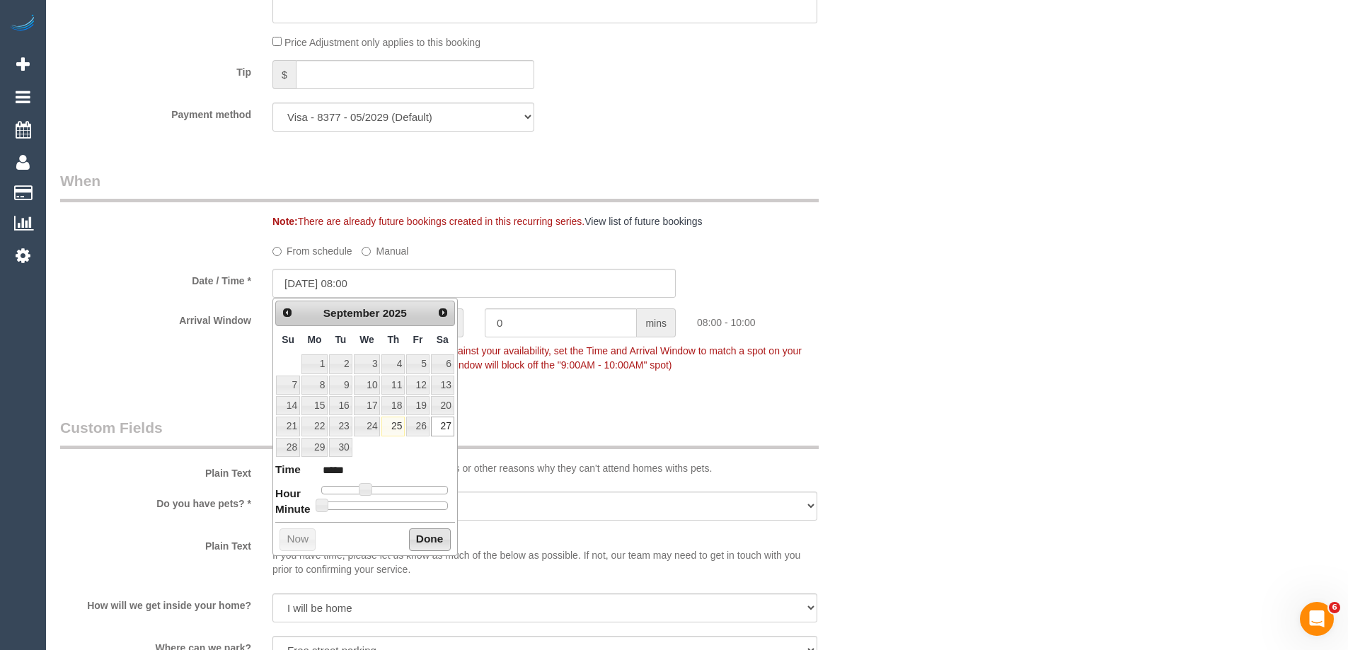
click at [419, 539] on button "Done" at bounding box center [430, 539] width 42 height 23
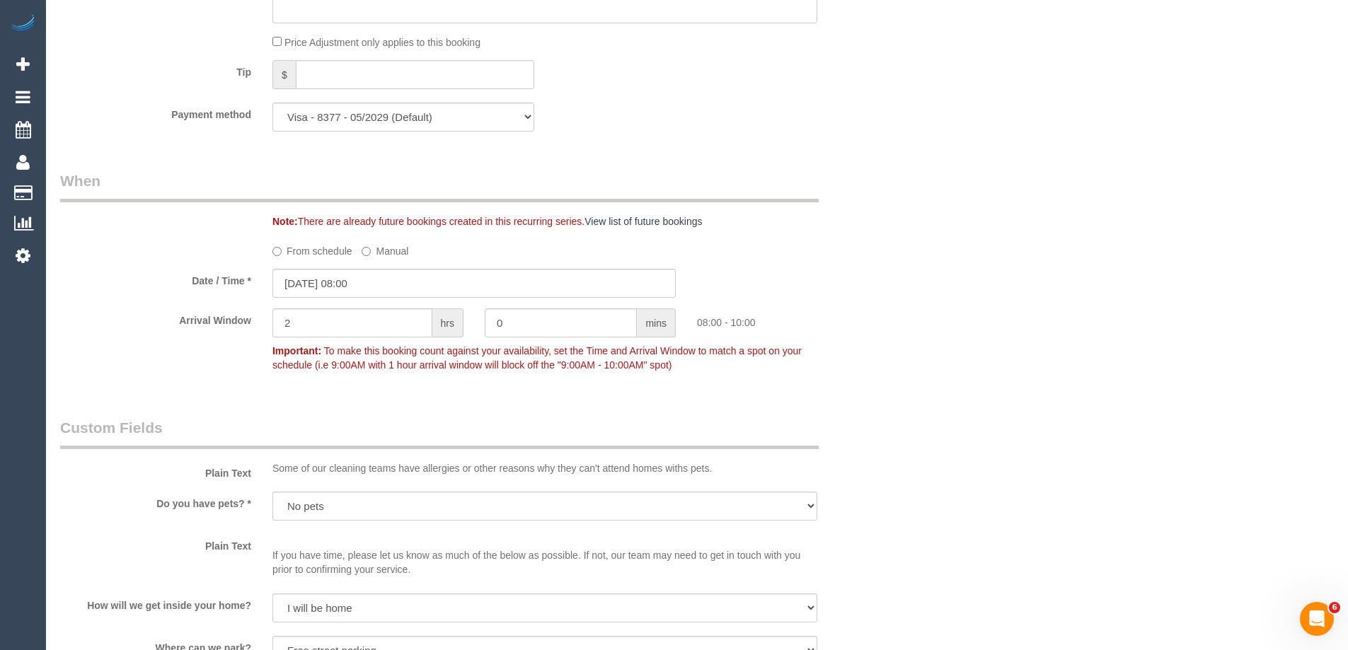
click at [1089, 342] on div "Who Email* sarahrav21@gmail.com Name * Sarah Rav Where Address* 16 Palermo St S…" at bounding box center [696, 112] width 1273 height 2808
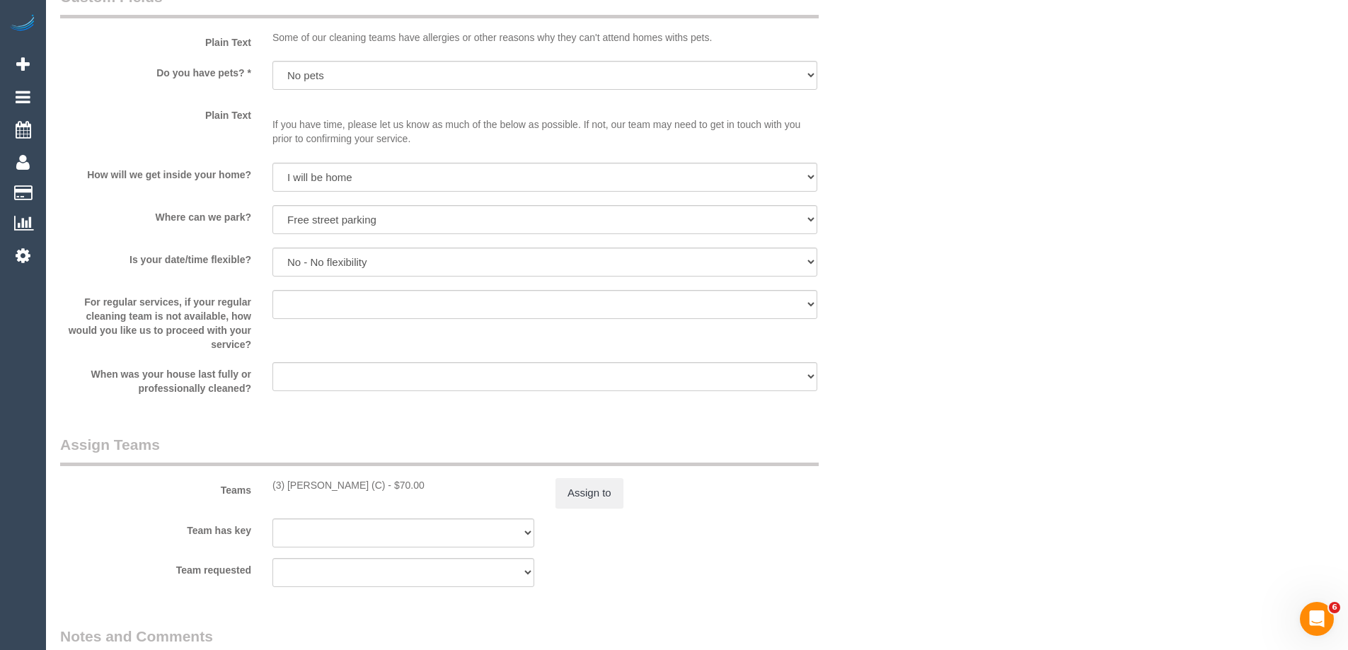
scroll to position [1981, 0]
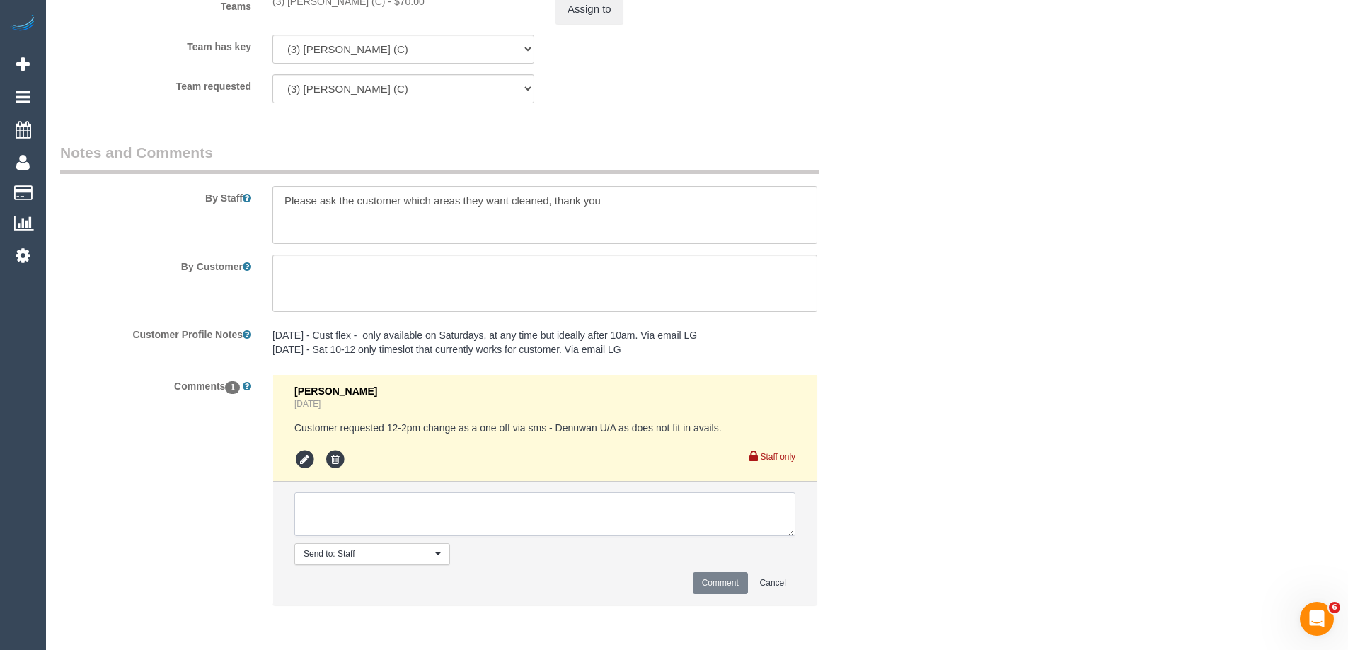
click at [379, 519] on textarea at bounding box center [544, 514] width 501 height 44
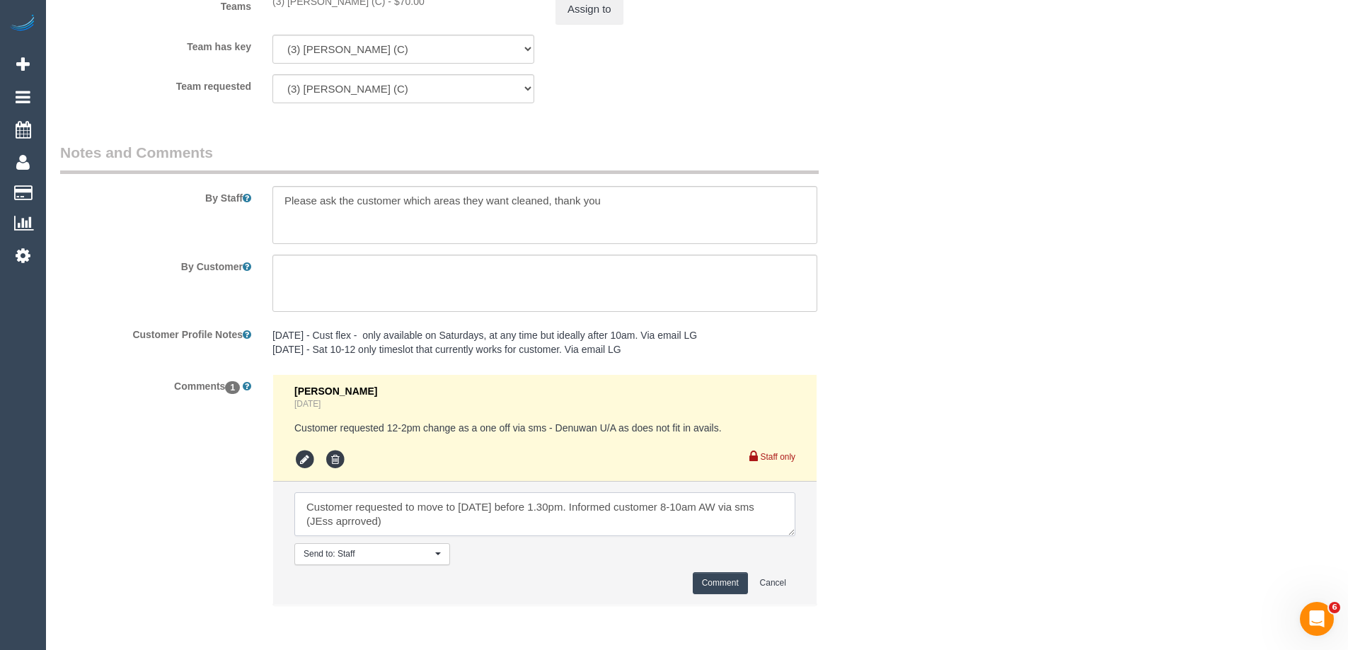
click at [322, 516] on textarea at bounding box center [544, 514] width 501 height 44
type textarea "Customer requested to move to Fri 26/09 before 1.30pm. Informed customer 8-10am…"
click at [700, 582] on button "Comment" at bounding box center [720, 583] width 55 height 22
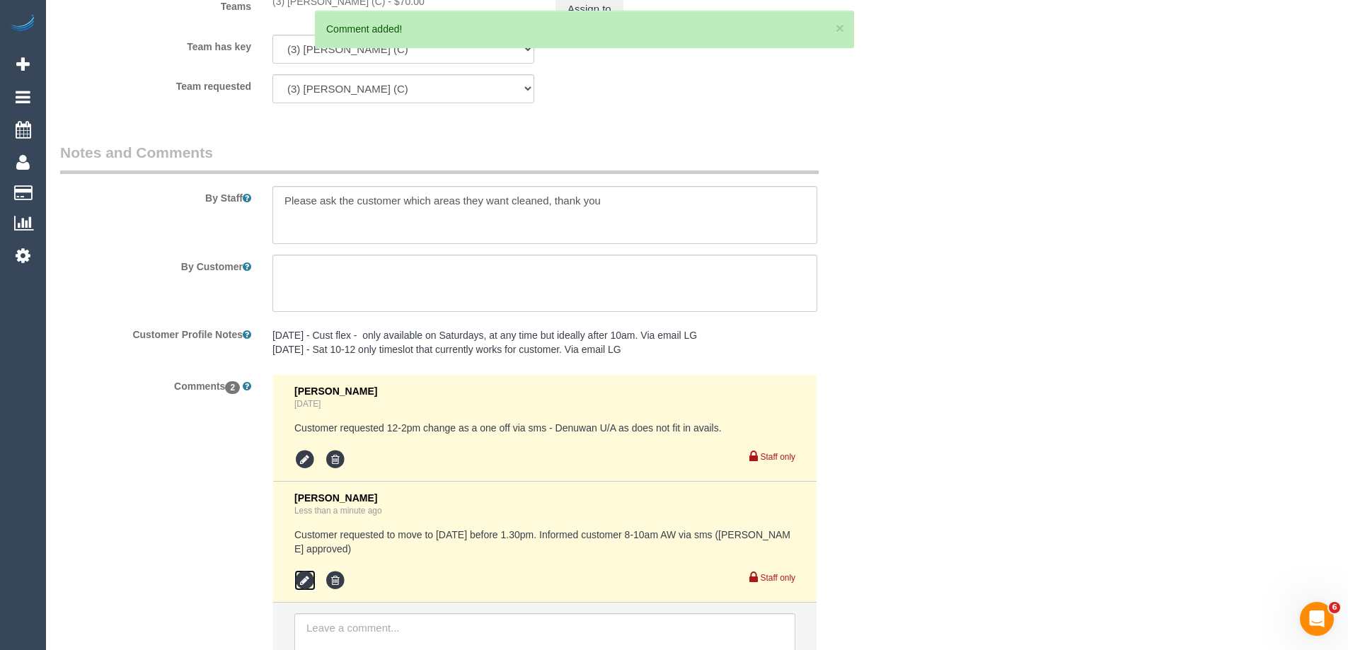
click at [296, 570] on icon at bounding box center [304, 580] width 21 height 21
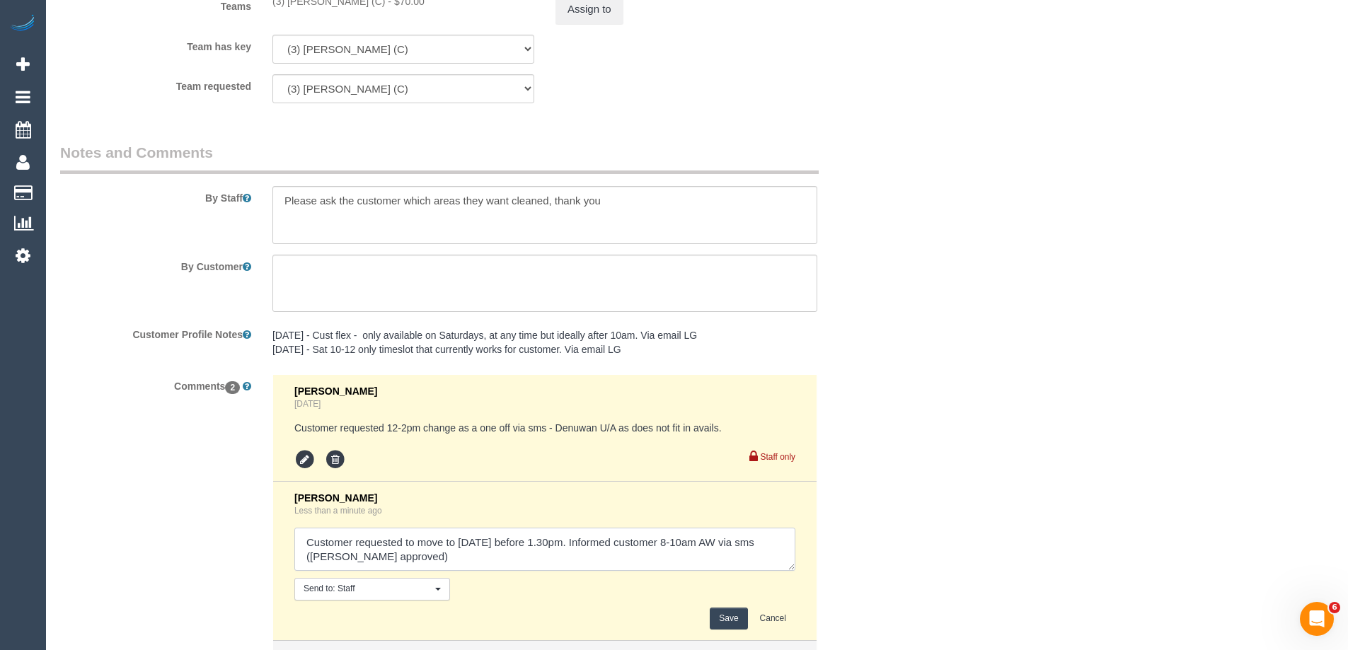
click at [441, 556] on textarea at bounding box center [544, 550] width 501 height 44
type textarea "Customer requested to move to Fri 26/09 before 1.30pm. Informed customer 8-10am…"
click at [729, 623] on button "Save" at bounding box center [727, 619] width 37 height 22
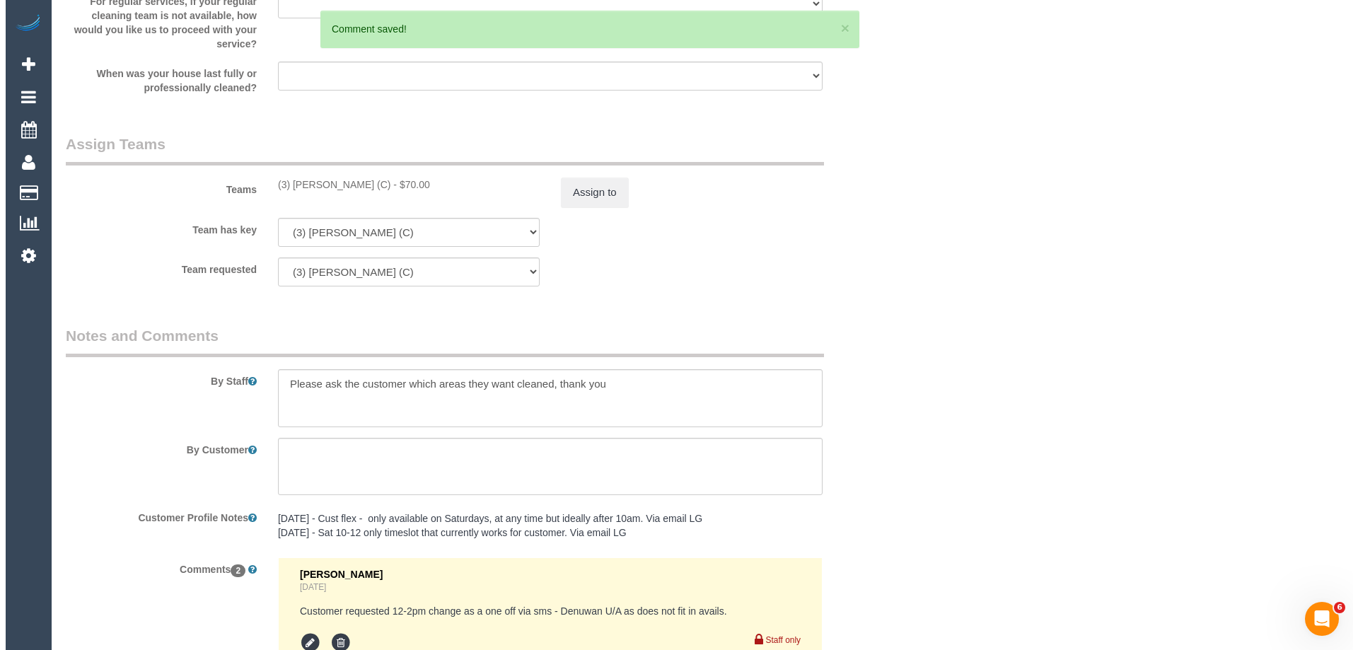
scroll to position [2046, 0]
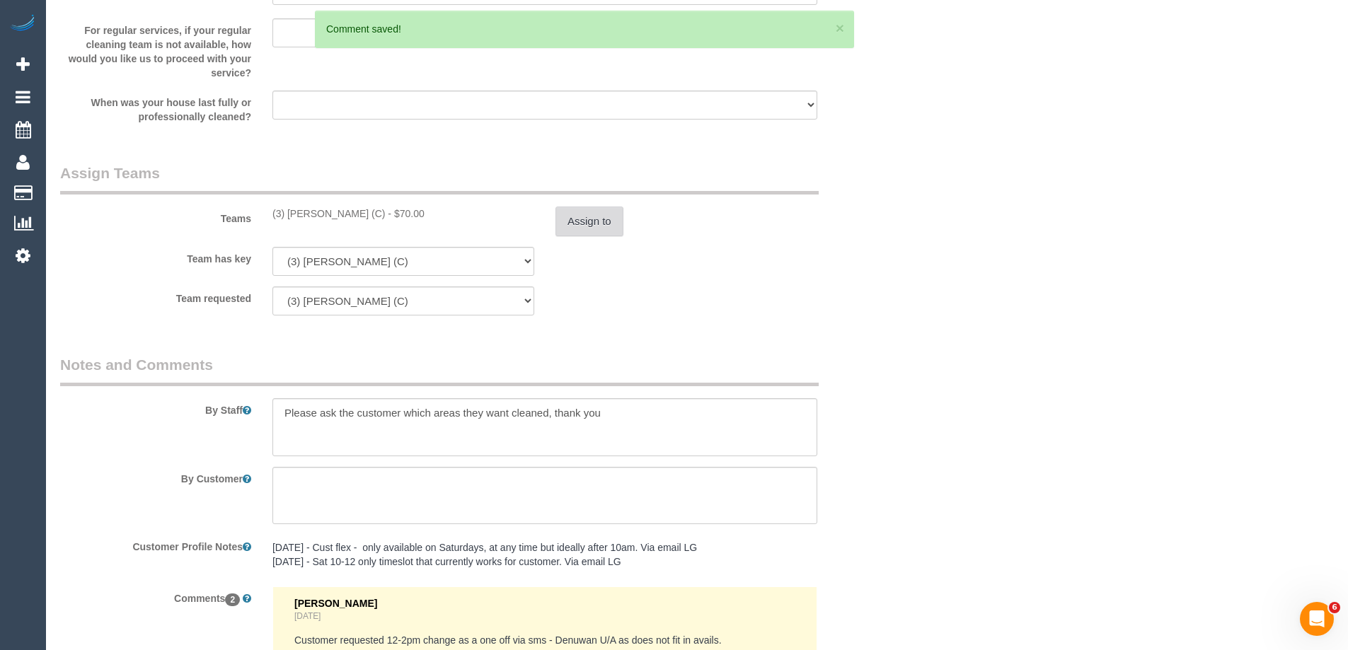
click at [598, 224] on button "Assign to" at bounding box center [589, 222] width 68 height 30
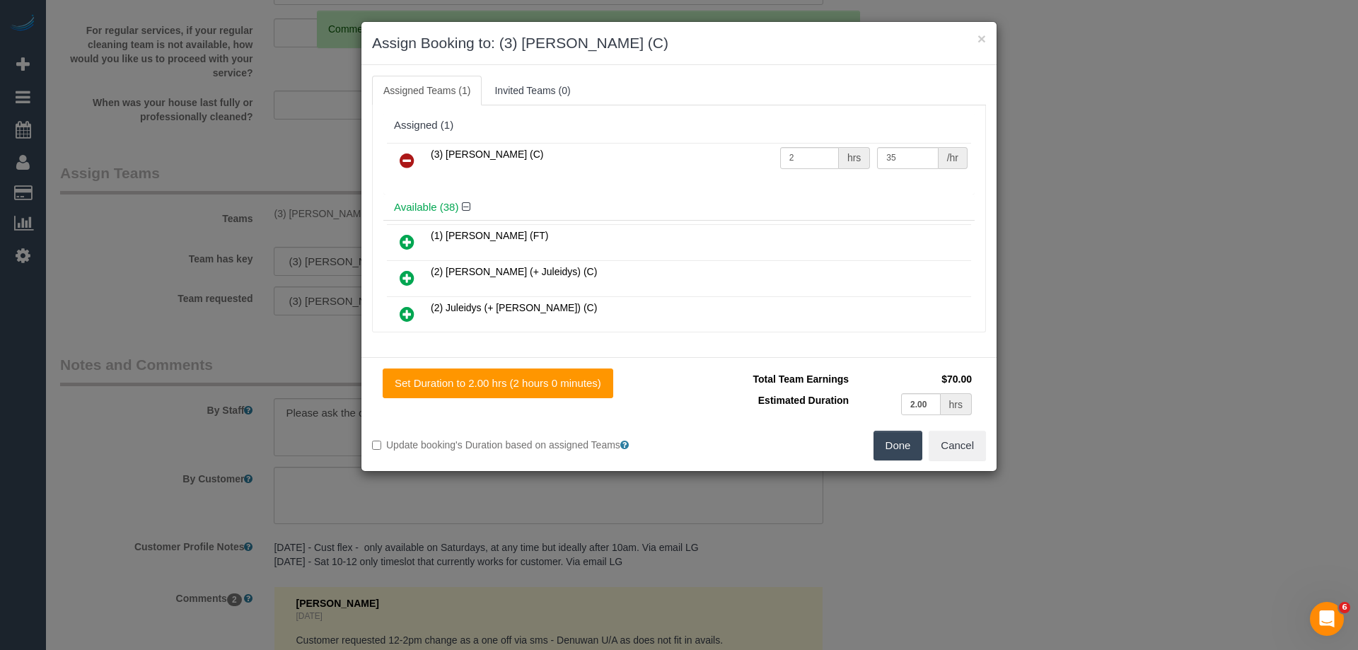
click at [402, 160] on icon at bounding box center [407, 160] width 15 height 17
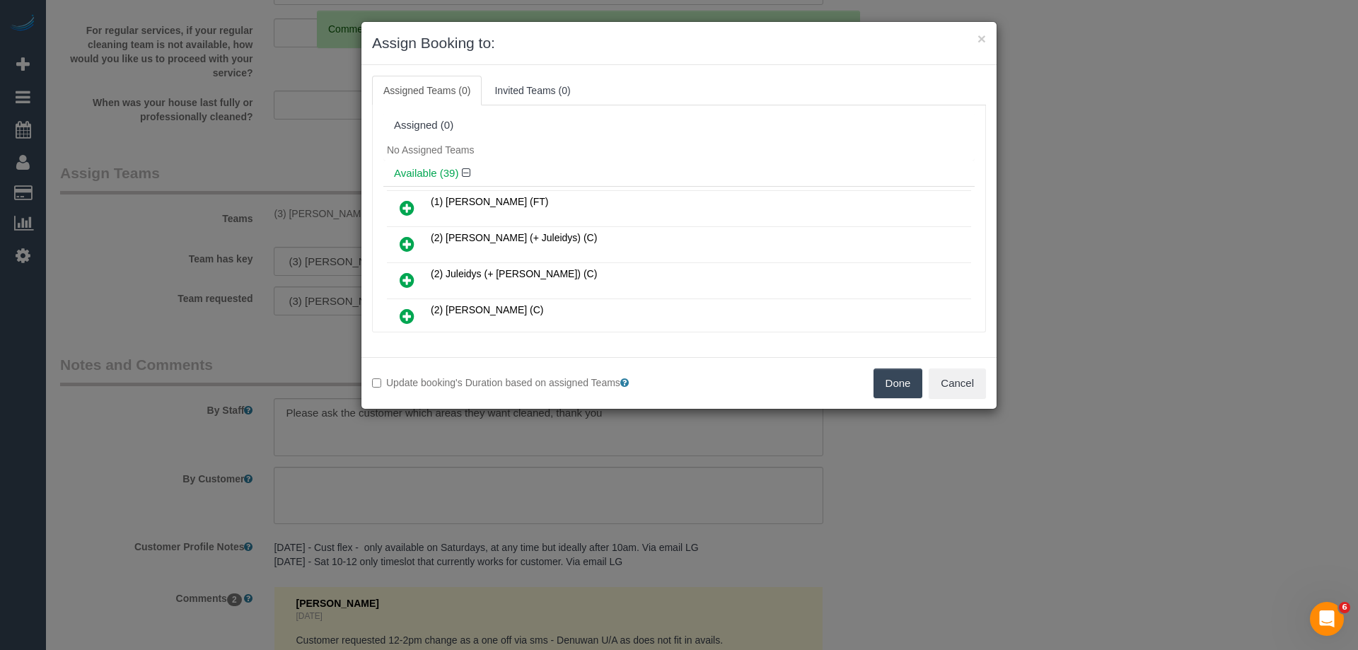
click at [600, 136] on div "Assigned (0)" at bounding box center [678, 125] width 591 height 27
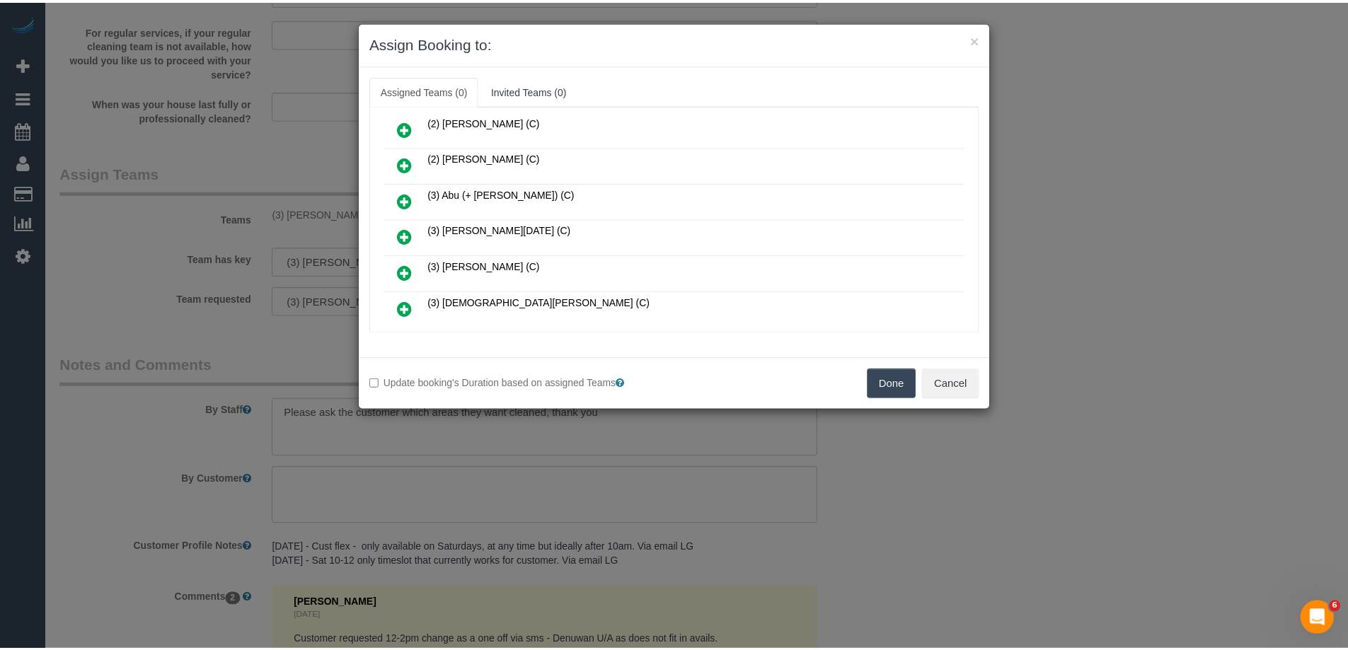
scroll to position [212, 0]
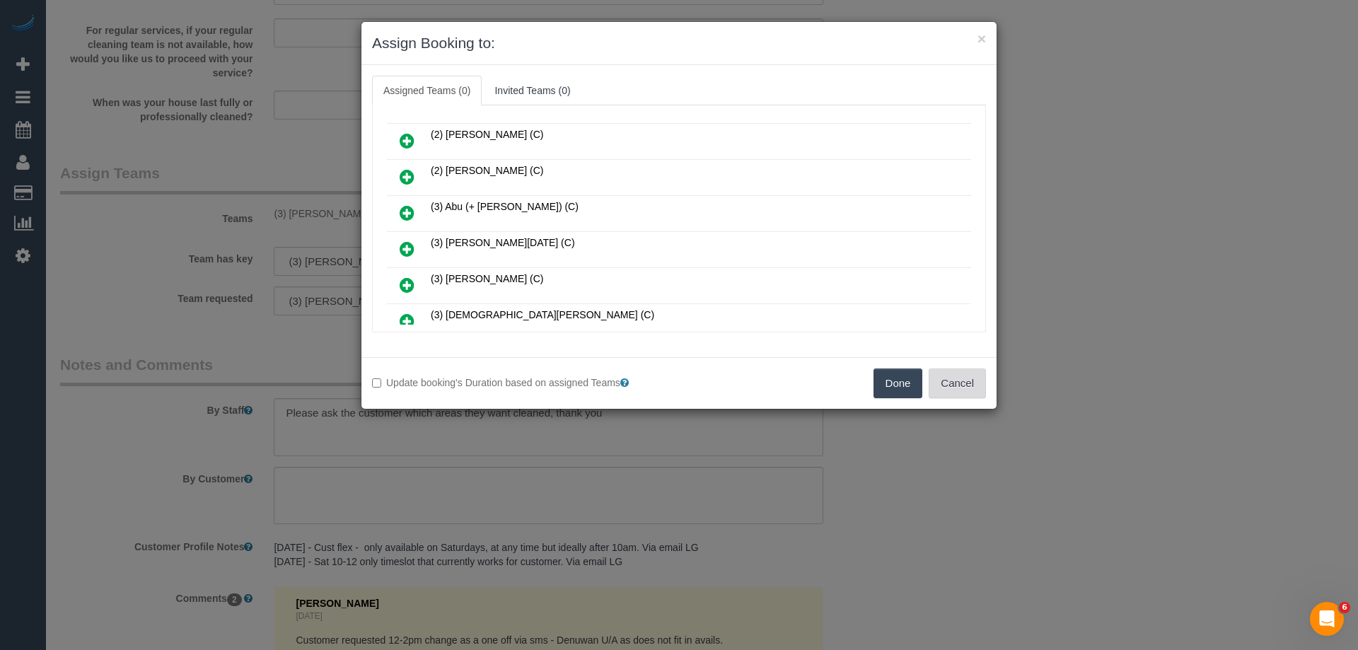
click at [959, 383] on button "Cancel" at bounding box center [957, 384] width 57 height 30
click at [969, 381] on div "× Assign Booking to: Assigned Teams (0) Invited Teams (0) Assigned (0) No Assig…" at bounding box center [679, 325] width 1358 height 650
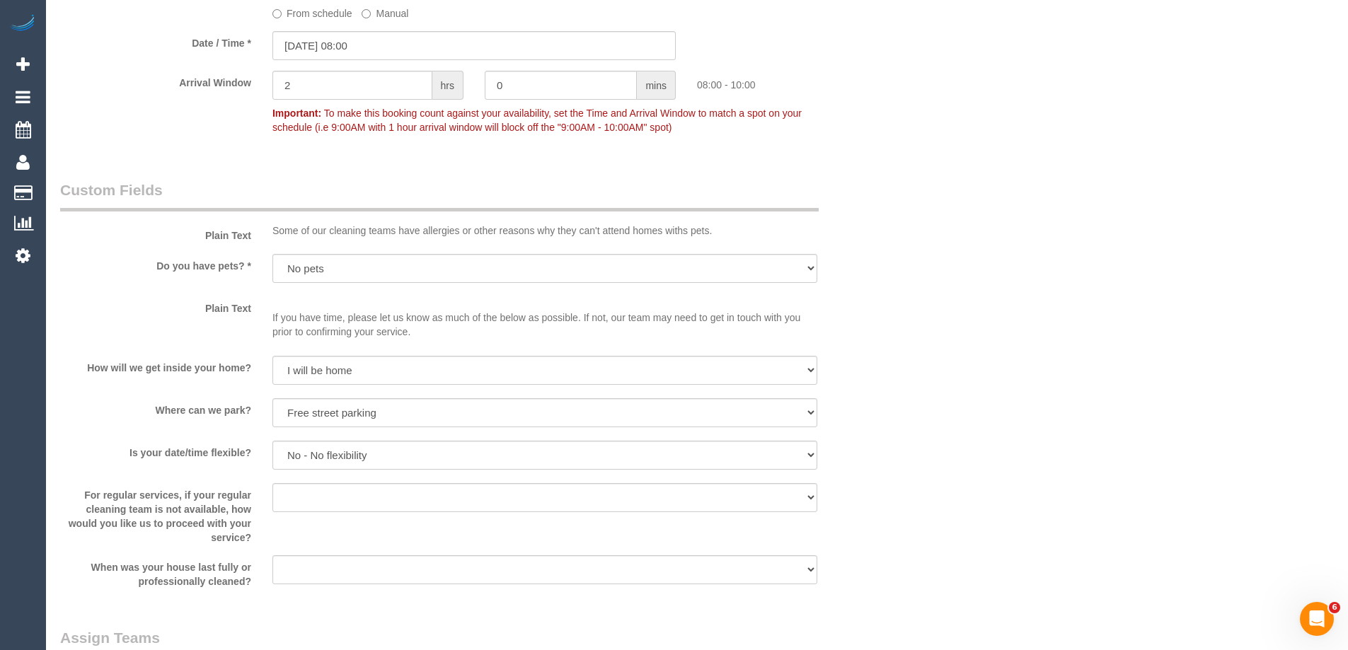
scroll to position [1410, 0]
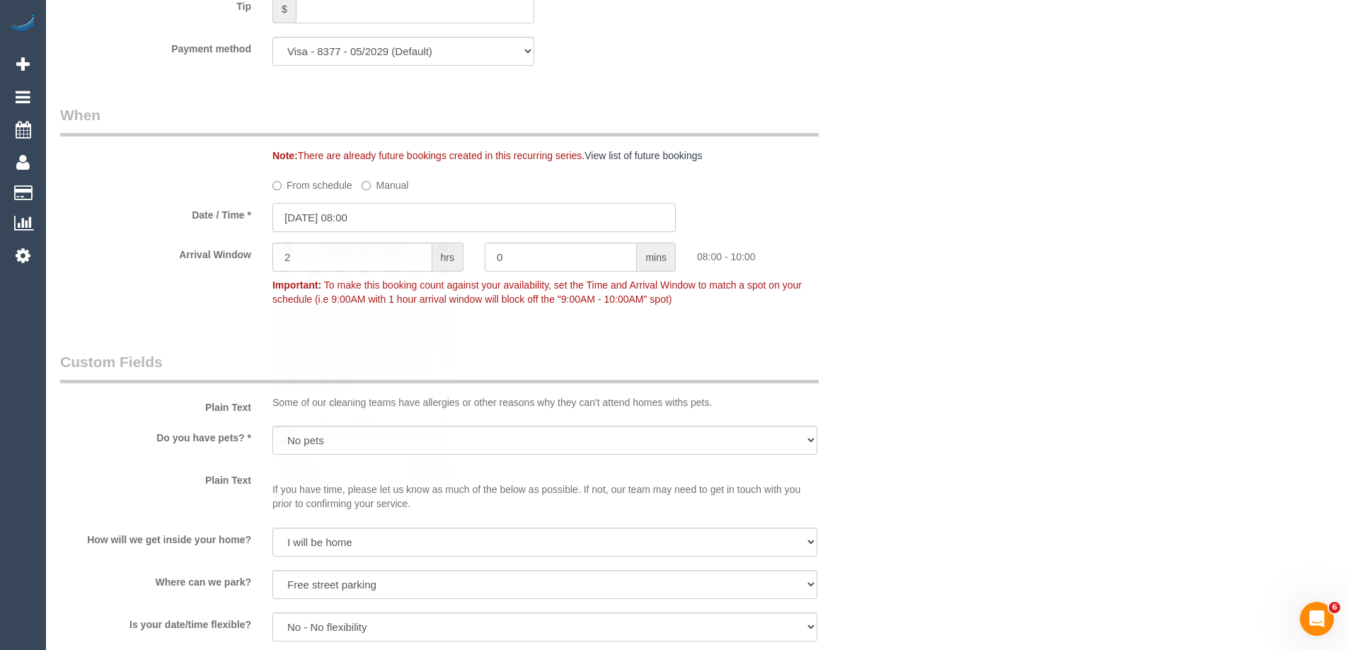
click at [356, 221] on input "27/09/2025 08:00" at bounding box center [473, 217] width 403 height 29
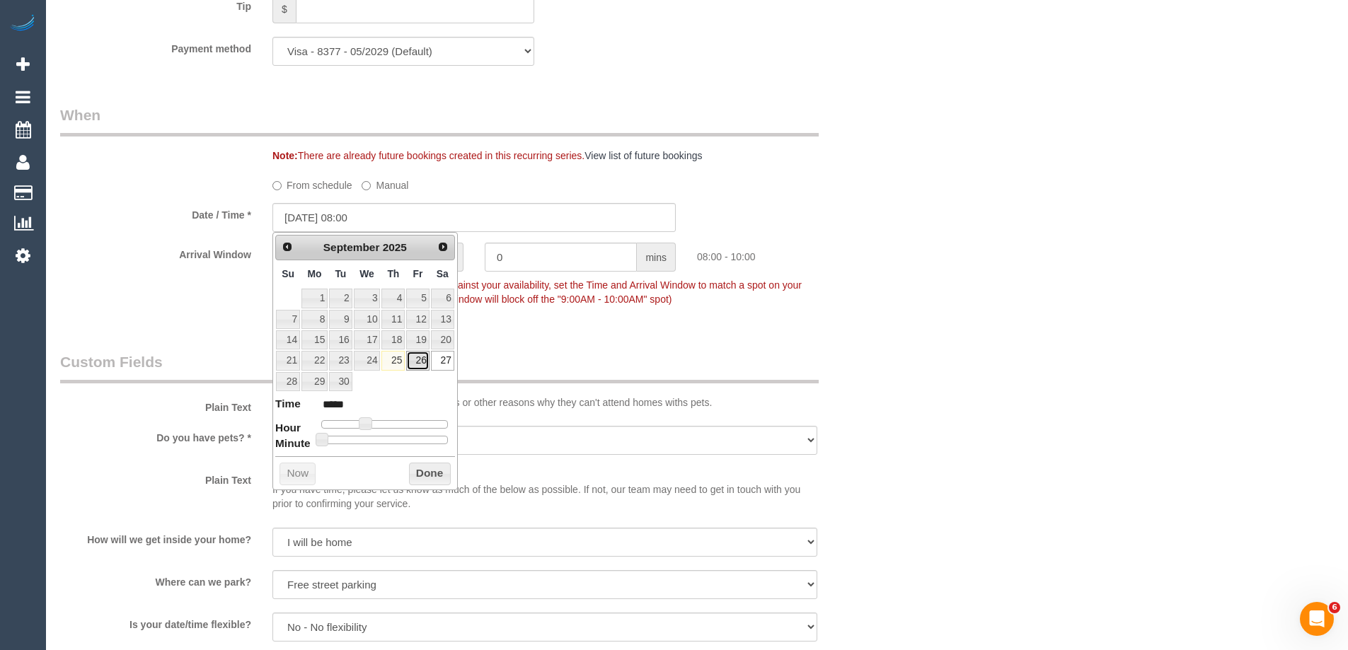
click at [417, 361] on link "26" at bounding box center [417, 360] width 23 height 19
type input "26/09/2025 08:00"
click at [419, 469] on button "Done" at bounding box center [430, 474] width 42 height 23
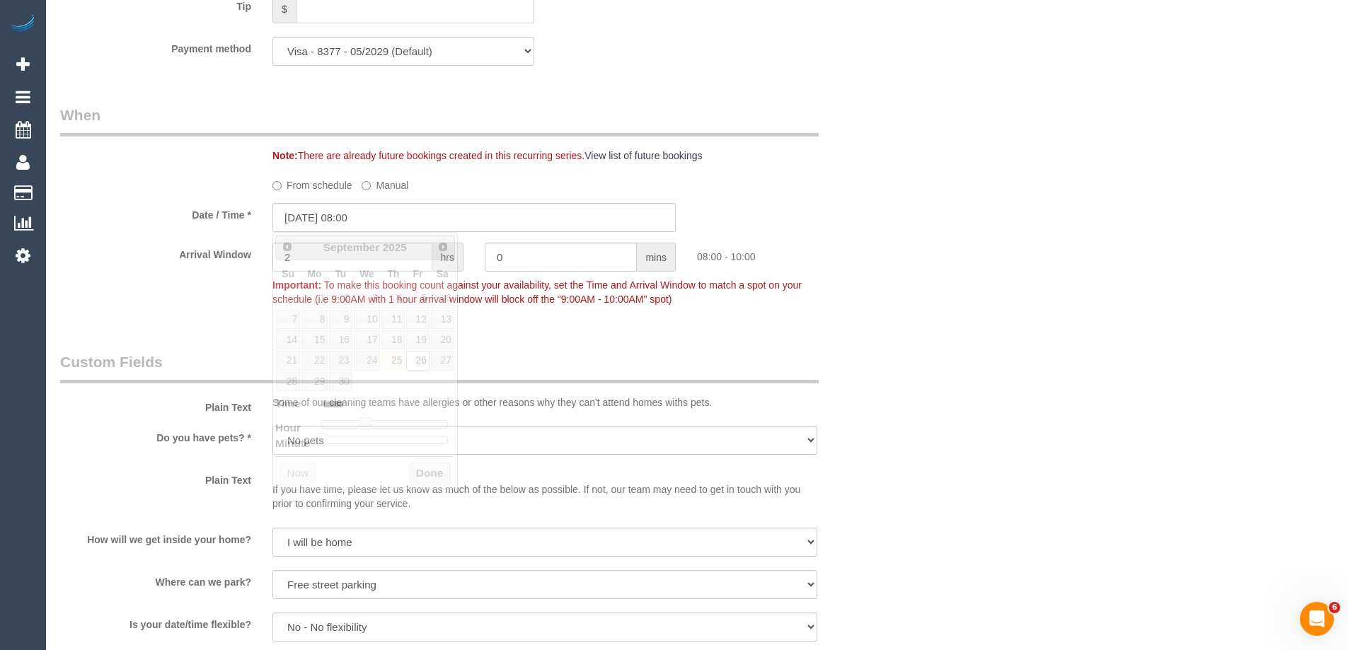
click at [958, 300] on div "Who Email* sarahrav21@gmail.com Name * Sarah Rav Where Address* 16 Palermo St S…" at bounding box center [696, 131] width 1273 height 2978
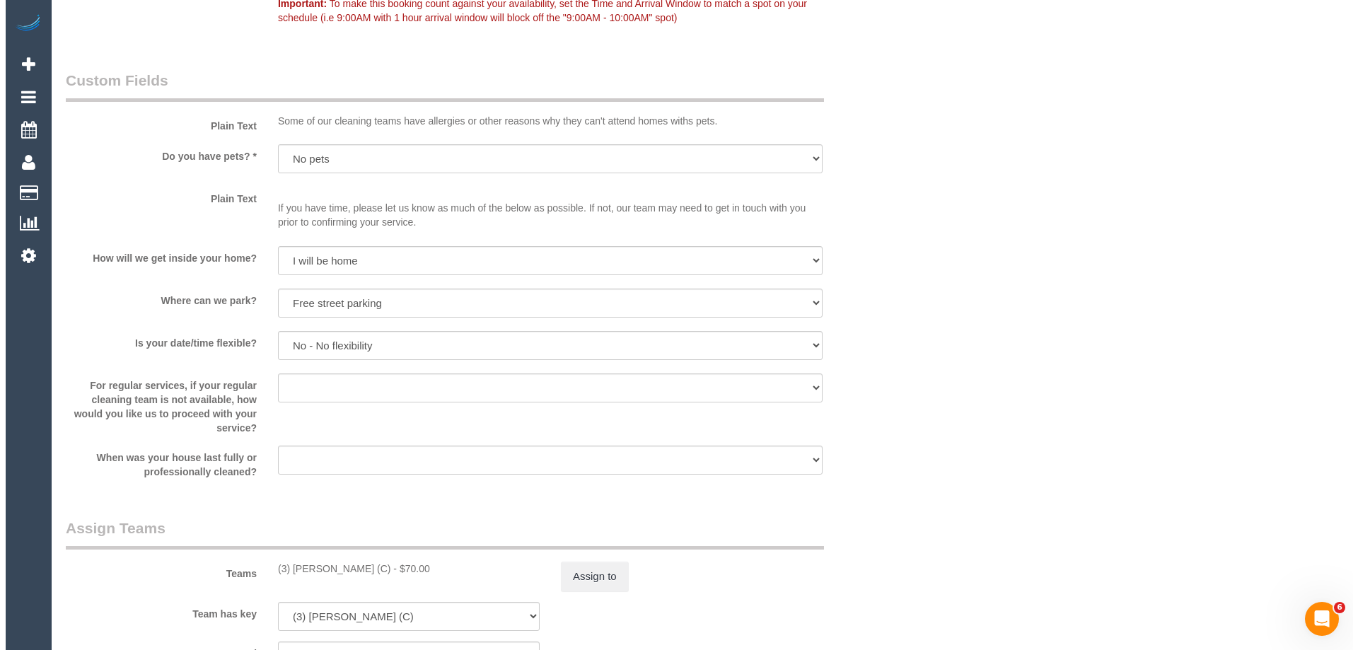
scroll to position [1693, 0]
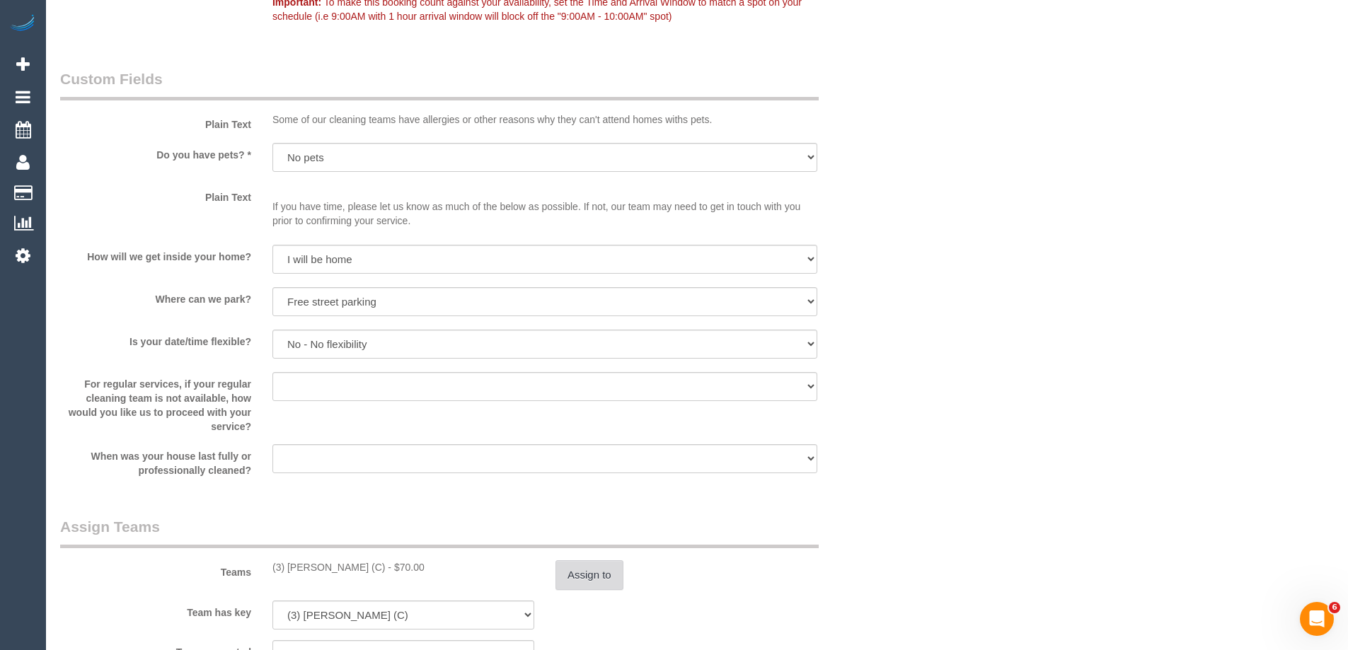
click at [595, 574] on button "Assign to" at bounding box center [589, 575] width 68 height 30
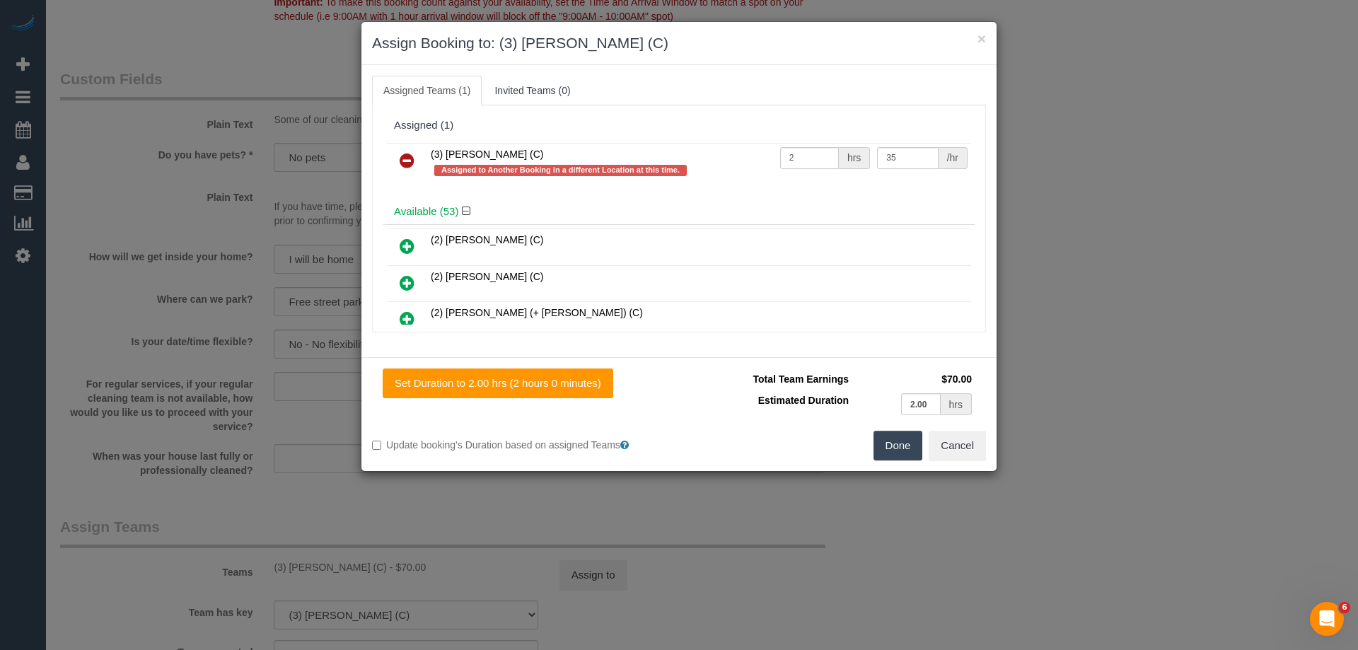
click at [402, 160] on icon at bounding box center [407, 160] width 15 height 17
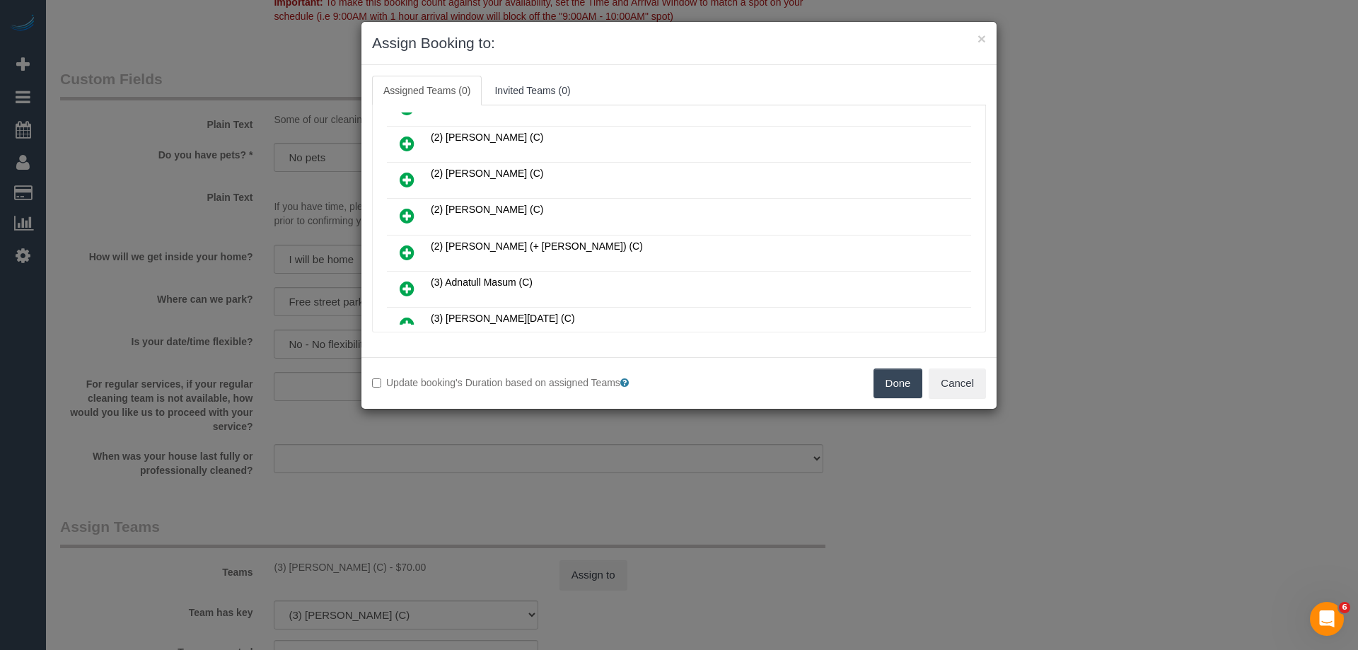
scroll to position [424, 0]
click at [407, 221] on icon at bounding box center [407, 217] width 15 height 17
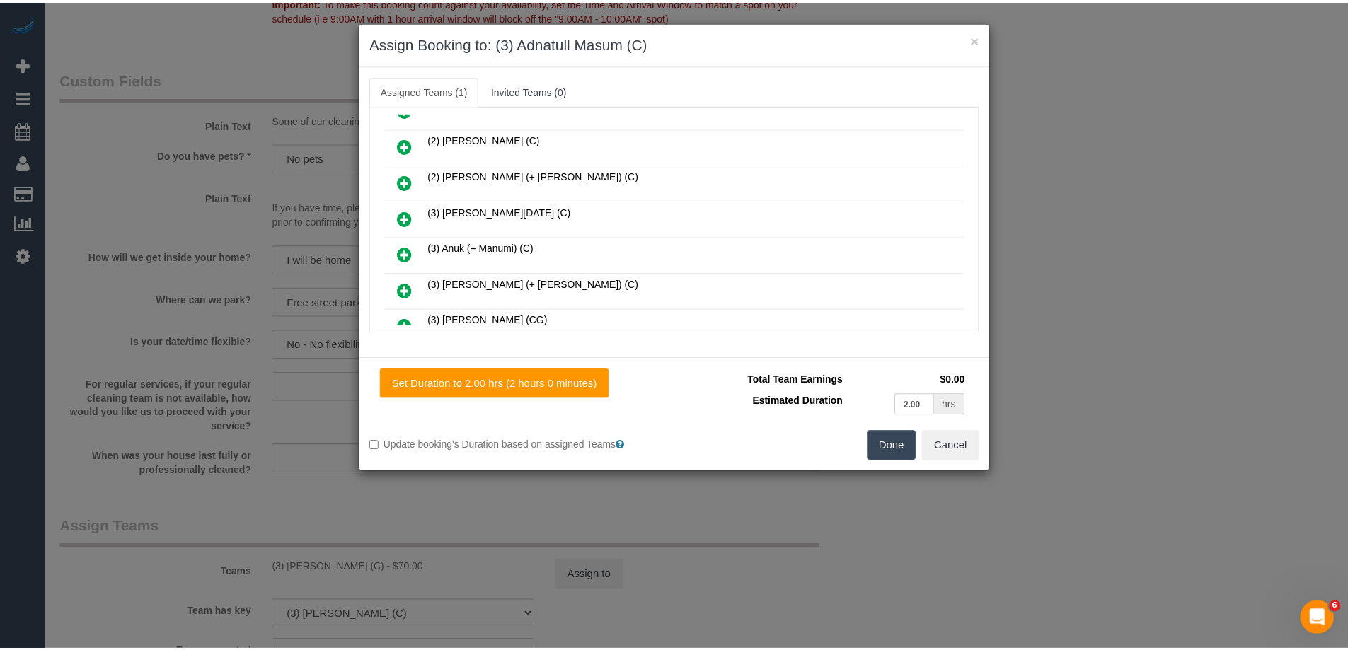
scroll to position [0, 0]
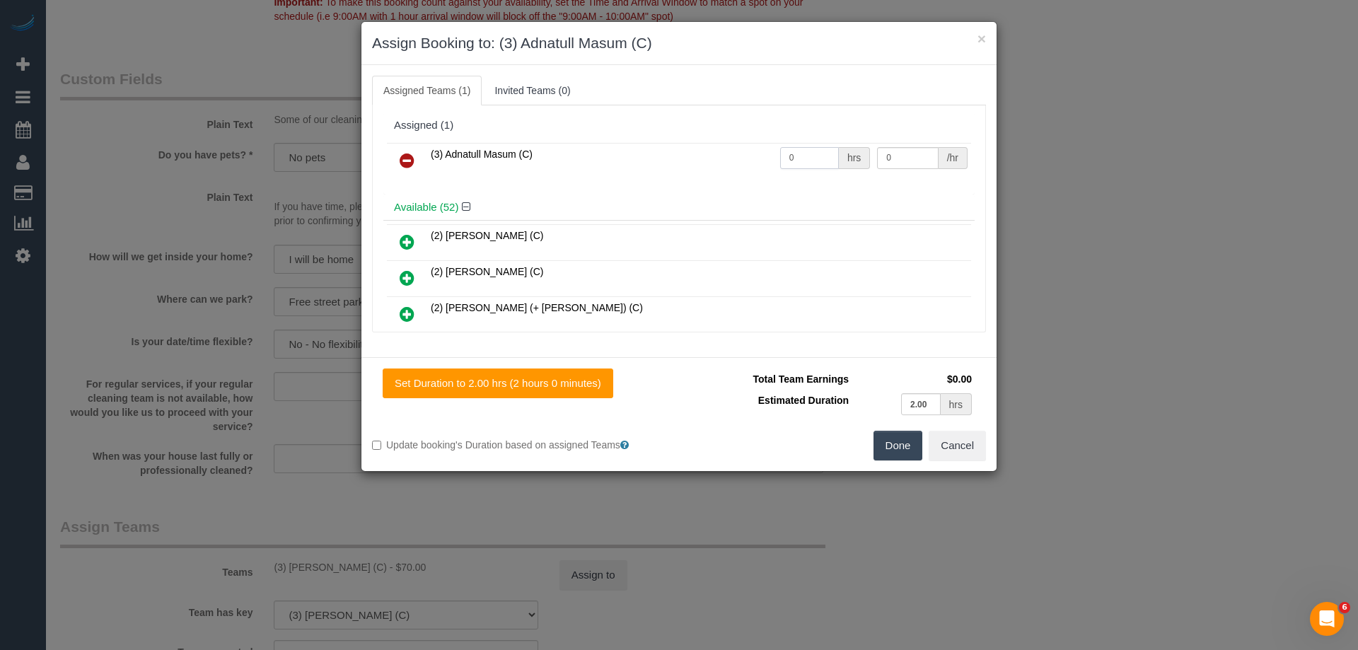
click at [810, 161] on input "0" at bounding box center [809, 158] width 59 height 22
type input "2"
click at [904, 151] on input "0" at bounding box center [907, 158] width 61 height 22
type input "35"
click at [889, 446] on button "Done" at bounding box center [899, 446] width 50 height 30
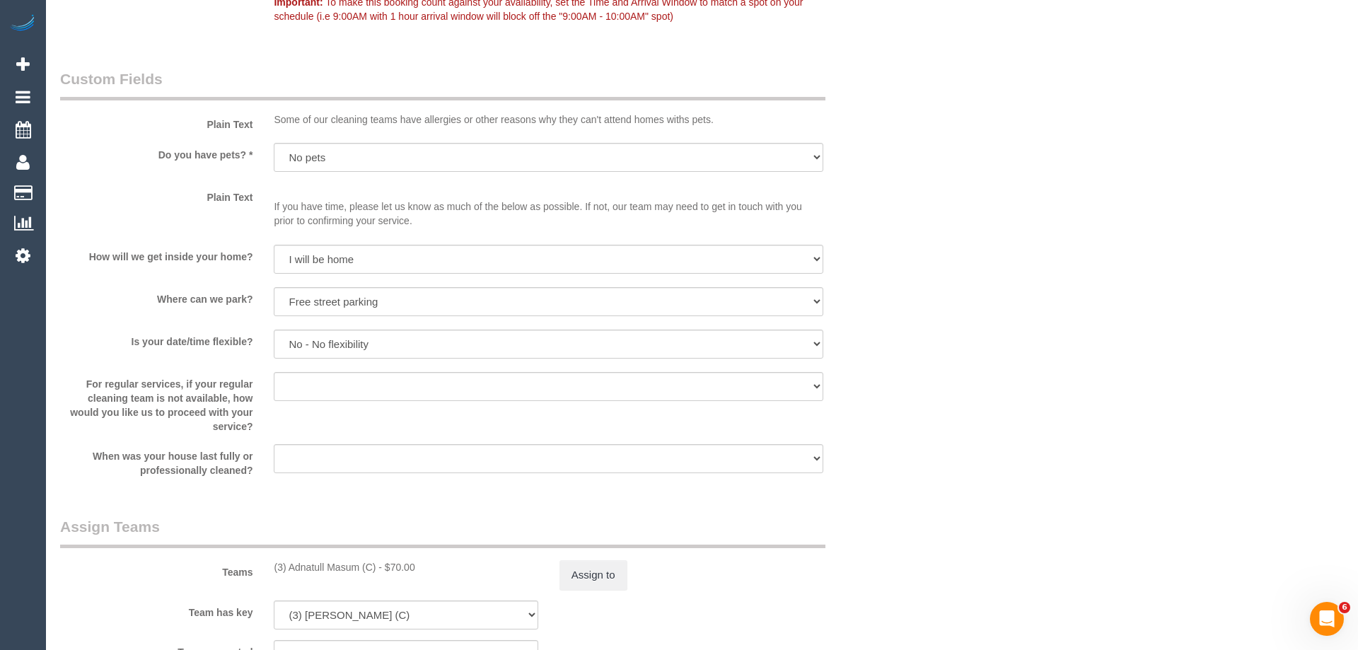
click at [889, 446] on div "× Assign Booking to: (3) Adnatull Masum (C) Assigned Teams (1) Invited Teams (0…" at bounding box center [679, 325] width 1358 height 650
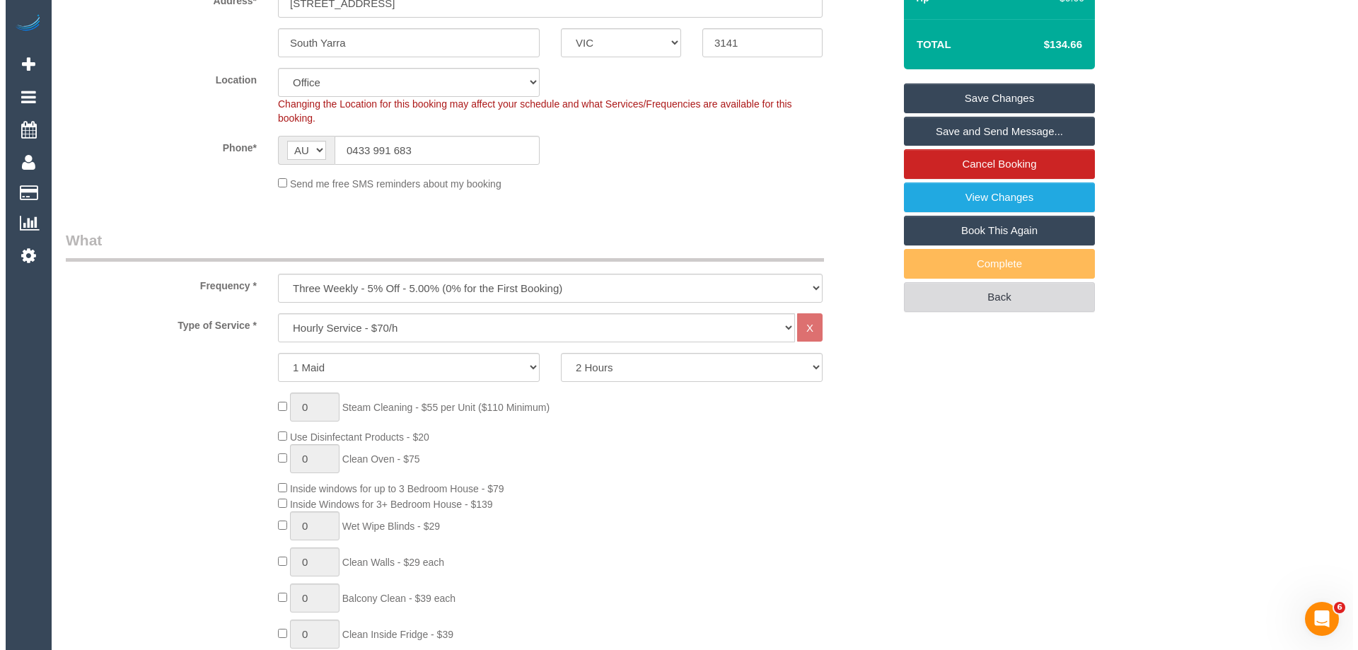
scroll to position [278, 0]
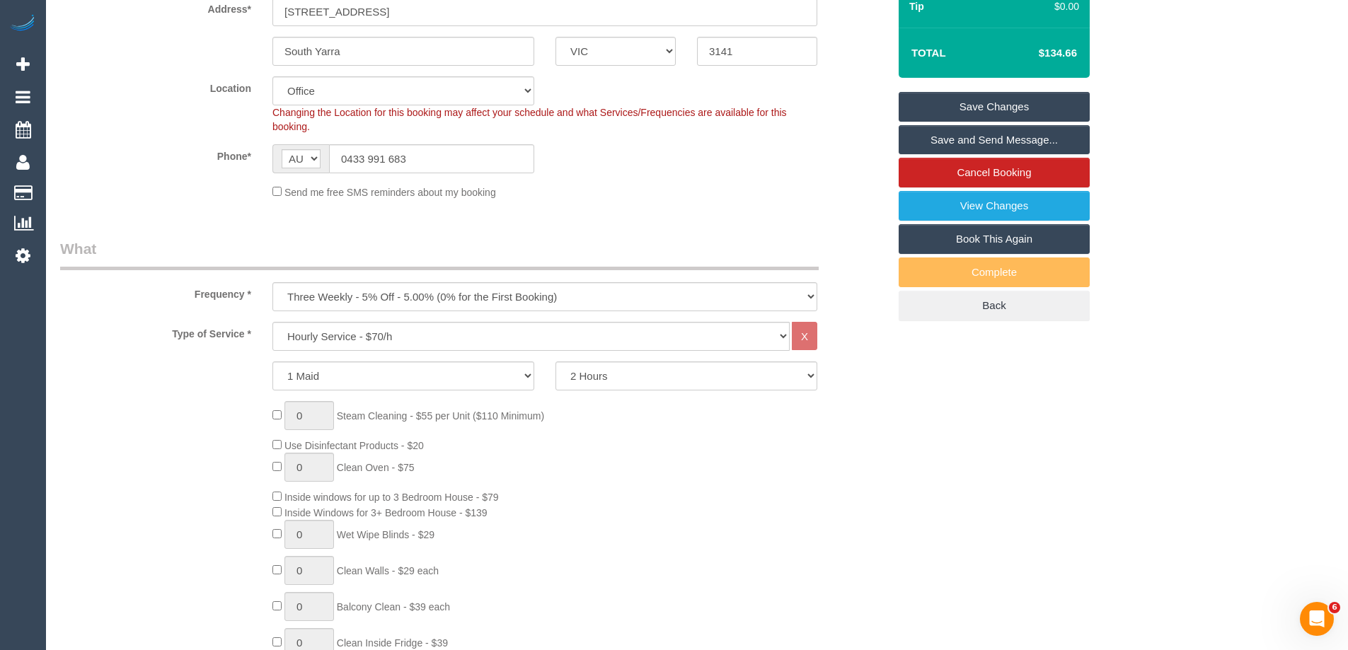
click at [1000, 140] on link "Save and Send Message..." at bounding box center [993, 140] width 191 height 30
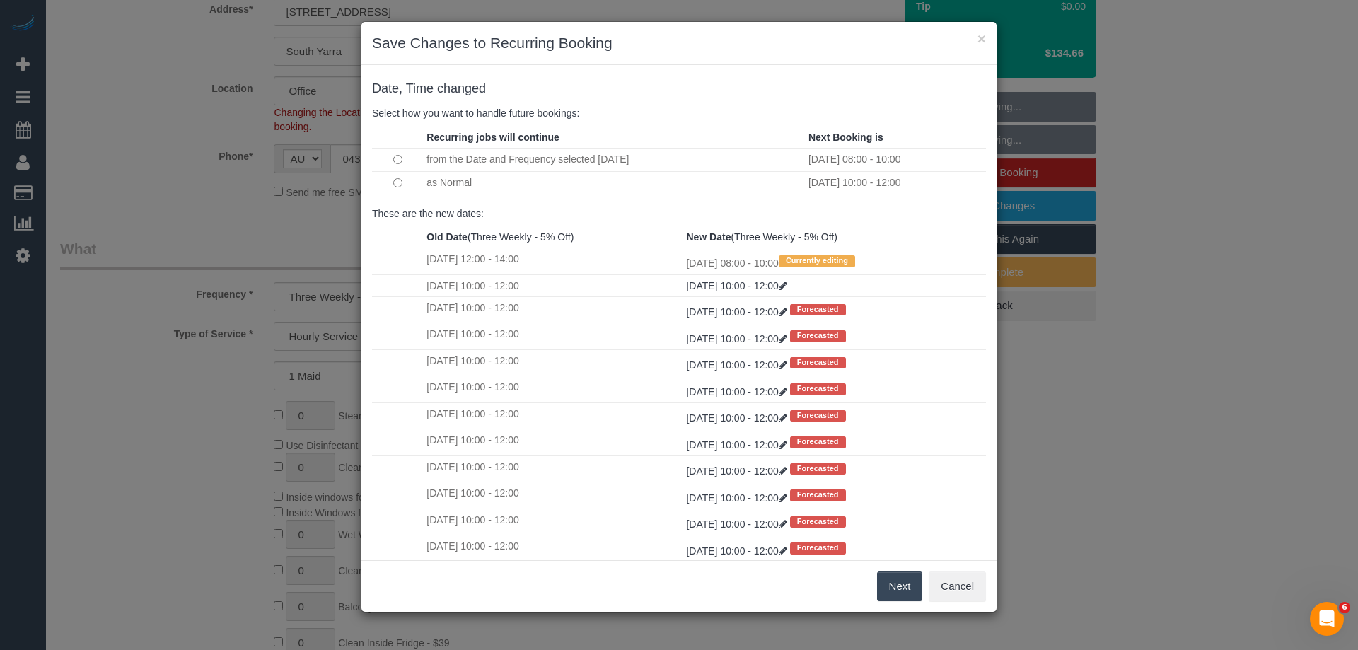
click at [903, 592] on button "Next" at bounding box center [900, 587] width 46 height 30
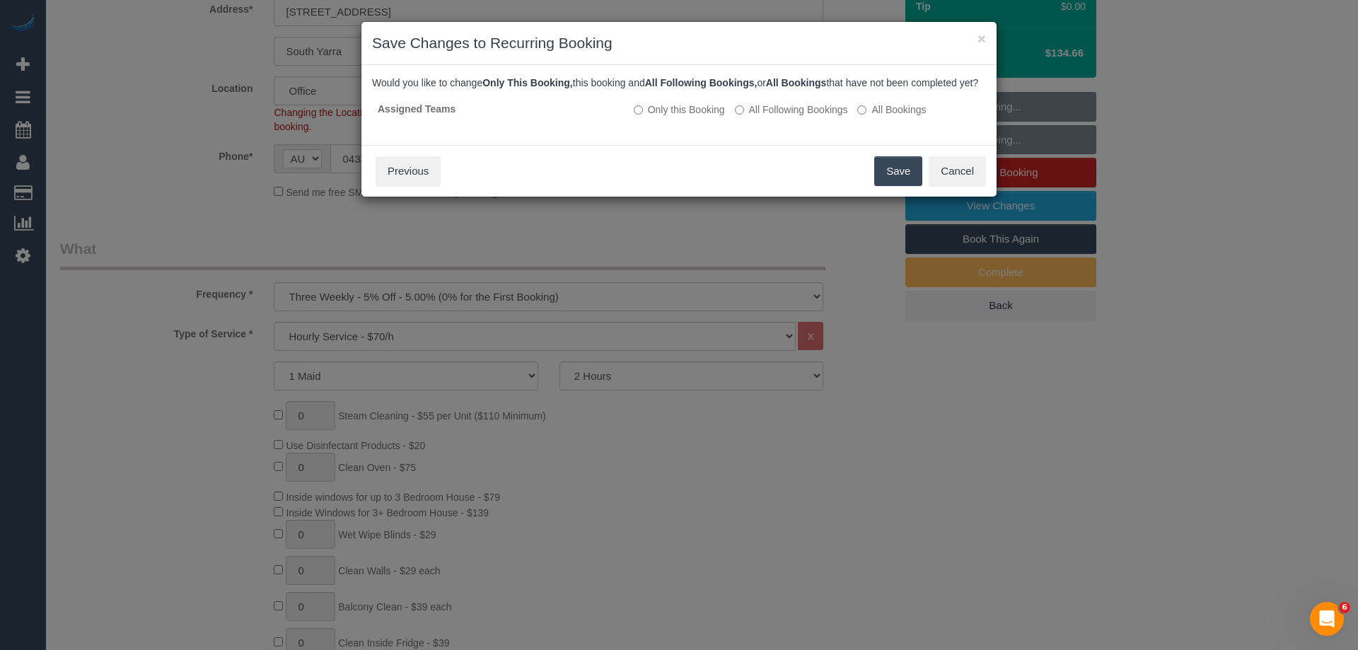
click at [898, 186] on button "Save" at bounding box center [898, 171] width 48 height 30
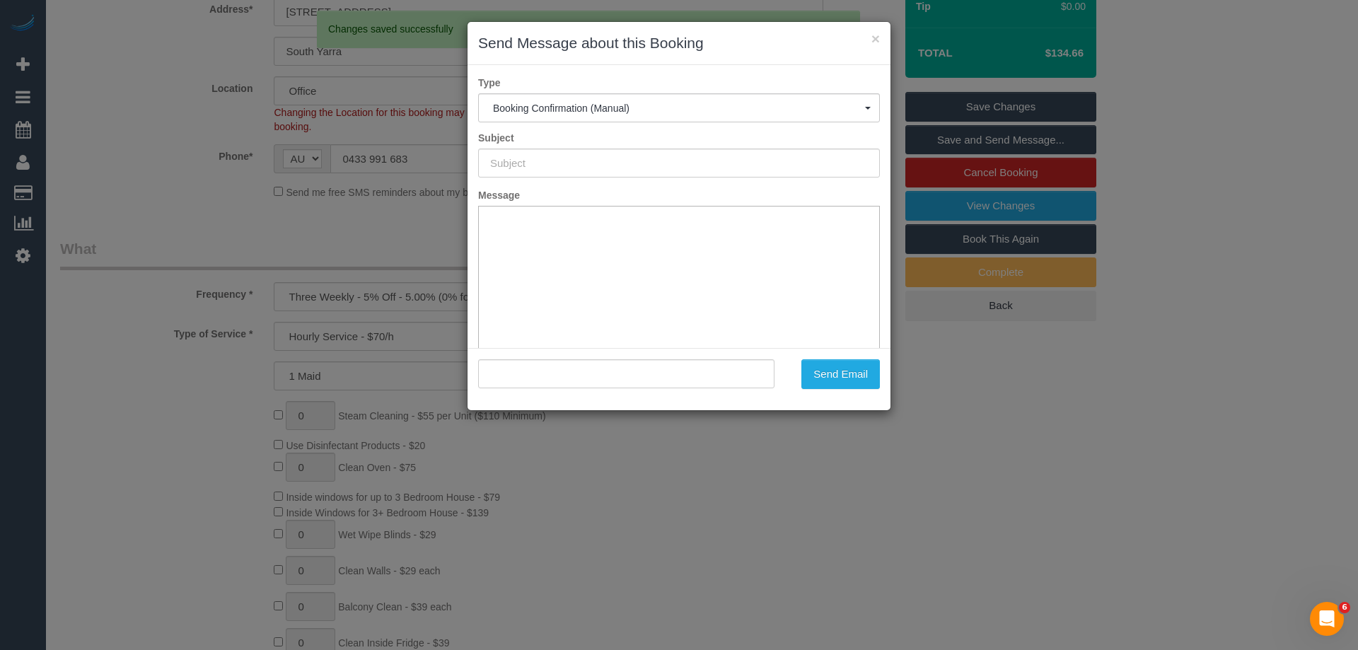
scroll to position [0, 0]
type input "Booking Confirmed"
type input ""Sarah Rav" <sarahrav21@gmail.com>"
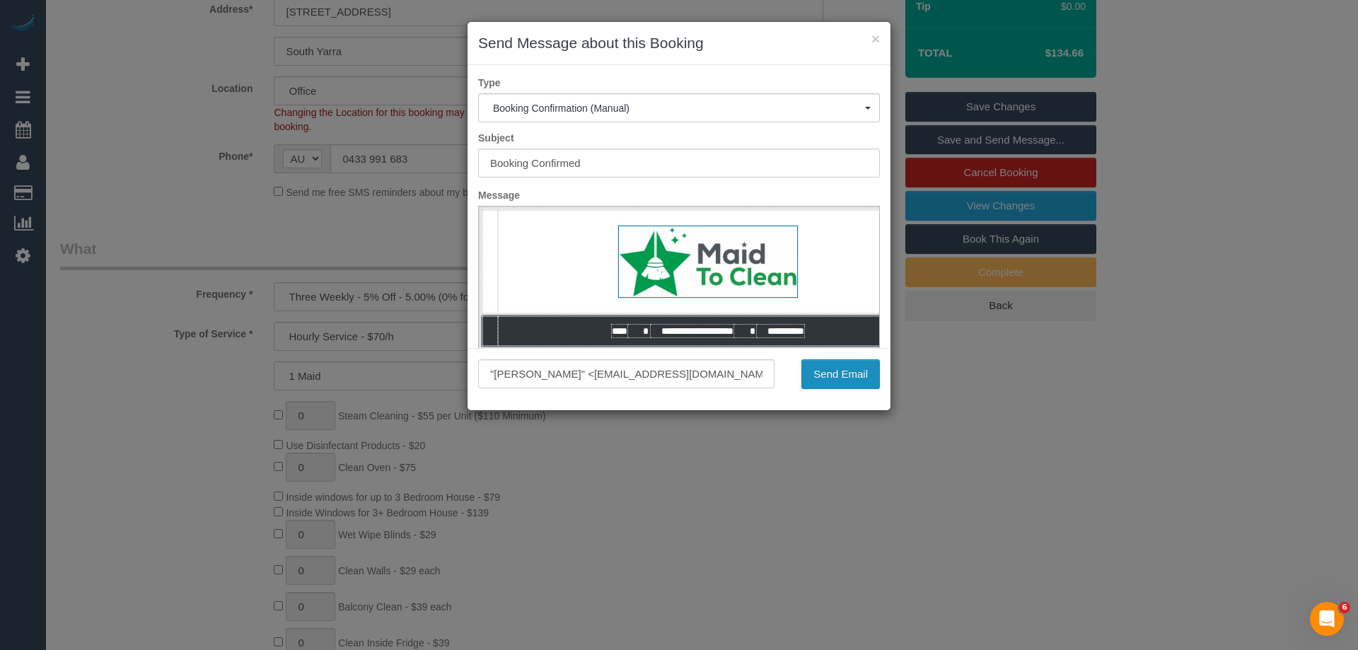
click at [851, 386] on button "Send Email" at bounding box center [840, 374] width 79 height 30
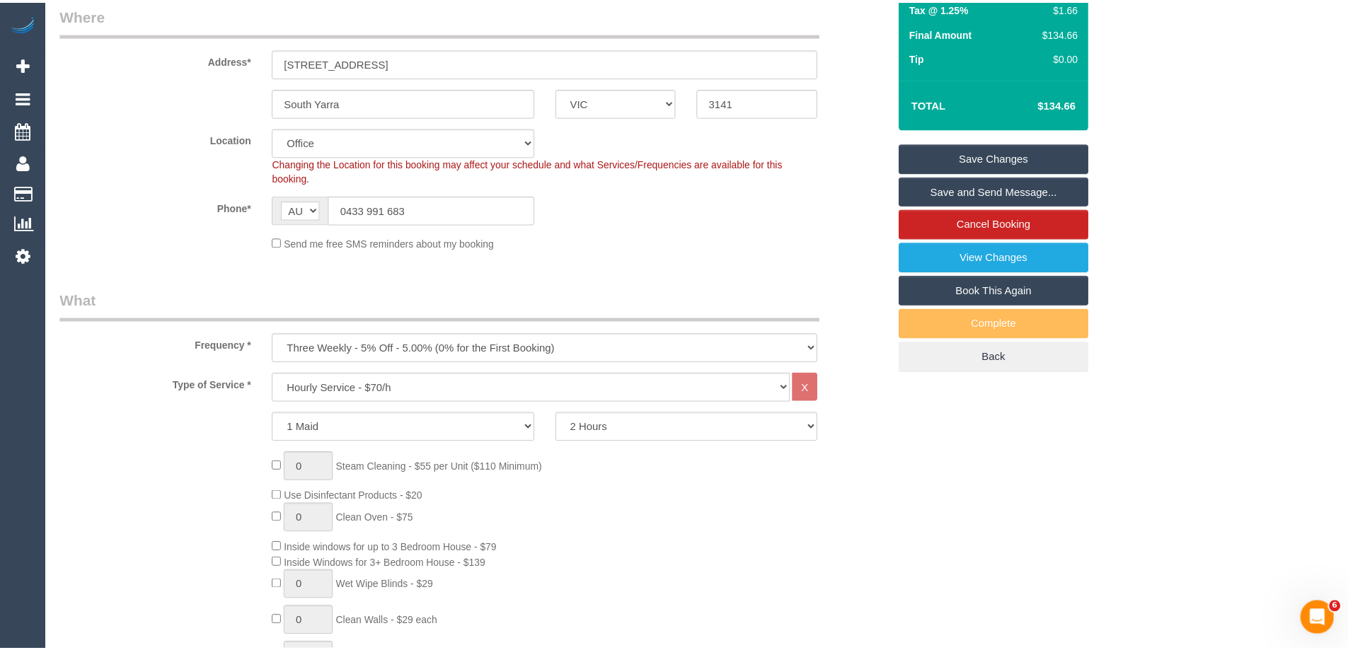
scroll to position [329, 0]
